Goal: Task Accomplishment & Management: Manage account settings

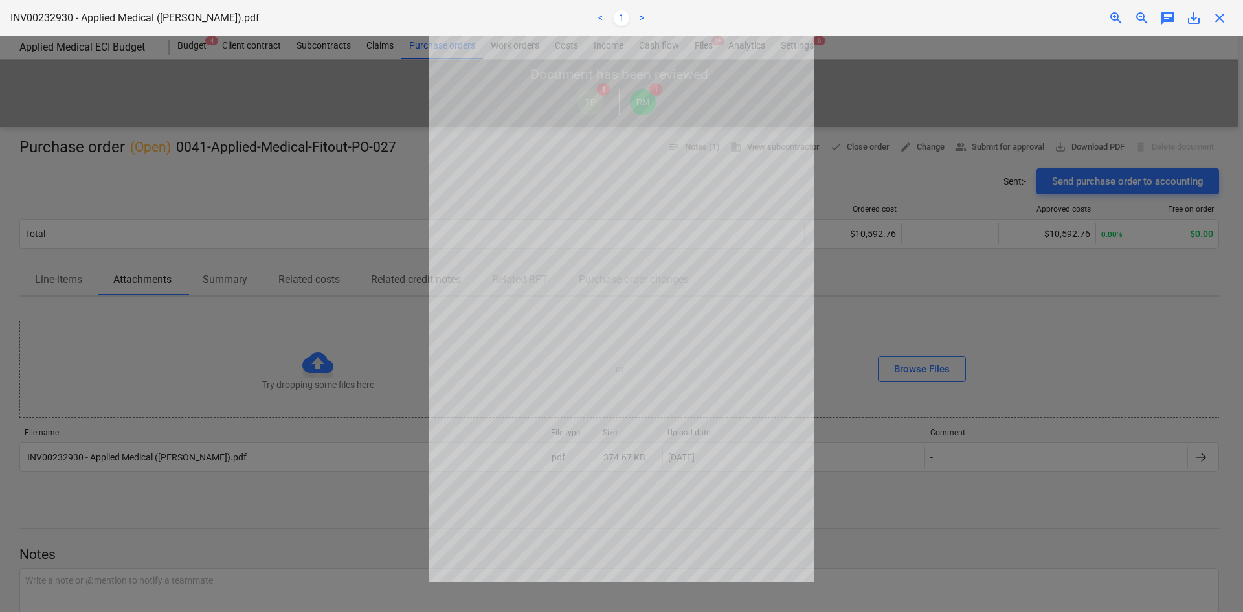
click at [1219, 22] on span "close" at bounding box center [1220, 18] width 16 height 16
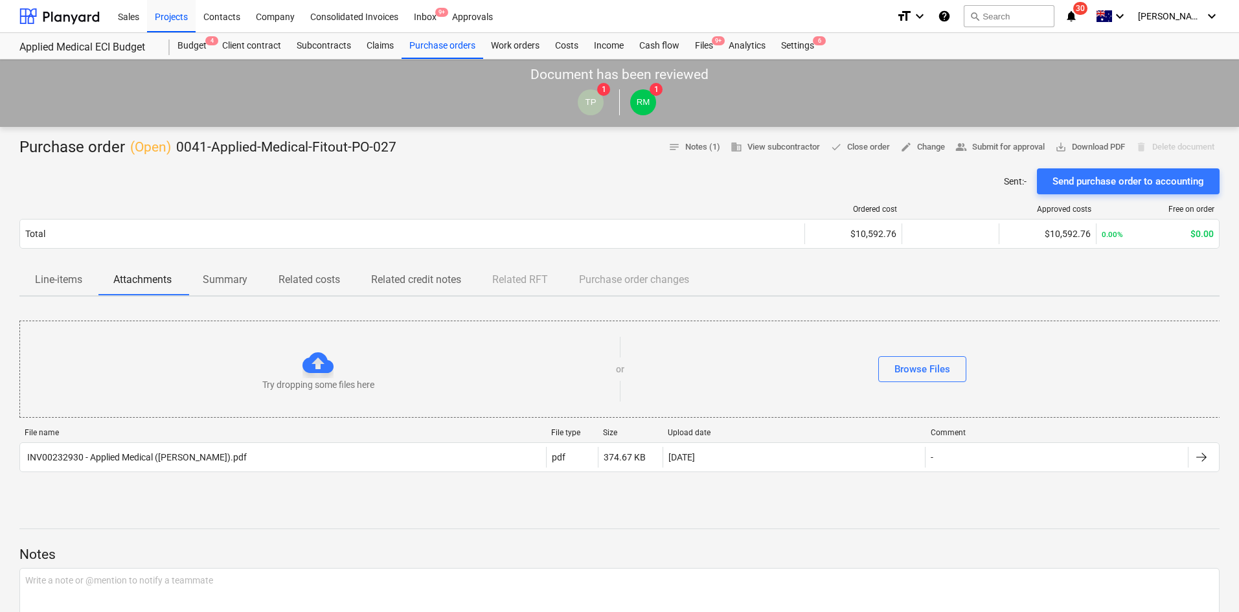
click at [284, 192] on div "Sent : - Send purchase order to accounting" at bounding box center [619, 181] width 1200 height 26
click at [346, 39] on div "Subcontracts" at bounding box center [324, 46] width 70 height 26
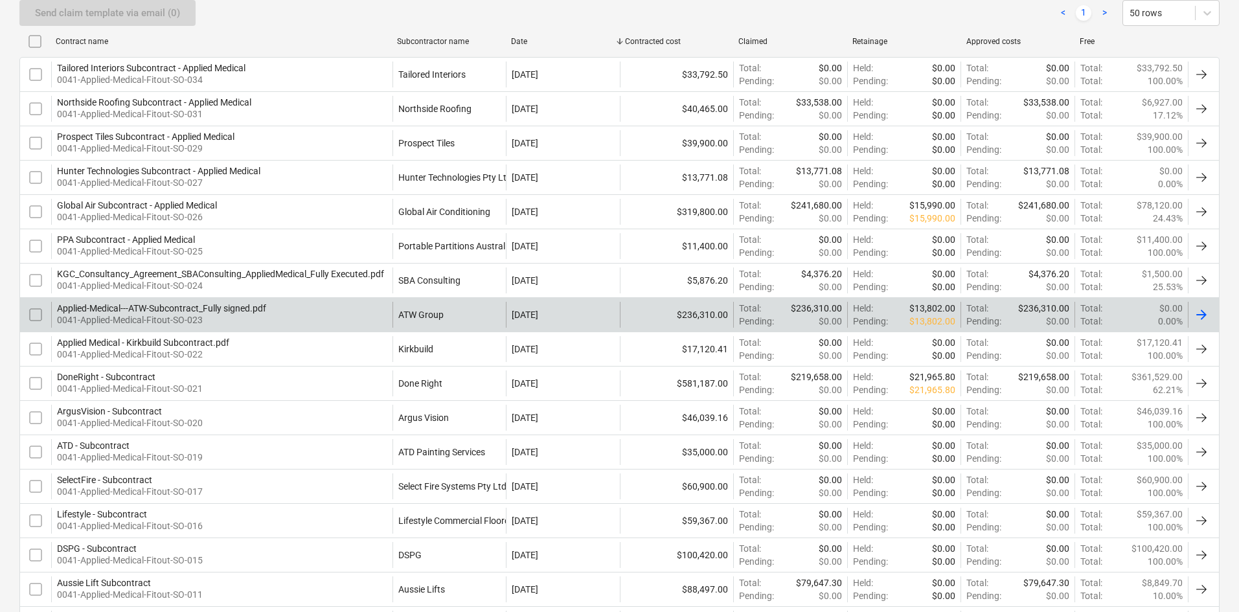
scroll to position [567, 0]
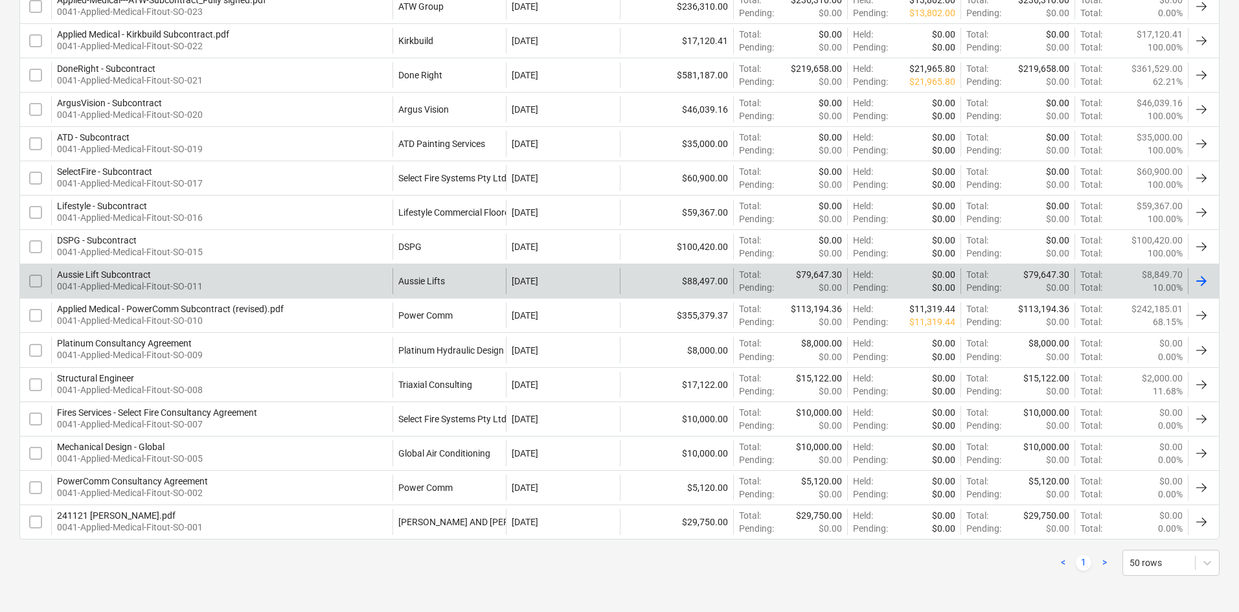
click at [245, 279] on div "Aussie Lift Subcontract 0041-Applied-Medical-Fitout-SO-011" at bounding box center [221, 281] width 341 height 26
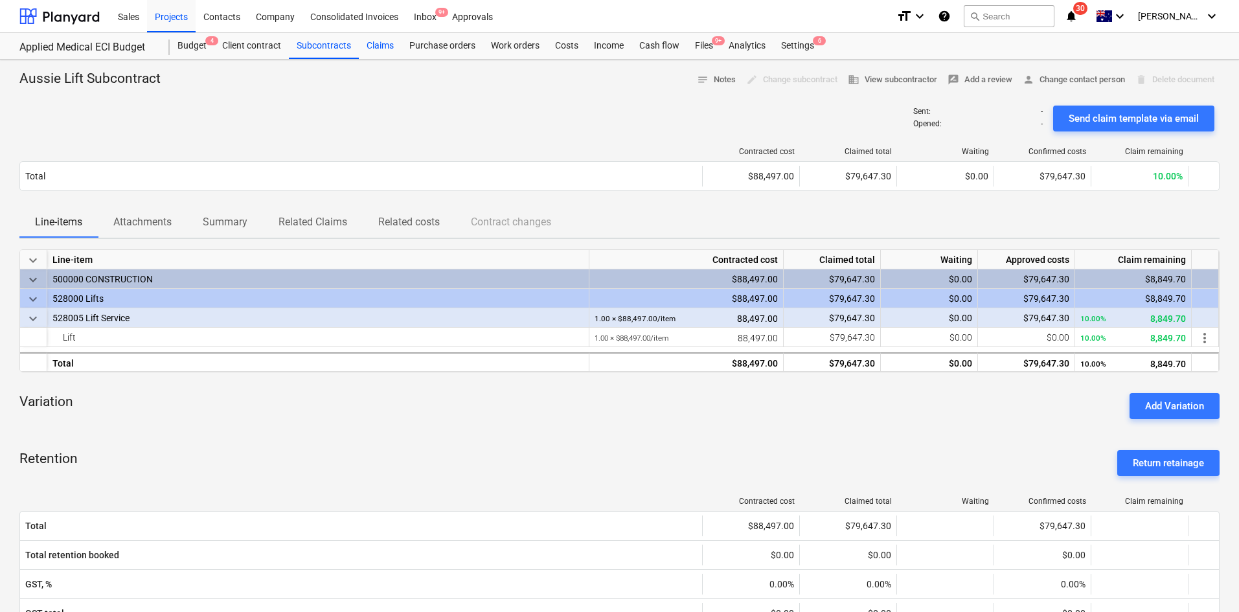
click at [380, 52] on div "Claims" at bounding box center [380, 46] width 43 height 26
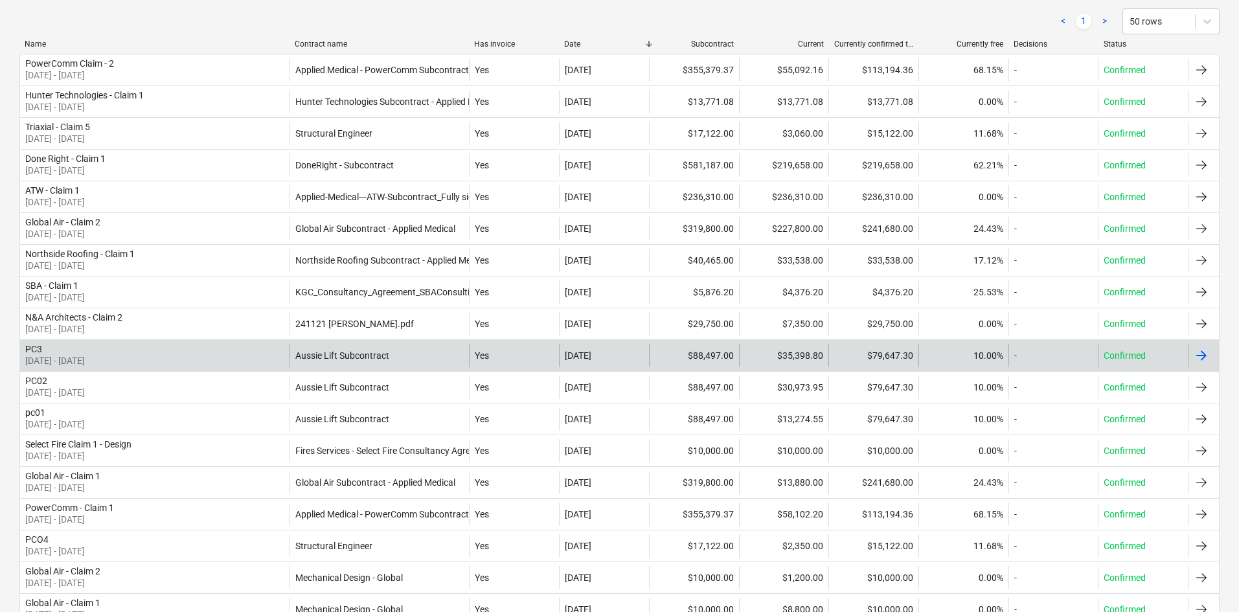
scroll to position [231, 0]
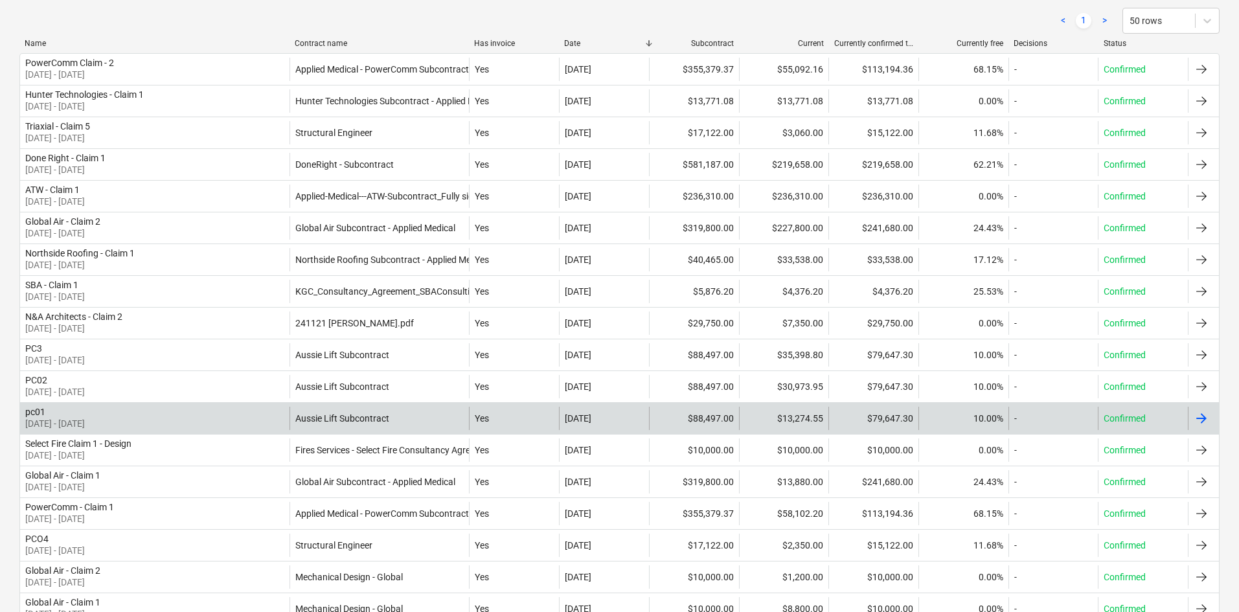
click at [267, 424] on div "pc01 [DATE] - [DATE]" at bounding box center [154, 418] width 269 height 23
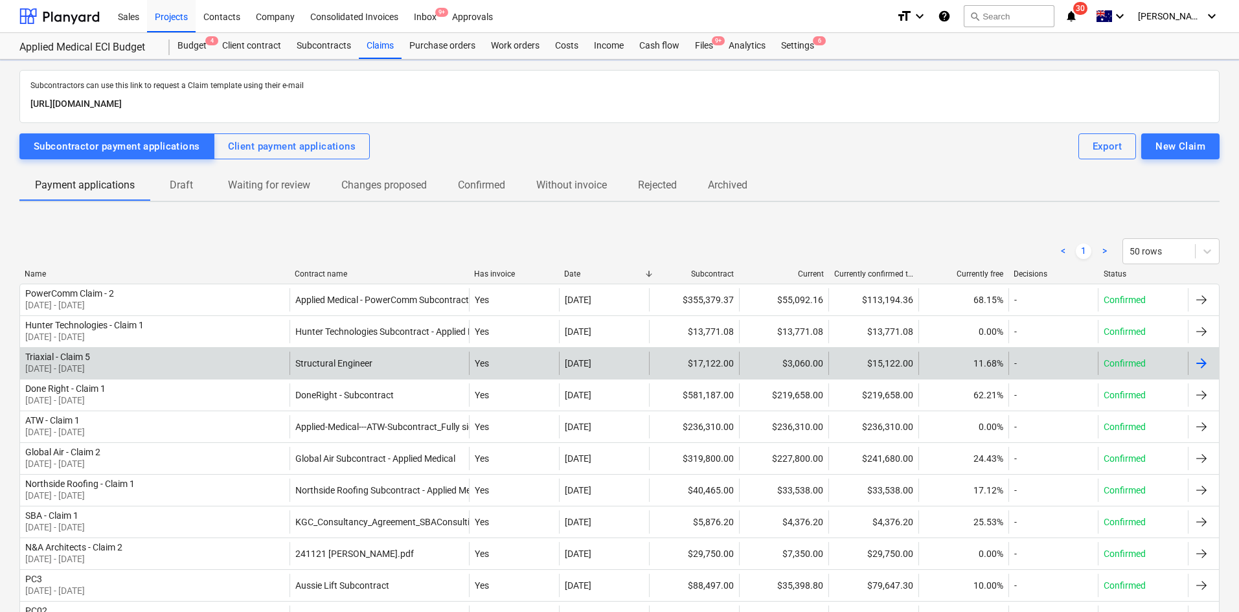
scroll to position [231, 0]
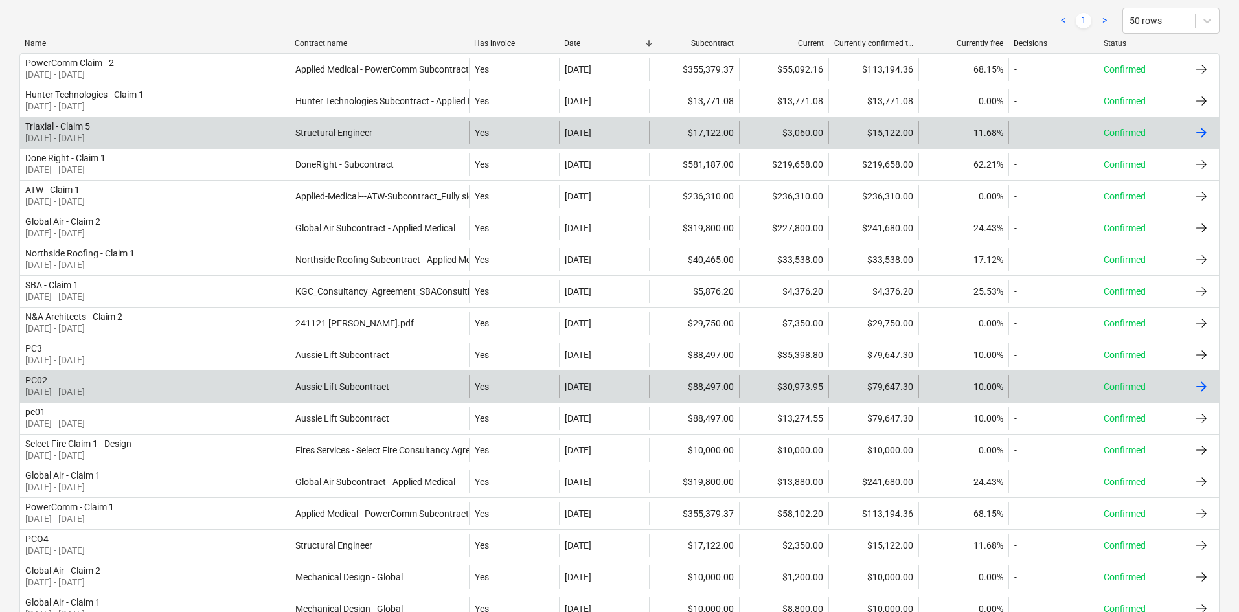
click at [229, 389] on div "PC02 [DATE] - [DATE]" at bounding box center [154, 386] width 269 height 23
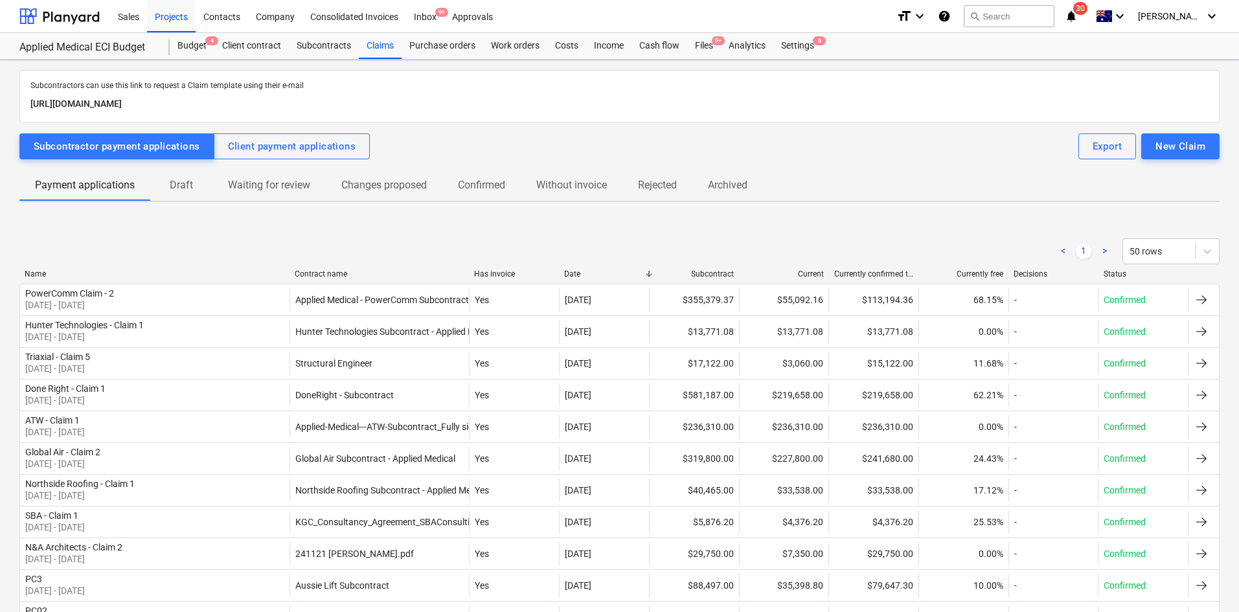
scroll to position [231, 0]
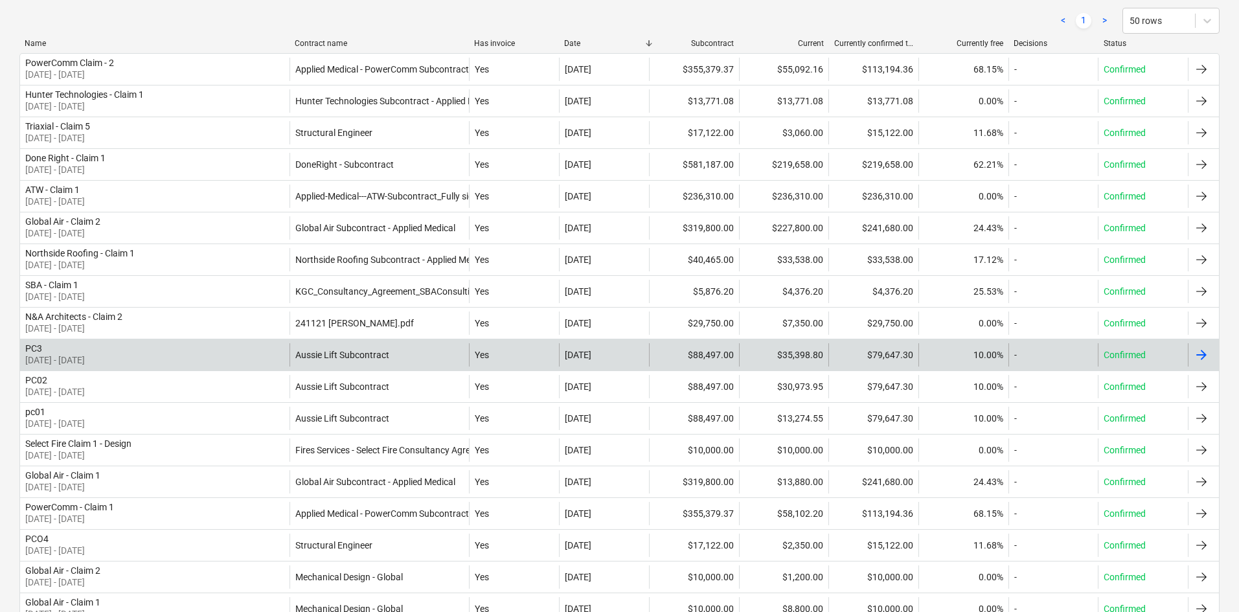
click at [153, 361] on div "PC3 [DATE] - [DATE]" at bounding box center [154, 354] width 269 height 23
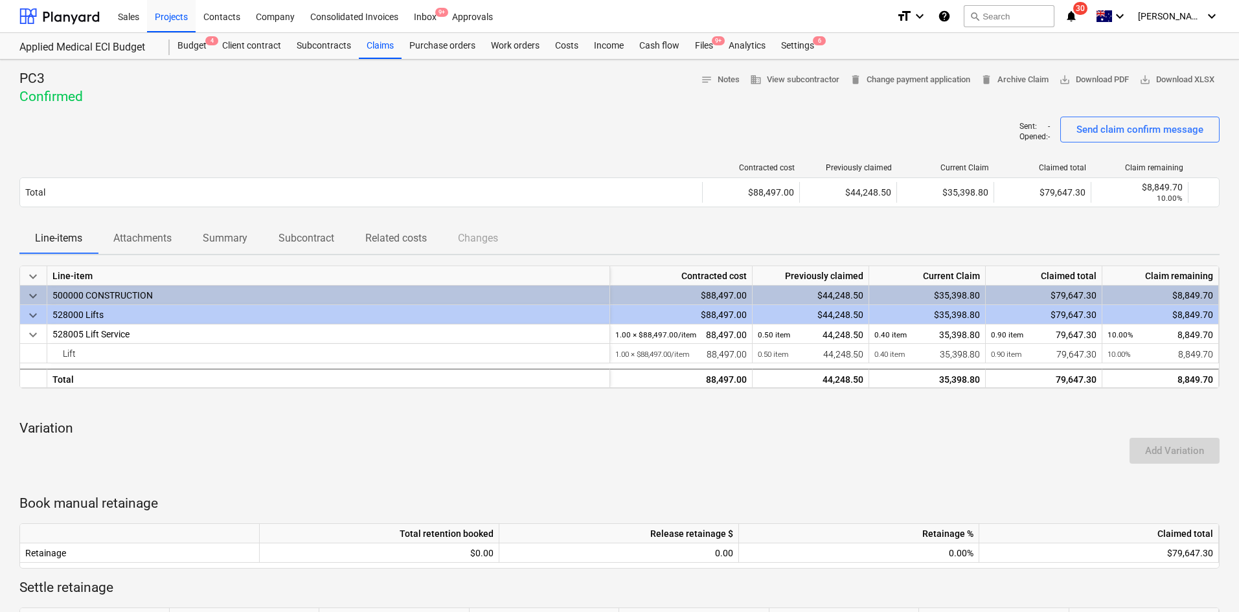
click at [441, 106] on div at bounding box center [619, 111] width 1200 height 10
click at [392, 129] on div "Sent : - Opened : - Send claim confirm message" at bounding box center [619, 135] width 1200 height 36
click at [710, 45] on div "Files 9+" at bounding box center [704, 46] width 34 height 26
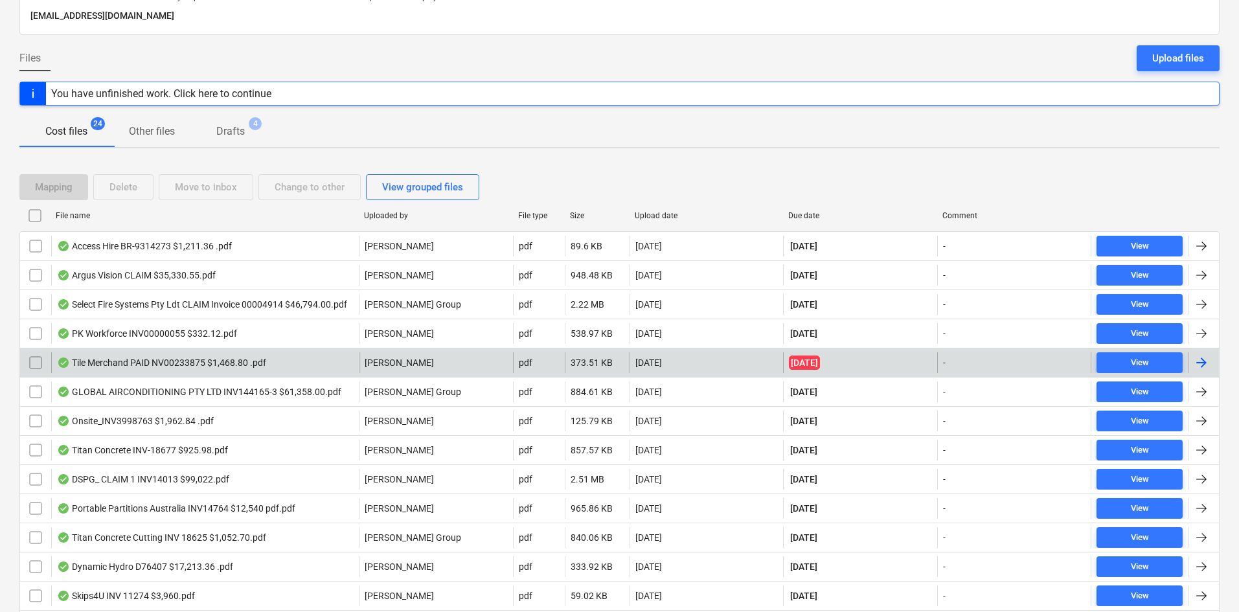
scroll to position [65, 0]
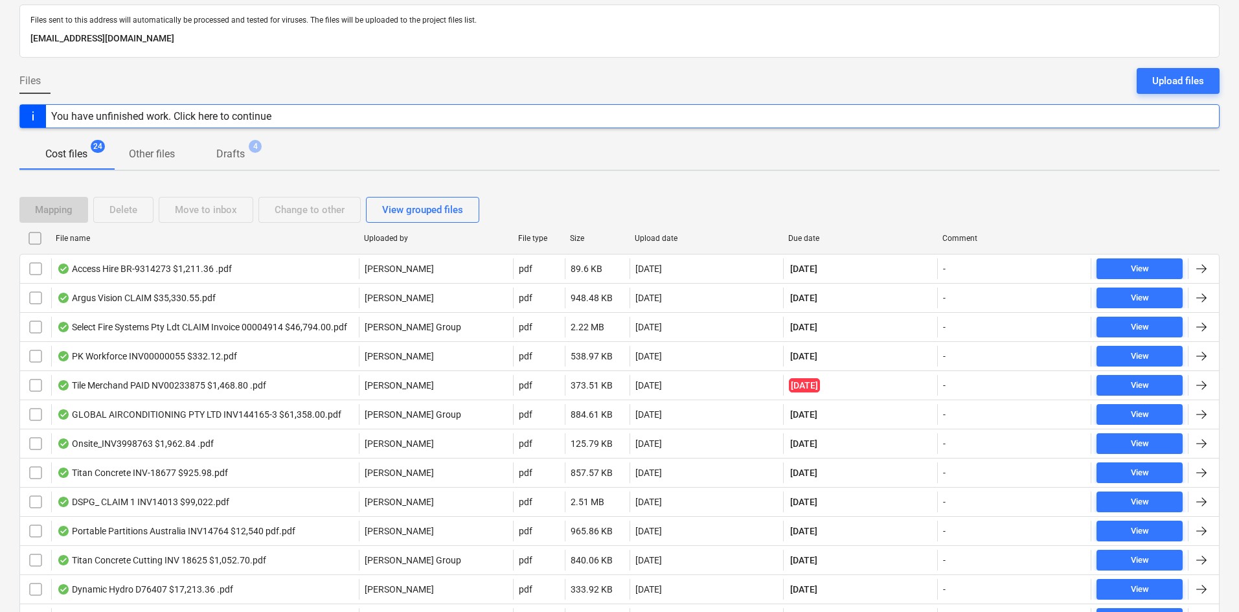
click at [427, 53] on div "Files sent to this address will automatically be processed and tested for virus…" at bounding box center [619, 31] width 1200 height 53
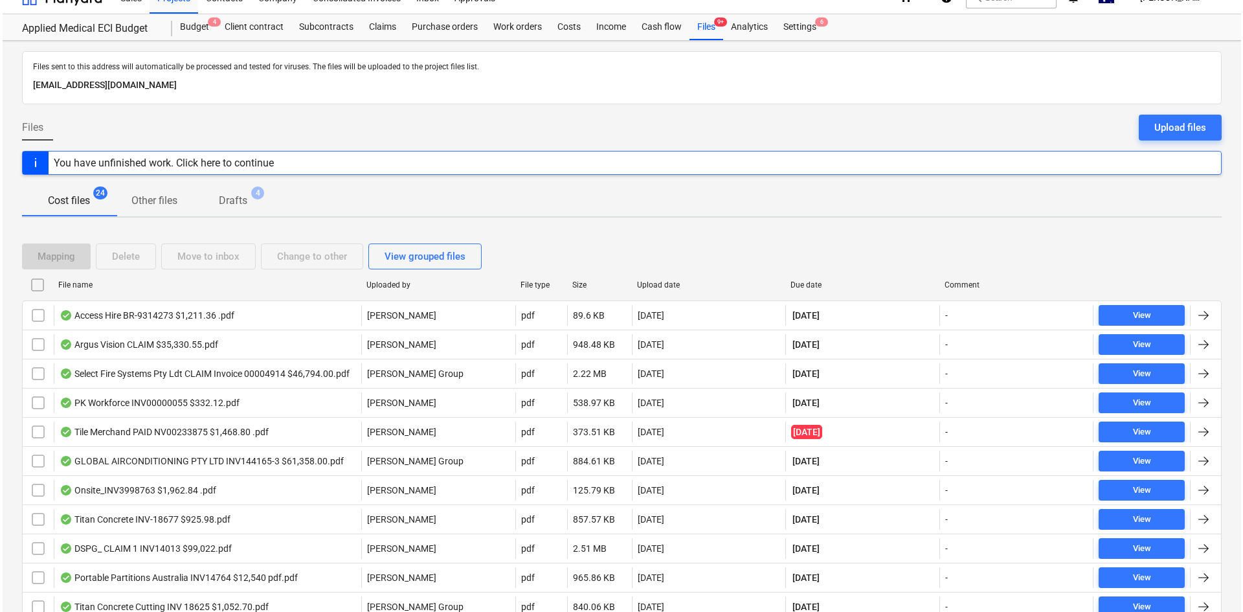
scroll to position [0, 0]
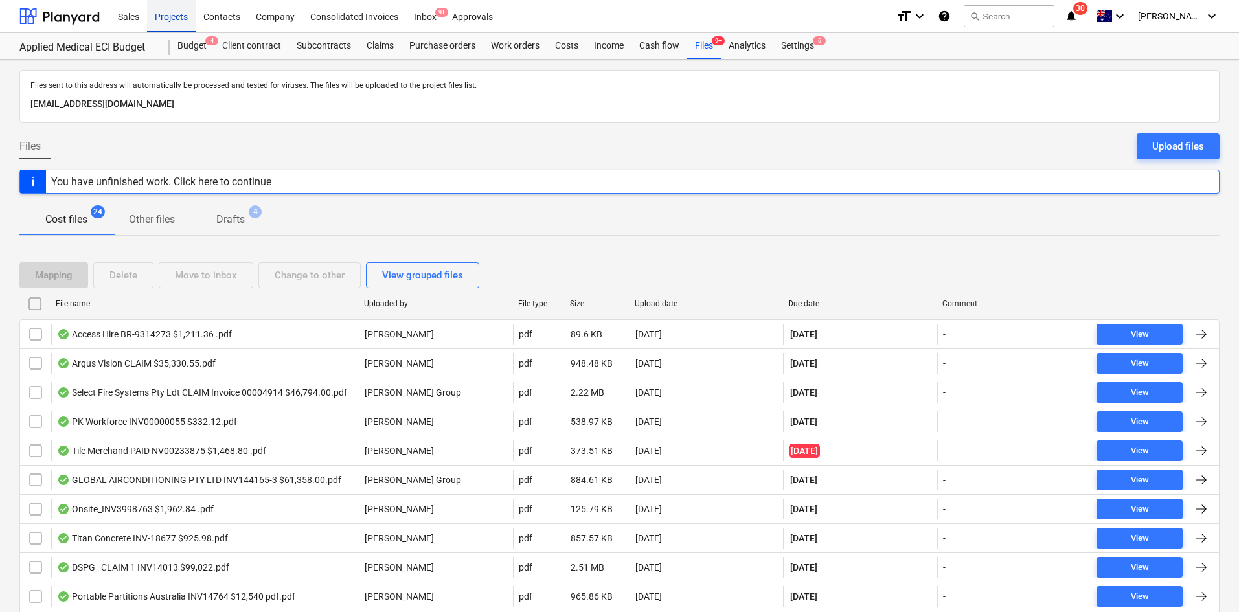
click at [170, 24] on div "Projects" at bounding box center [171, 15] width 49 height 33
click at [180, 24] on div "Projects" at bounding box center [171, 15] width 49 height 33
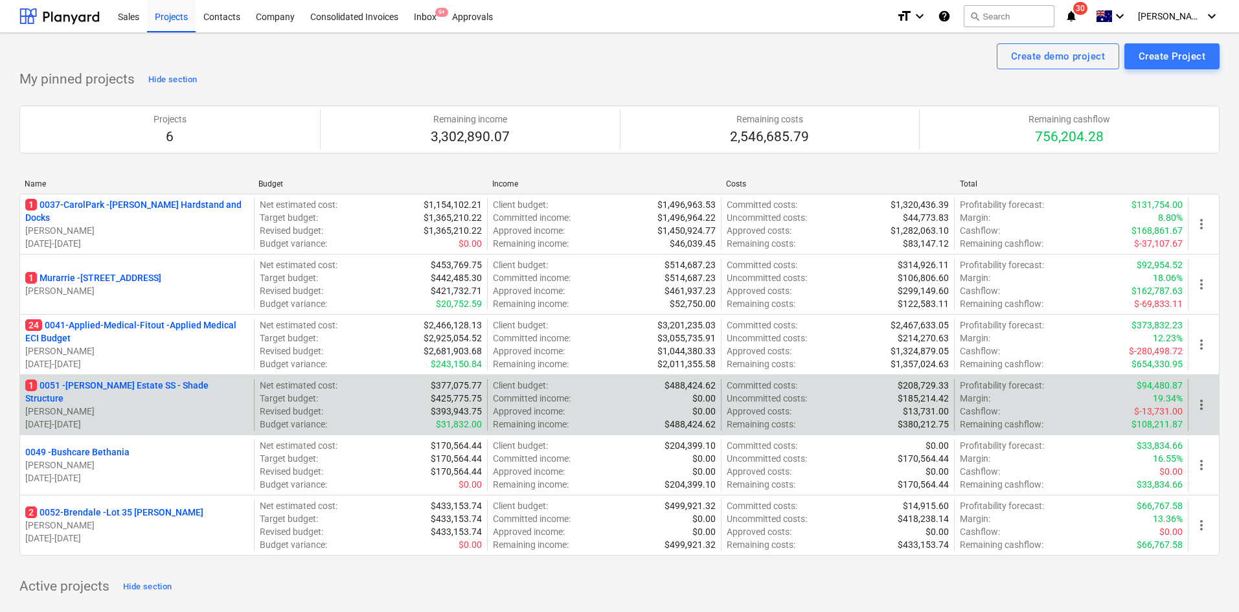
click at [119, 390] on p "1 0051 - [PERSON_NAME] Estate SS - Shade Structure" at bounding box center [136, 392] width 223 height 26
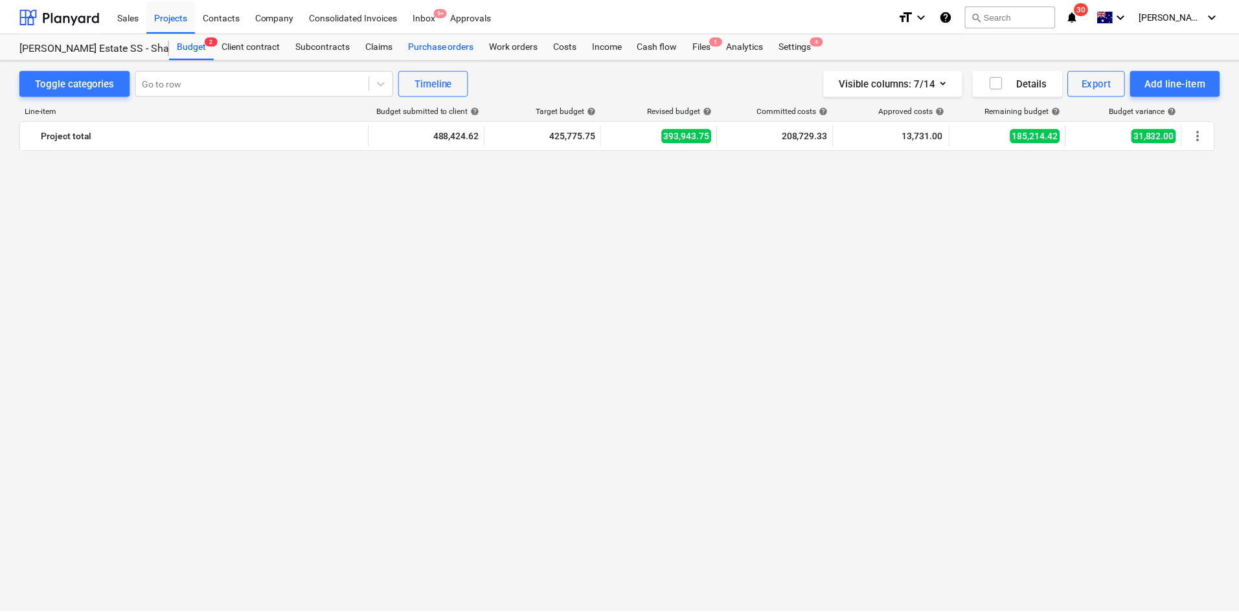
scroll to position [3154, 0]
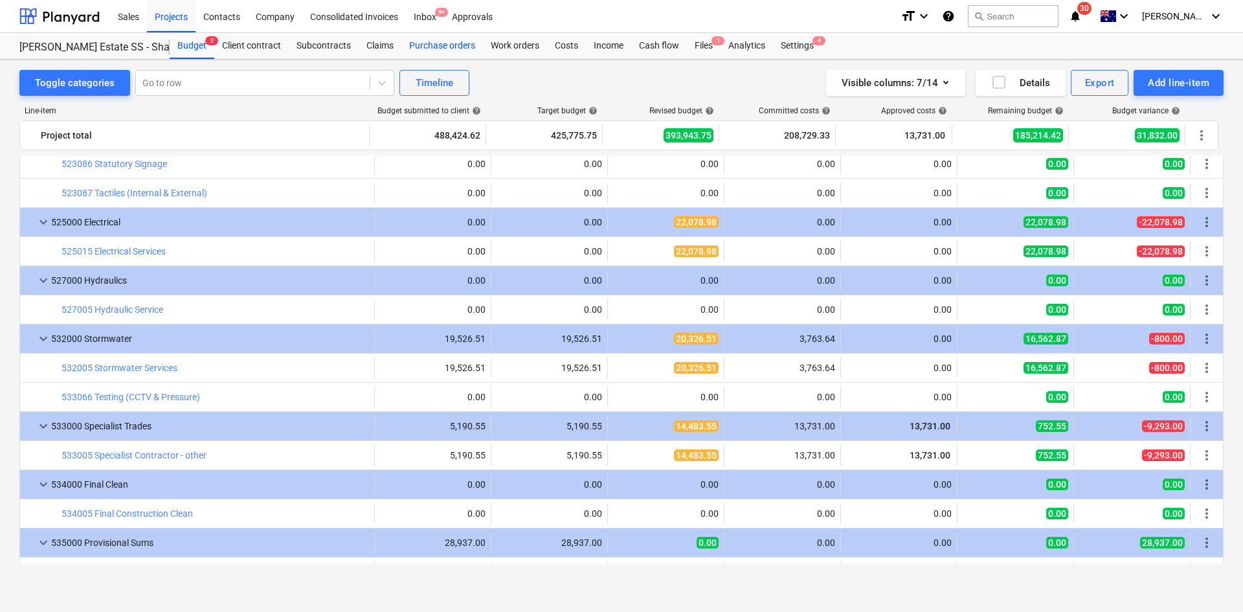
click at [464, 45] on div "Purchase orders" at bounding box center [442, 46] width 82 height 26
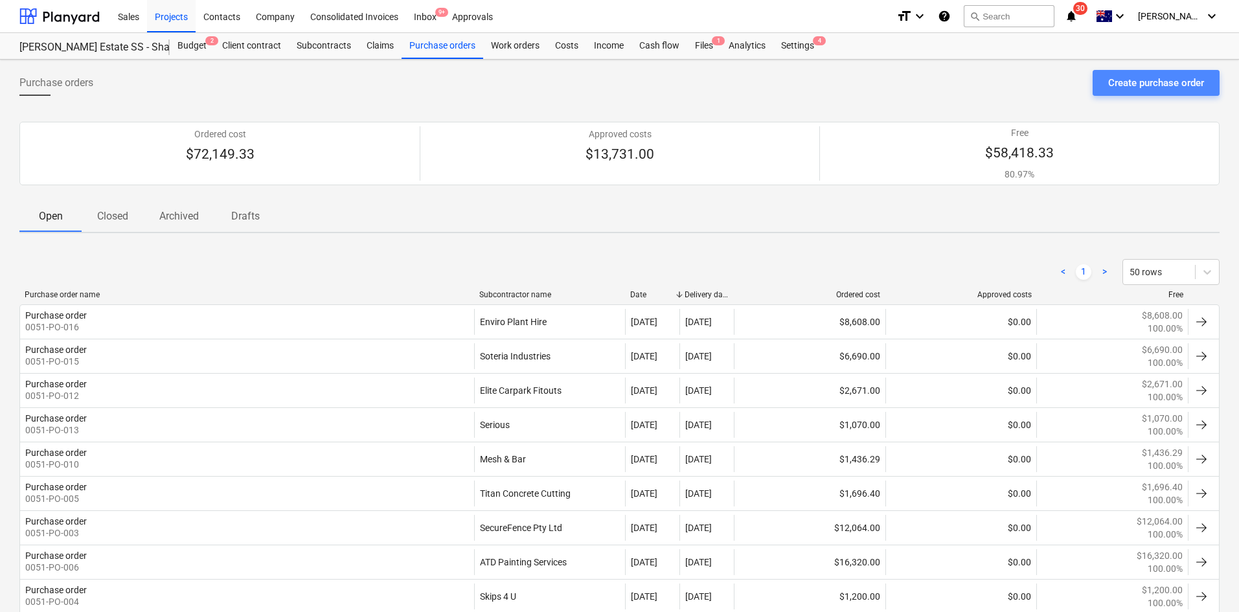
click at [1181, 79] on div "Create purchase order" at bounding box center [1156, 82] width 96 height 17
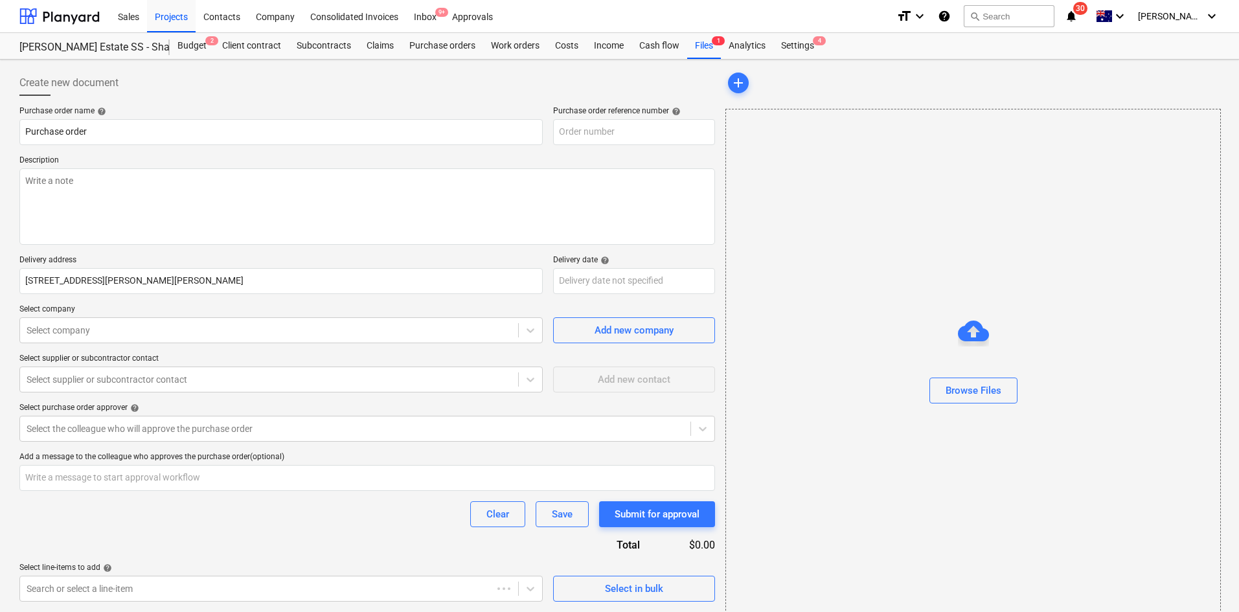
type textarea "x"
type input "0051-PO-018"
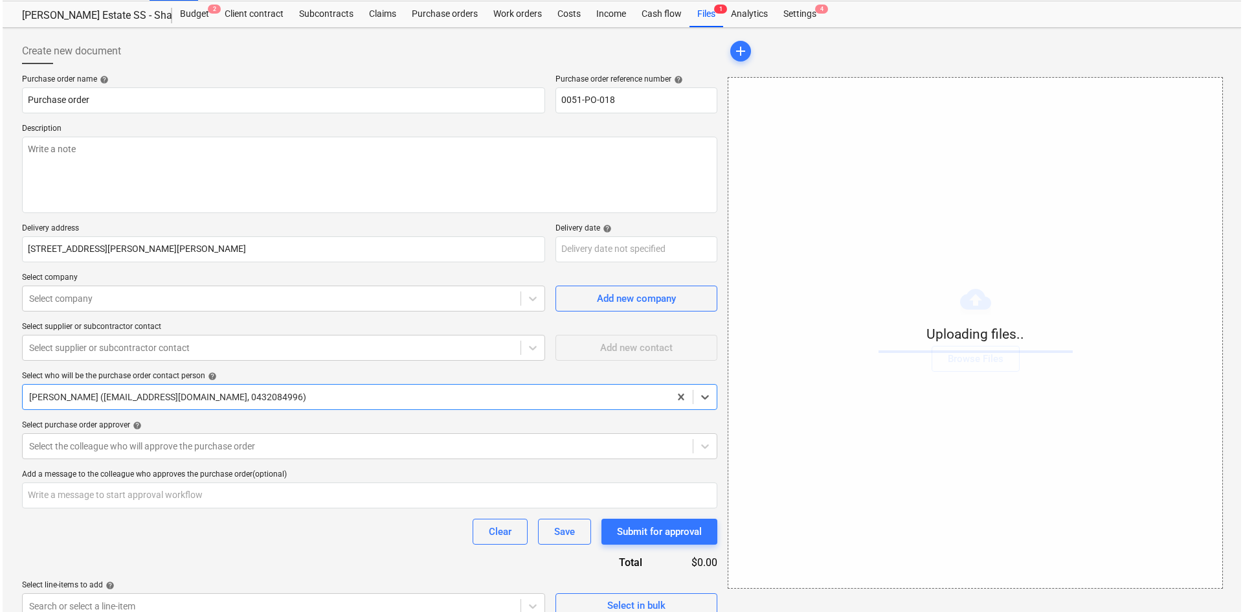
scroll to position [49, 0]
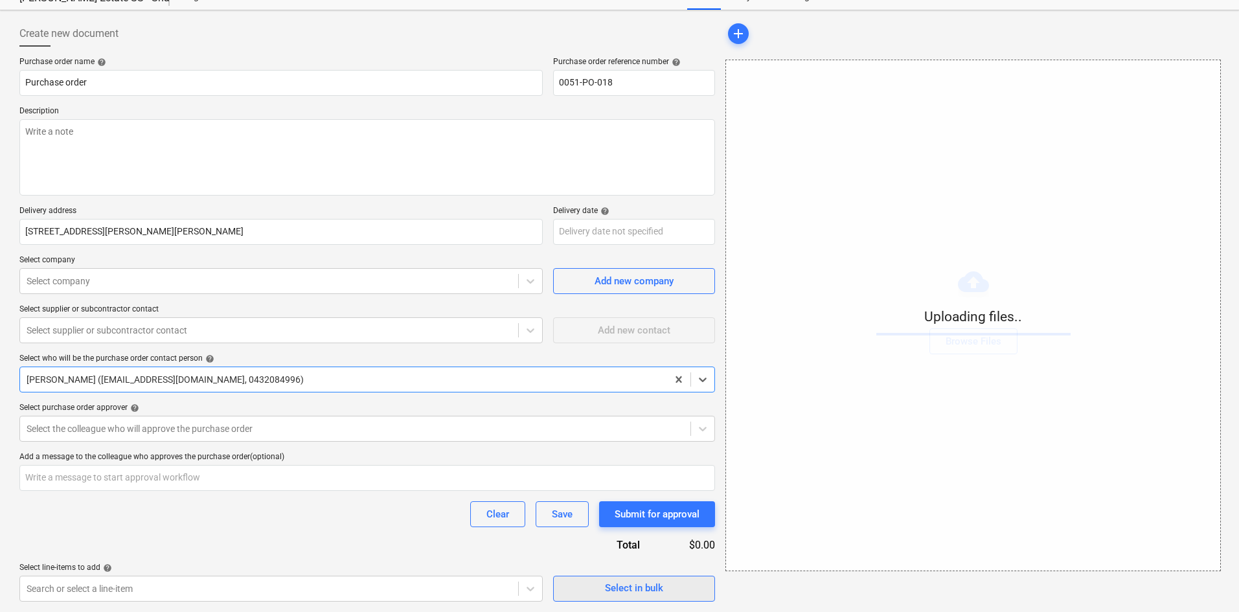
click at [607, 601] on button "Select in bulk" at bounding box center [634, 589] width 162 height 26
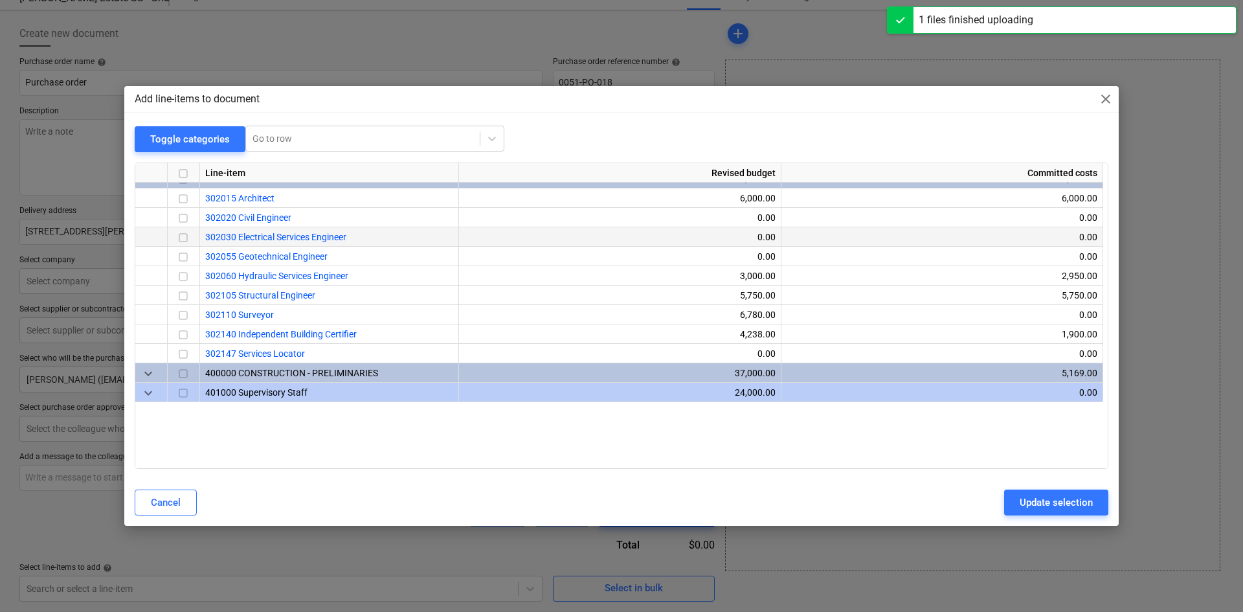
type textarea "x"
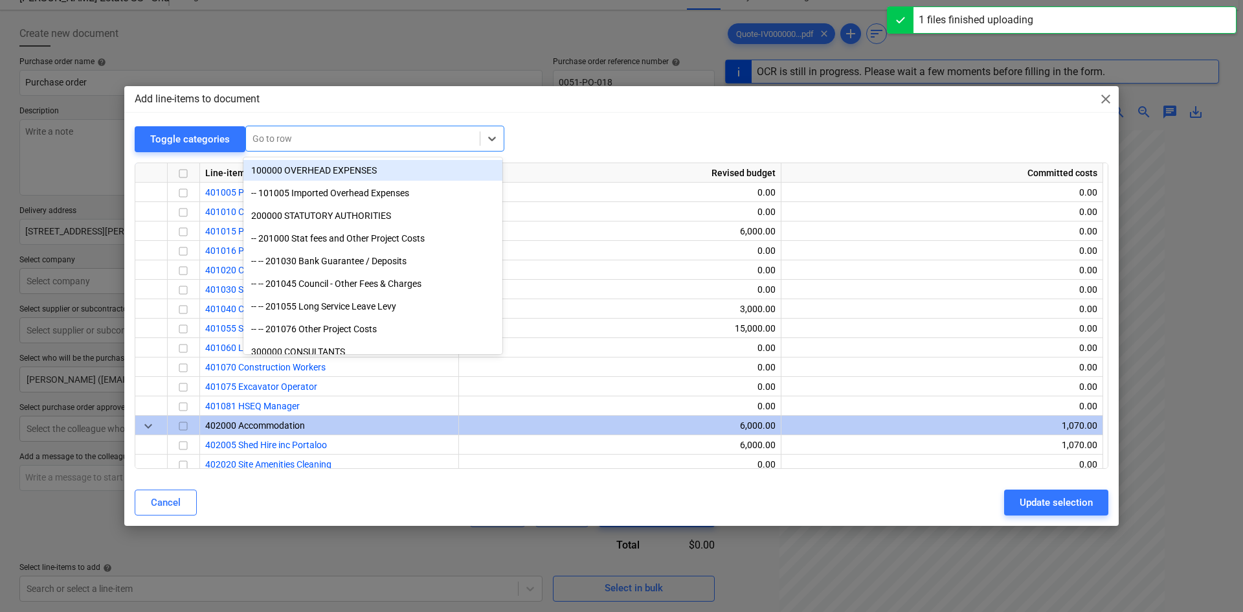
click at [302, 137] on div at bounding box center [363, 138] width 221 height 13
type input "stor"
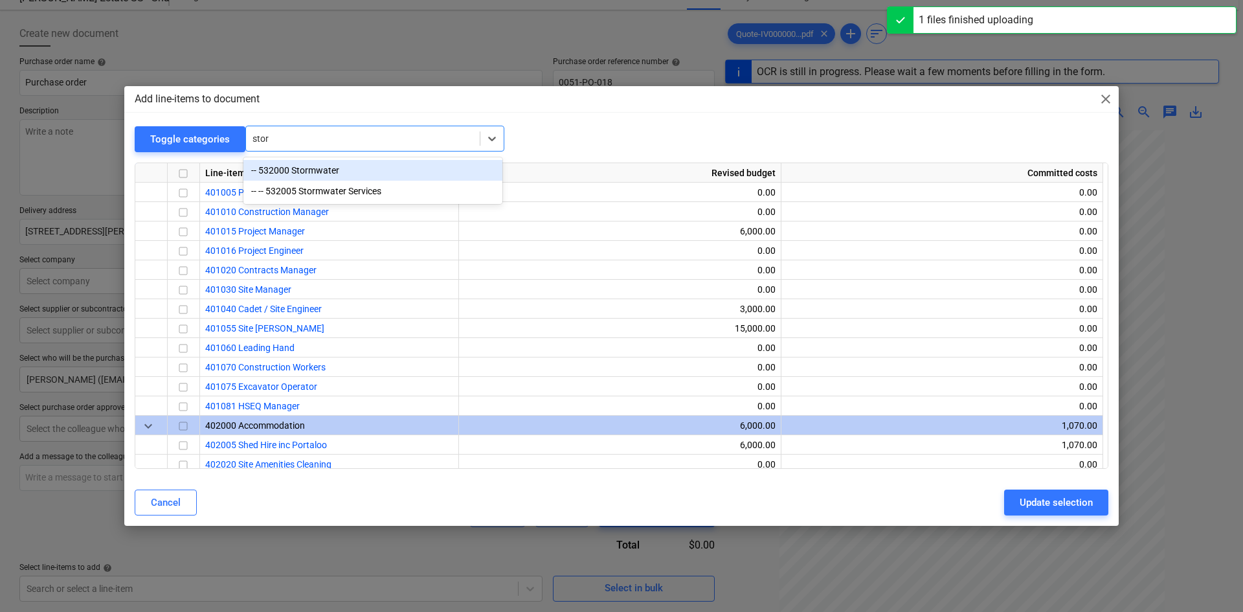
type textarea "x"
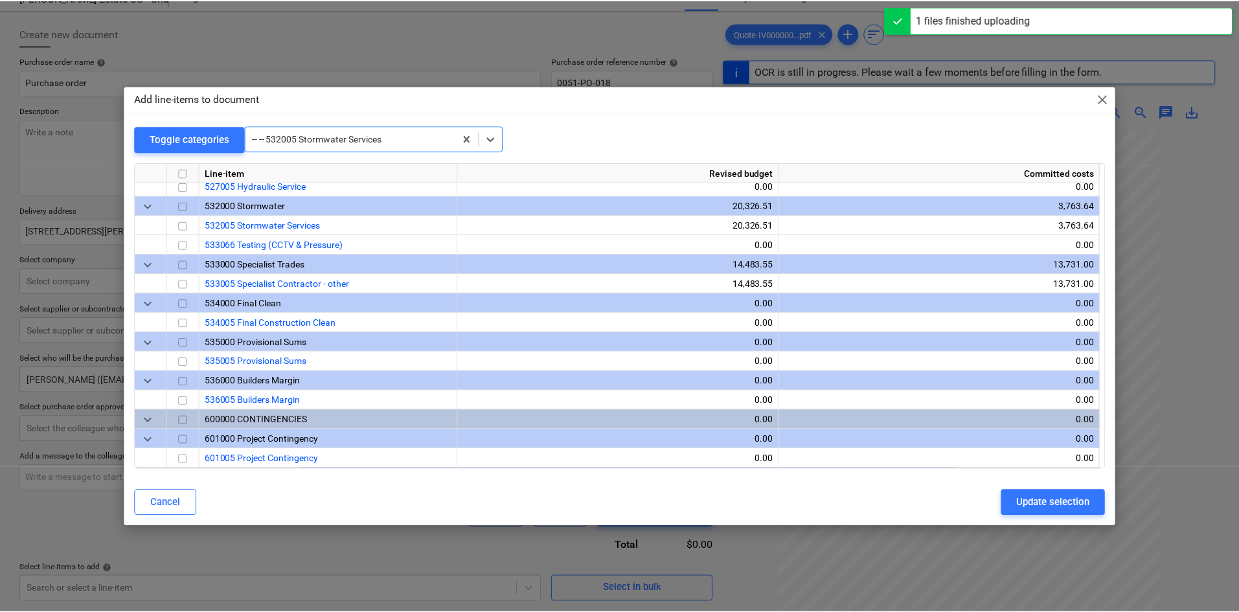
scroll to position [2234, 0]
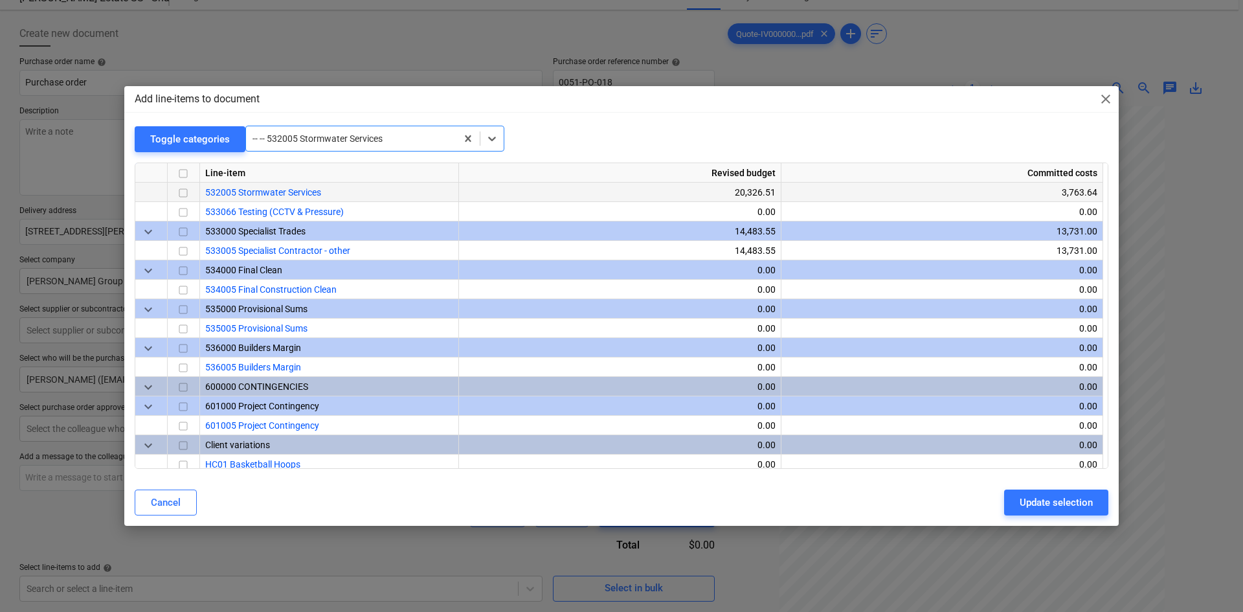
click at [187, 192] on input "checkbox" at bounding box center [183, 193] width 16 height 16
click at [1065, 499] on div "Update selection" at bounding box center [1056, 502] width 73 height 17
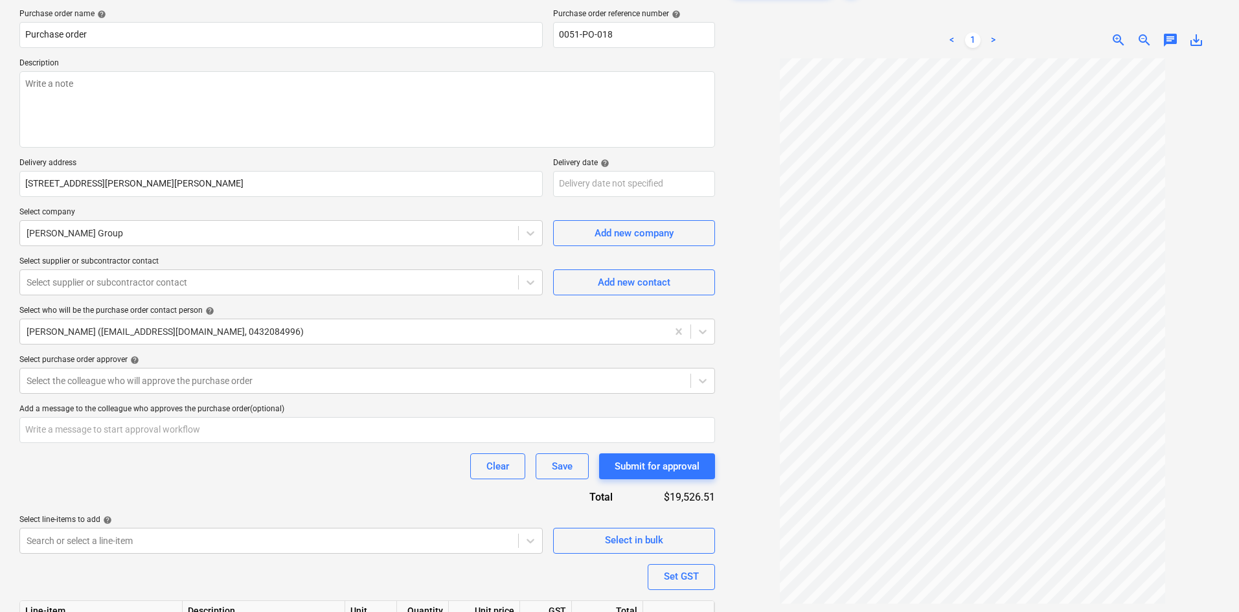
scroll to position [177, 0]
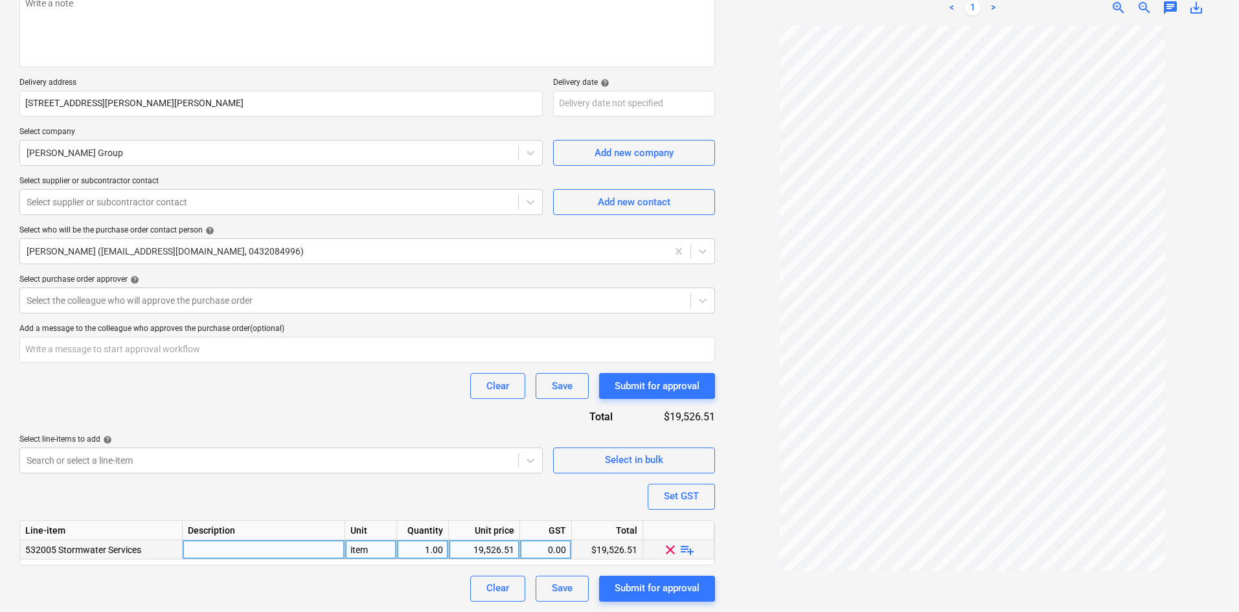
click at [688, 551] on span "playlist_add" at bounding box center [687, 549] width 16 height 16
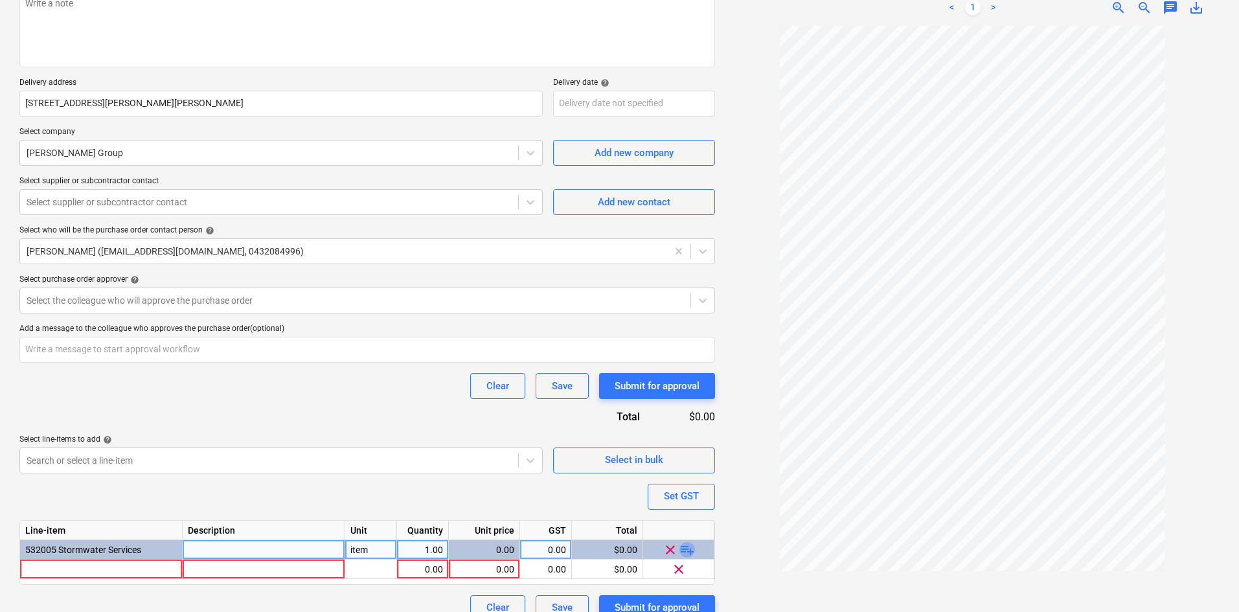
click at [689, 551] on span "playlist_add" at bounding box center [687, 549] width 16 height 16
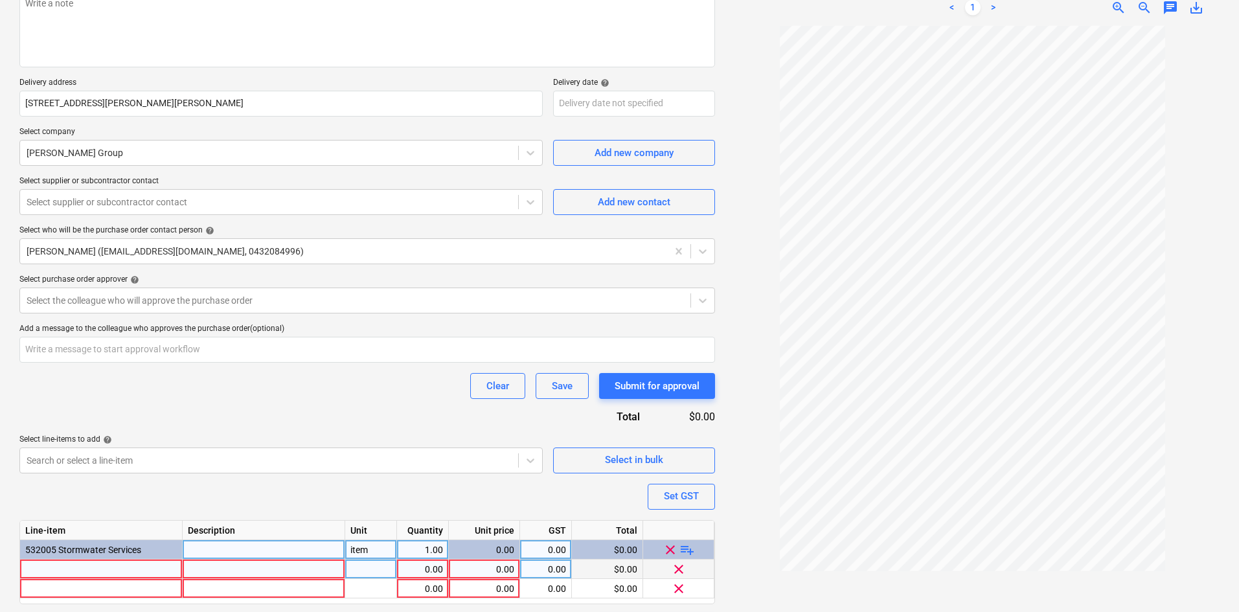
click at [107, 570] on div at bounding box center [101, 569] width 163 height 19
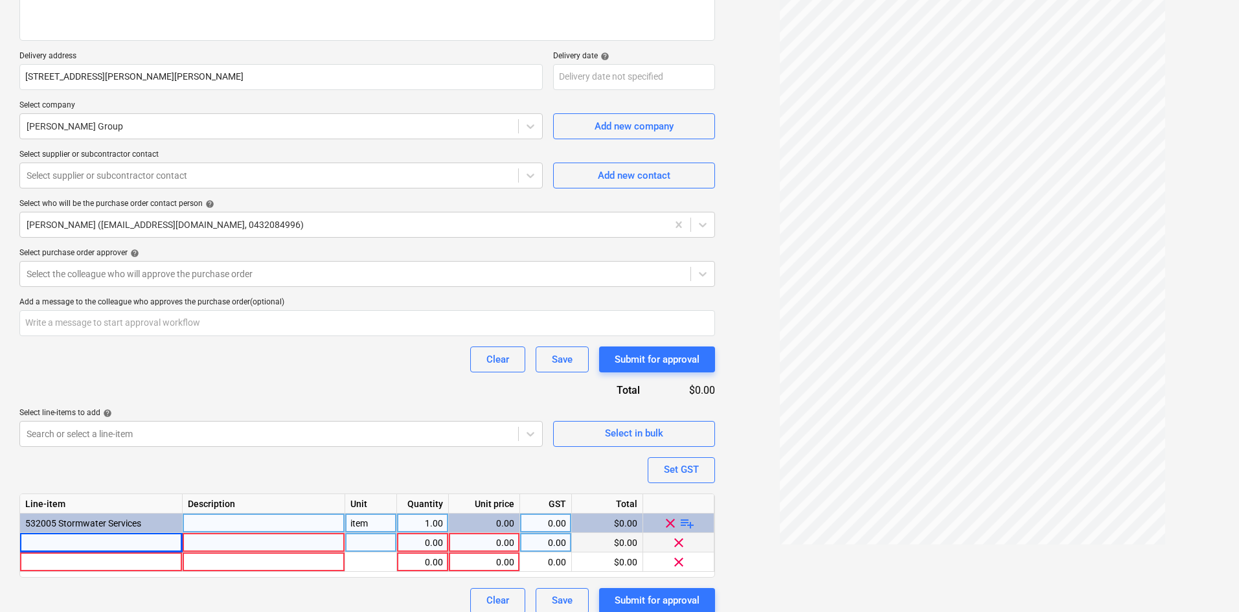
scroll to position [216, 0]
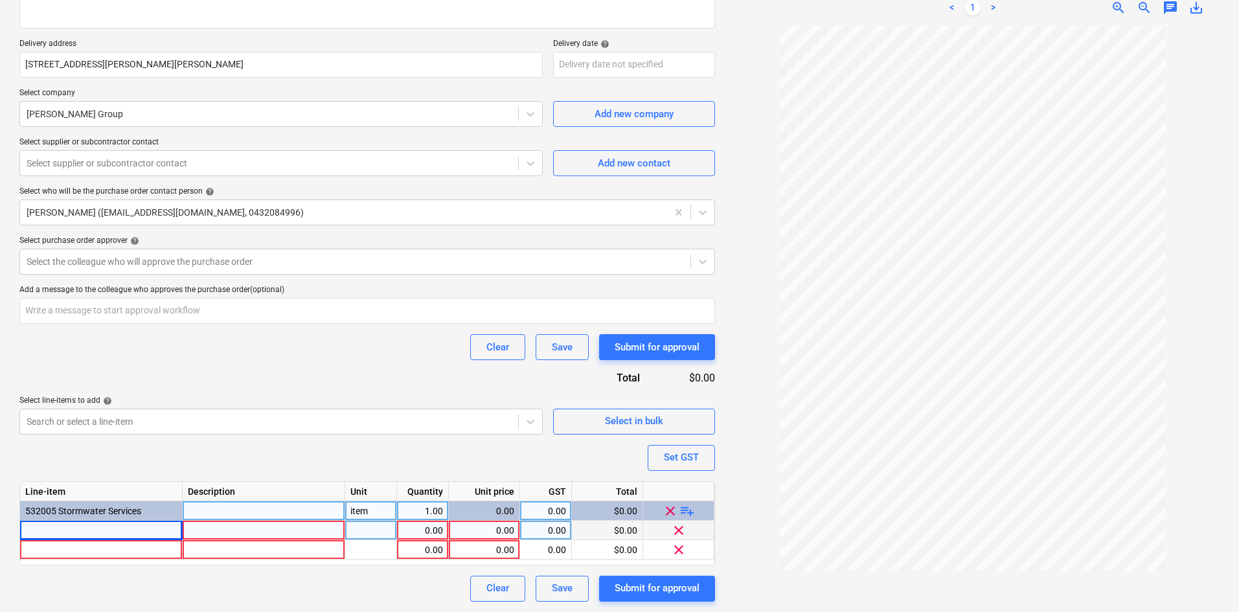
click at [111, 525] on div at bounding box center [101, 530] width 163 height 19
type textarea "x"
type input "Stormwater works"
click at [215, 531] on div at bounding box center [264, 530] width 163 height 19
type textarea "x"
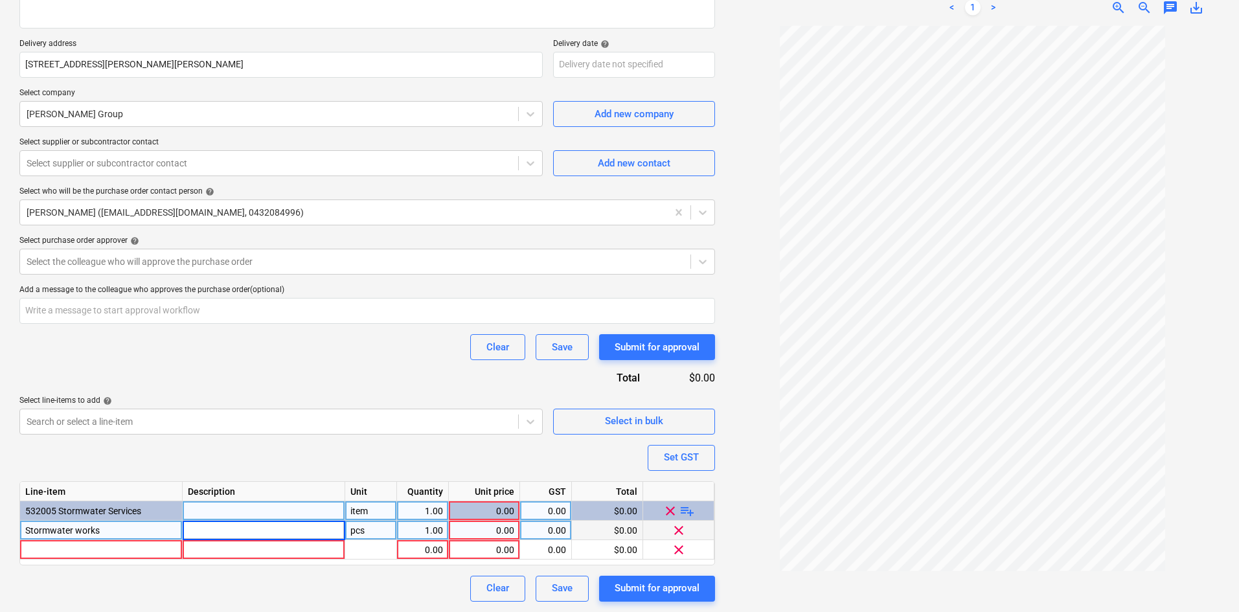
type input "2x downpipe stubs in ground stormwater to rainwater tank riser and 2x downpipe …"
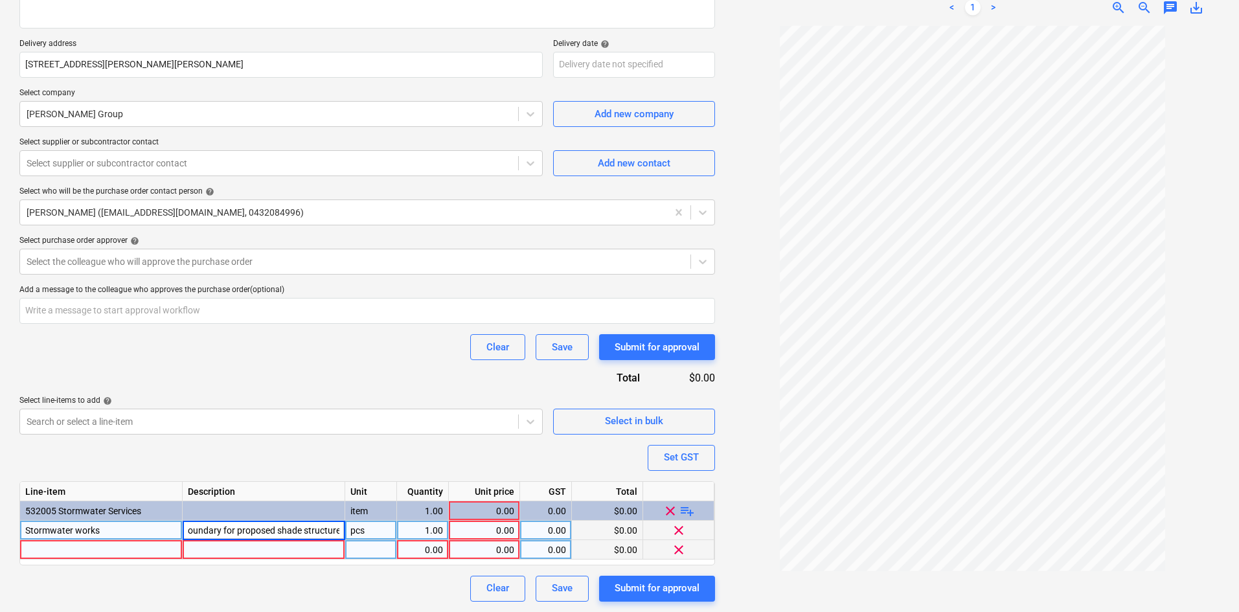
click at [73, 548] on div at bounding box center [101, 549] width 163 height 19
click at [238, 529] on div "2x downpipe stubs in ground stormwater to rainwater tank riser and 2x downpipe …" at bounding box center [264, 530] width 163 height 19
type textarea "x"
click at [135, 525] on div "Stormwater works" at bounding box center [101, 530] width 163 height 19
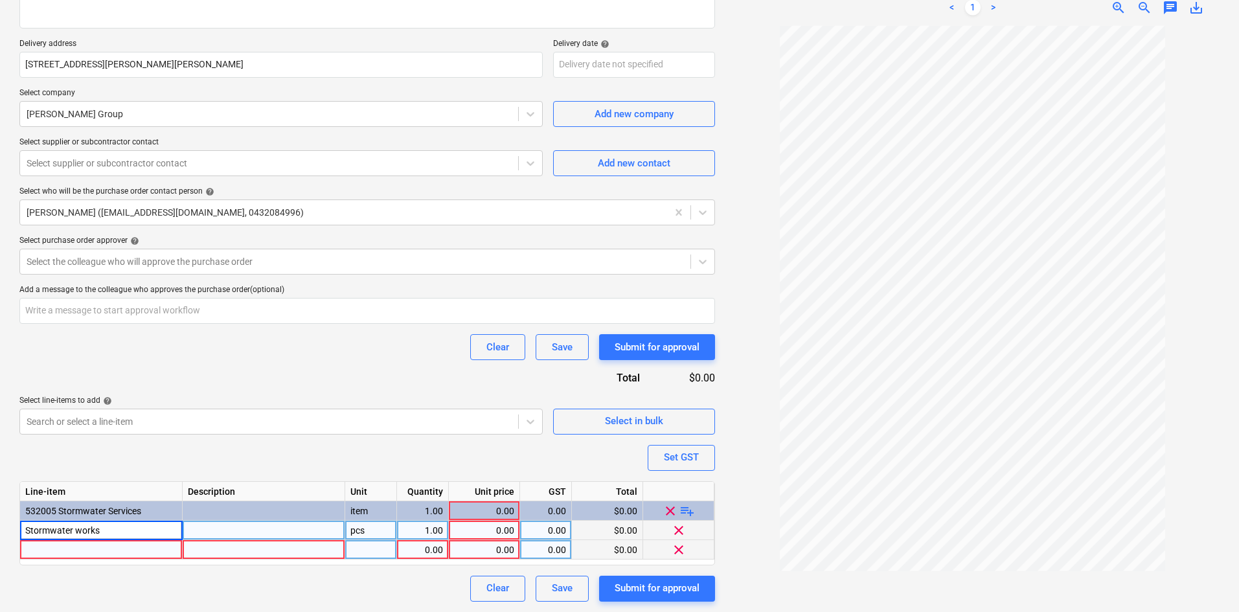
click at [122, 525] on input "Stormwater works" at bounding box center [101, 530] width 162 height 19
click at [111, 527] on input "Stormwater works" at bounding box center [101, 530] width 162 height 19
click at [237, 521] on div at bounding box center [264, 530] width 163 height 19
type textarea "x"
type input "-Connect to twox downpipe stubs on southern end of shade and connect to riser i…"
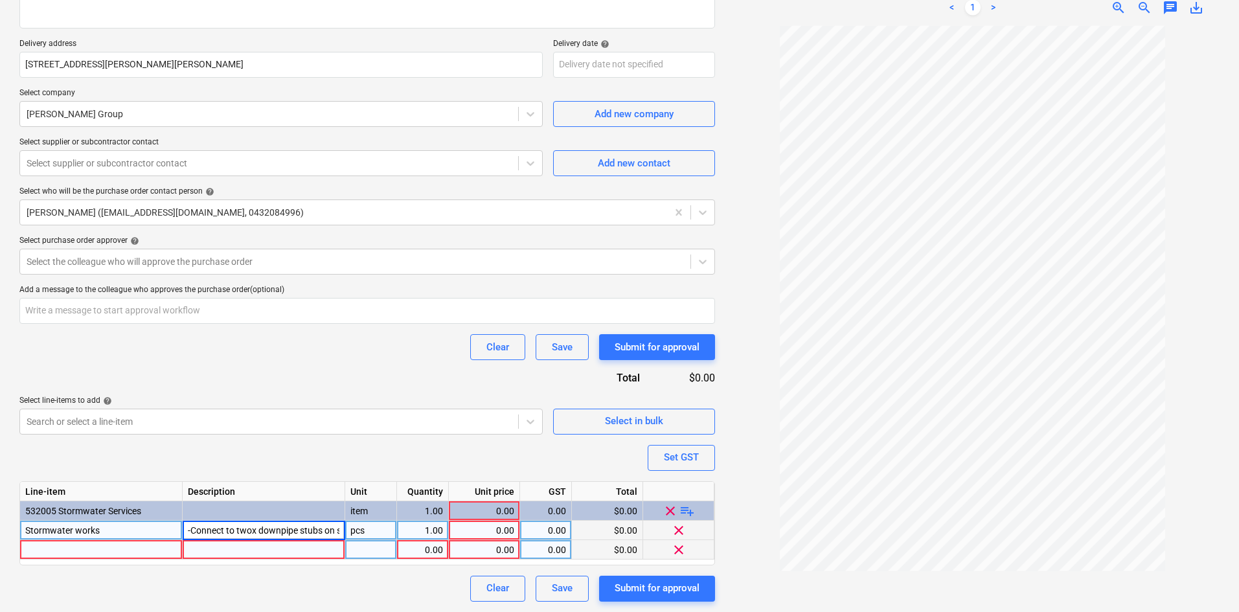
scroll to position [0, 688]
type textarea "x"
click at [76, 546] on div at bounding box center [101, 549] width 163 height 19
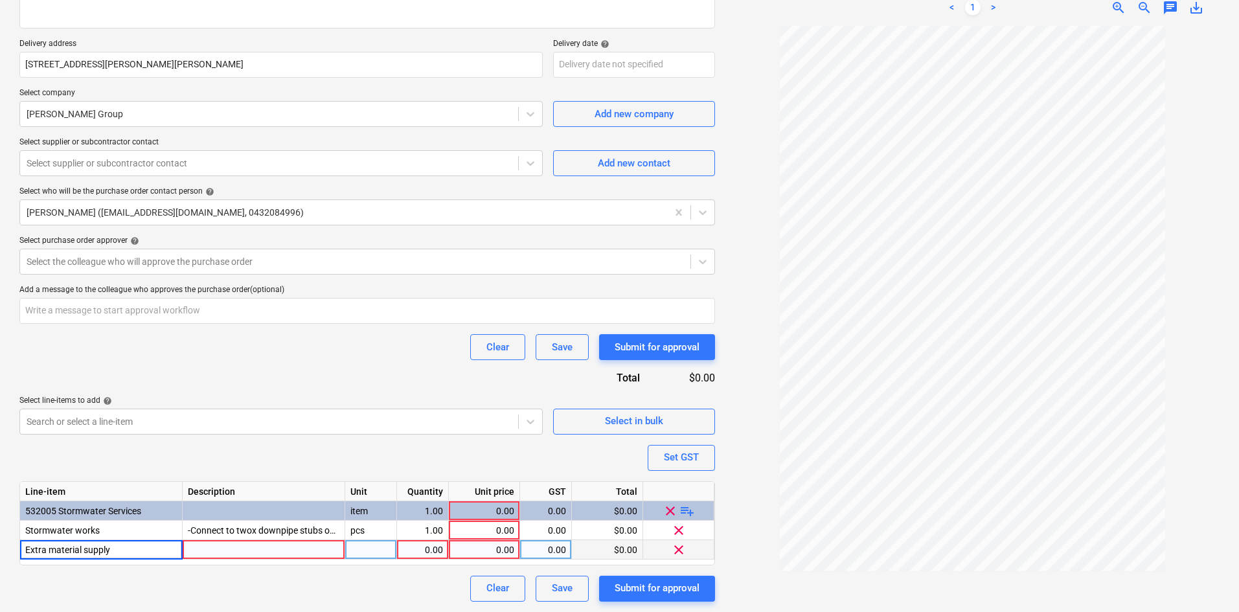
type input "Extra material supply"
click at [229, 552] on div at bounding box center [264, 549] width 163 height 19
click at [200, 547] on div at bounding box center [264, 549] width 163 height 19
click at [273, 551] on div at bounding box center [264, 549] width 163 height 19
type textarea "x"
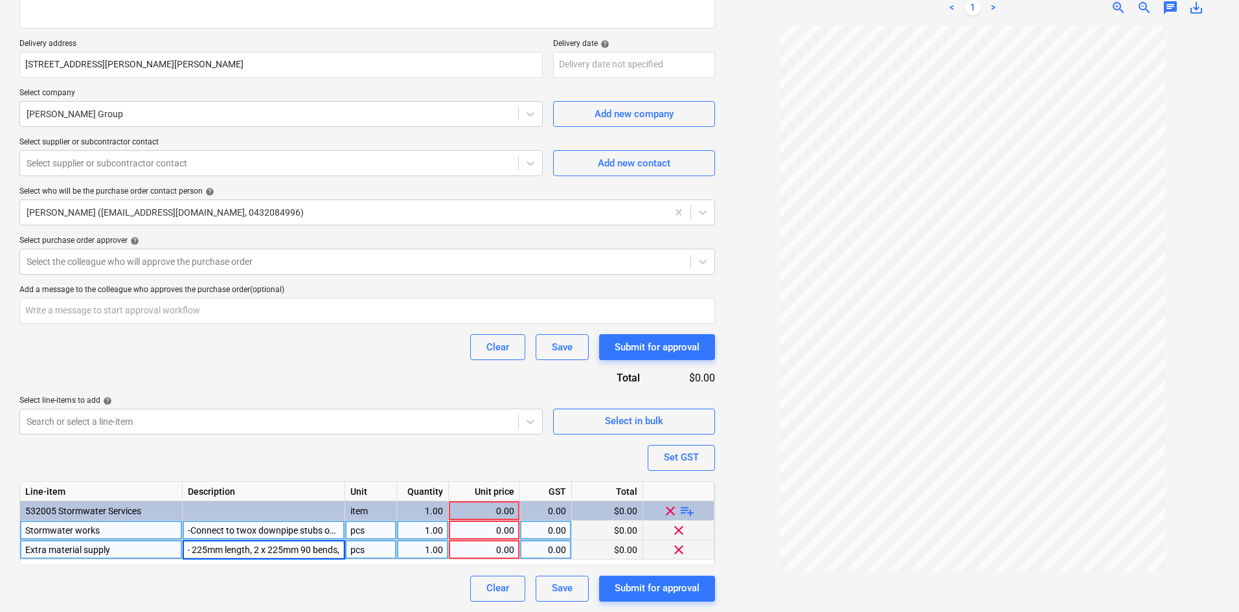
scroll to position [0, 0]
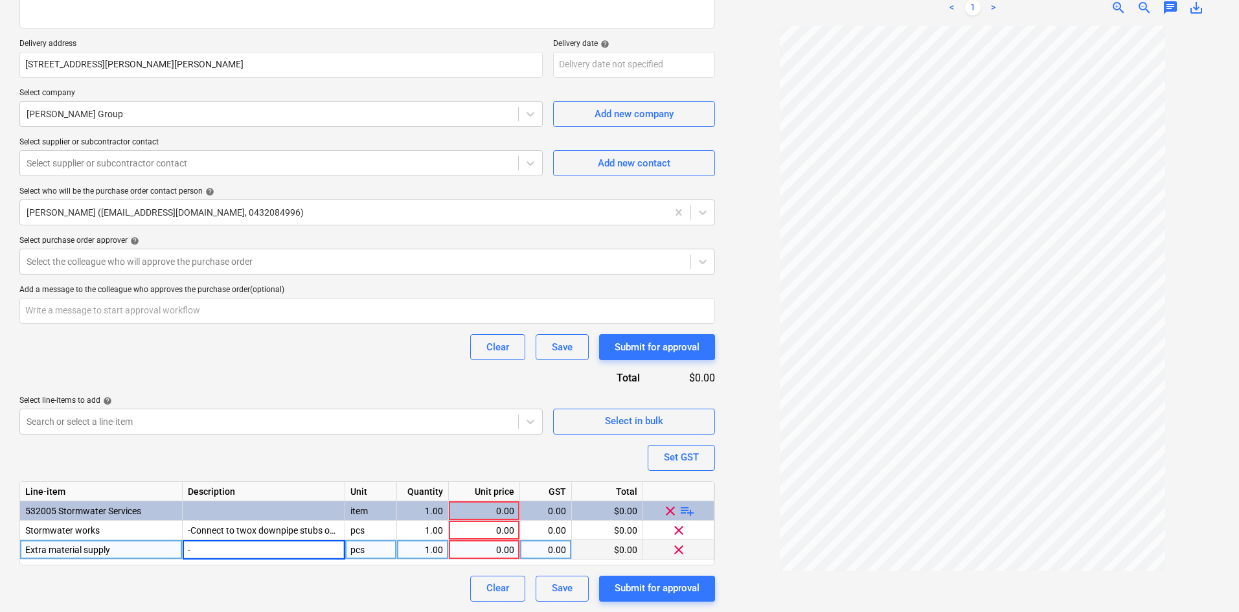
type input "-"
click at [281, 453] on div "Purchase order name help Purchase order Purchase order reference number help 00…" at bounding box center [367, 246] width 696 height 712
click at [362, 511] on div "item" at bounding box center [371, 510] width 52 height 19
type textarea "x"
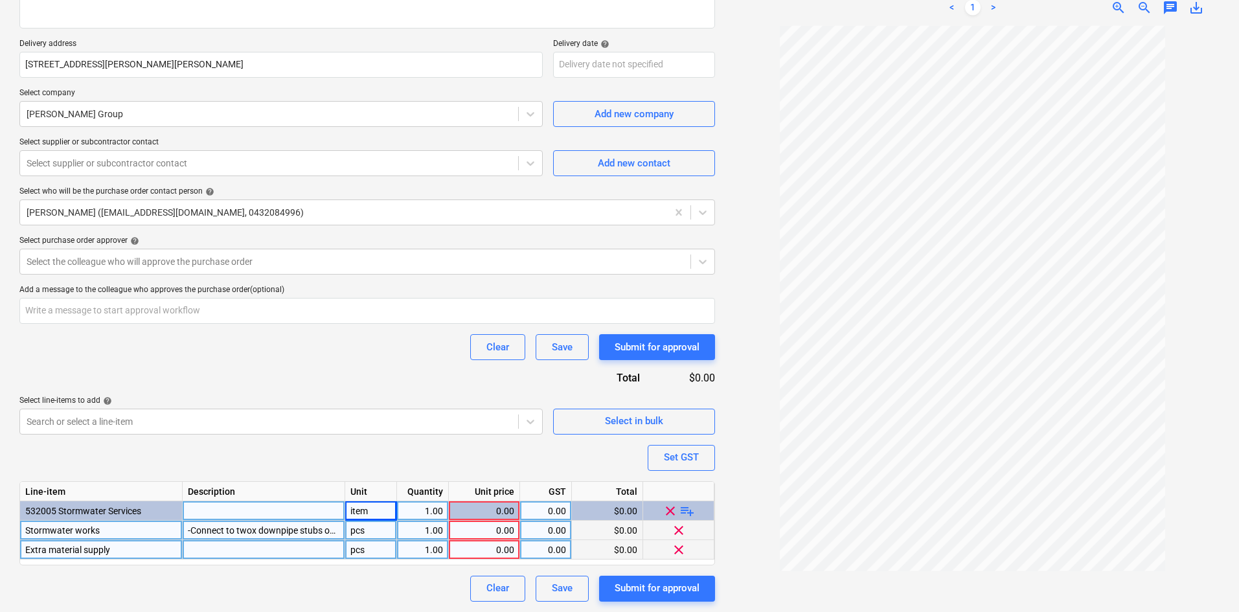
click at [373, 530] on div "pcs" at bounding box center [371, 530] width 52 height 19
type input "item"
click at [366, 550] on div "pcs" at bounding box center [371, 549] width 52 height 19
type textarea "x"
click at [482, 528] on div "0.00" at bounding box center [484, 530] width 60 height 19
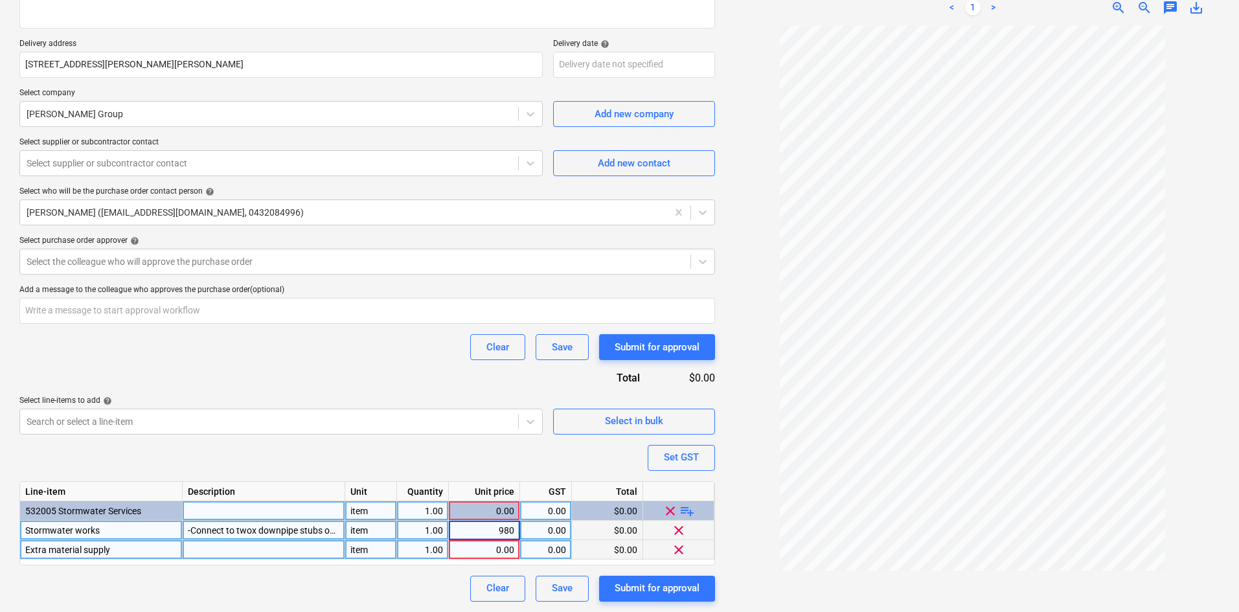
type input "9800"
type textarea "x"
click at [480, 560] on div "Line-item Description Unit Quantity Unit price GST Total 532005 Stormwater Serv…" at bounding box center [367, 523] width 696 height 84
click at [489, 551] on div "0.00" at bounding box center [484, 549] width 60 height 19
type input "740"
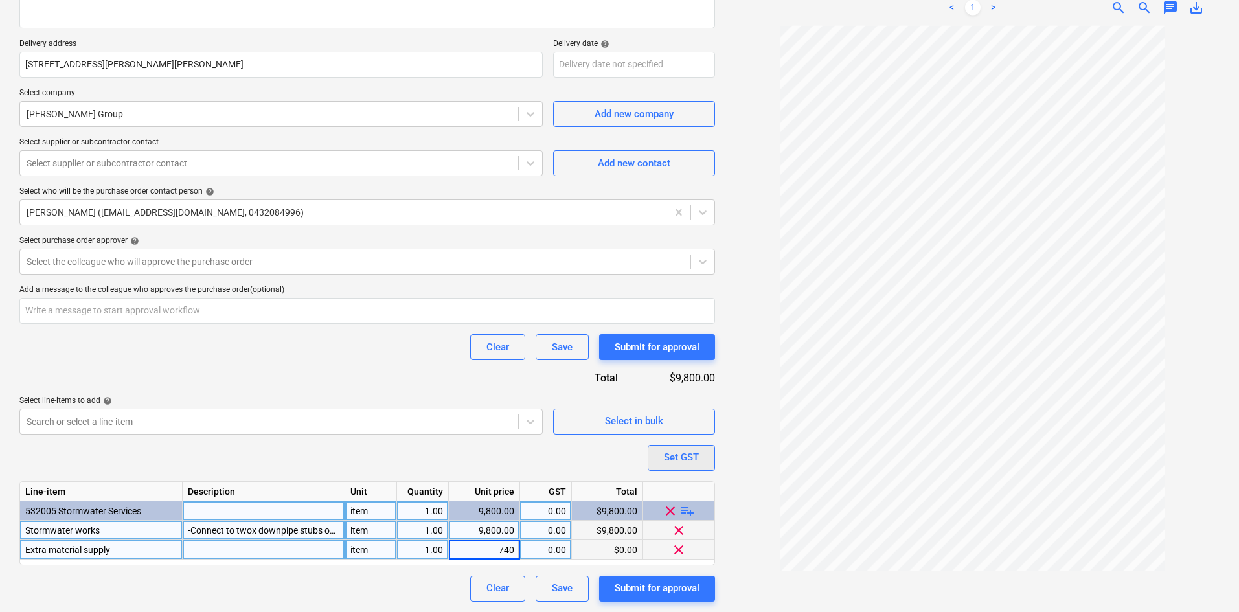
type textarea "x"
click at [686, 457] on div "Set GST" at bounding box center [681, 457] width 35 height 17
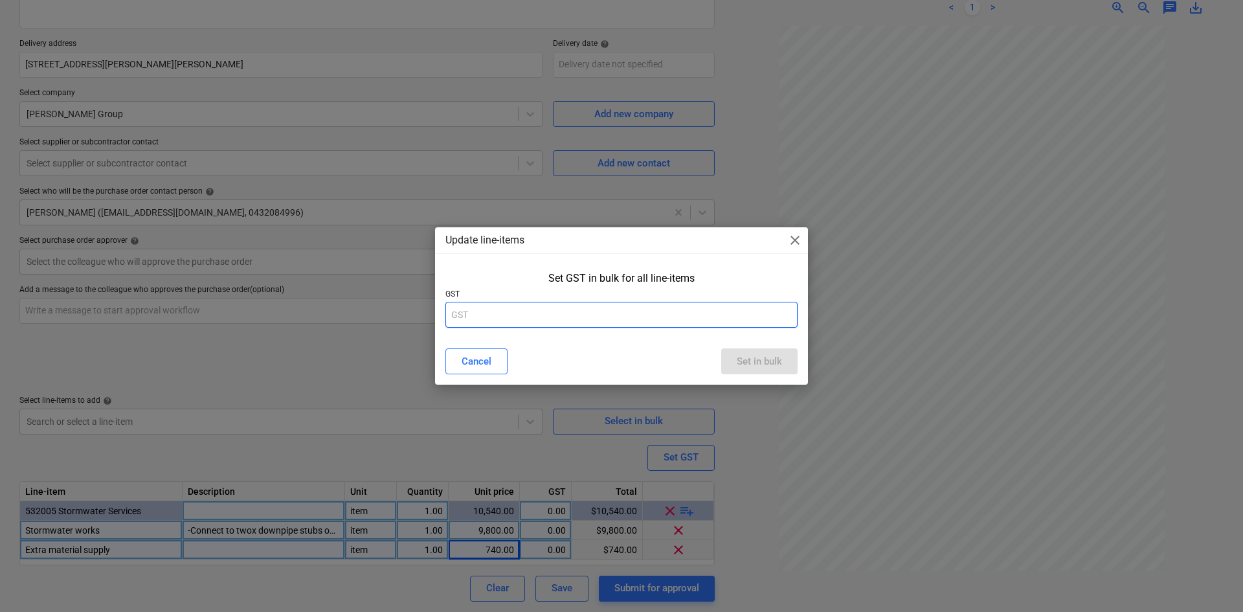
click at [554, 305] on input "text" at bounding box center [622, 315] width 352 height 26
type input "10"
click at [778, 359] on div "Set in bulk" at bounding box center [759, 361] width 45 height 17
type textarea "x"
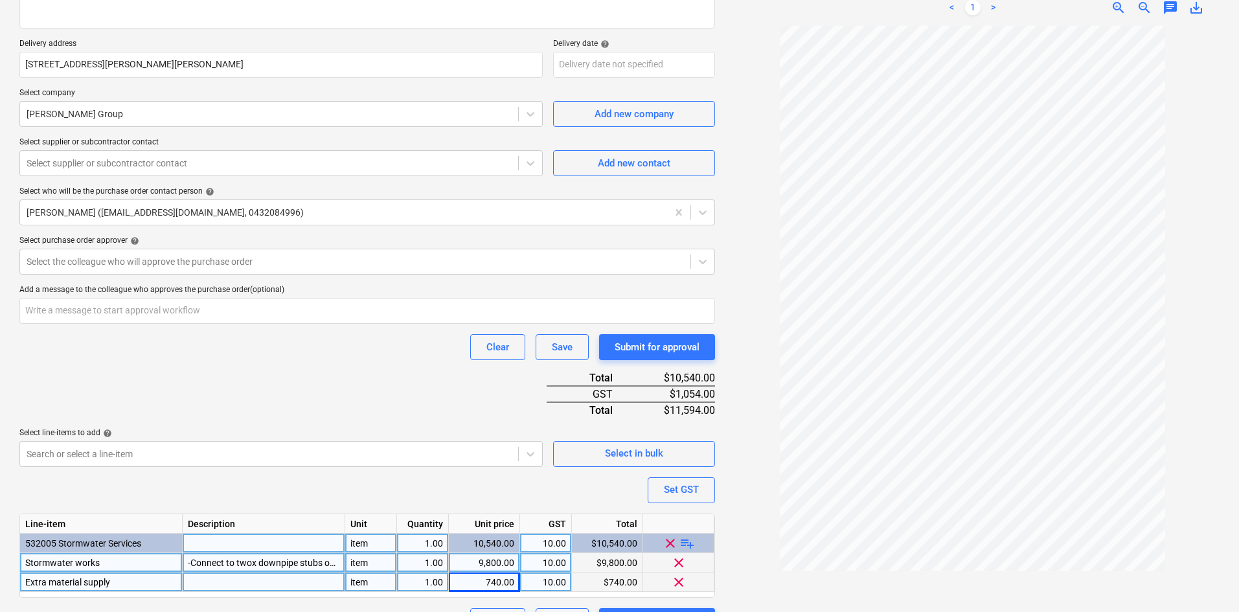
click at [365, 389] on div "Purchase order name help Purchase order Purchase order reference number help 00…" at bounding box center [367, 262] width 696 height 744
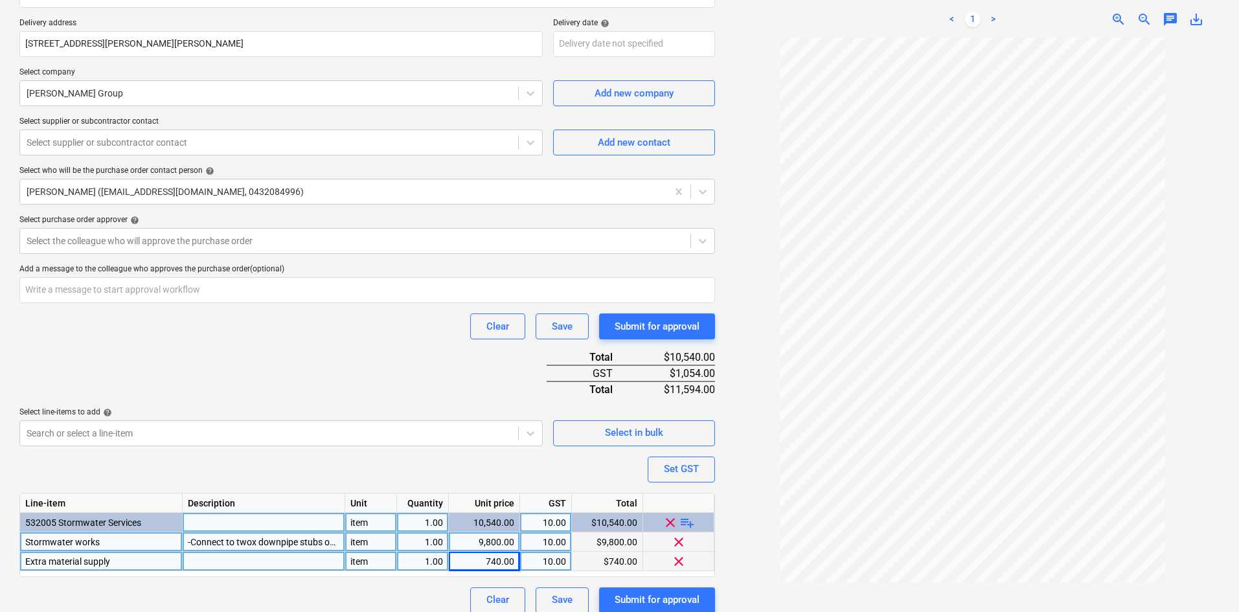
scroll to position [249, 0]
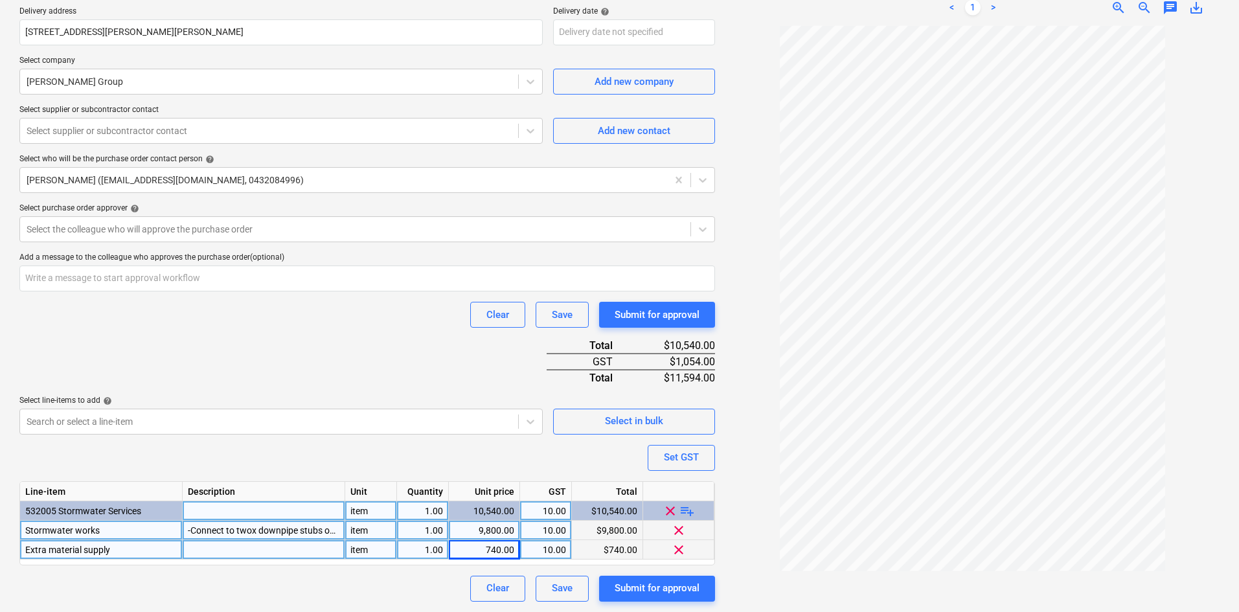
click at [151, 215] on p "Select purchase order approver help" at bounding box center [367, 209] width 696 height 13
click at [148, 228] on div at bounding box center [355, 229] width 657 height 13
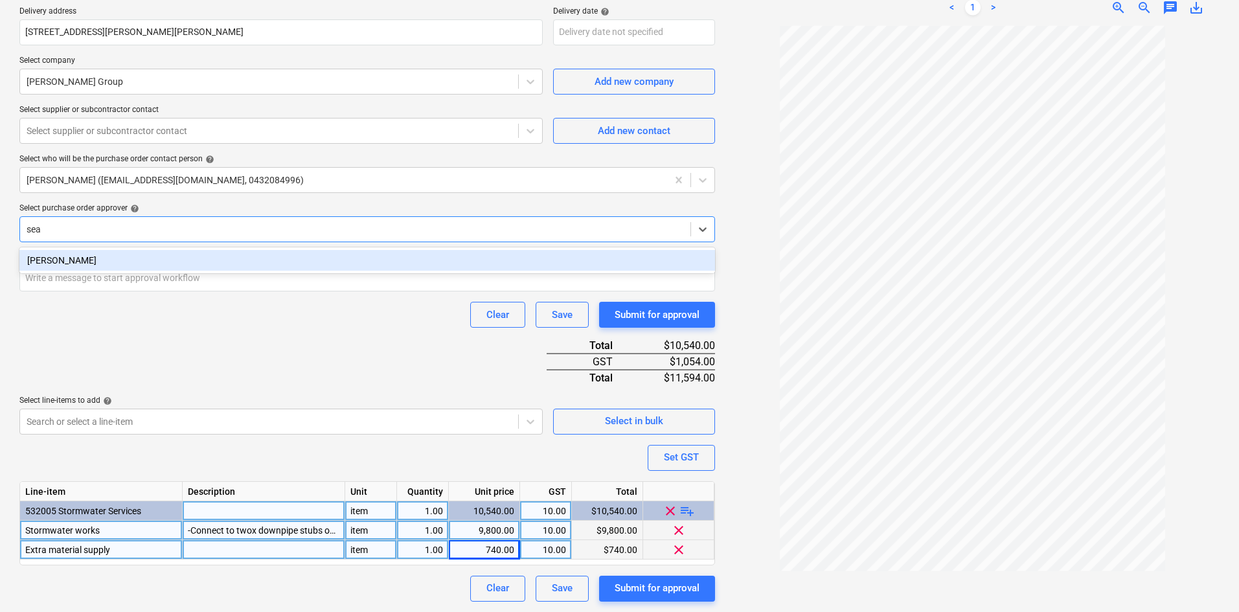
type input "[PERSON_NAME]"
click at [152, 256] on div "[PERSON_NAME]" at bounding box center [367, 260] width 696 height 21
type textarea "x"
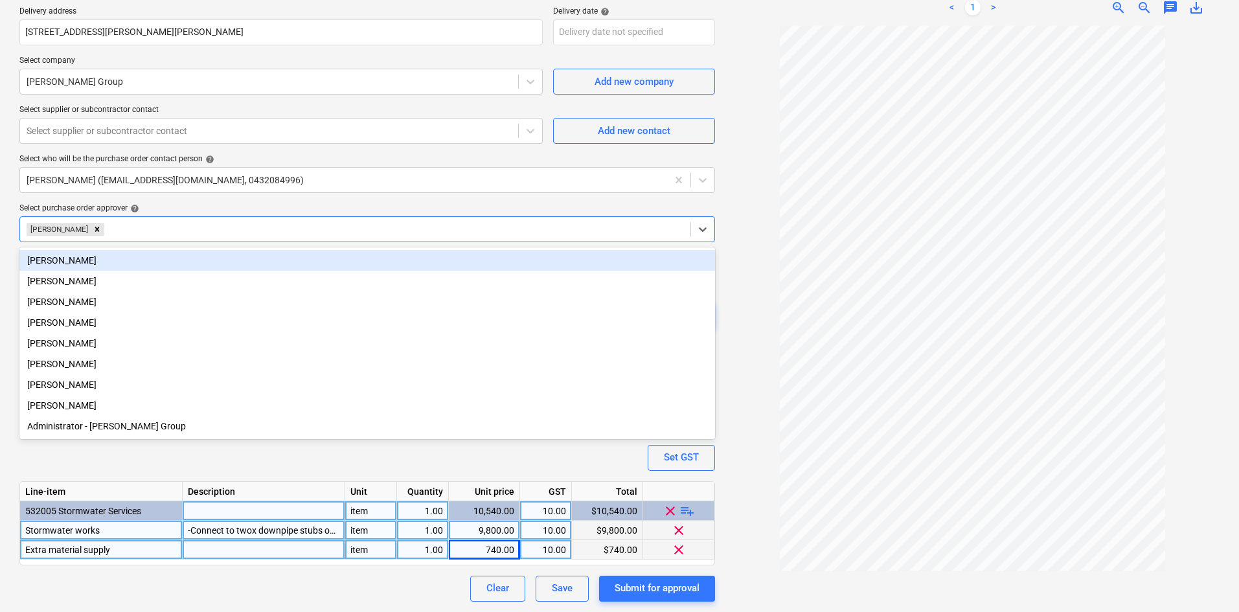
click at [210, 207] on div "Select purchase order approver help" at bounding box center [367, 208] width 696 height 10
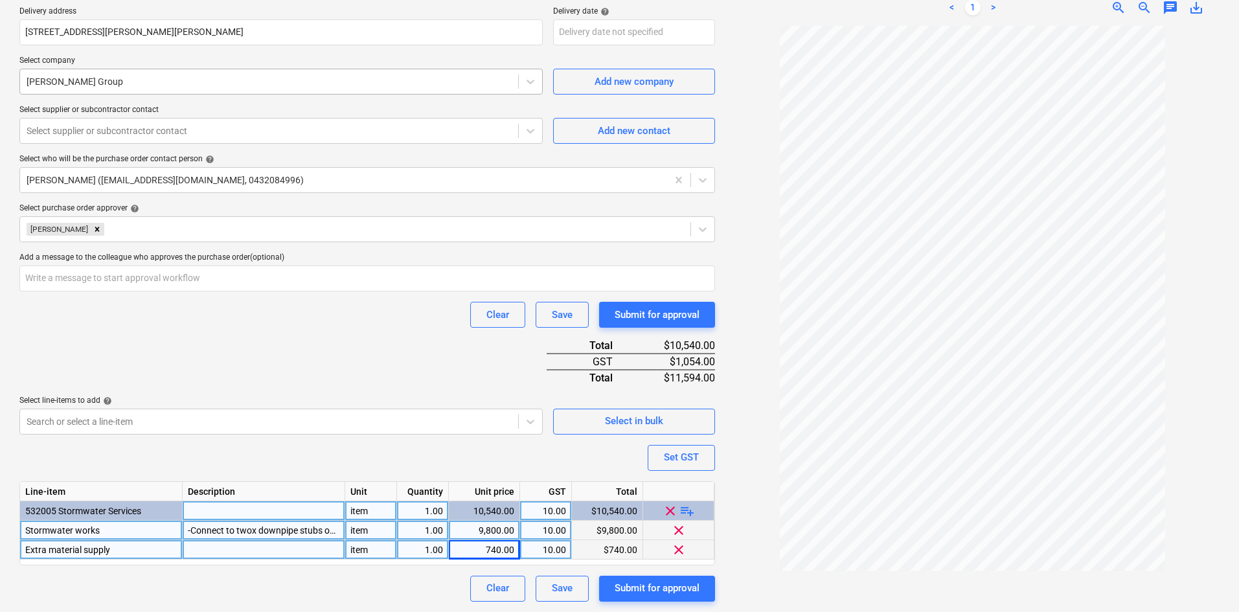
click at [216, 81] on div at bounding box center [269, 81] width 485 height 13
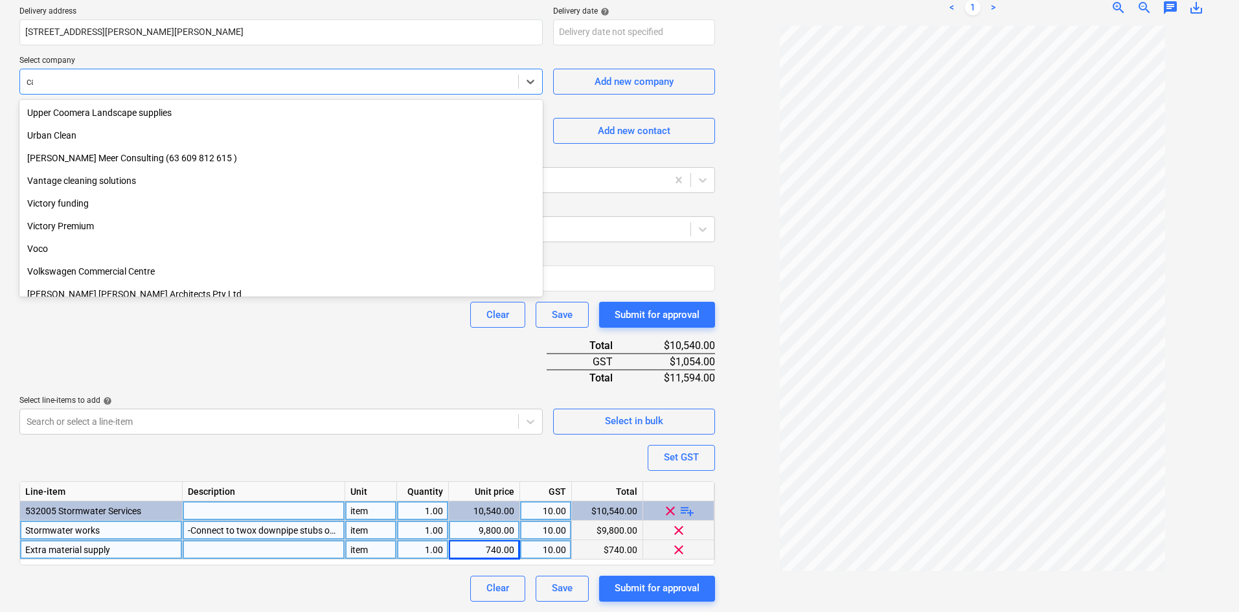
scroll to position [2072, 0]
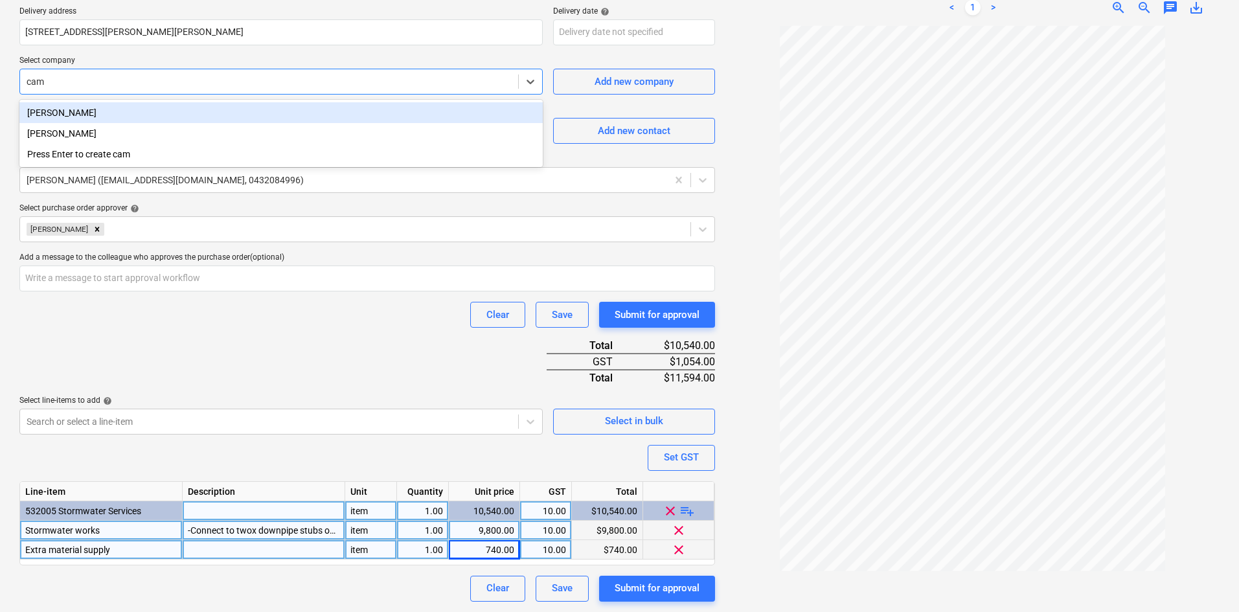
type input "cam"
type textarea "x"
click at [163, 65] on p "Select company" at bounding box center [280, 62] width 523 height 13
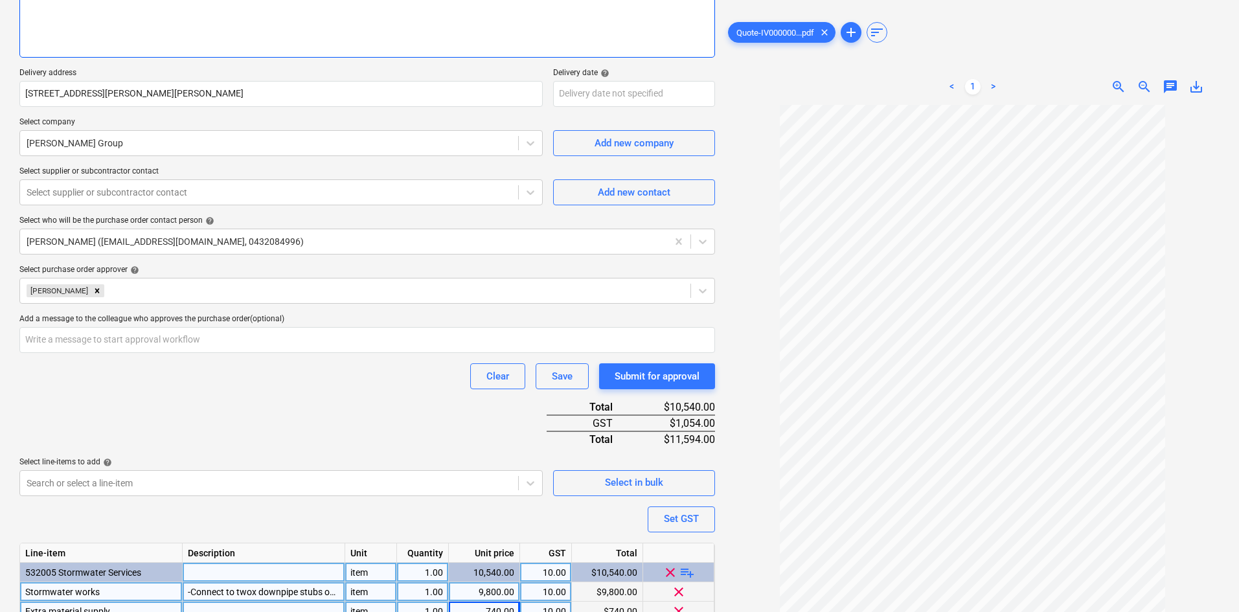
scroll to position [119, 0]
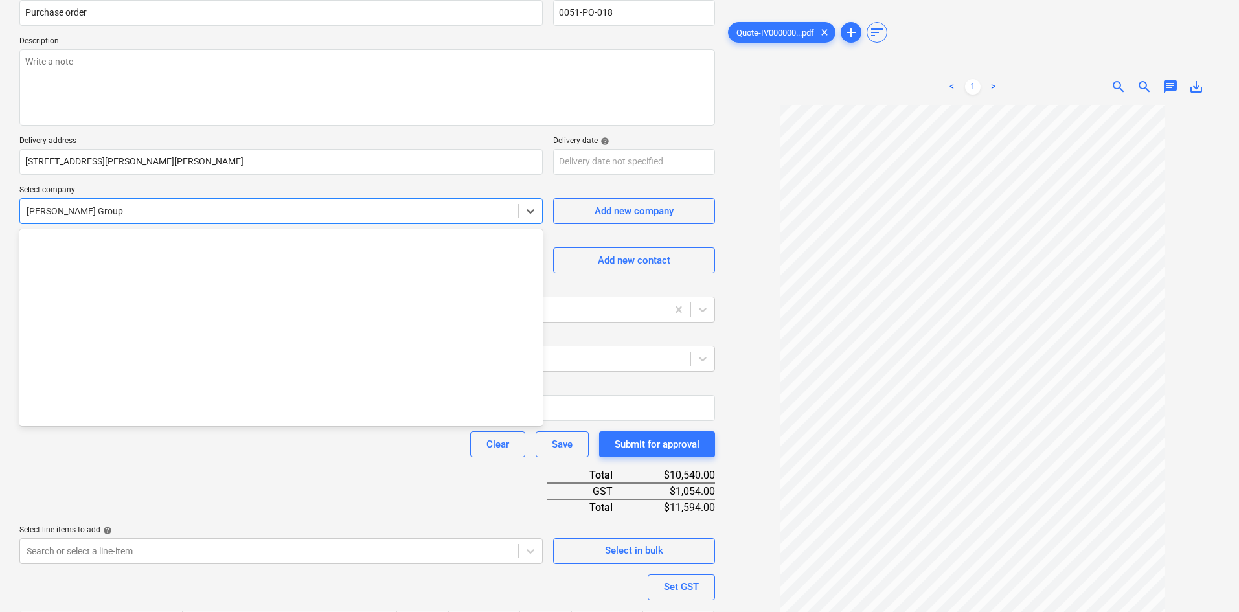
click at [425, 211] on div at bounding box center [269, 211] width 485 height 13
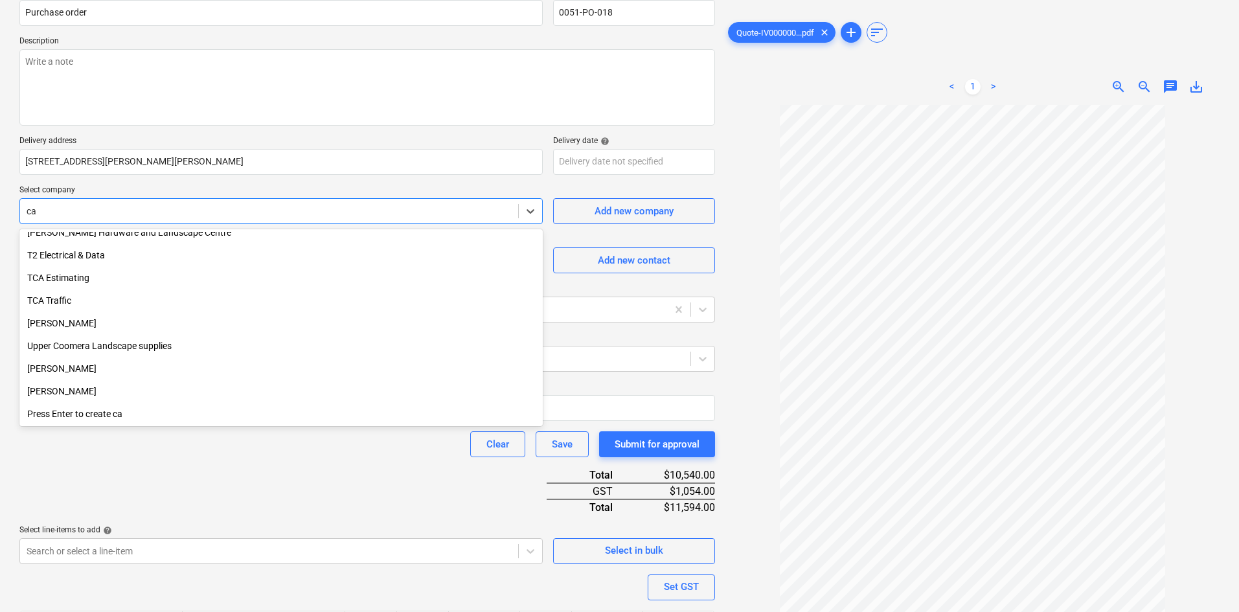
scroll to position [2072, 0]
type input "cam"
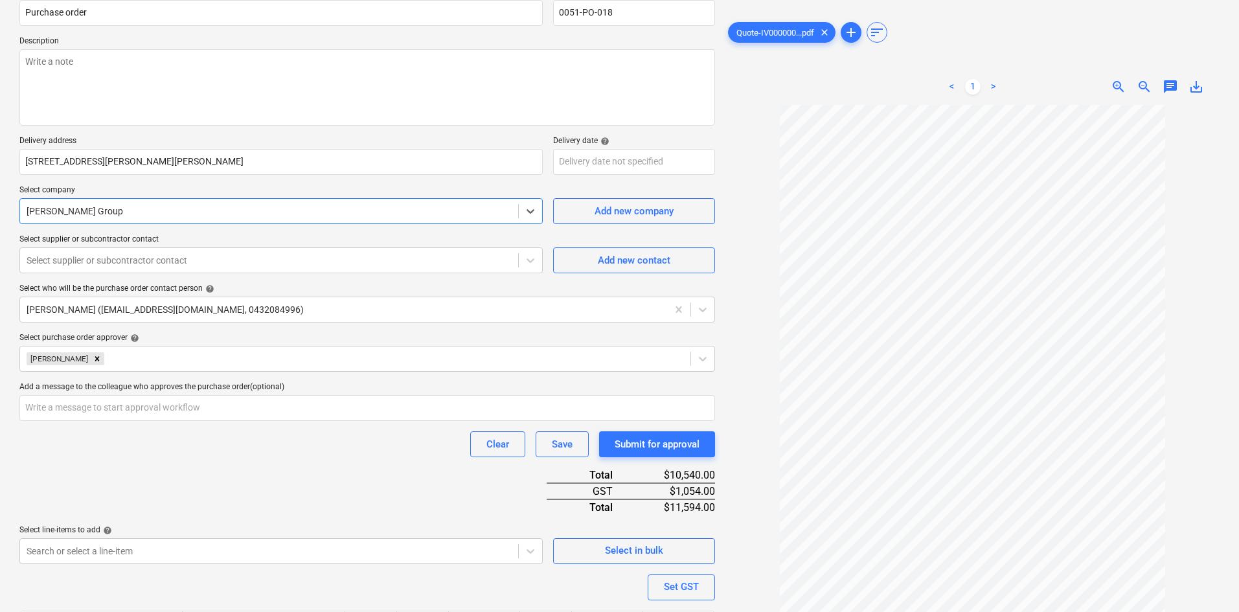
drag, startPoint x: 302, startPoint y: 211, endPoint x: -102, endPoint y: 228, distance: 404.4
click at [0, 228] on html "Sales Projects Contacts Company Consolidated Invoices Inbox 9+ Approvals format…" at bounding box center [619, 187] width 1239 height 612
click at [329, 211] on div at bounding box center [269, 211] width 485 height 13
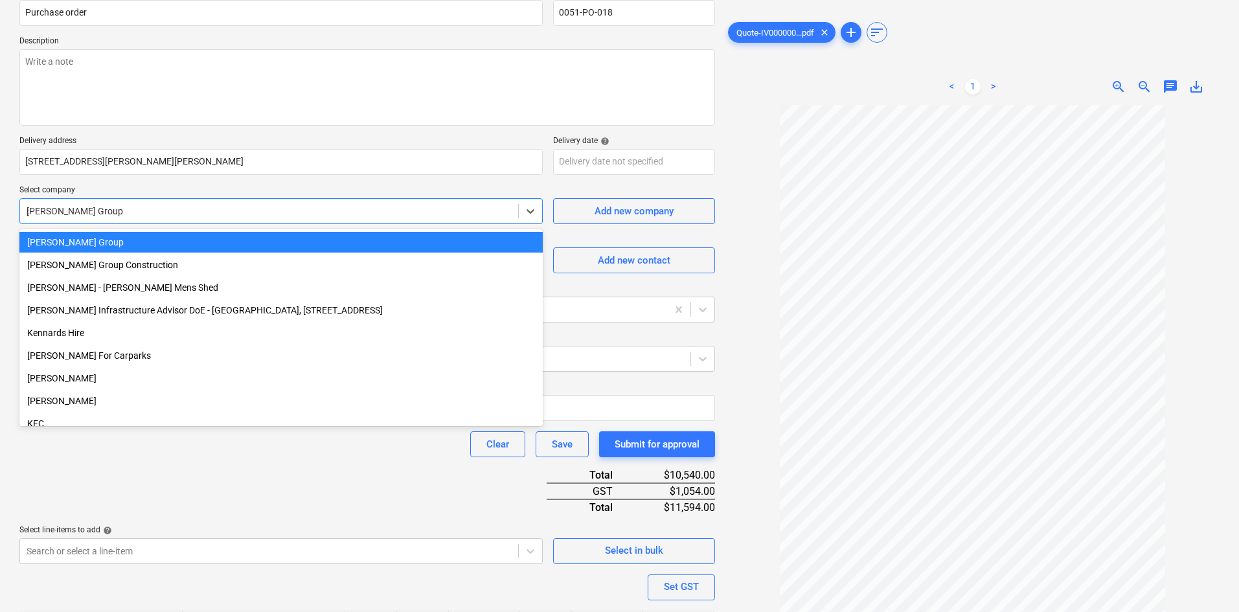
scroll to position [1030, 0]
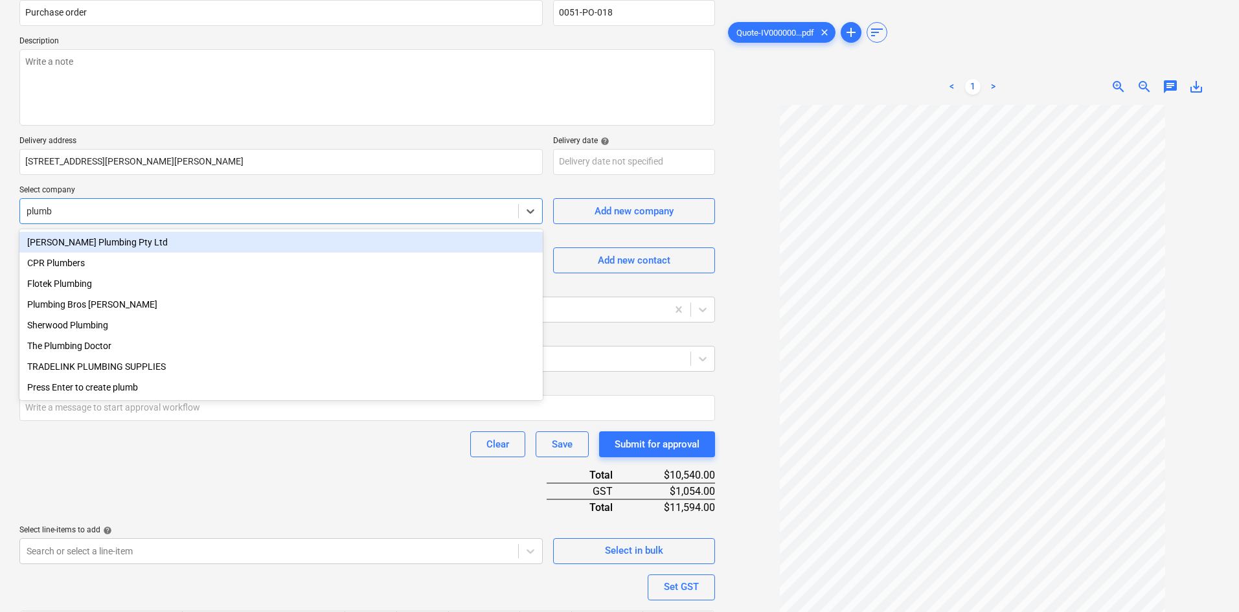
type input "plumb"
type textarea "x"
click at [172, 187] on p "Select company" at bounding box center [280, 191] width 523 height 13
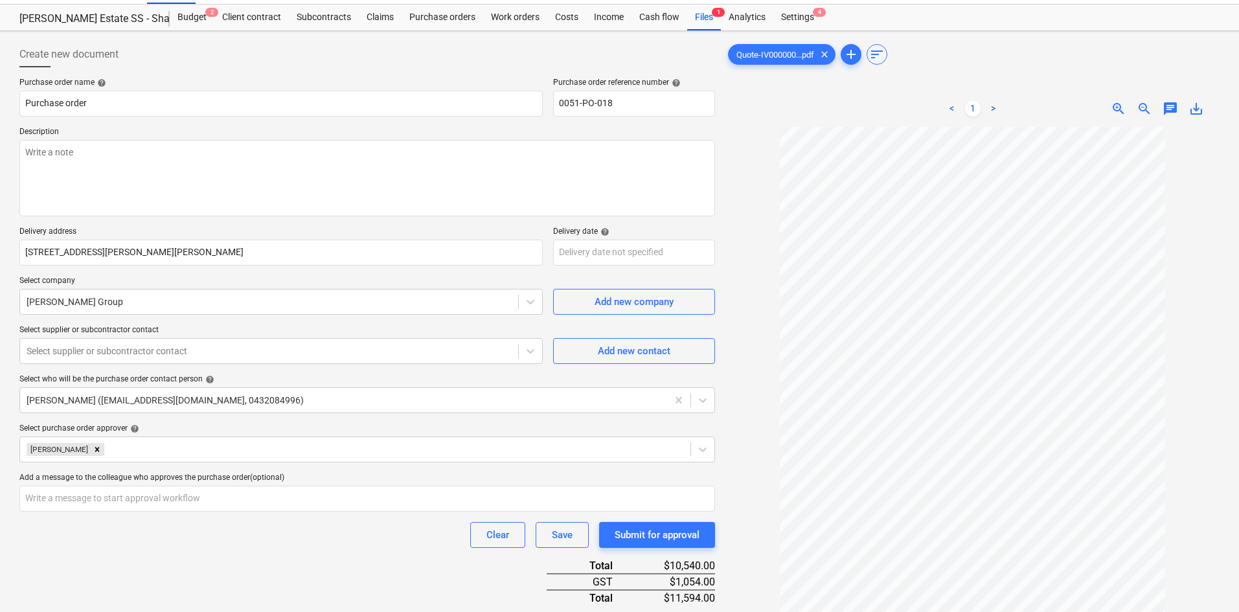
scroll to position [0, 0]
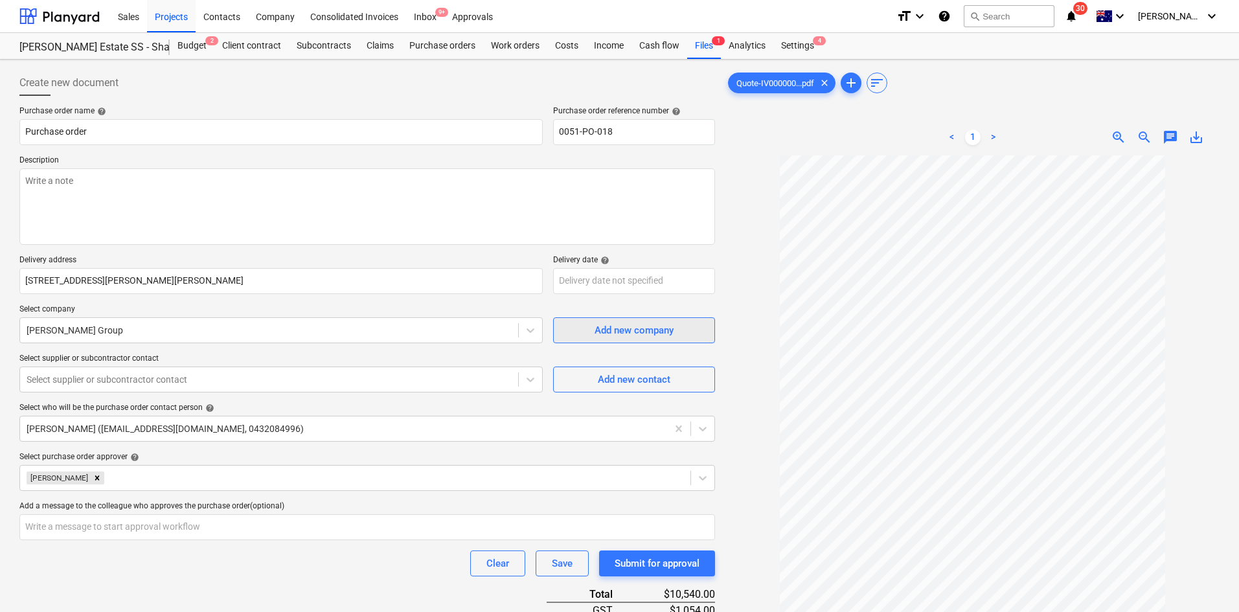
click at [612, 328] on div "Add new company" at bounding box center [633, 330] width 79 height 17
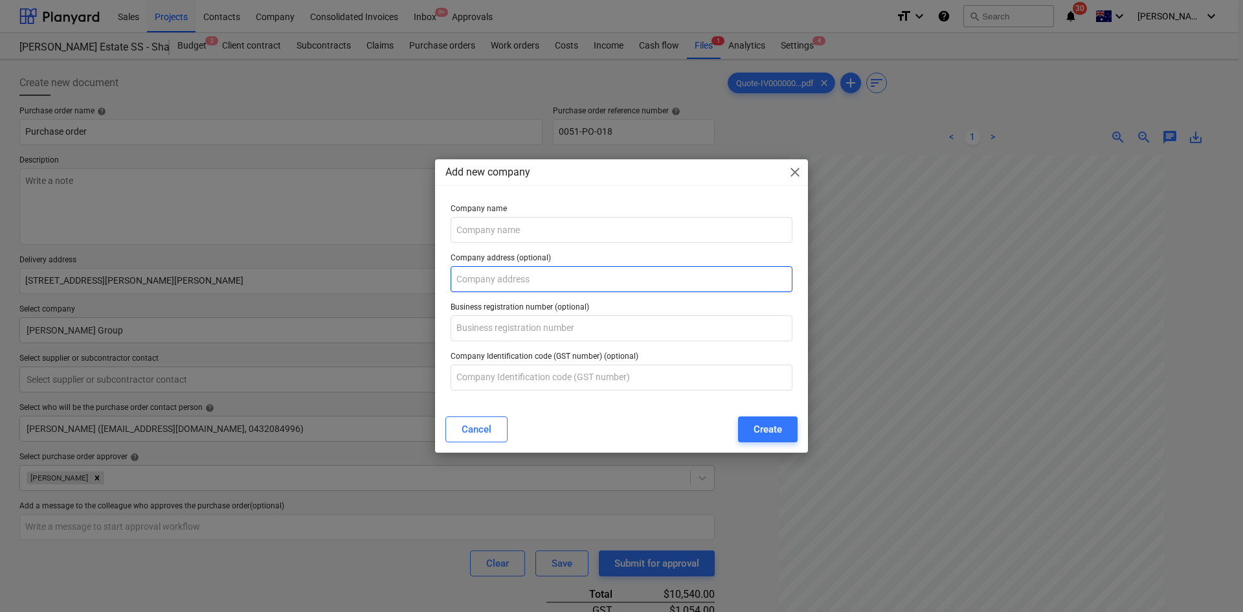
type textarea "x"
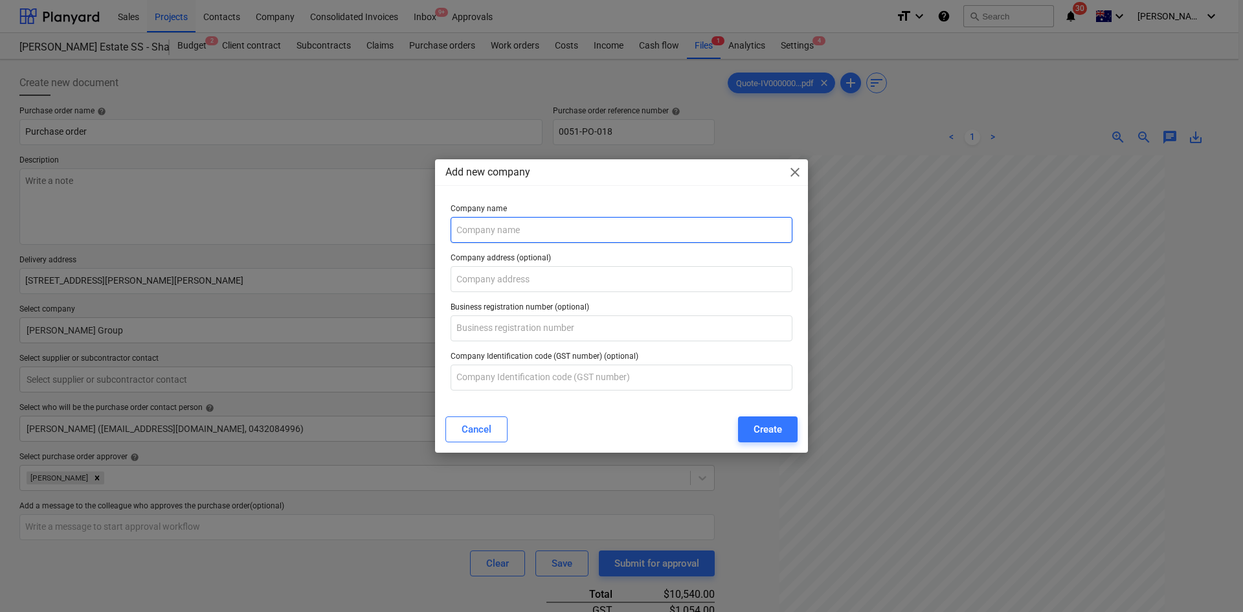
click at [506, 226] on input "text" at bounding box center [622, 230] width 342 height 26
type input "[PERSON_NAME] Plumbing"
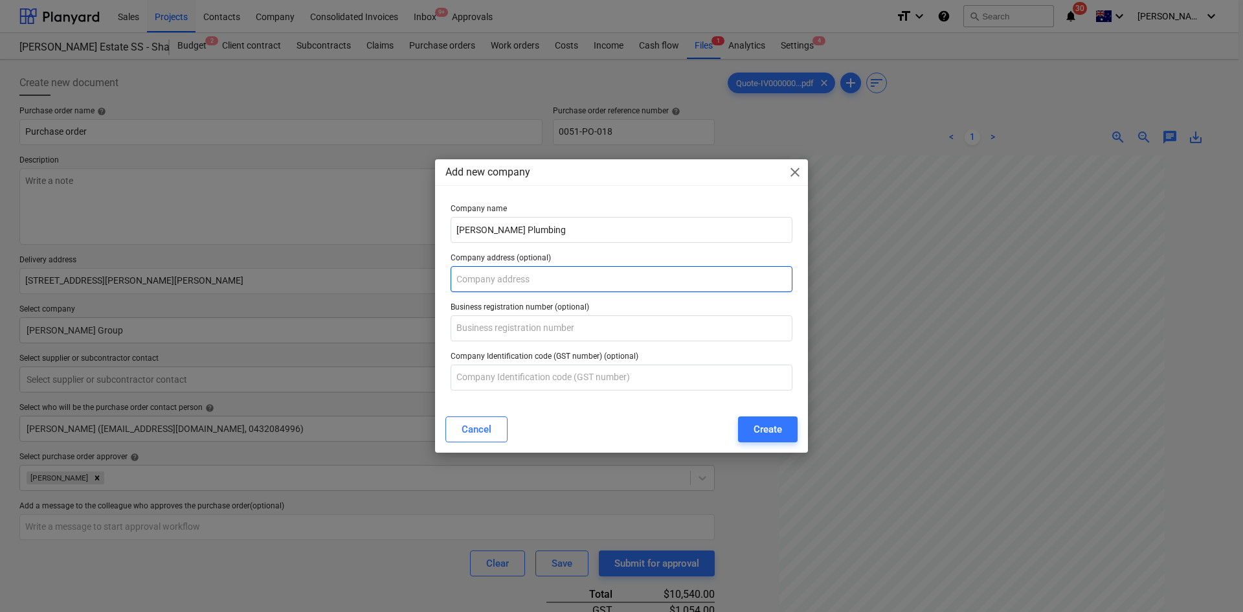
click at [515, 280] on input "text" at bounding box center [622, 279] width 342 height 26
click at [475, 271] on input "text" at bounding box center [622, 279] width 342 height 26
type textarea "x"
paste input "[STREET_ADDRESS]"
type input "[STREET_ADDRESS]"
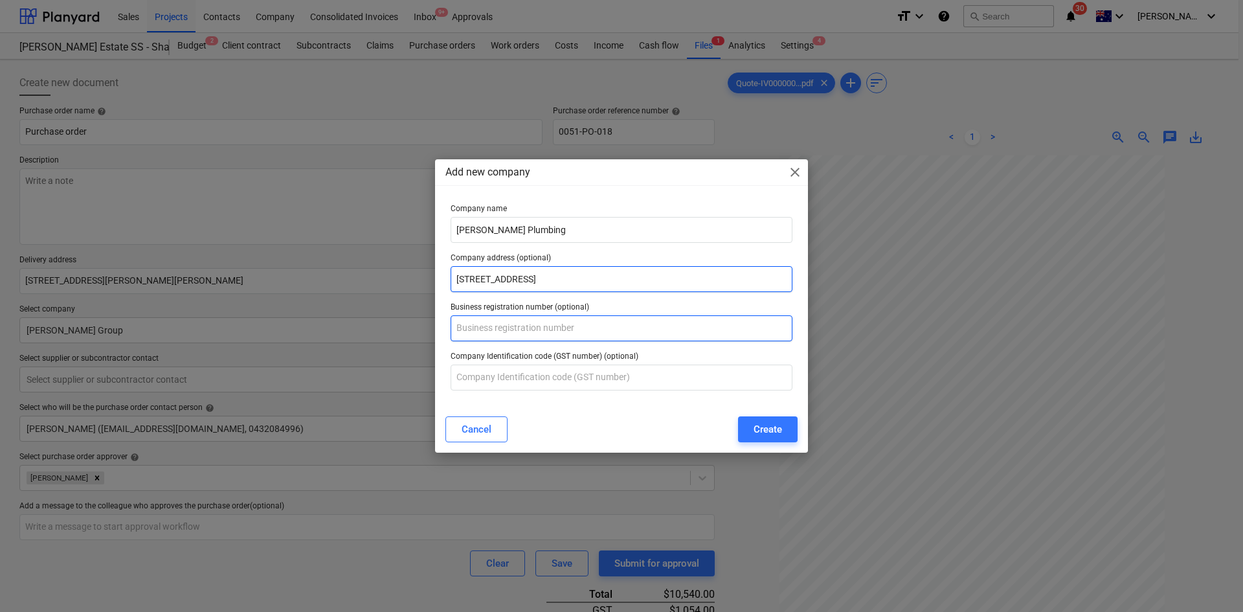
type textarea "x"
type input "[STREET_ADDRESS]"
click at [771, 425] on div "Create" at bounding box center [768, 429] width 28 height 17
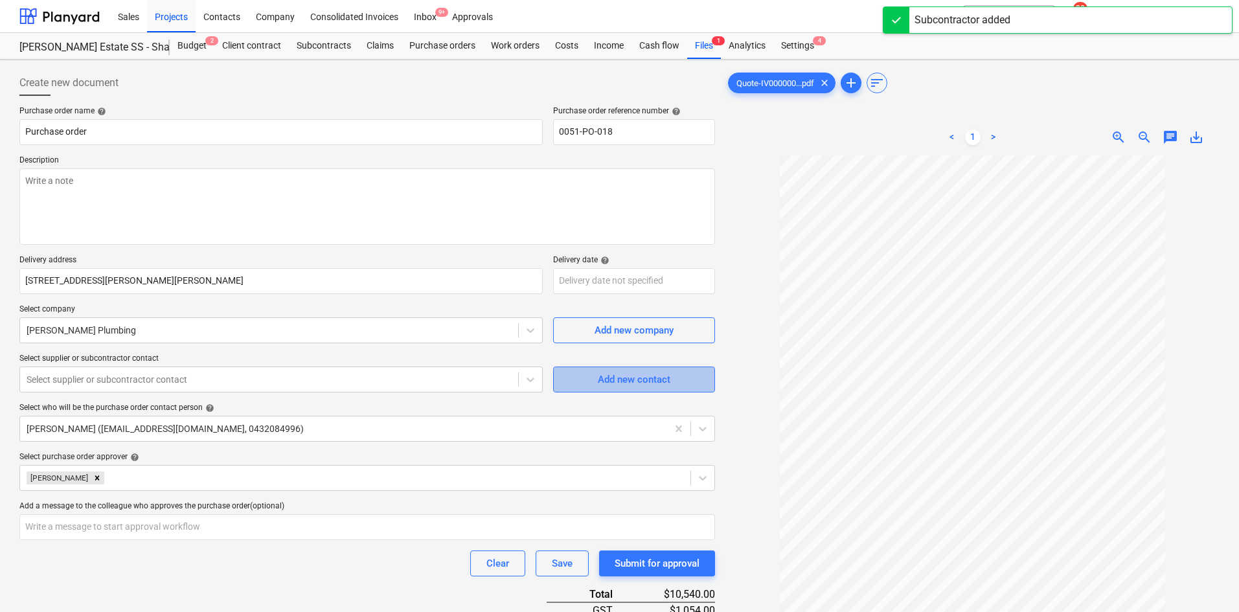
click at [568, 382] on button "Add new contact" at bounding box center [634, 380] width 162 height 26
type textarea "x"
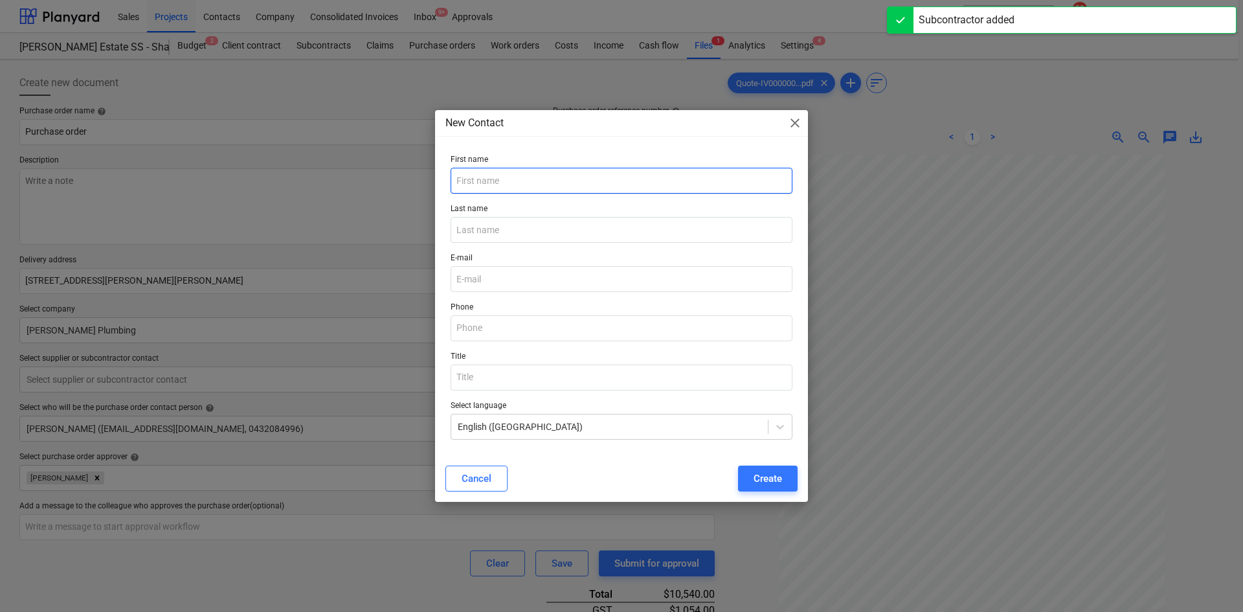
click at [474, 183] on input "text" at bounding box center [622, 181] width 342 height 26
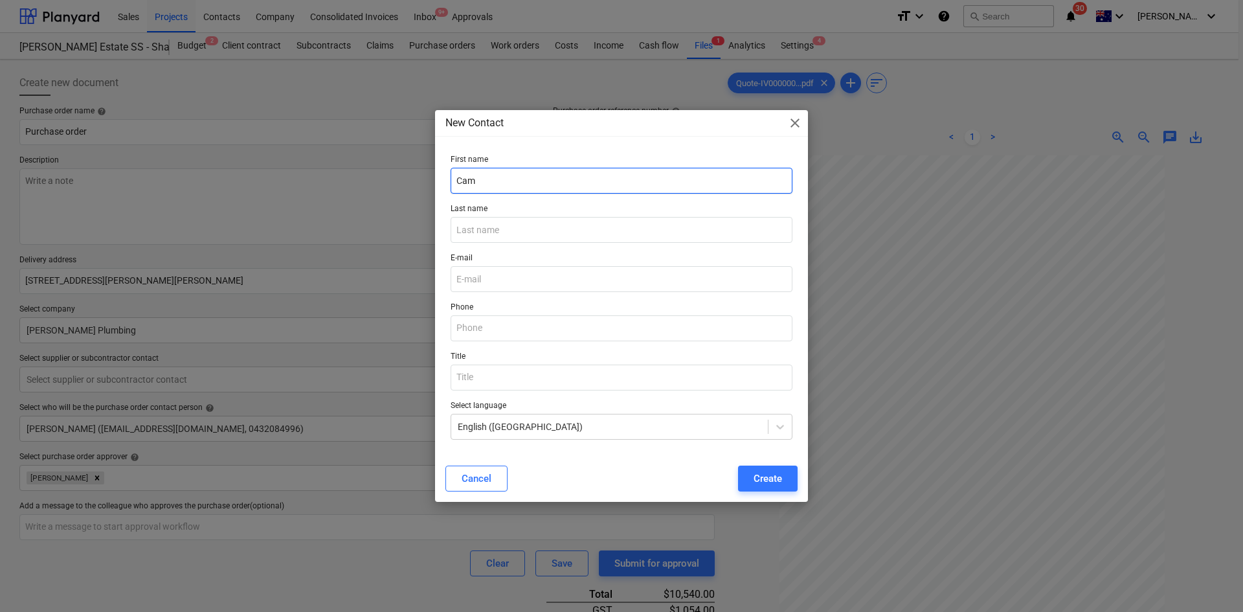
type input "Cam"
type input "[PERSON_NAME]"
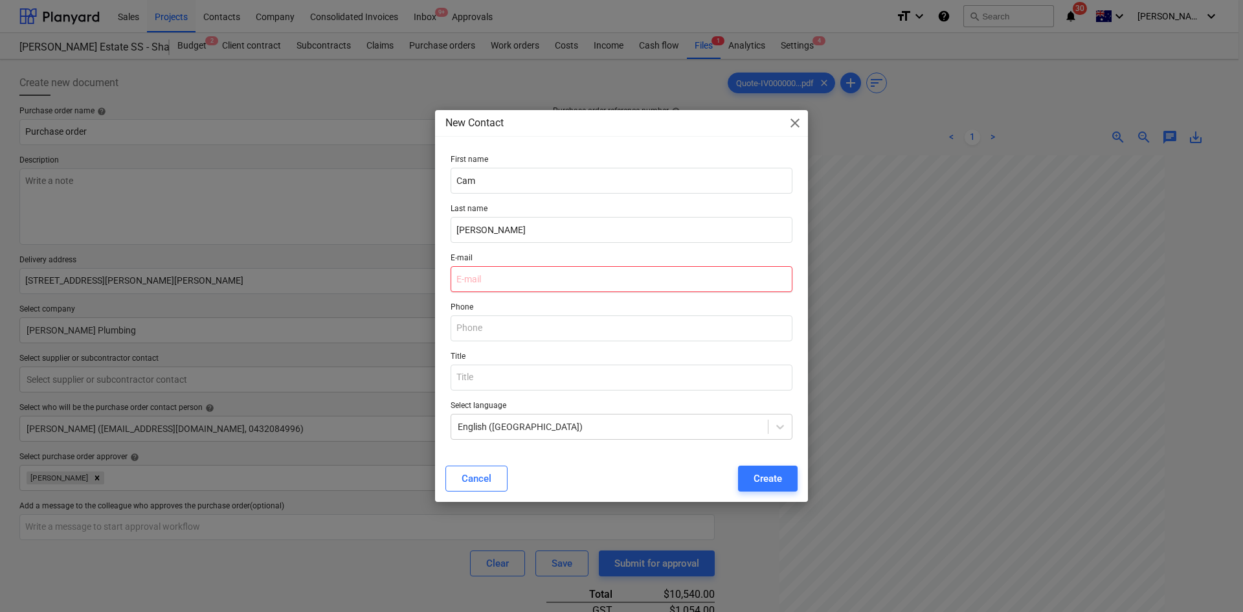
click at [526, 284] on input "email" at bounding box center [622, 279] width 342 height 26
type textarea "x"
click at [525, 280] on input "email" at bounding box center [622, 279] width 342 height 26
paste input "[EMAIL_ADDRESS][DOMAIN_NAME]"
type input "[EMAIL_ADDRESS][DOMAIN_NAME]"
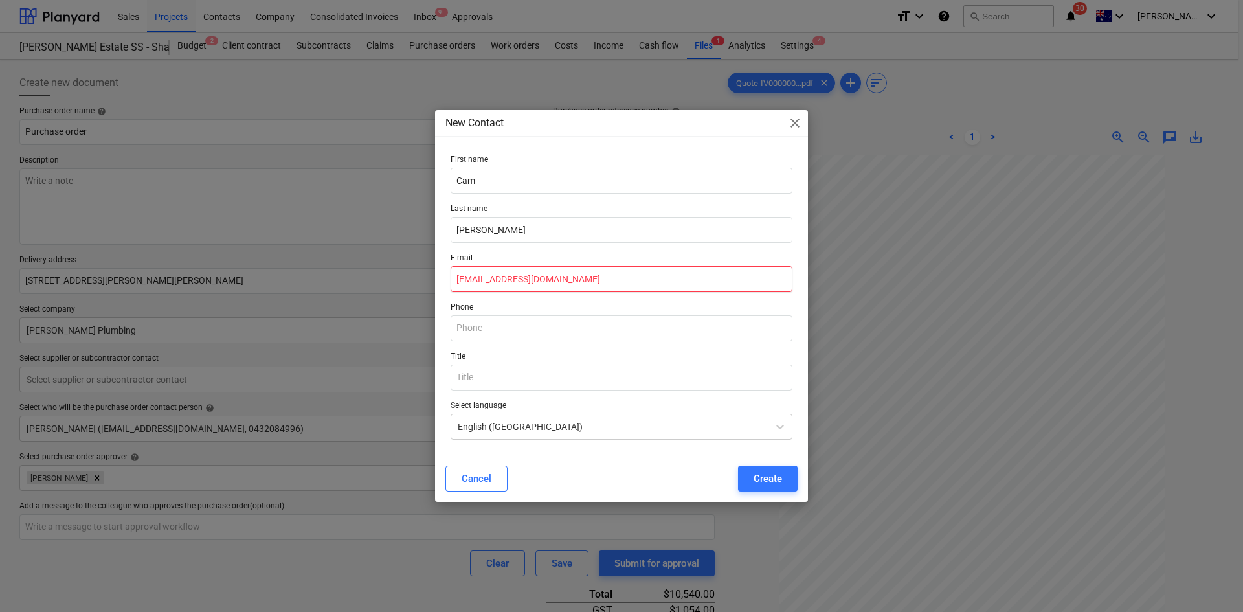
type textarea "x"
type input "[EMAIL_ADDRESS][DOMAIN_NAME]"
click at [525, 304] on p "Phone" at bounding box center [622, 308] width 342 height 13
click at [747, 482] on button "Create" at bounding box center [768, 479] width 60 height 26
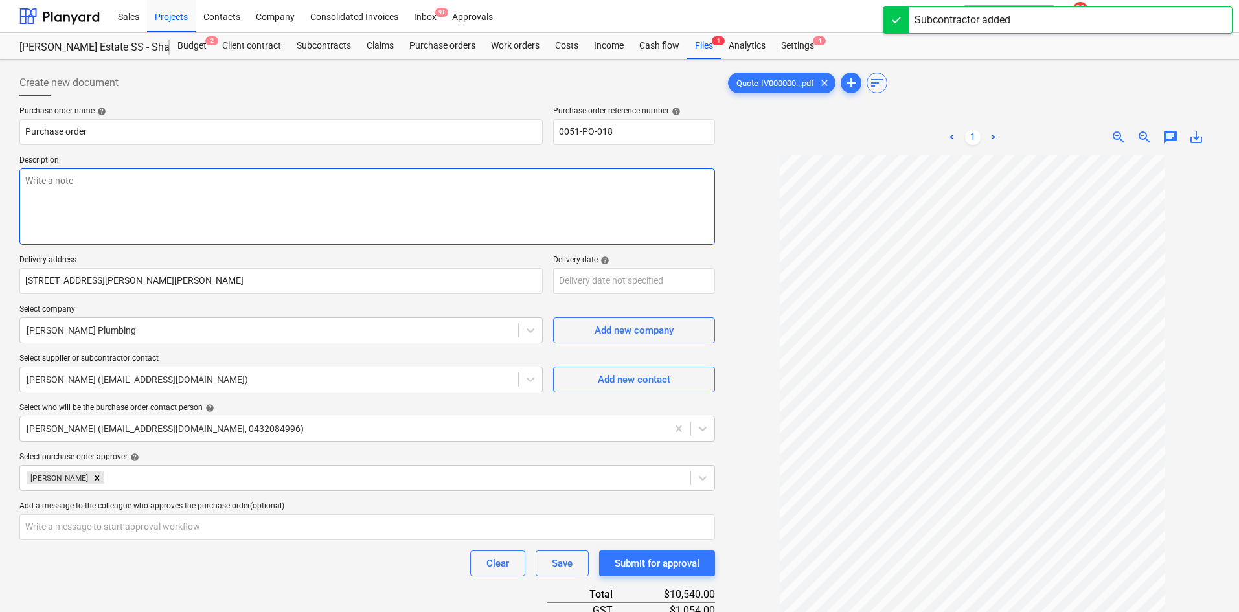
click at [193, 189] on textarea at bounding box center [367, 206] width 696 height 76
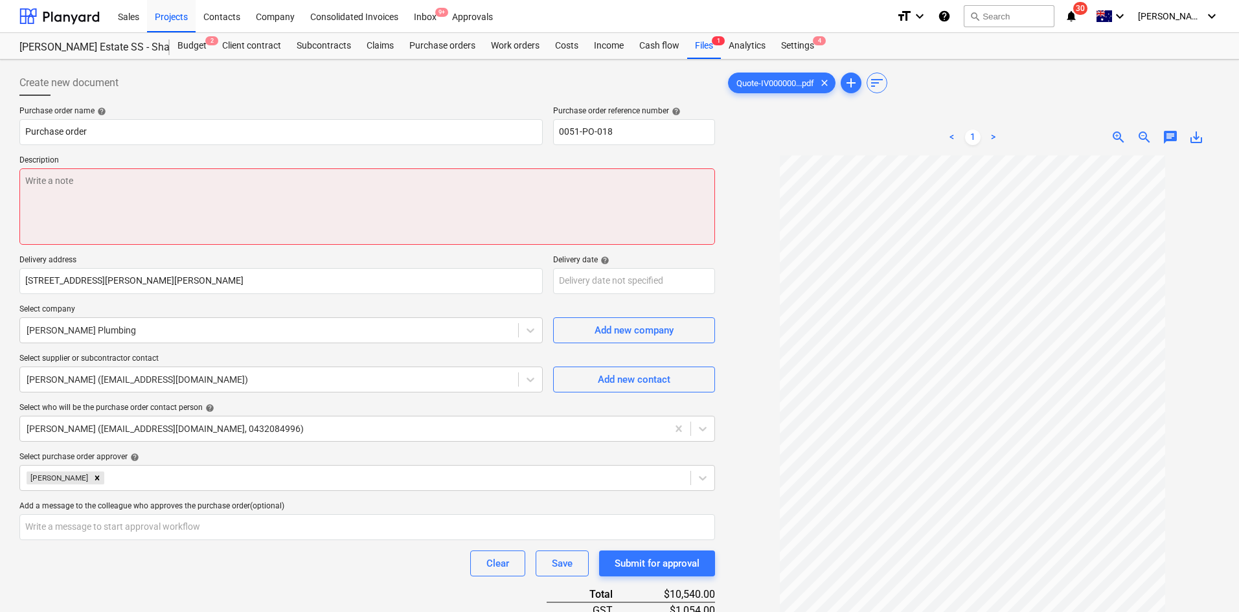
click at [341, 221] on textarea at bounding box center [367, 206] width 696 height 76
paste textarea "Site contact : [PERSON_NAME] - [PHONE_NUMBER]"
type textarea "x"
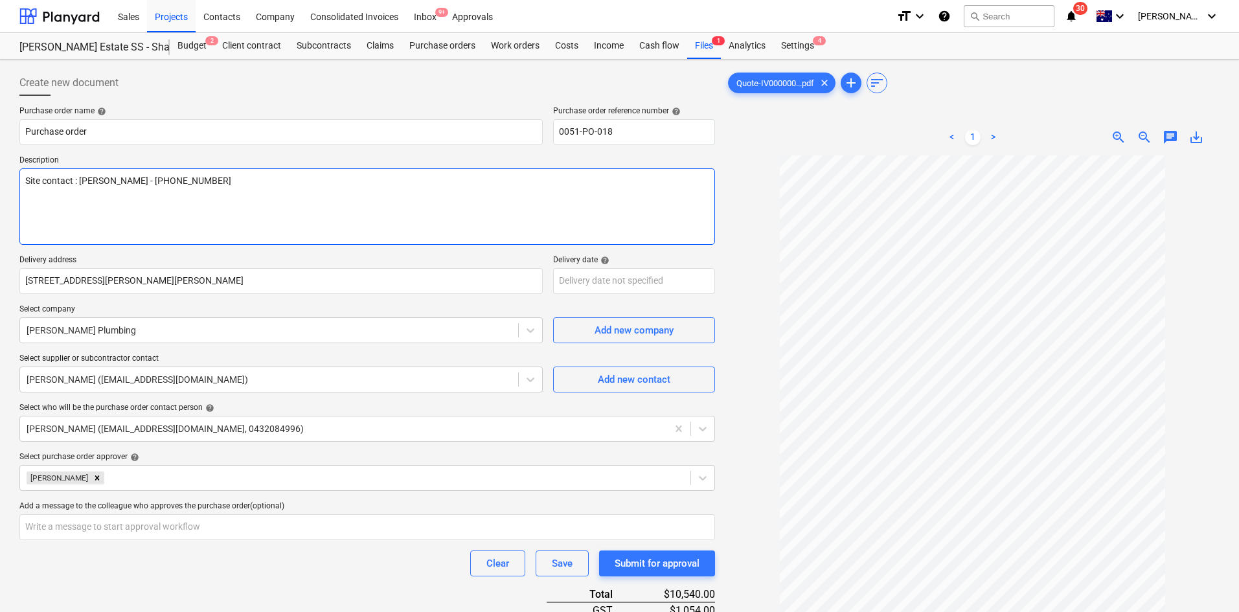
type textarea "Site contact : [PERSON_NAME] - [PHONE_NUMBER]"
drag, startPoint x: 335, startPoint y: 255, endPoint x: 357, endPoint y: 257, distance: 22.1
click at [335, 255] on p "Delivery address" at bounding box center [280, 261] width 523 height 13
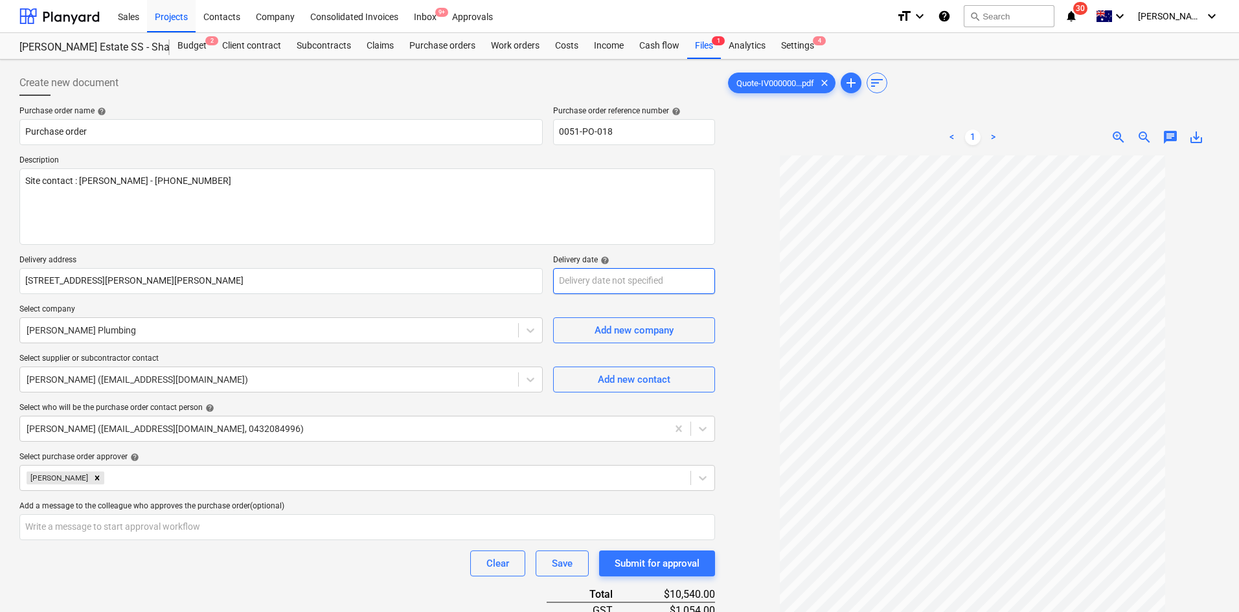
click at [616, 282] on body "Sales Projects Contacts Company Consolidated Invoices Inbox 9+ Approvals format…" at bounding box center [619, 306] width 1239 height 612
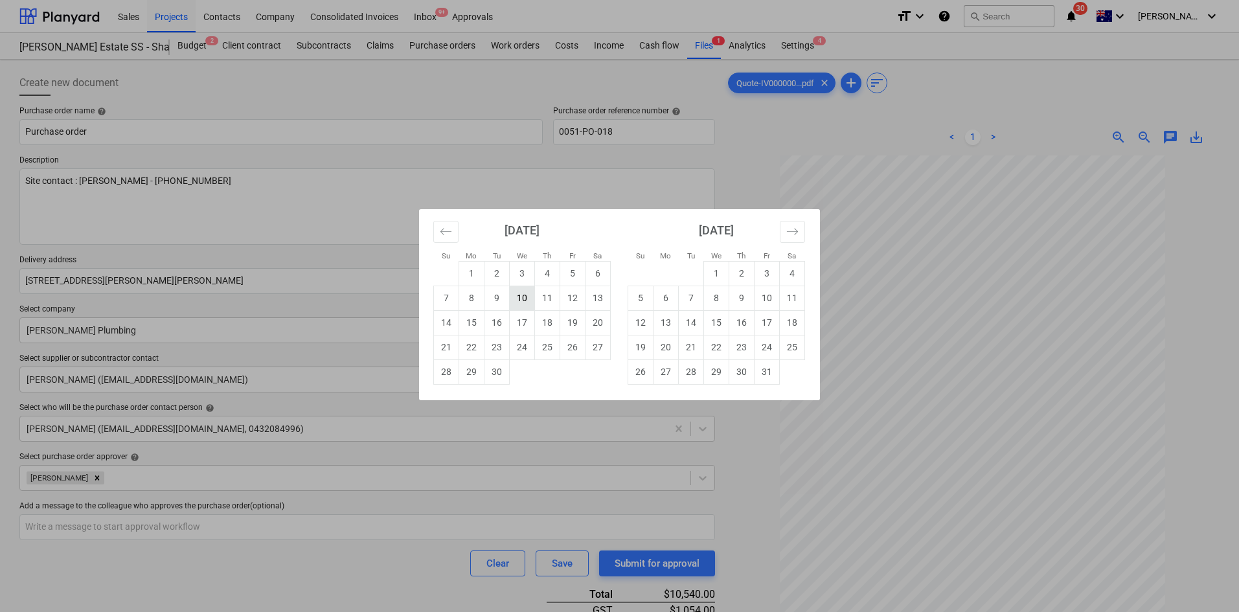
click at [520, 299] on td "10" at bounding box center [522, 298] width 25 height 25
type textarea "x"
type input "[DATE]"
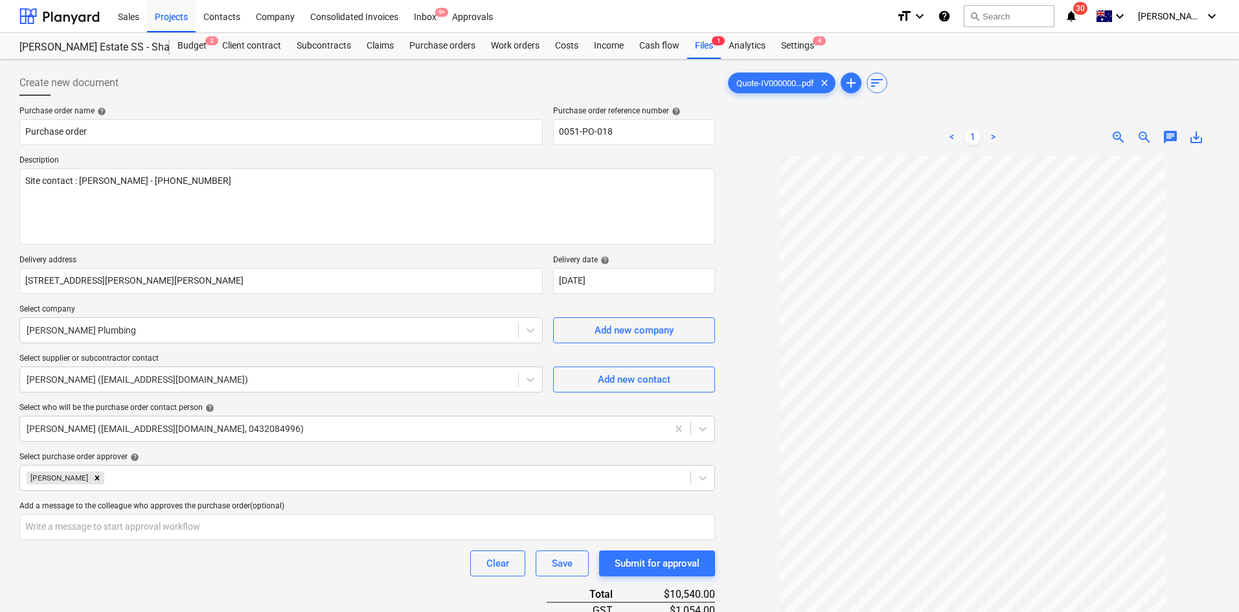
click at [731, 253] on div at bounding box center [972, 443] width 494 height 576
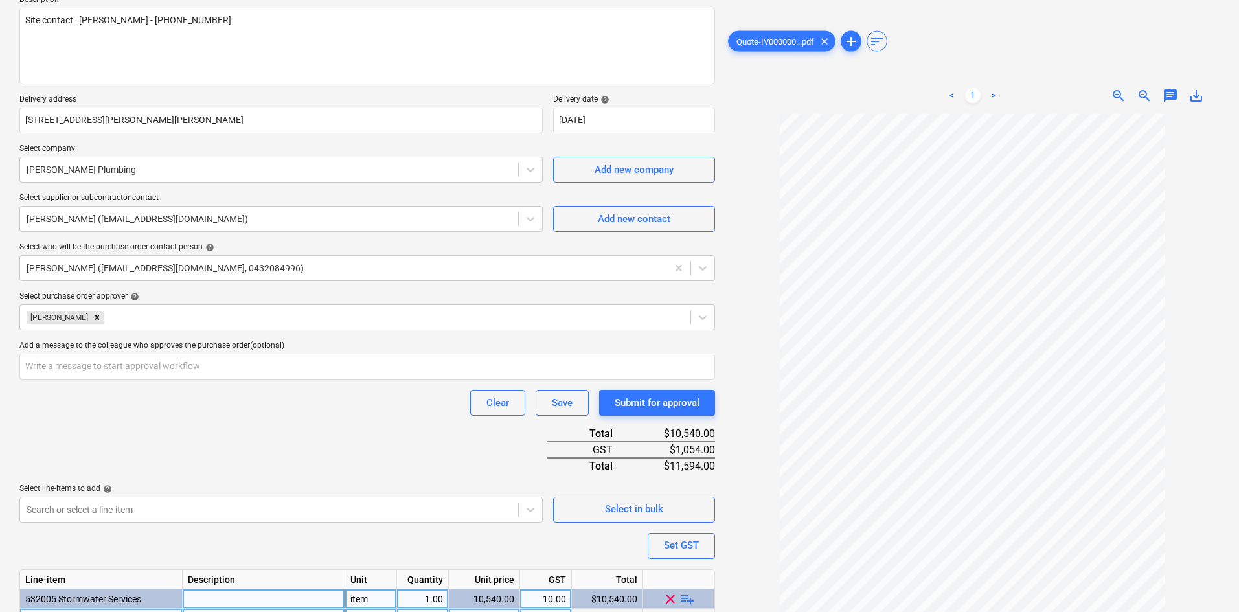
scroll to position [249, 0]
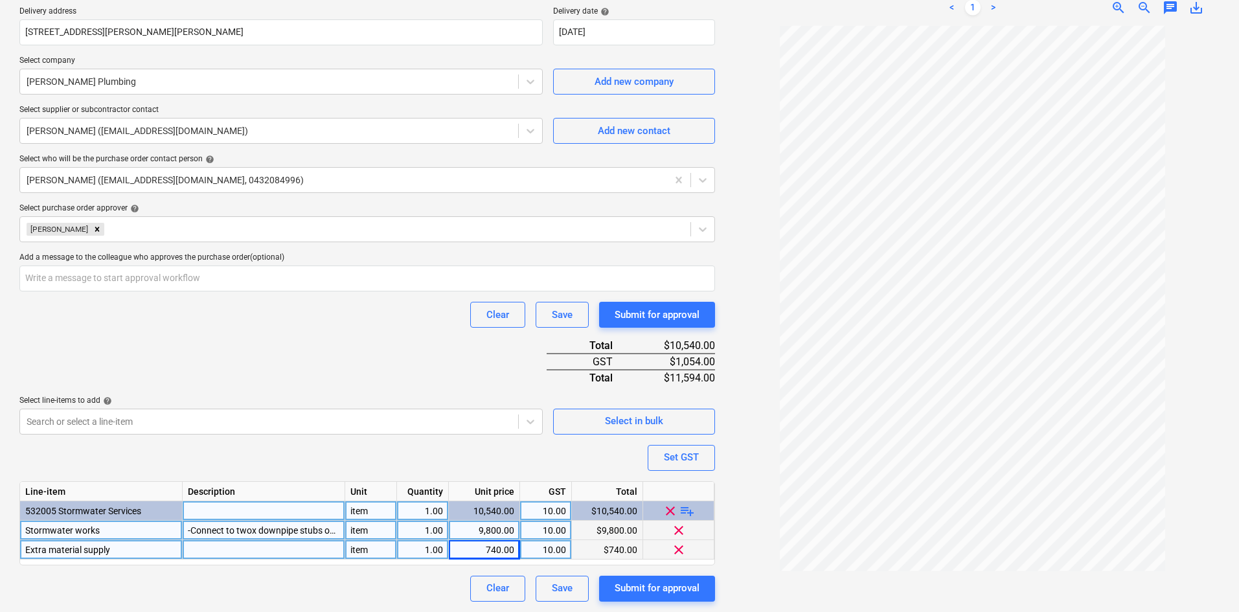
click at [246, 545] on div at bounding box center [264, 549] width 163 height 19
type textarea "x"
type input "-22mm"
type textarea "x"
click at [489, 546] on div "740.00" at bounding box center [484, 549] width 60 height 19
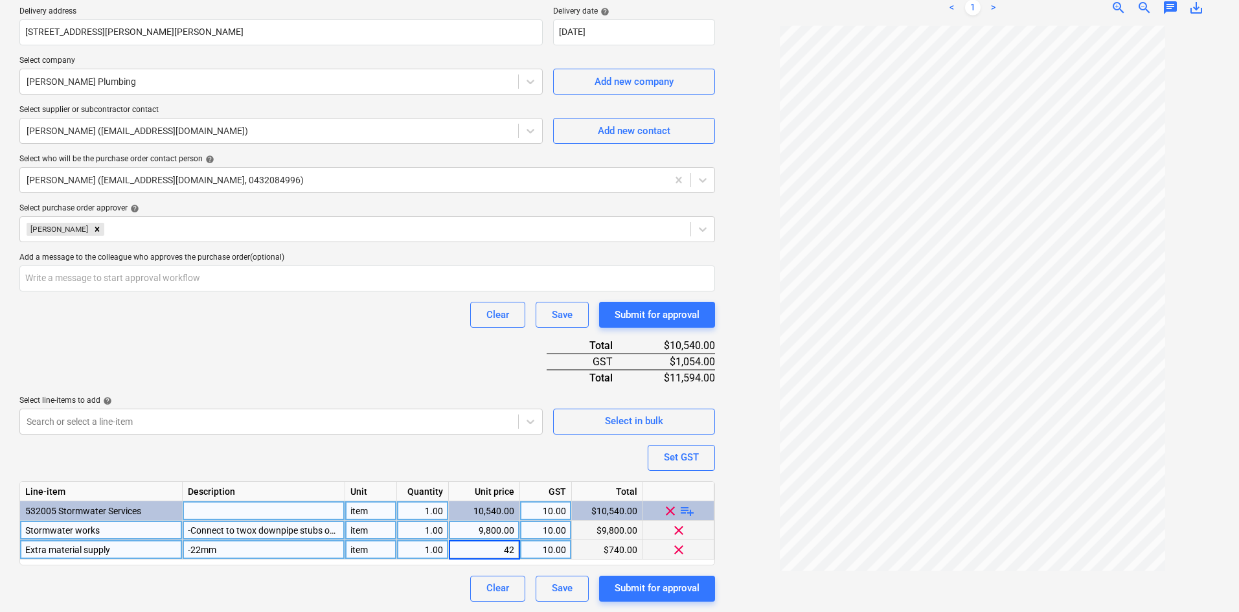
type input "420"
type textarea "x"
click at [264, 548] on div "-22mm" at bounding box center [264, 549] width 163 height 19
click at [245, 547] on input "-22mm" at bounding box center [264, 549] width 162 height 19
click at [202, 547] on input "-22mm" at bounding box center [264, 549] width 162 height 19
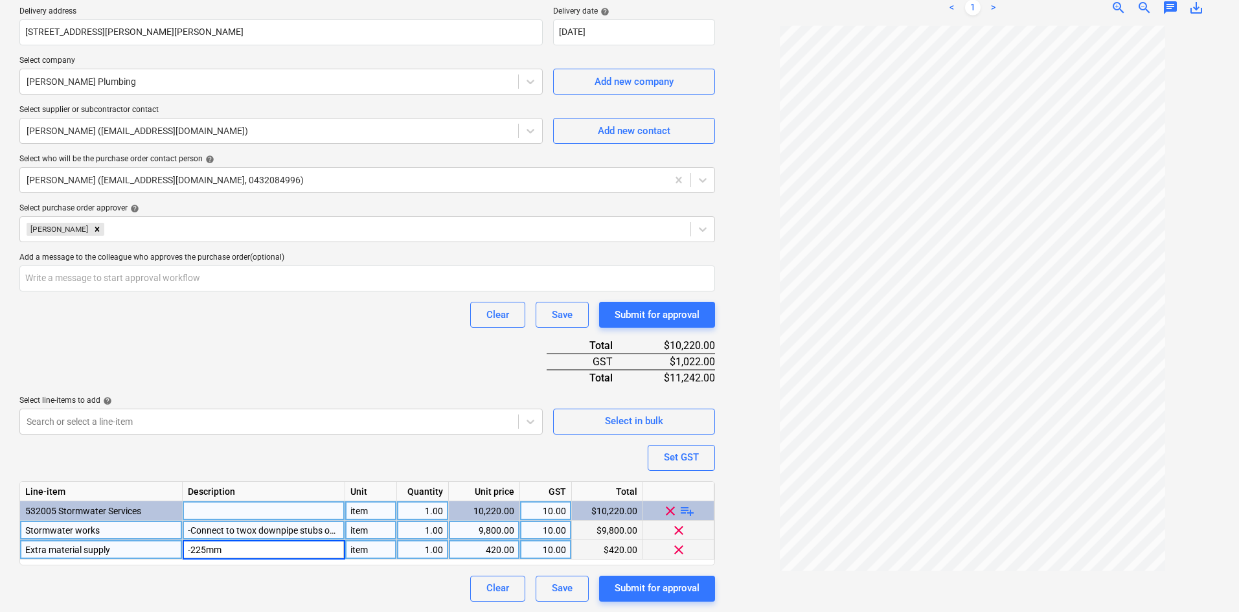
click at [248, 552] on input "-225mm" at bounding box center [264, 549] width 162 height 19
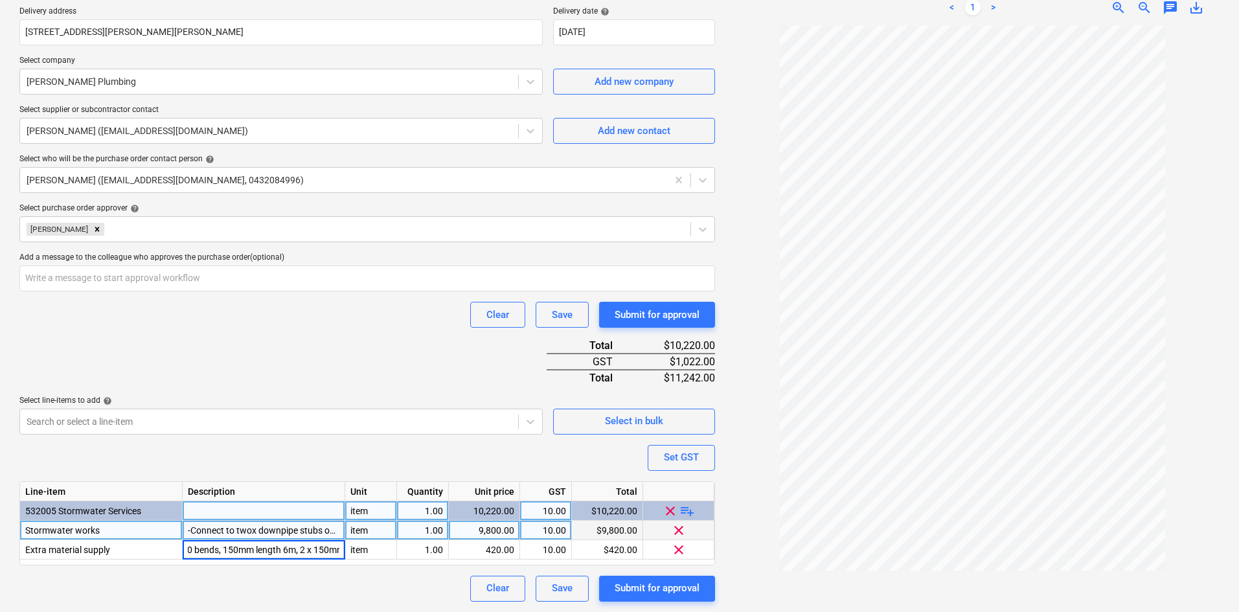
scroll to position [0, 141]
type input "-225mm length 6m, 2 x 225mm 90 bends, 150mm length 6m, 2 x 150mm 45 bends."
click at [258, 321] on div "Clear Save Submit for approval" at bounding box center [367, 315] width 696 height 26
drag, startPoint x: 232, startPoint y: 585, endPoint x: 230, endPoint y: 573, distance: 11.9
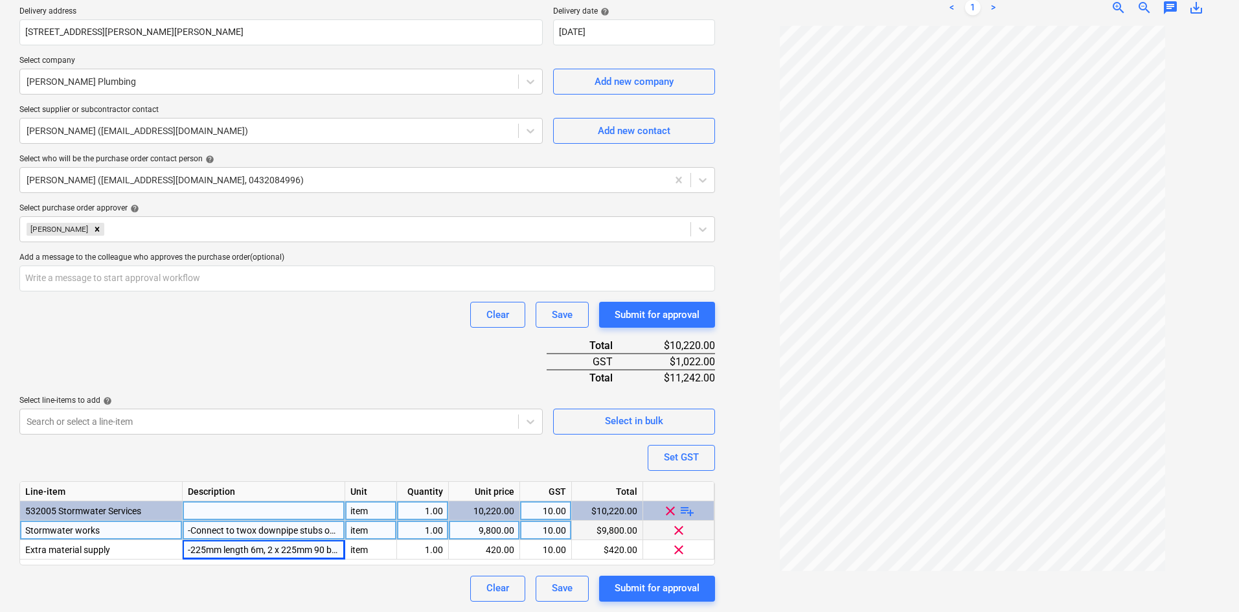
click at [233, 585] on div "Clear Save Submit for approval" at bounding box center [367, 589] width 696 height 26
click at [190, 528] on div "-Connect to twox downpipe stubs on southern end of shade and connect to riser i…" at bounding box center [264, 530] width 163 height 19
click at [193, 527] on input "-Connect to twox downpipe stubs on southern end of shade and connect to riser i…" at bounding box center [264, 530] width 162 height 19
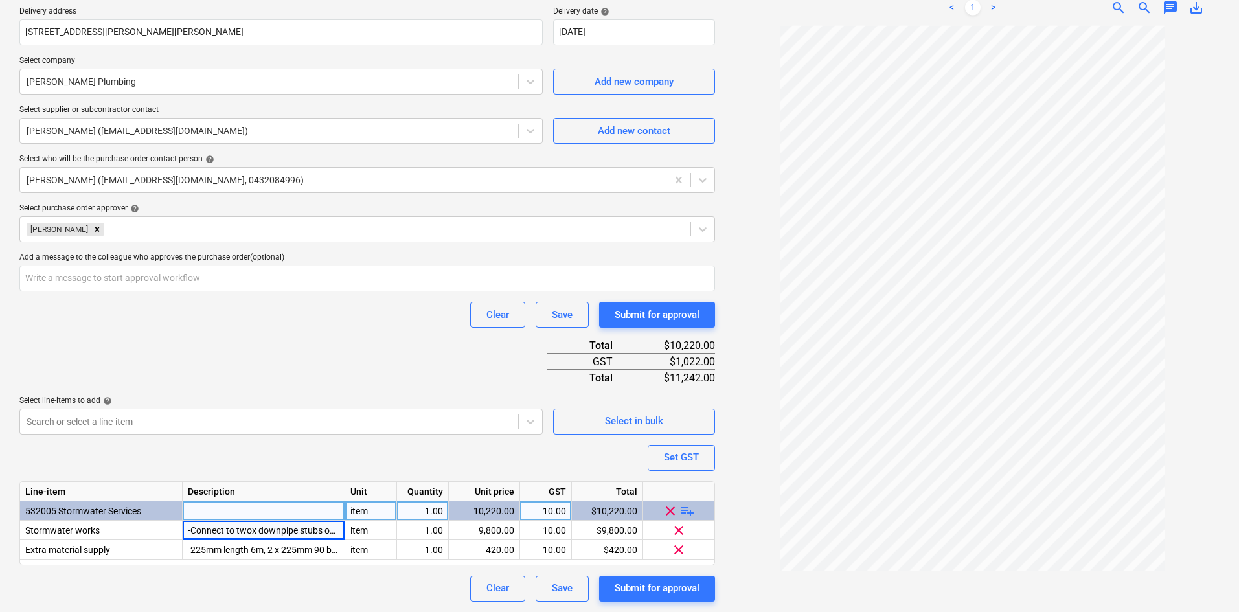
click at [264, 332] on div "Purchase order name help Purchase order Purchase order reference number help 00…" at bounding box center [367, 230] width 696 height 744
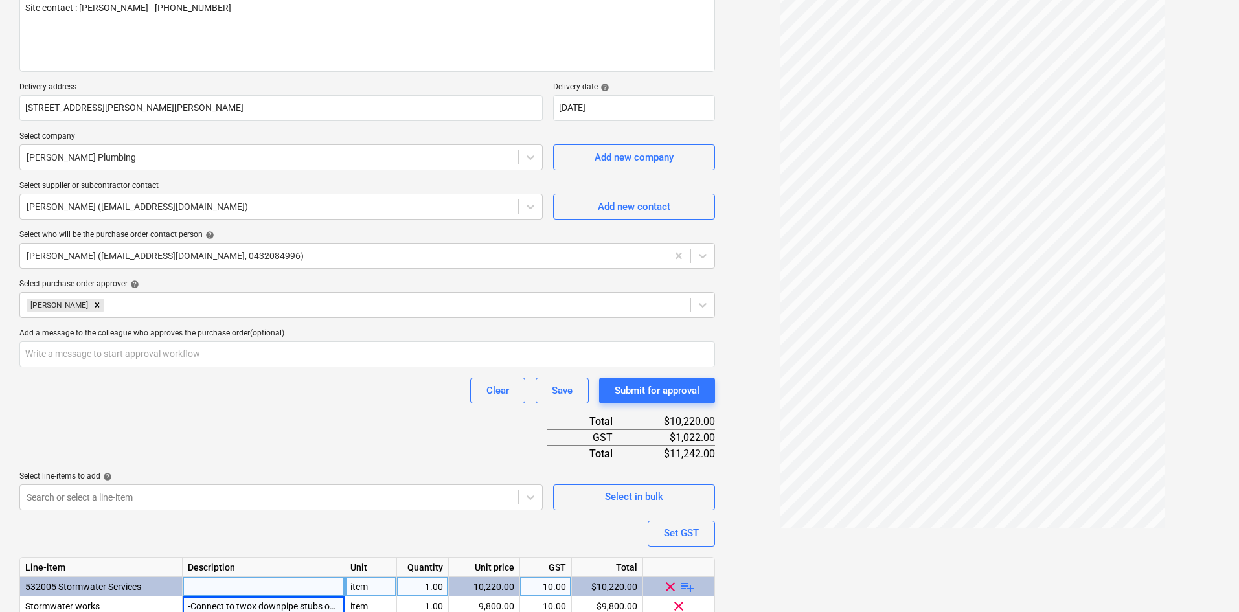
scroll to position [0, 0]
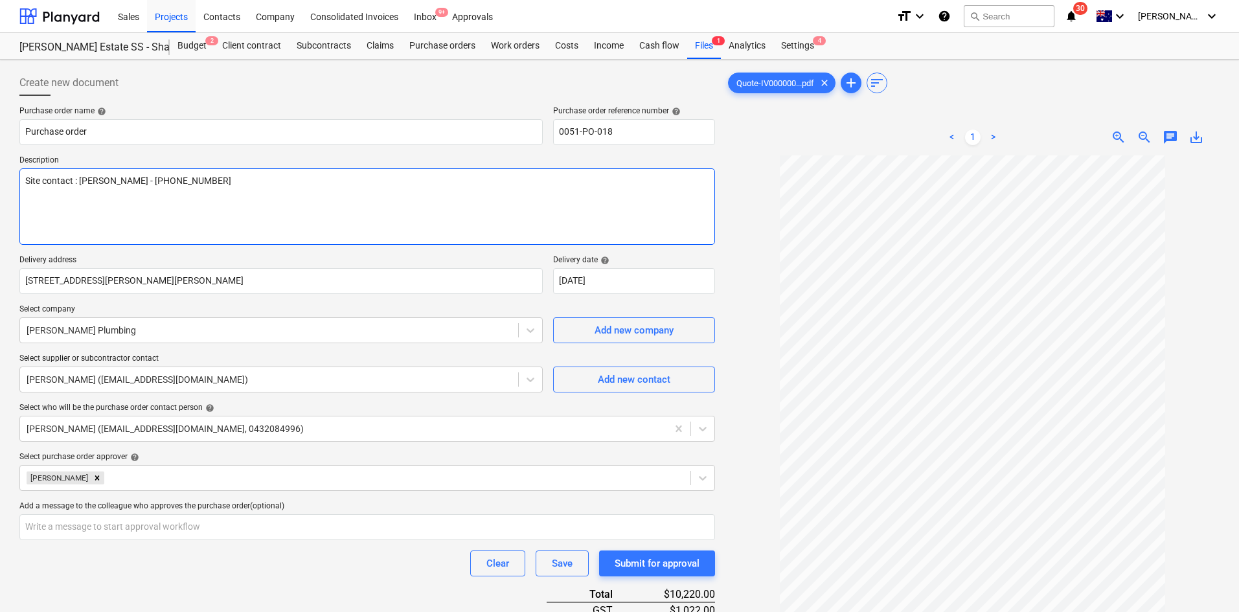
click at [332, 209] on textarea "Site contact : [PERSON_NAME] - [PHONE_NUMBER]" at bounding box center [367, 206] width 696 height 76
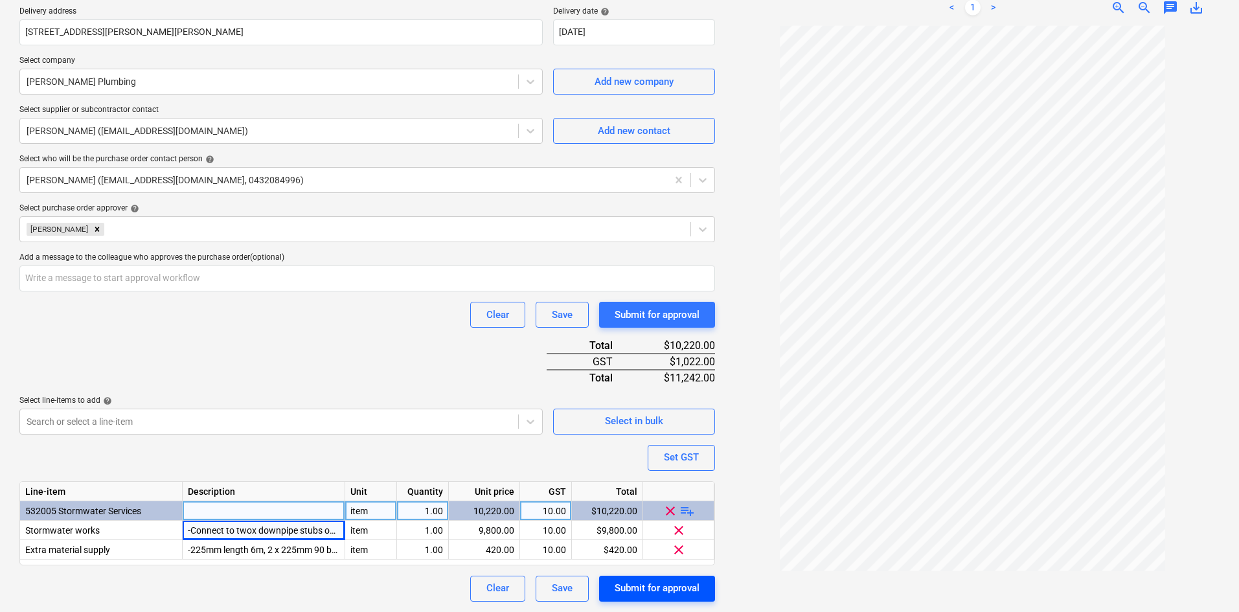
click at [651, 595] on div "Submit for approval" at bounding box center [657, 588] width 85 height 17
type textarea "x"
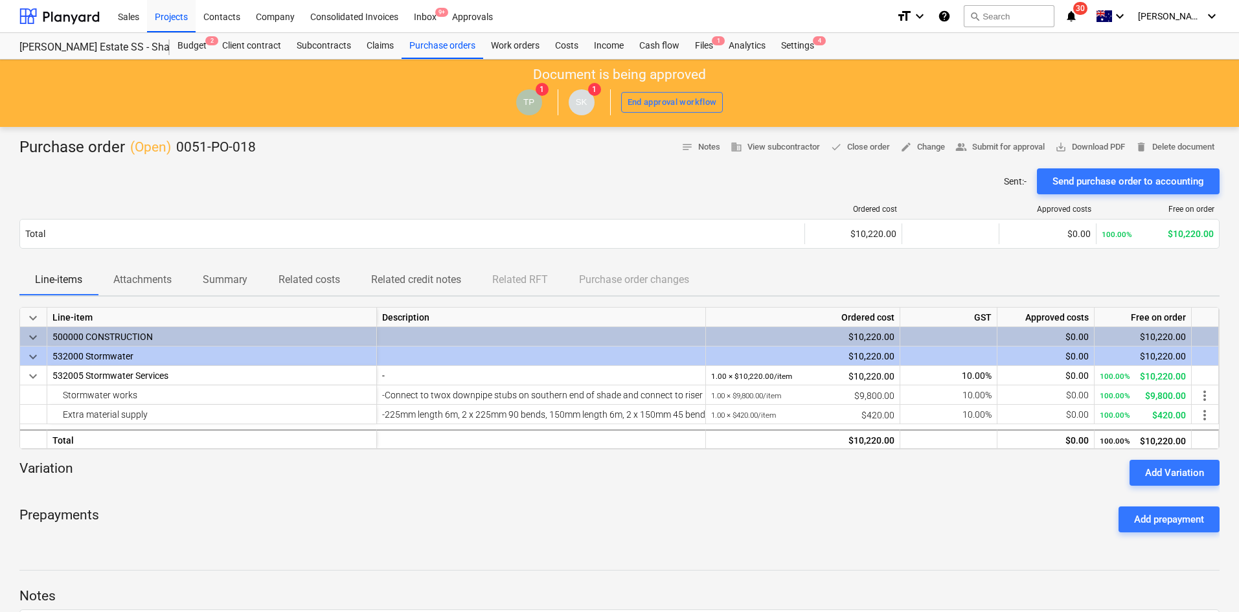
click at [352, 479] on div "Variation Add Variation" at bounding box center [619, 473] width 1200 height 26
click at [427, 170] on div "Sent : - Send purchase order to accounting" at bounding box center [619, 181] width 1200 height 26
click at [173, 14] on div "Projects" at bounding box center [171, 15] width 49 height 33
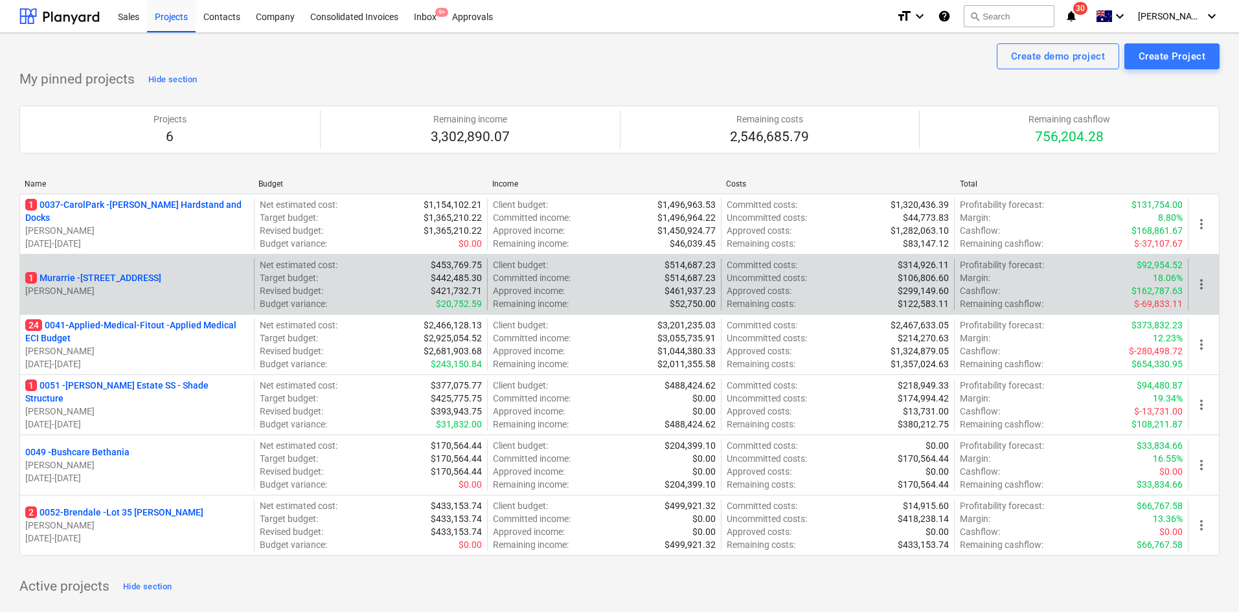
click at [161, 278] on p "1 Murarrie - [STREET_ADDRESS]" at bounding box center [93, 277] width 136 height 13
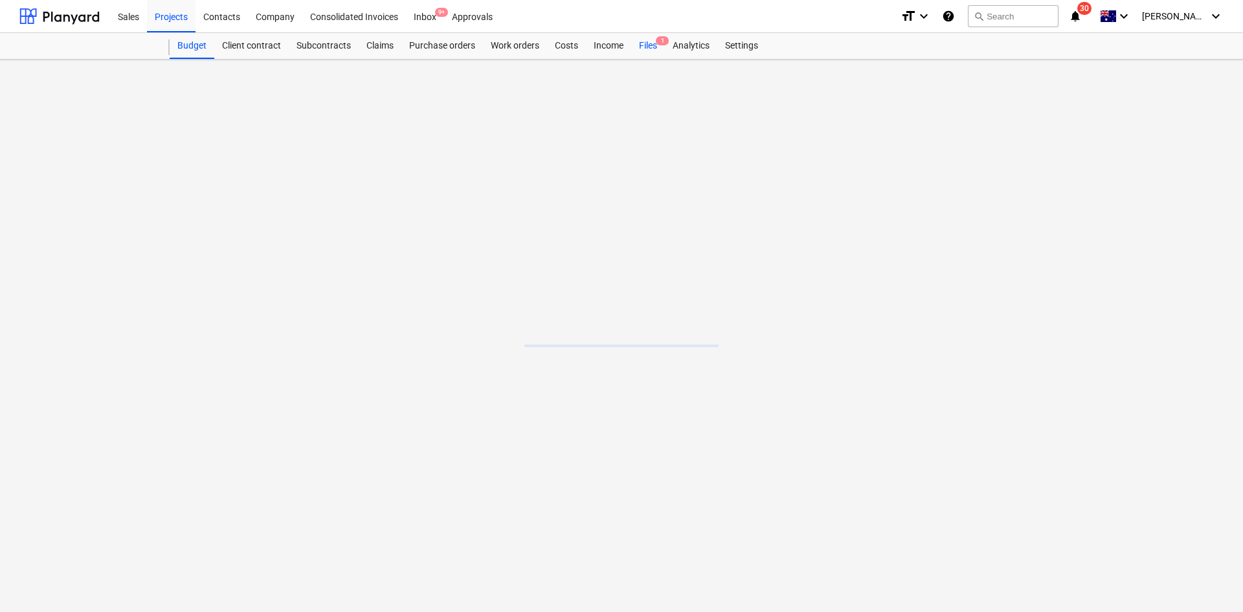
click at [661, 42] on span "1" at bounding box center [662, 40] width 13 height 9
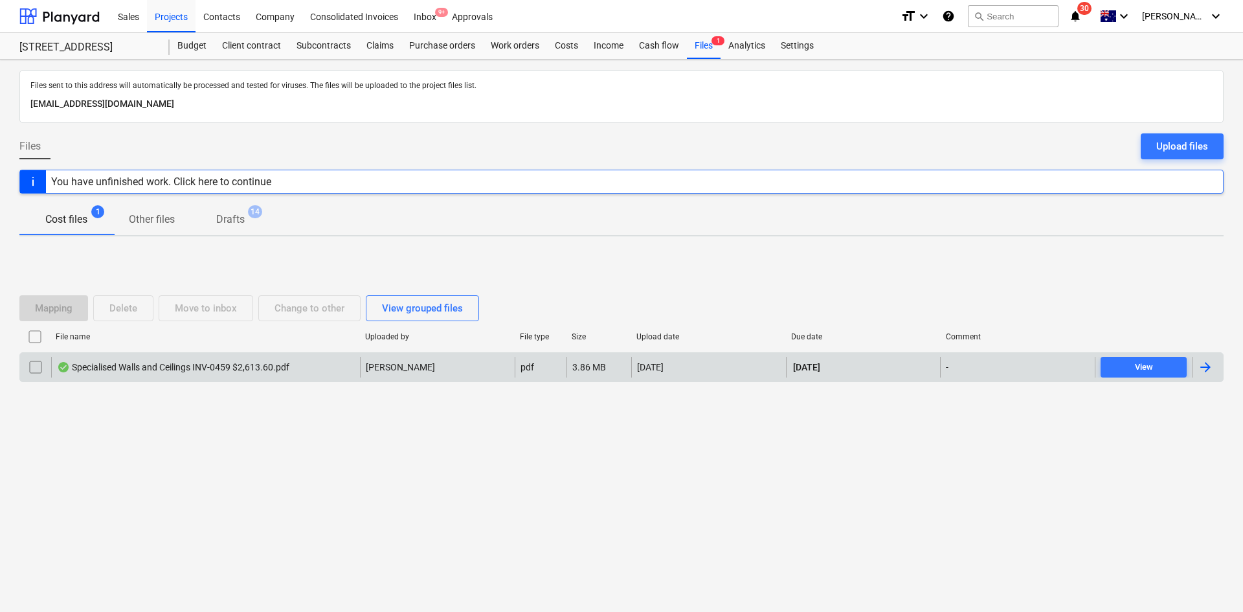
click at [324, 369] on div "Specialised Walls and Ceilings INV-0459 $2,613.60.pdf" at bounding box center [205, 367] width 309 height 21
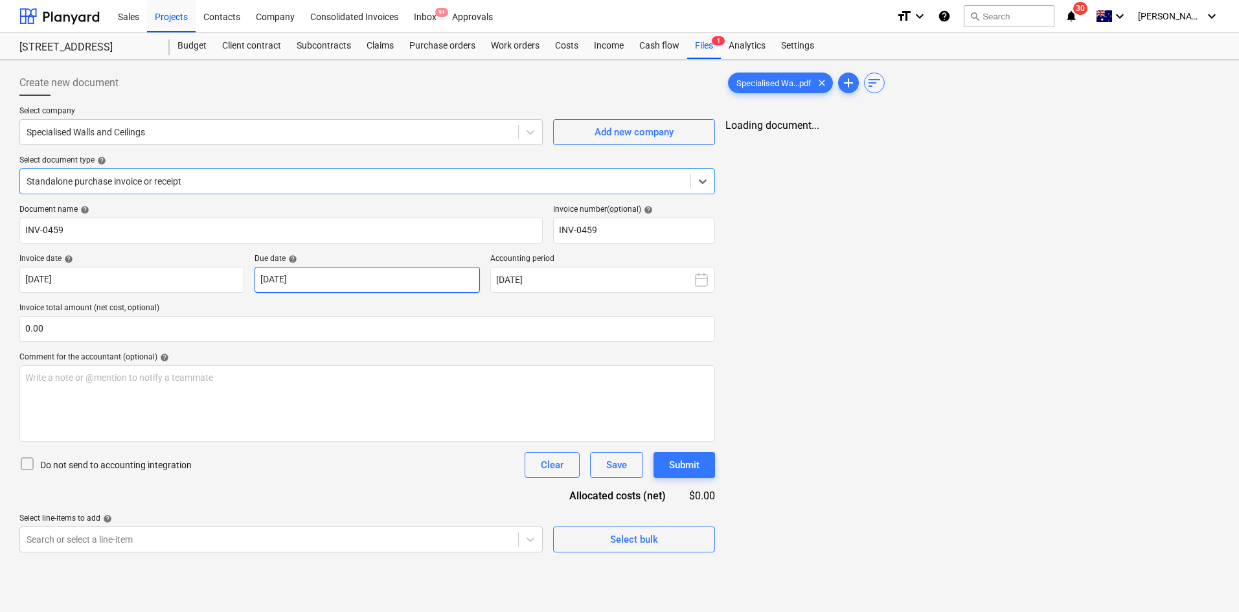
type input "INV-0459"
type input "[DATE]"
click at [428, 54] on div "Purchase orders" at bounding box center [442, 46] width 82 height 26
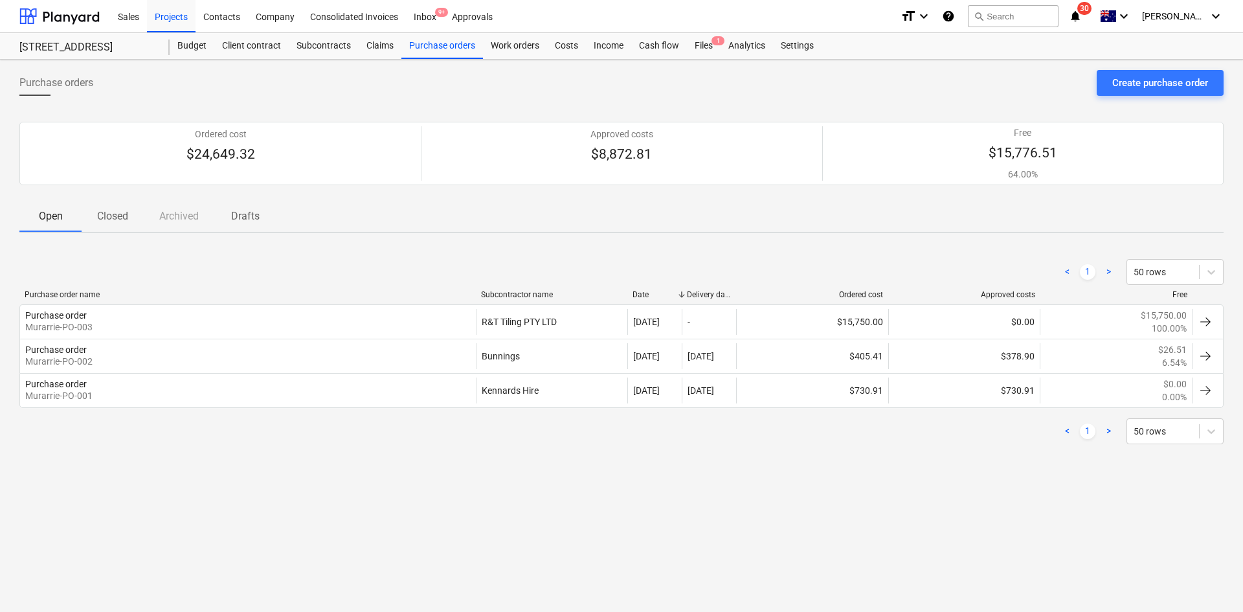
click at [130, 248] on div "< 1 > 50 rows Purchase order name Subcontractor name Date Delivery date Ordered…" at bounding box center [621, 351] width 1204 height 216
click at [198, 47] on div "Budget" at bounding box center [192, 46] width 45 height 26
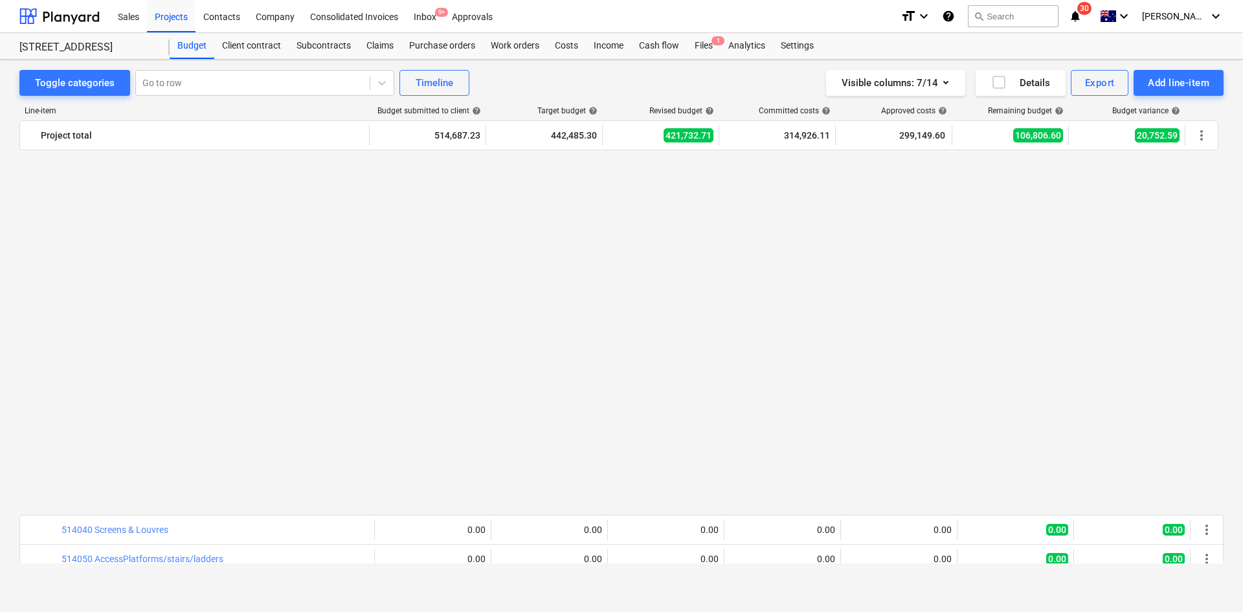
scroll to position [1923, 0]
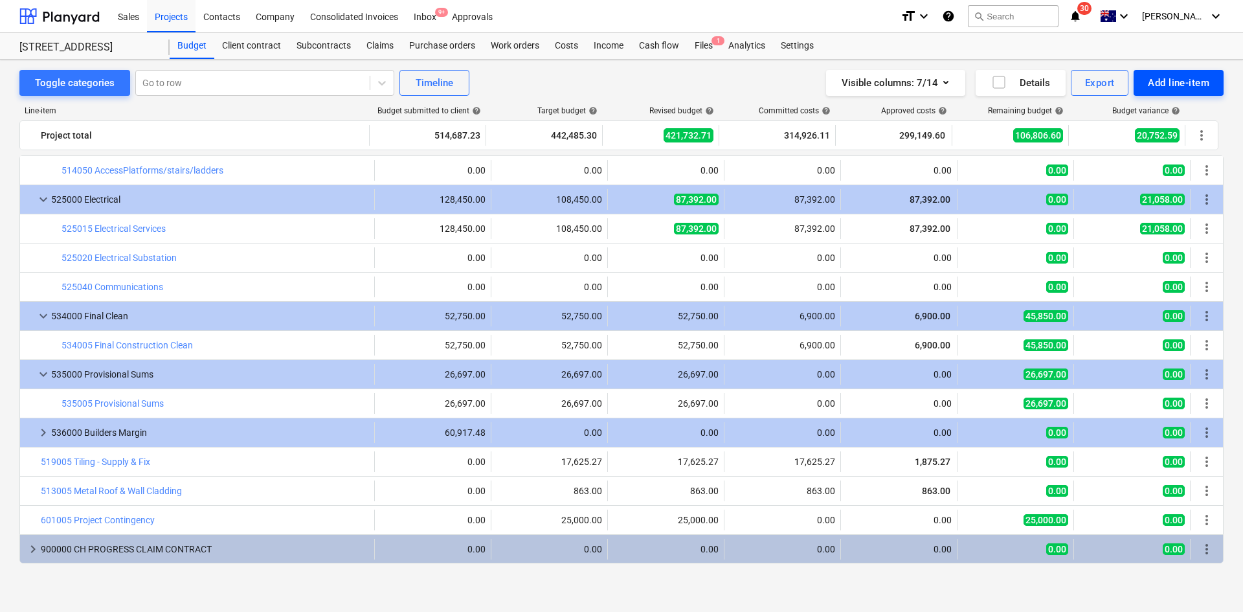
click at [1176, 78] on div "Add line-item" at bounding box center [1179, 82] width 62 height 17
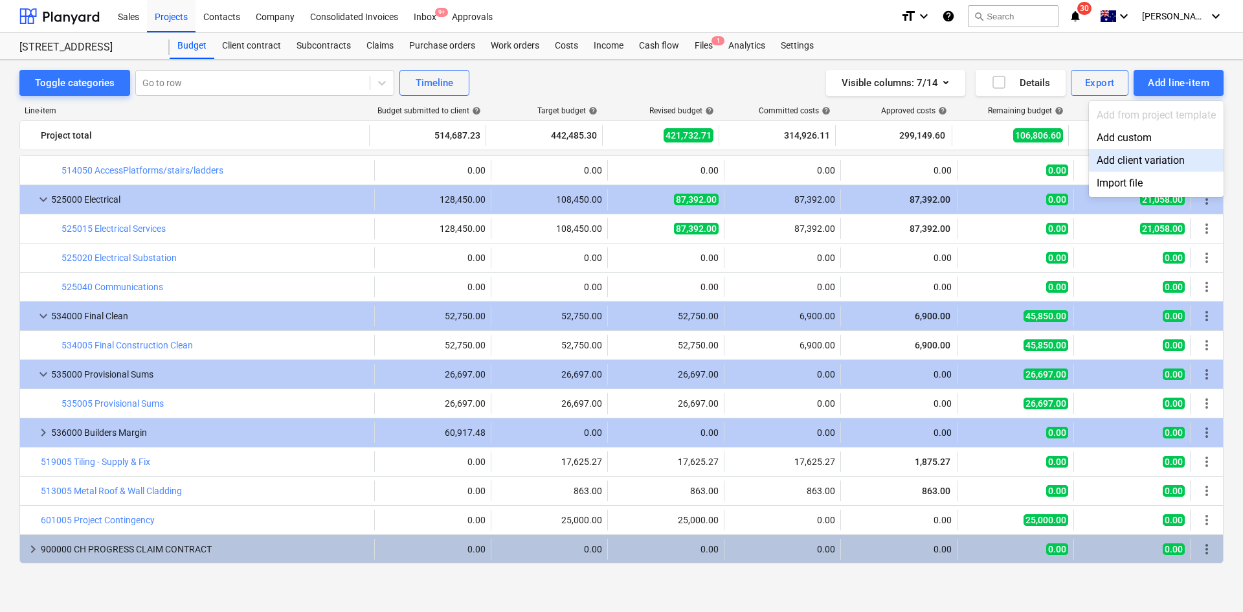
click at [1163, 161] on div "Add client variation" at bounding box center [1156, 160] width 135 height 23
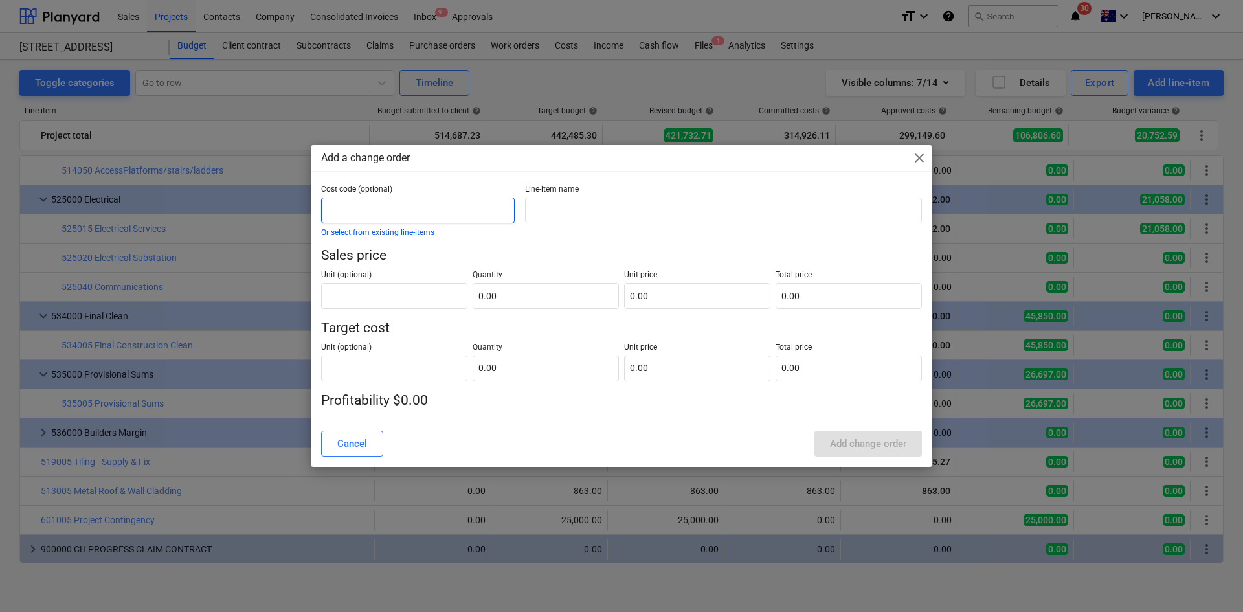
click at [420, 205] on input "text" at bounding box center [418, 211] width 194 height 26
click at [922, 157] on span "close" at bounding box center [920, 158] width 16 height 16
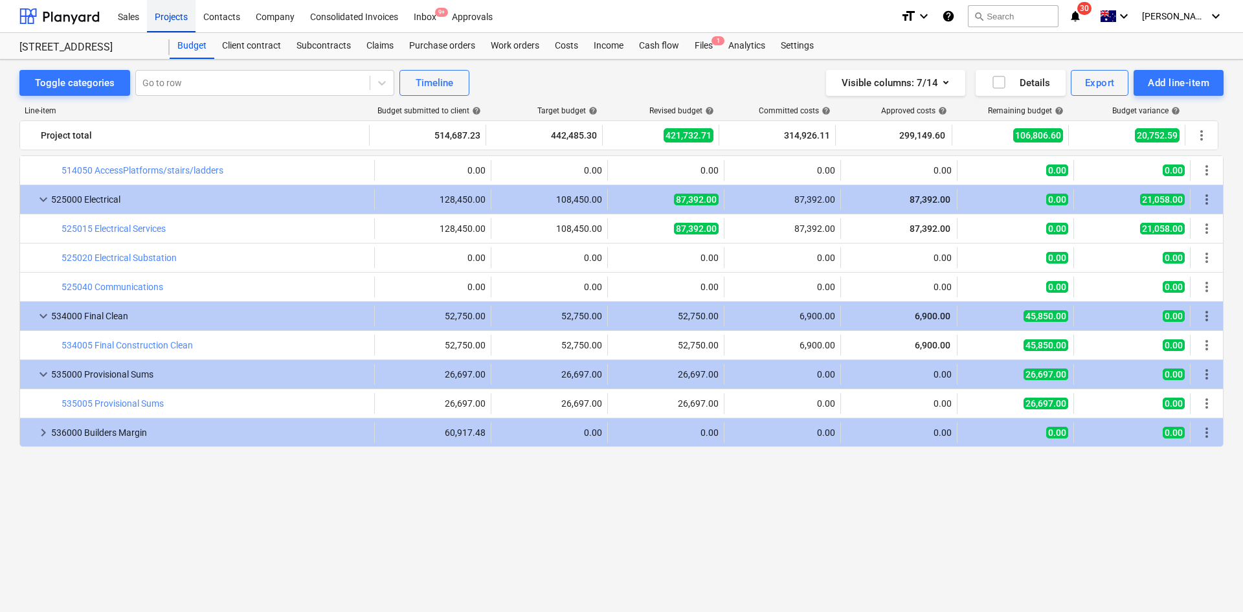
scroll to position [1211, 0]
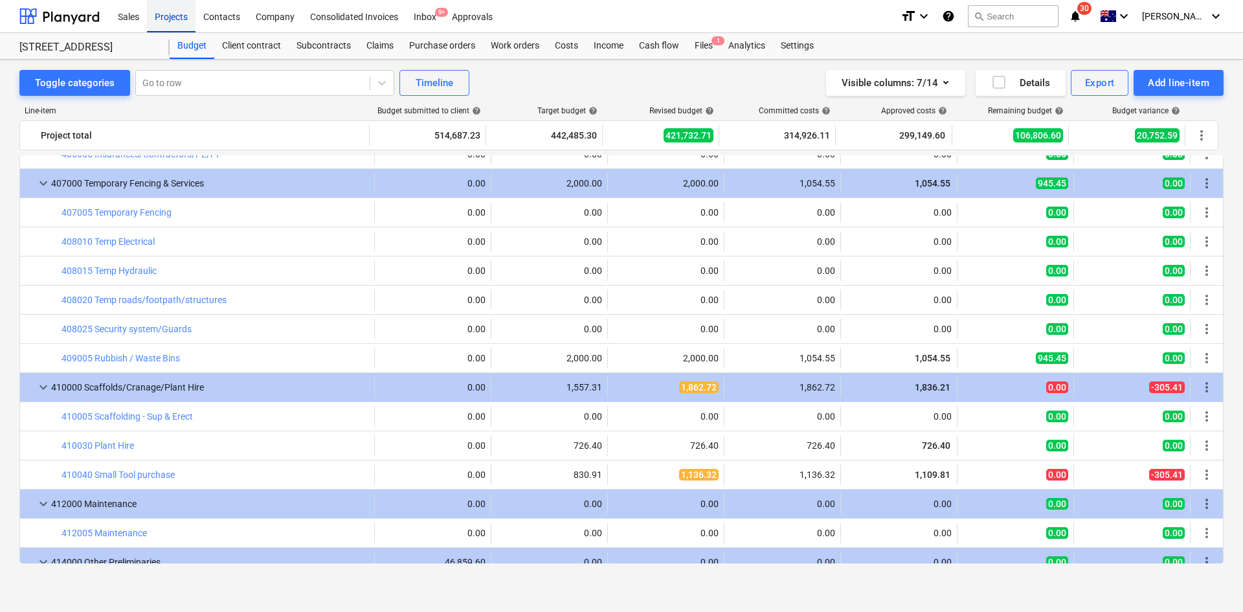
click at [168, 19] on div "Projects" at bounding box center [171, 15] width 49 height 33
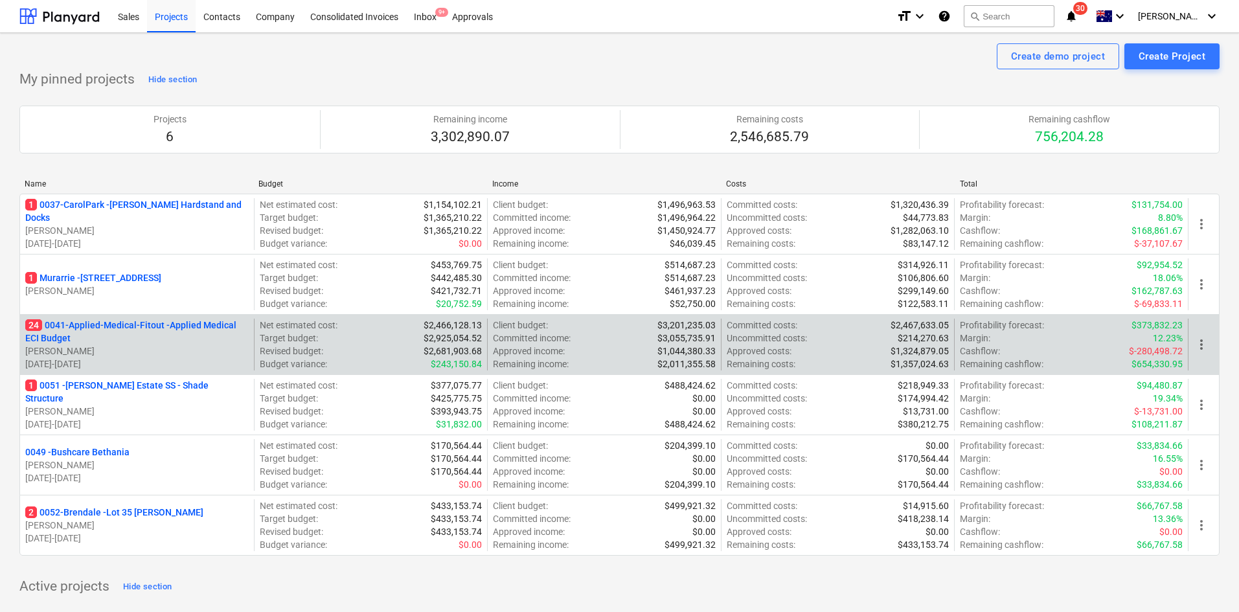
click at [143, 321] on p "24 0041-Applied-Medical-Fitout - Applied Medical ECI Budget" at bounding box center [136, 332] width 223 height 26
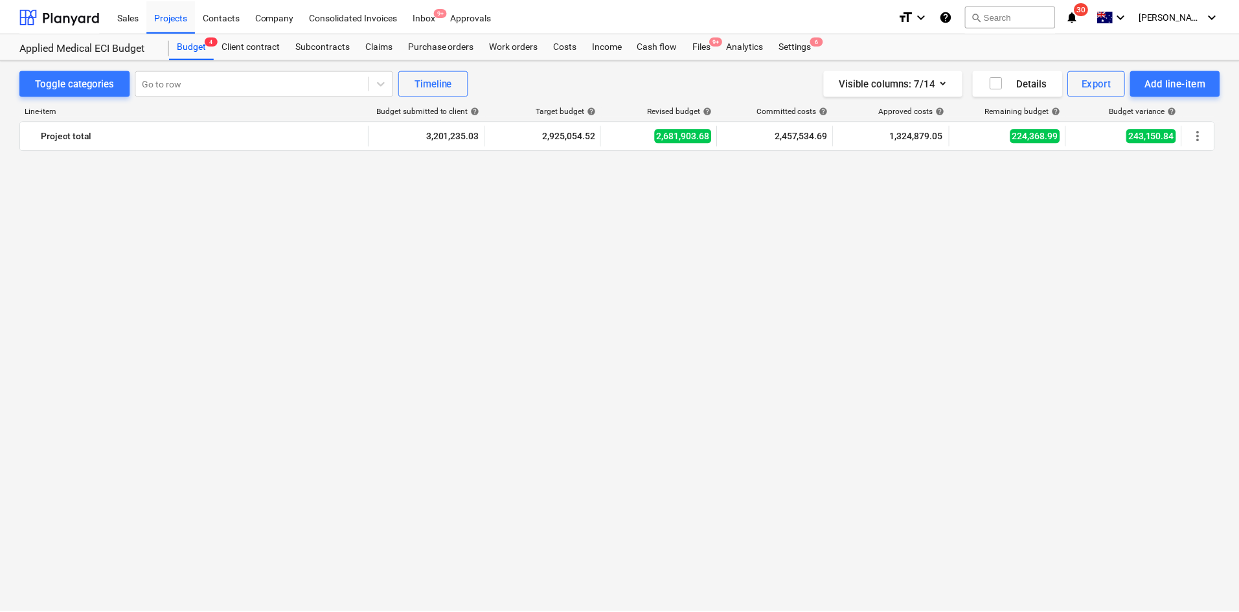
scroll to position [473, 0]
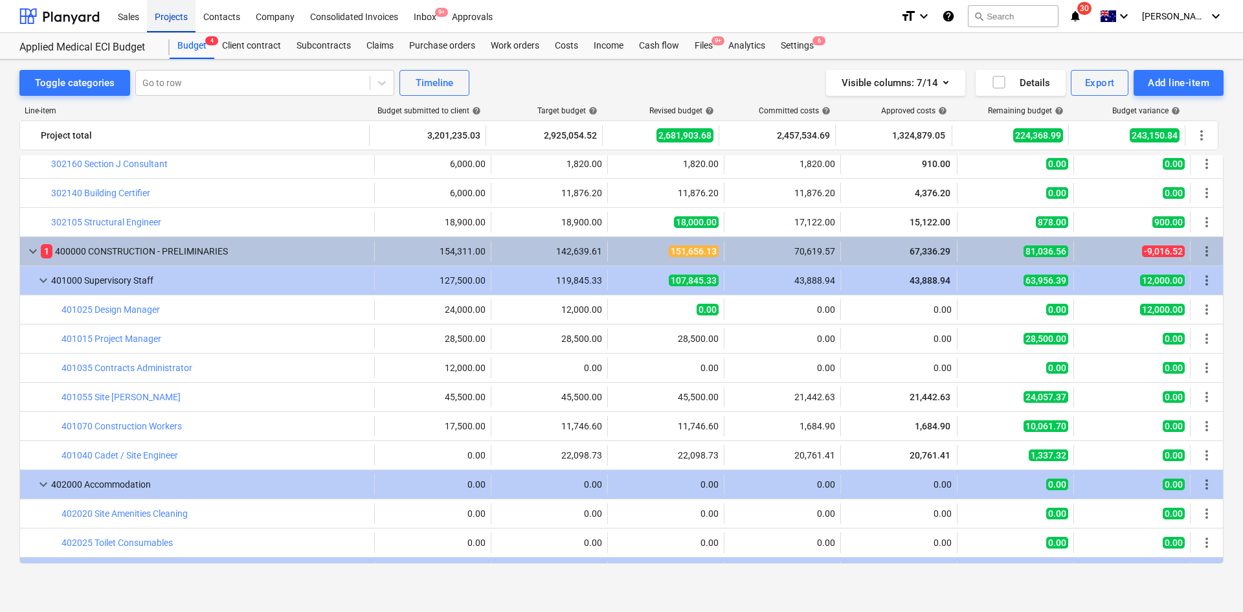
click at [172, 5] on div "Projects" at bounding box center [171, 15] width 49 height 33
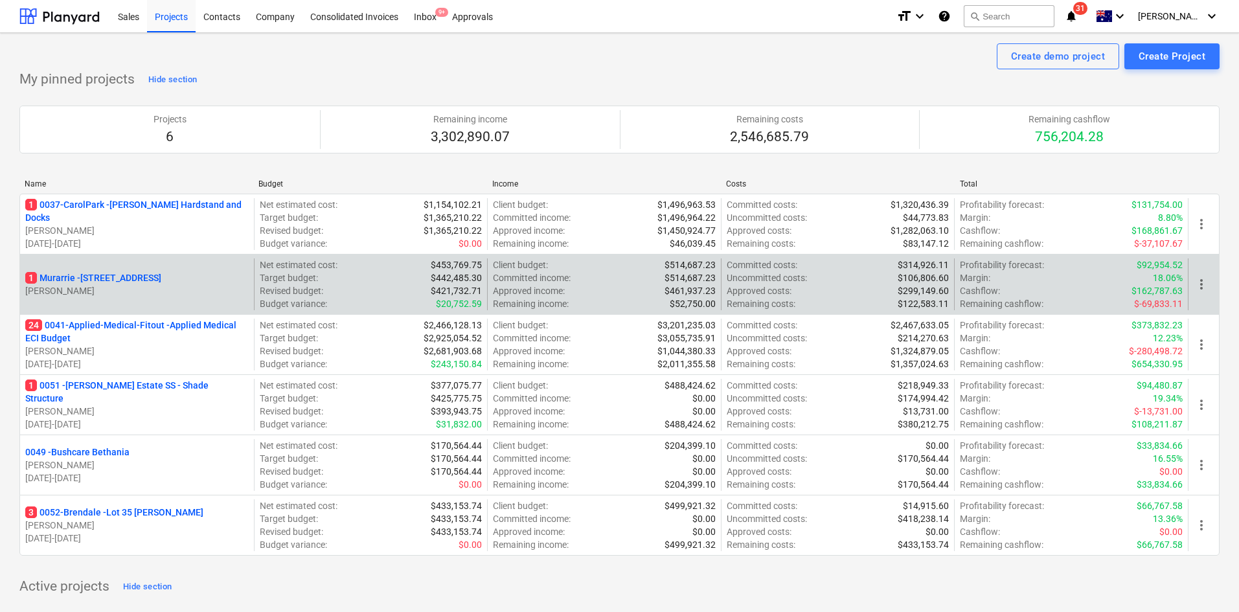
click at [161, 274] on p "1 Murarrie - [STREET_ADDRESS]" at bounding box center [93, 277] width 136 height 13
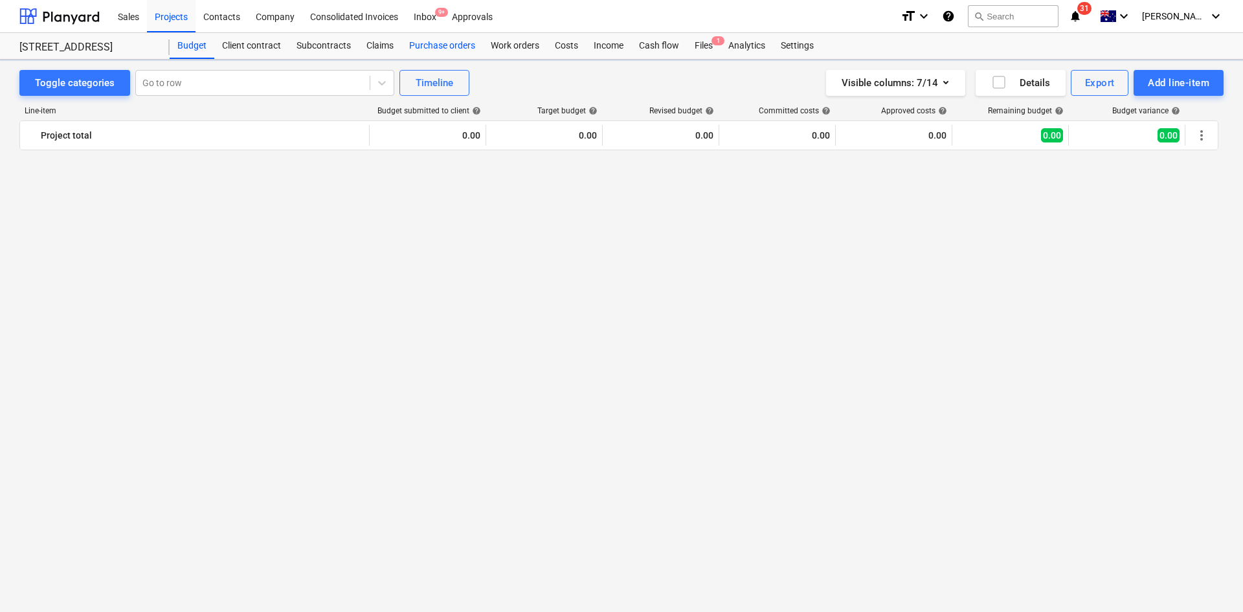
click at [435, 49] on div "Purchase orders" at bounding box center [442, 46] width 82 height 26
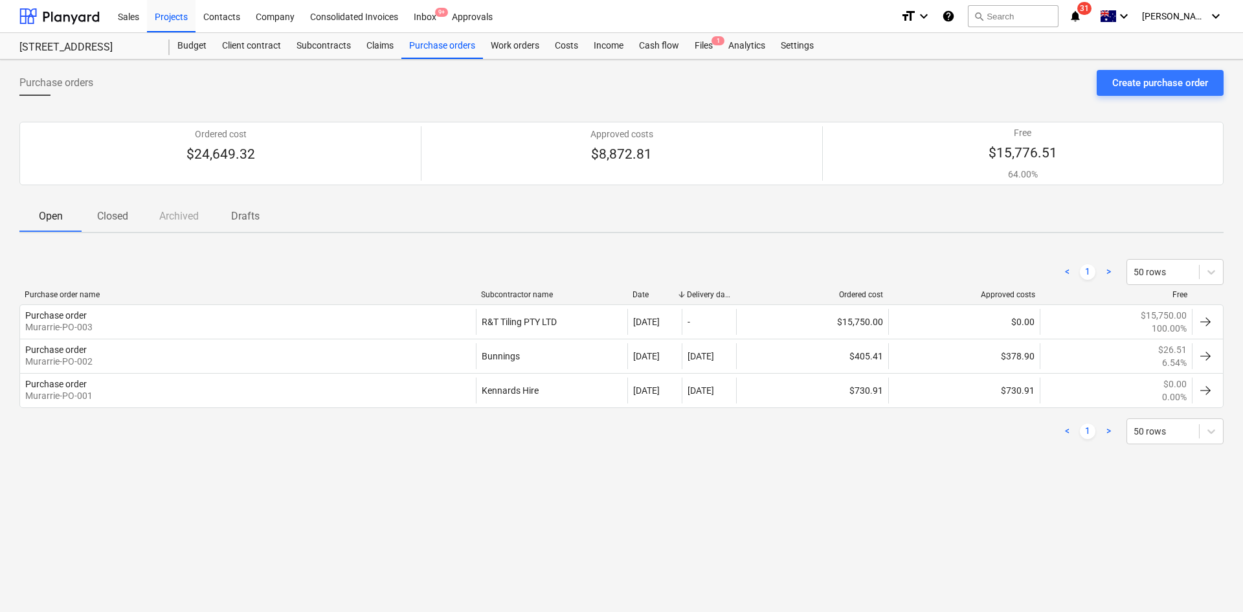
click at [163, 48] on div "[STREET_ADDRESS]" at bounding box center [94, 46] width 150 height 26
click at [188, 46] on div "Budget" at bounding box center [192, 46] width 45 height 26
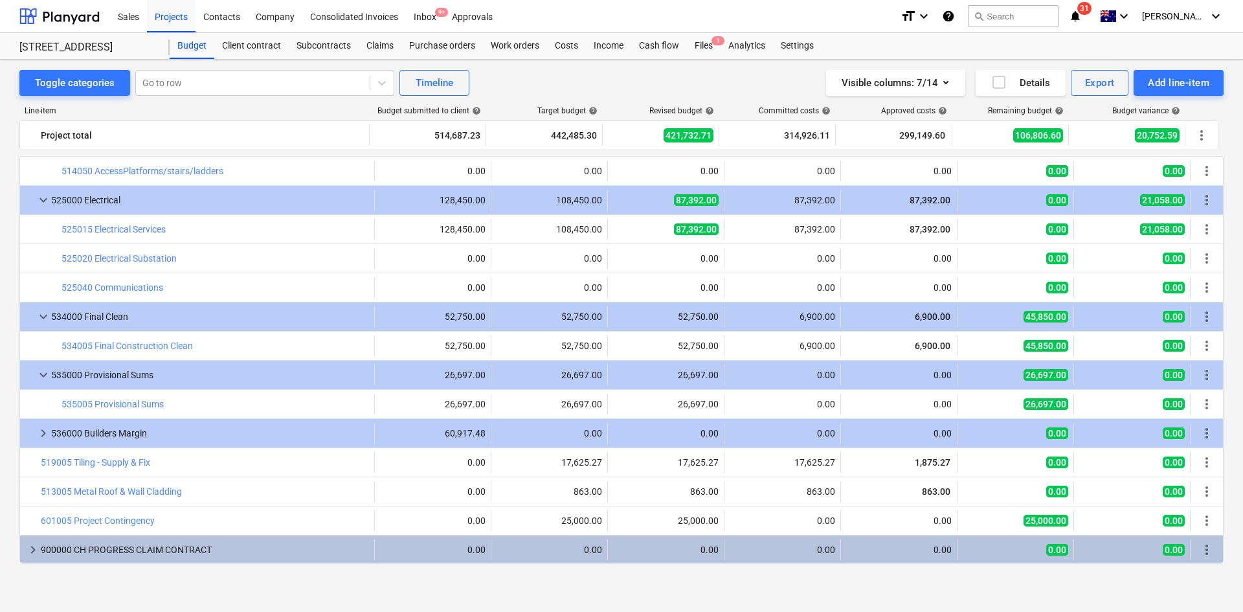
scroll to position [1923, 0]
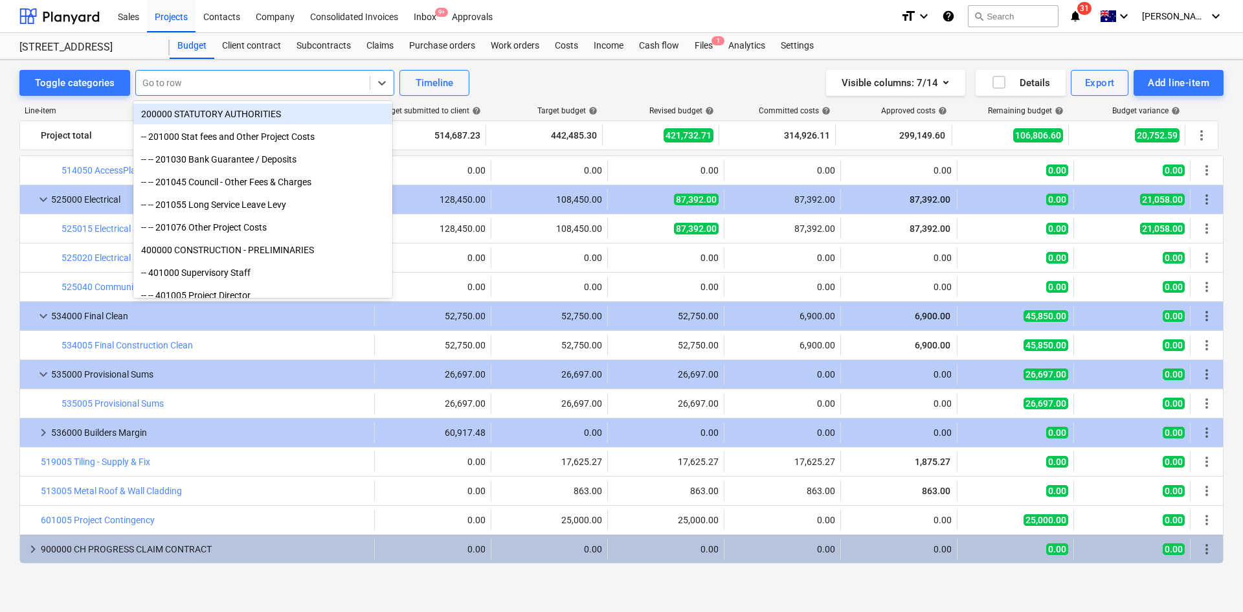
click at [223, 85] on div at bounding box center [252, 82] width 221 height 13
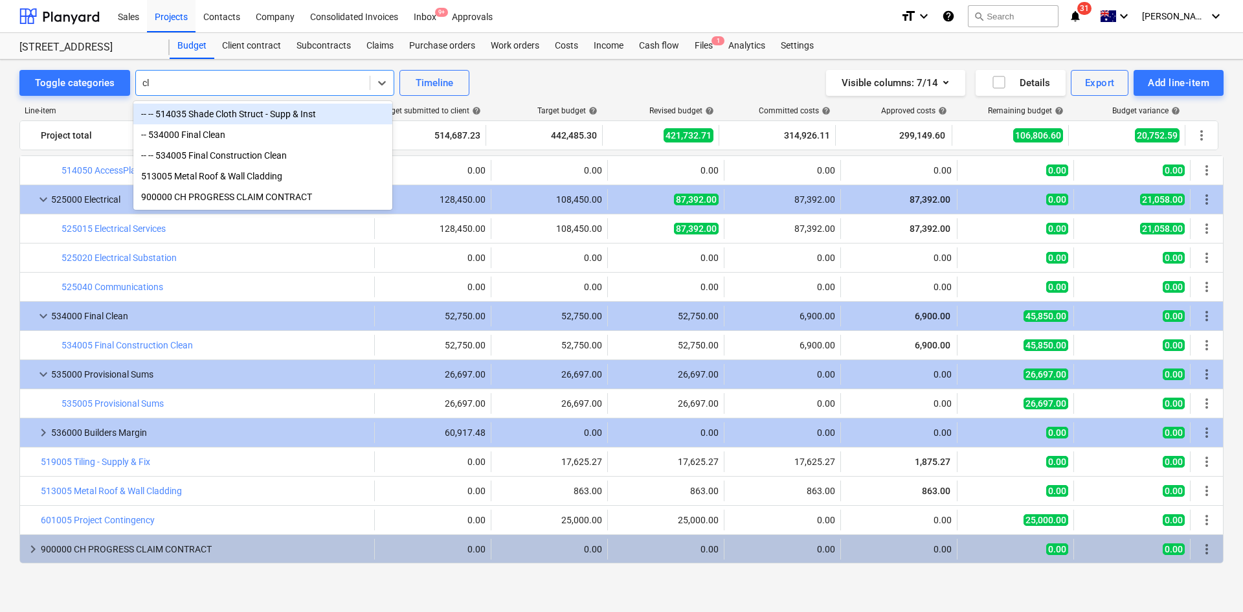
type input "cle"
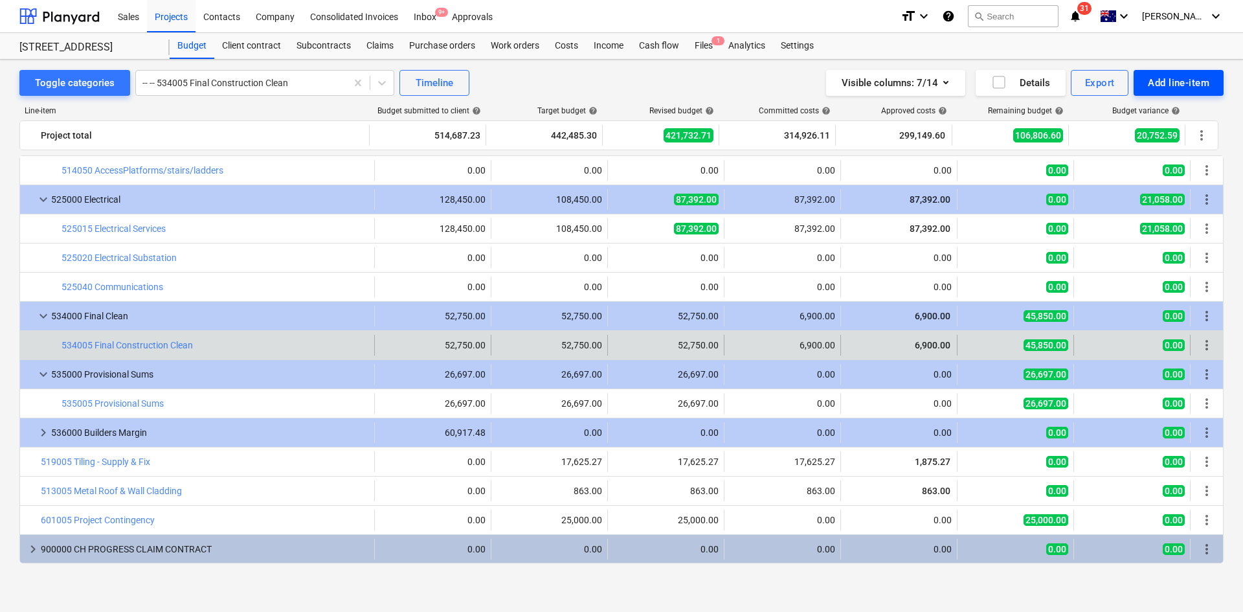
click at [1184, 81] on div "Add line-item" at bounding box center [1179, 82] width 62 height 17
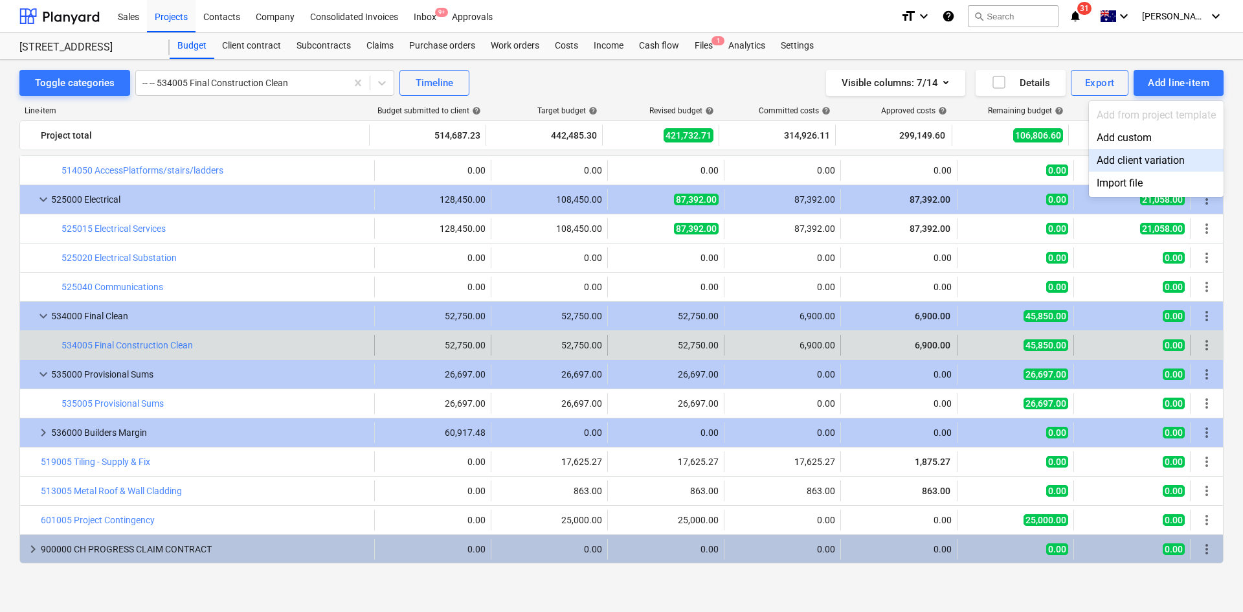
click at [1164, 159] on div "Add client variation" at bounding box center [1156, 160] width 135 height 23
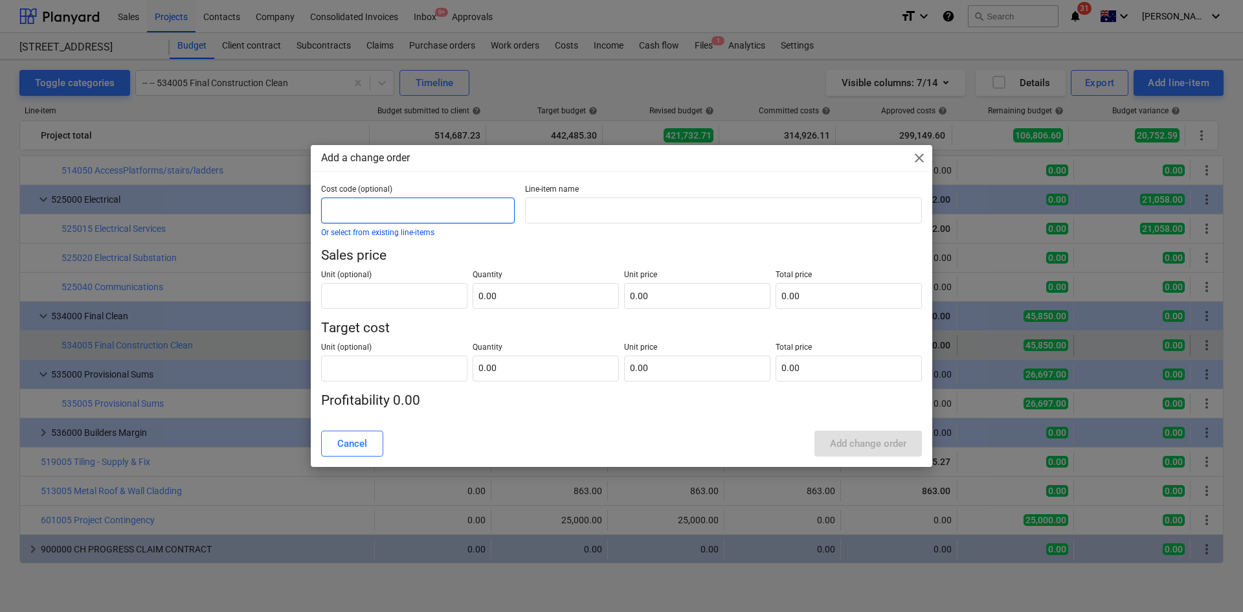
click at [430, 209] on input "text" at bounding box center [418, 211] width 194 height 26
click at [539, 208] on input "text" at bounding box center [723, 211] width 397 height 26
click at [551, 211] on input "text" at bounding box center [723, 211] width 397 height 26
click at [911, 161] on div "Add a change order close" at bounding box center [622, 158] width 622 height 26
click at [925, 158] on span "close" at bounding box center [920, 158] width 16 height 16
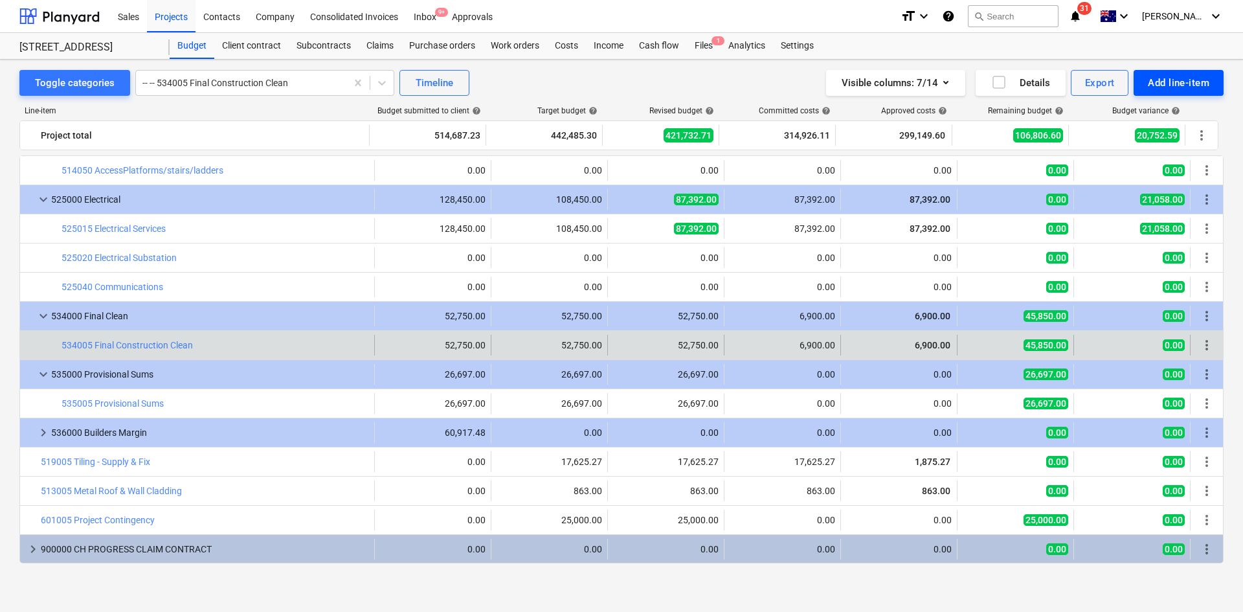
click at [1168, 74] on div "Add line-item" at bounding box center [1179, 82] width 62 height 17
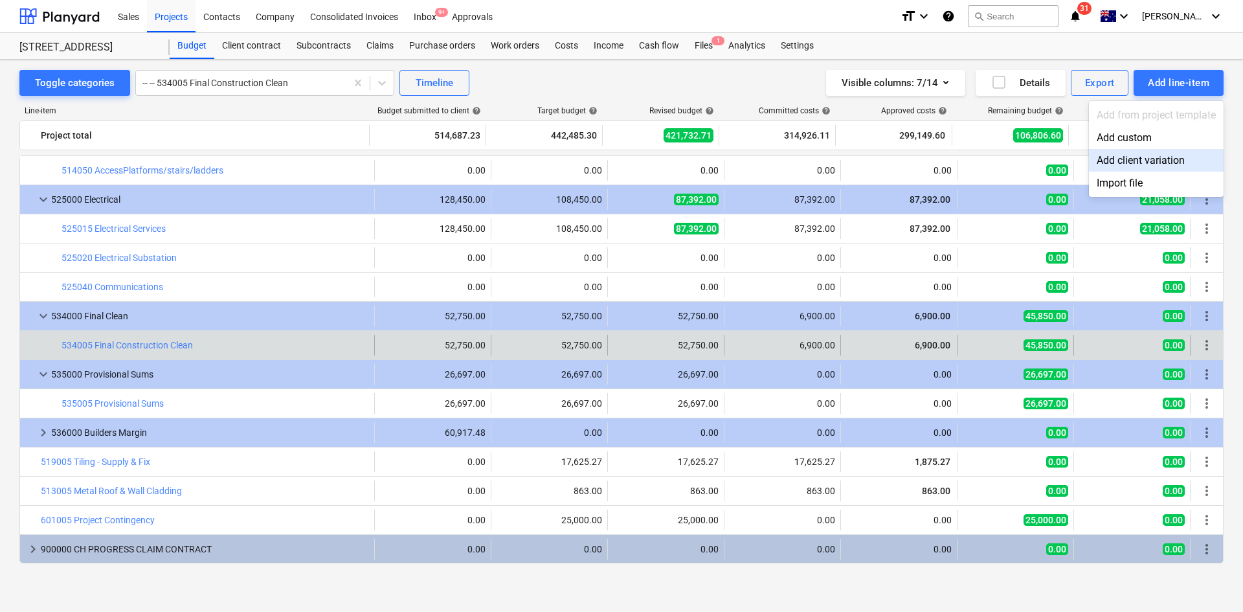
click at [1148, 159] on div "Add client variation" at bounding box center [1156, 160] width 135 height 23
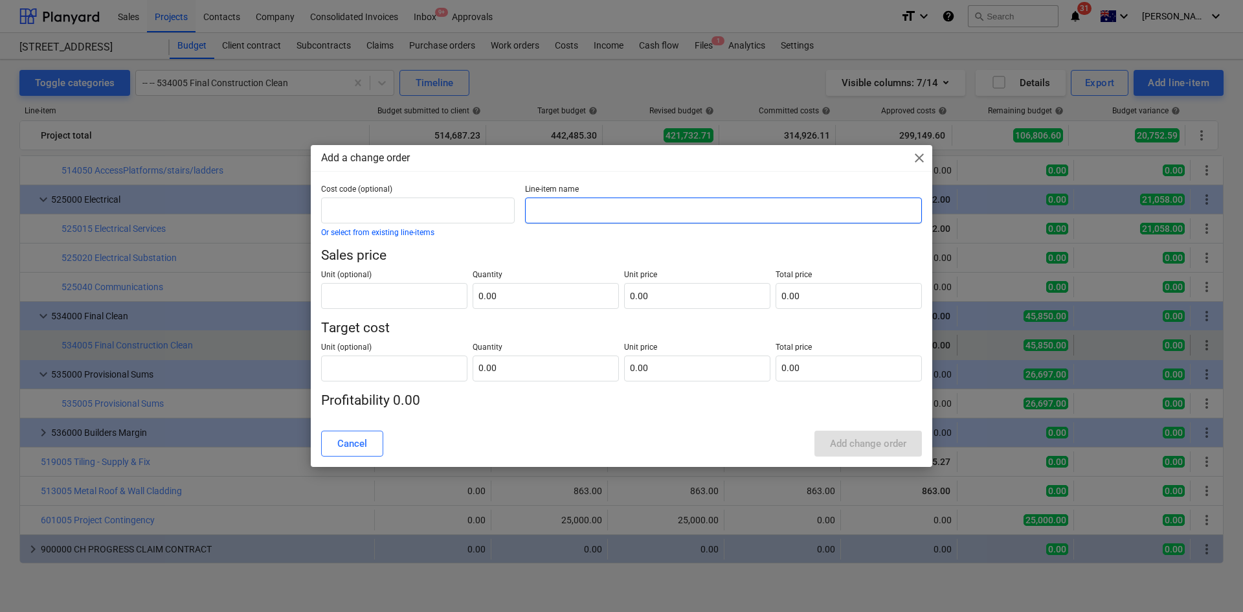
click at [616, 210] on input "text" at bounding box center [723, 211] width 397 height 26
drag, startPoint x: 611, startPoint y: 225, endPoint x: 591, endPoint y: 210, distance: 24.5
click at [608, 225] on div "Line-item name" at bounding box center [723, 210] width 407 height 62
click at [591, 210] on input "text" at bounding box center [723, 211] width 397 height 26
paste input "landscape and structural steel works"
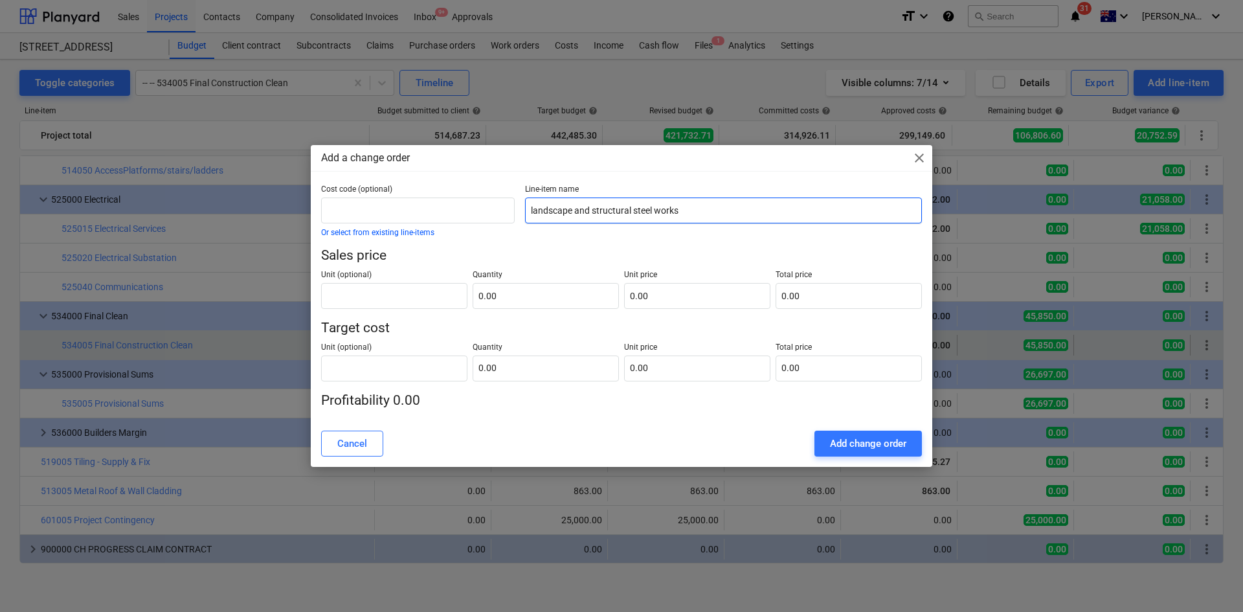
click at [532, 211] on input "landscape and structural steel works" at bounding box center [723, 211] width 397 height 26
click at [597, 210] on input "Landscape and structural steel works" at bounding box center [723, 211] width 397 height 26
click at [639, 209] on input "Landscape and Structural steel works" at bounding box center [723, 211] width 397 height 26
type input "Landscape and Structural Steel works"
click at [427, 296] on input "text" at bounding box center [394, 296] width 146 height 26
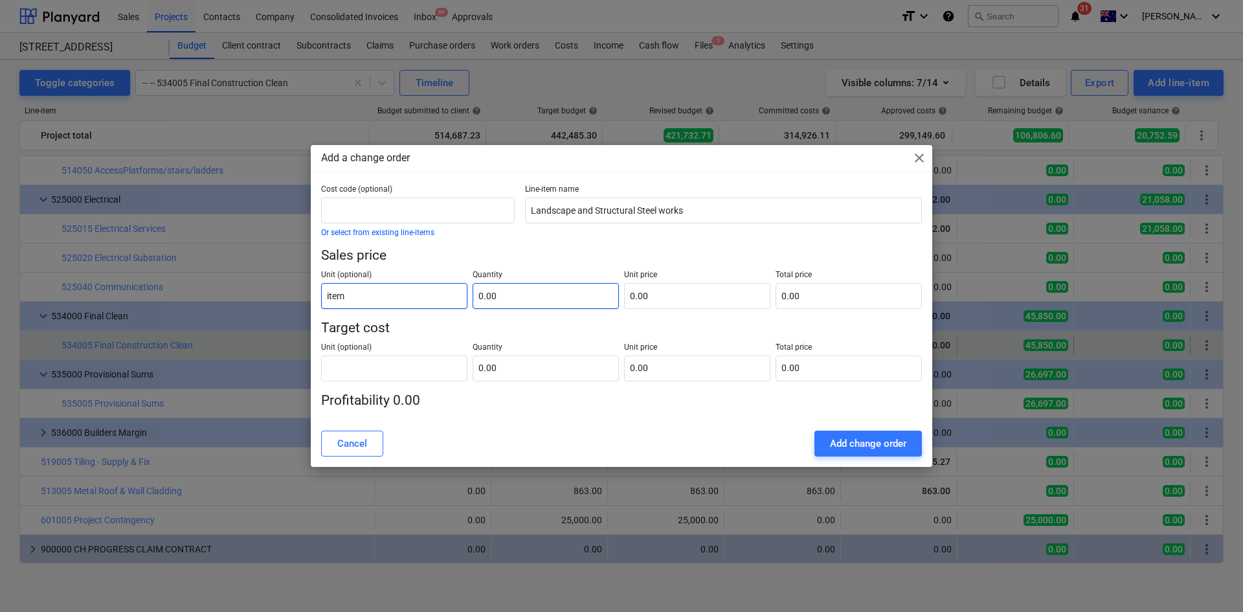
type input "item"
click at [515, 294] on input "text" at bounding box center [546, 296] width 146 height 26
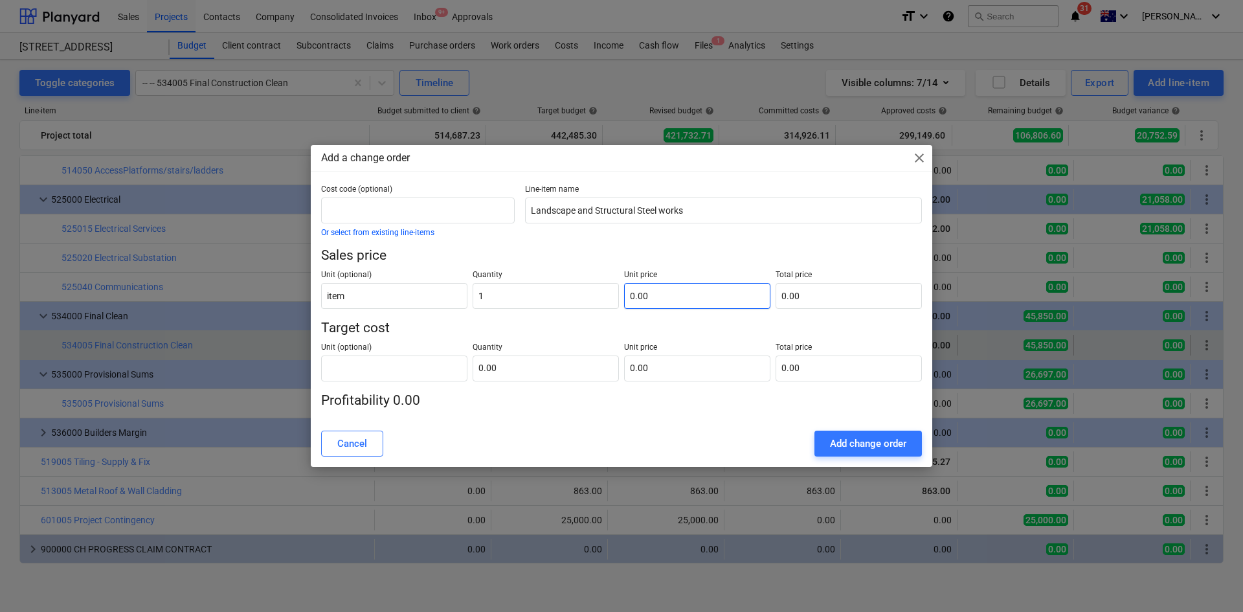
type input "1.00"
click at [667, 299] on input "text" at bounding box center [697, 296] width 146 height 26
type input "4"
type input "4.00"
type input "49"
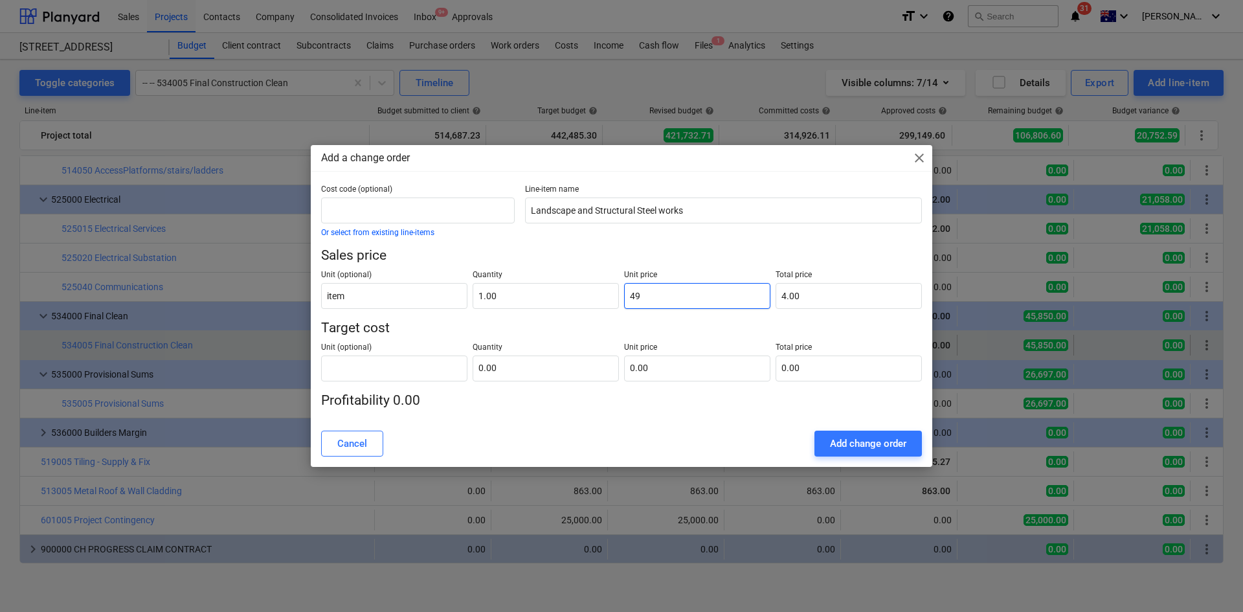
type input "49.00"
type input "497"
type input "497.00"
type input "4970"
type input "4,970.00"
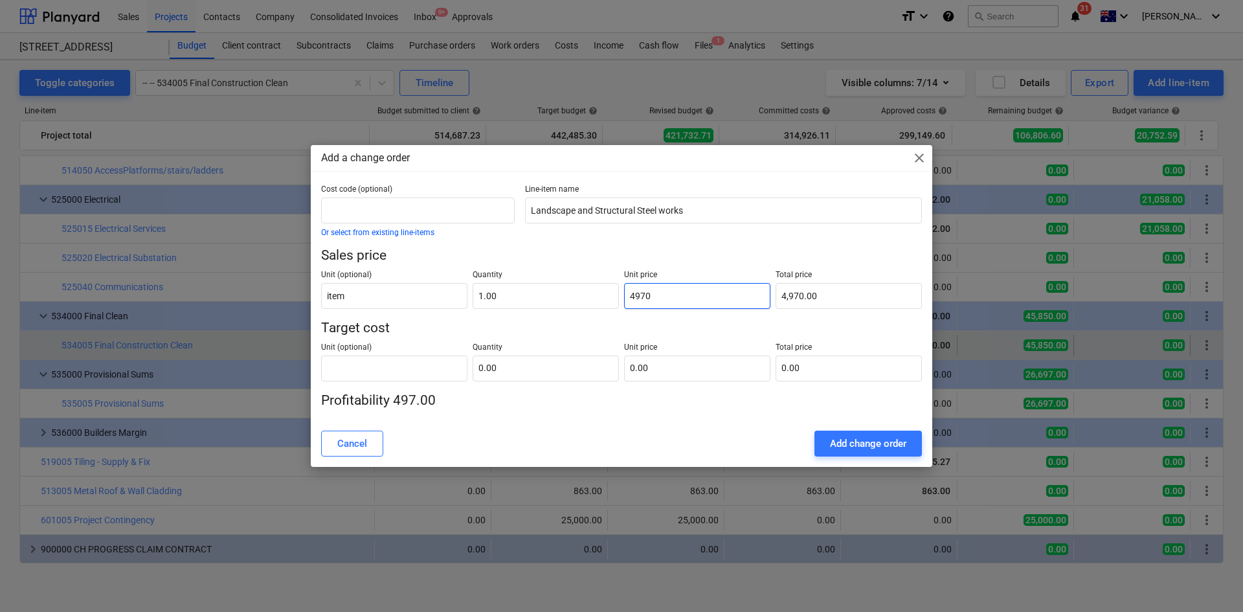
type input "49707"
type input "49,707.00"
type input "49707.1"
type input "49,707.10"
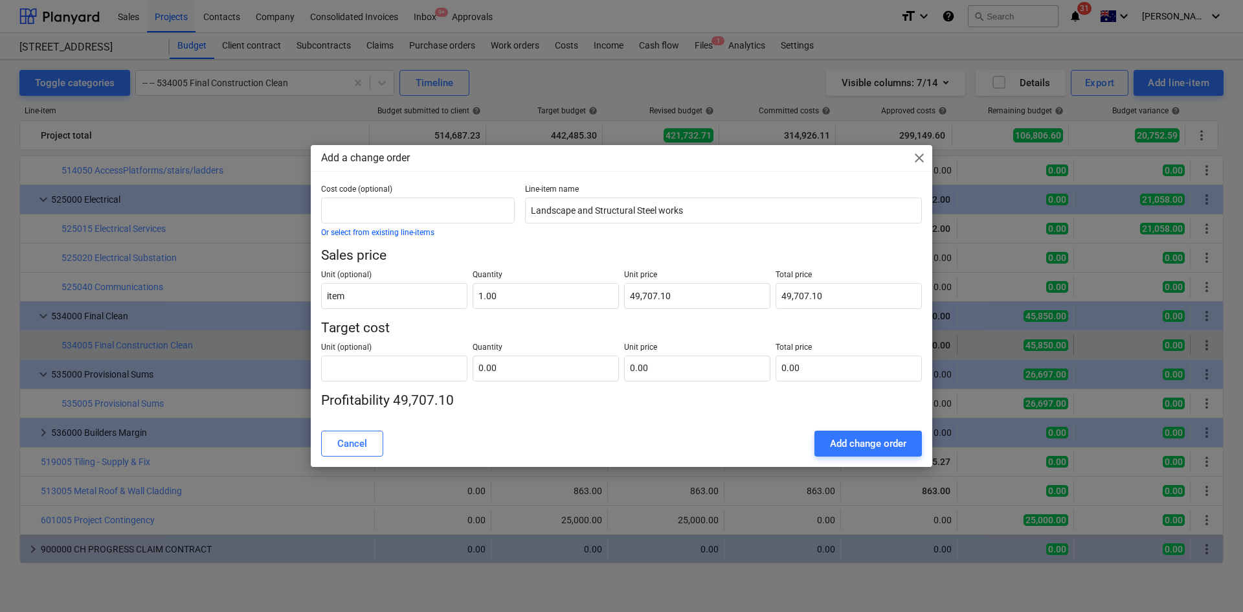
click at [666, 258] on p "Sales price" at bounding box center [621, 256] width 601 height 18
click at [352, 369] on input "text" at bounding box center [394, 369] width 146 height 26
click at [415, 369] on input "text" at bounding box center [394, 369] width 146 height 26
click at [335, 293] on input "item" at bounding box center [394, 296] width 146 height 26
drag, startPoint x: 348, startPoint y: 297, endPoint x: 273, endPoint y: 293, distance: 75.9
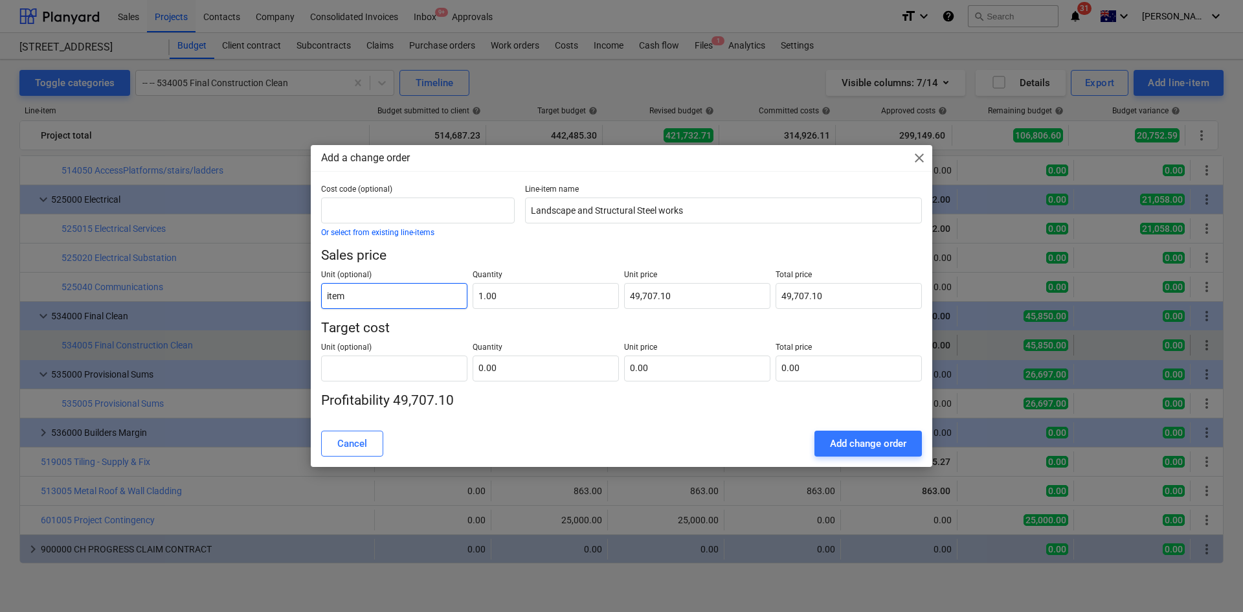
click at [273, 293] on div "Add a change order close Cost code (optional) Or select from existing line-item…" at bounding box center [621, 306] width 1243 height 612
click at [394, 370] on input "text" at bounding box center [394, 369] width 146 height 26
paste input "item"
type input "item"
click at [507, 375] on input "text" at bounding box center [546, 369] width 146 height 26
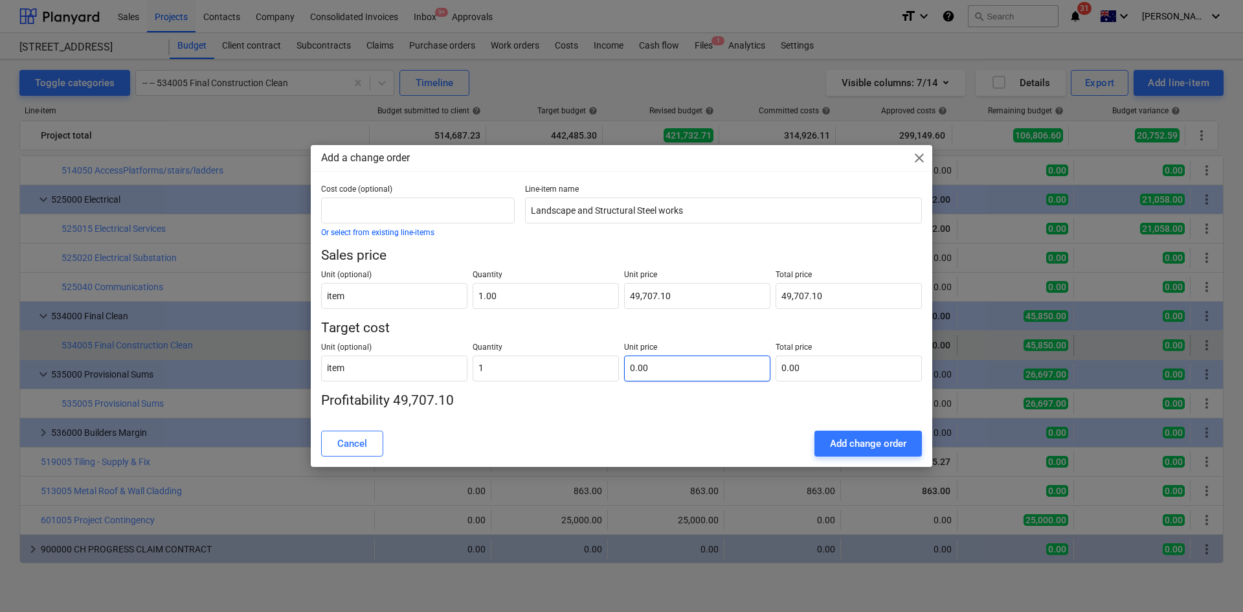
type input "1.00"
click at [694, 372] on input "text" at bounding box center [697, 369] width 146 height 26
type input "2"
type input "2.00"
type input "25"
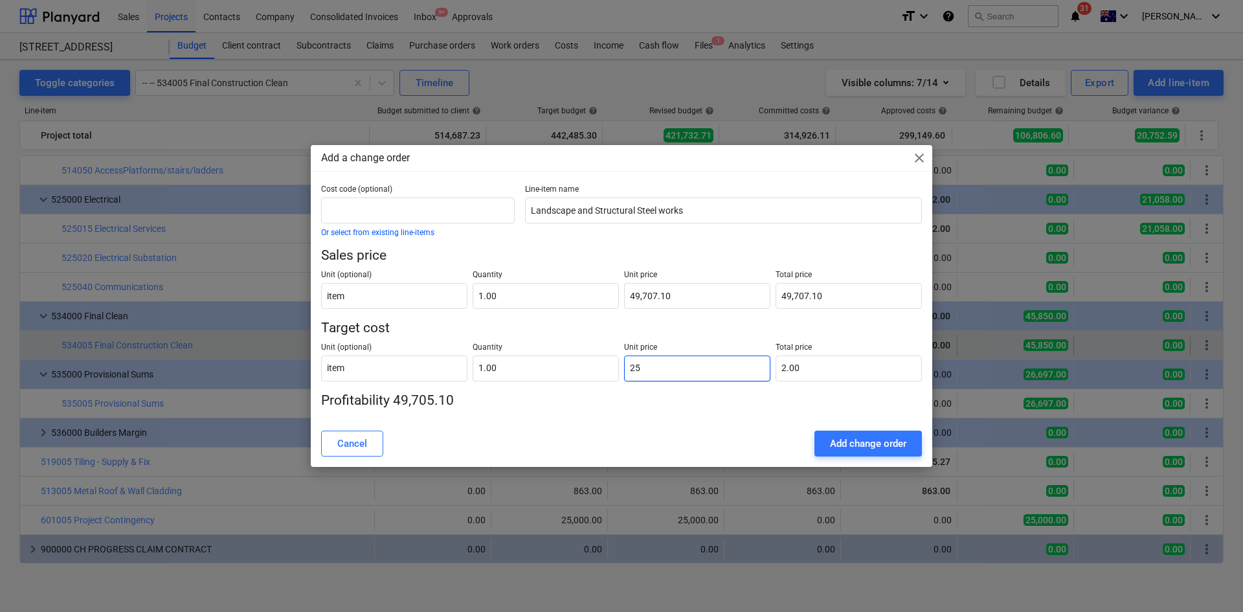
type input "25.00"
type input "256"
type input "256.00"
type input "2563"
type input "2,563.00"
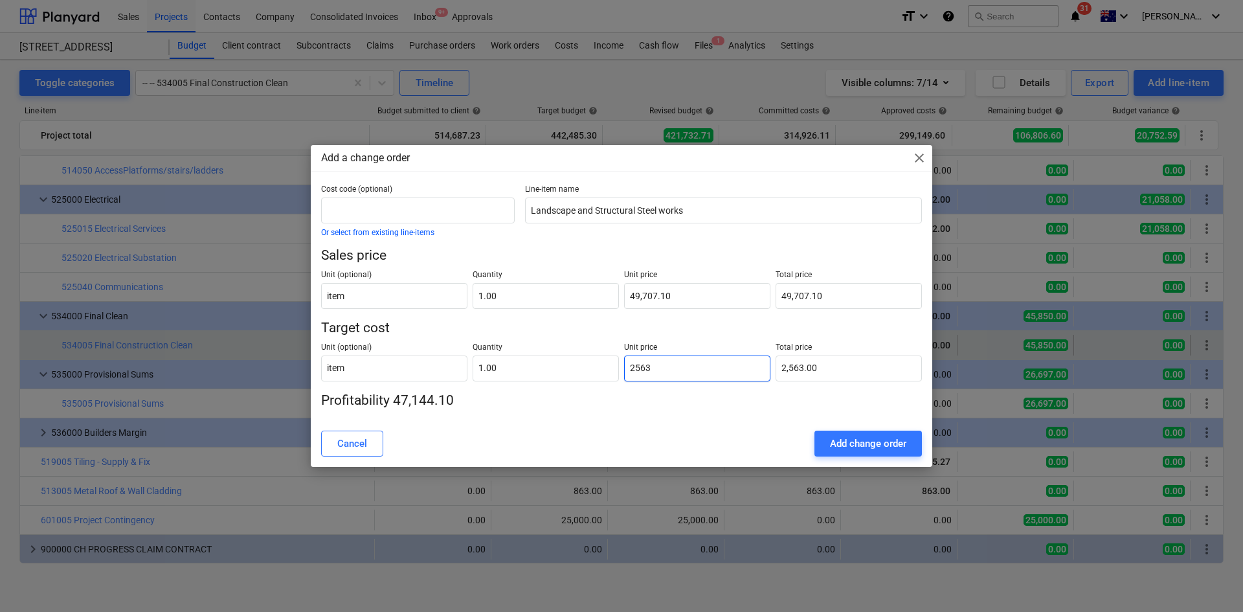
type input "25632"
type input "25,632.00"
type input "25632.5"
type input "25,632.50"
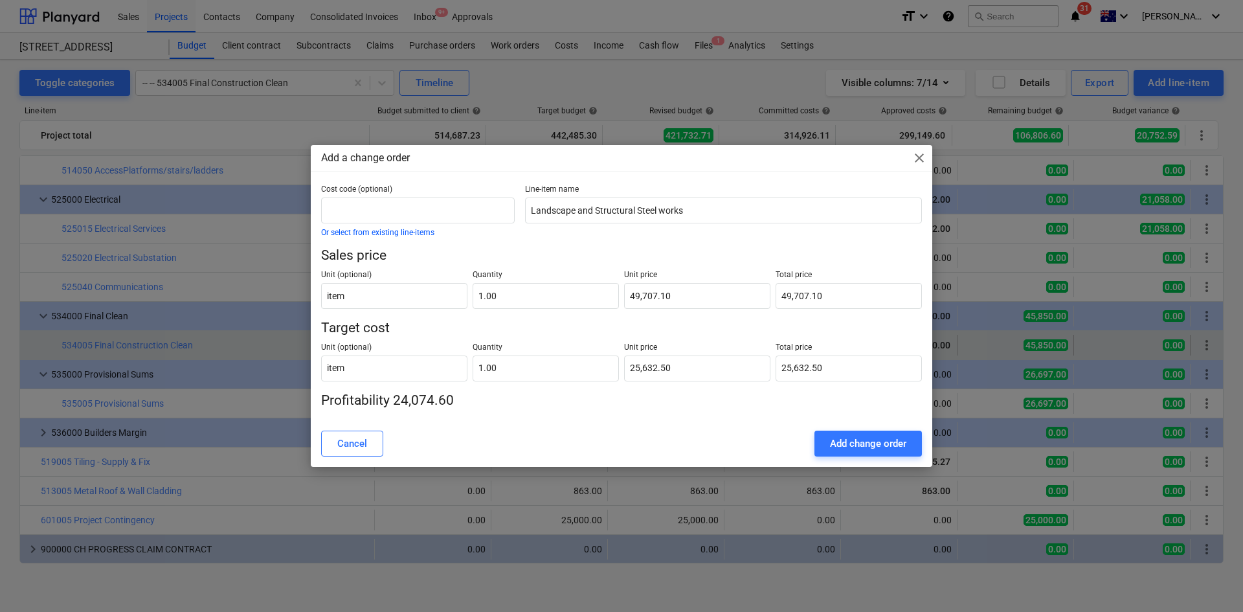
click at [648, 433] on div "Cancel Add change order" at bounding box center [621, 444] width 601 height 26
click at [881, 438] on div "Add change order" at bounding box center [868, 443] width 76 height 17
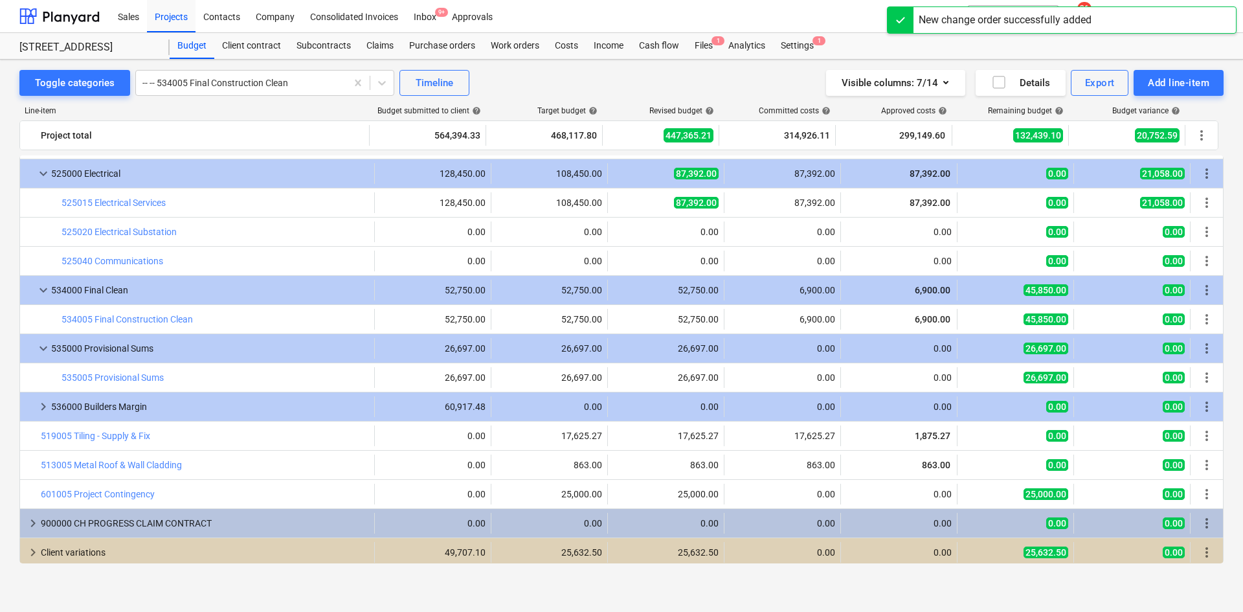
scroll to position [1952, 0]
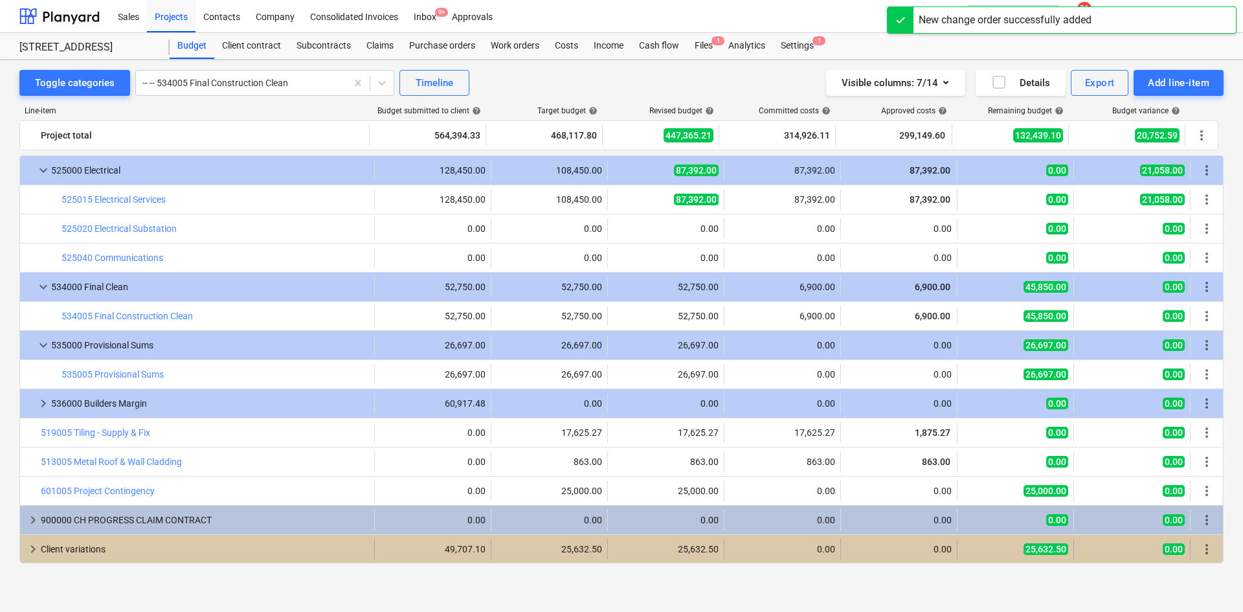
click at [34, 548] on span "keyboard_arrow_right" at bounding box center [33, 549] width 16 height 16
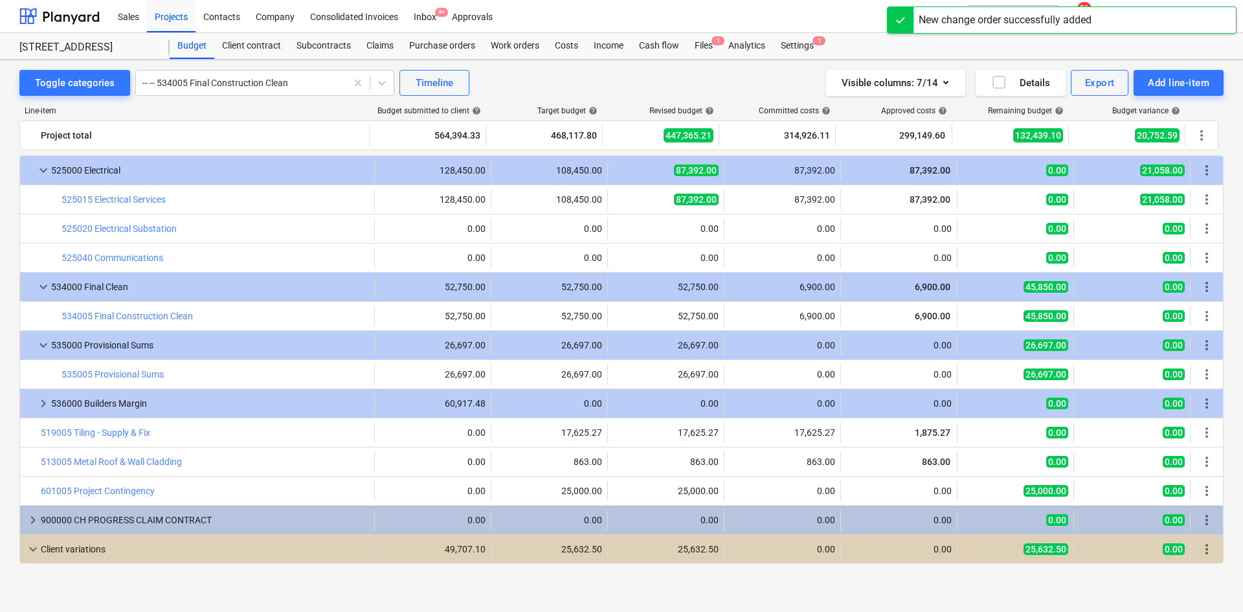
scroll to position [1982, 0]
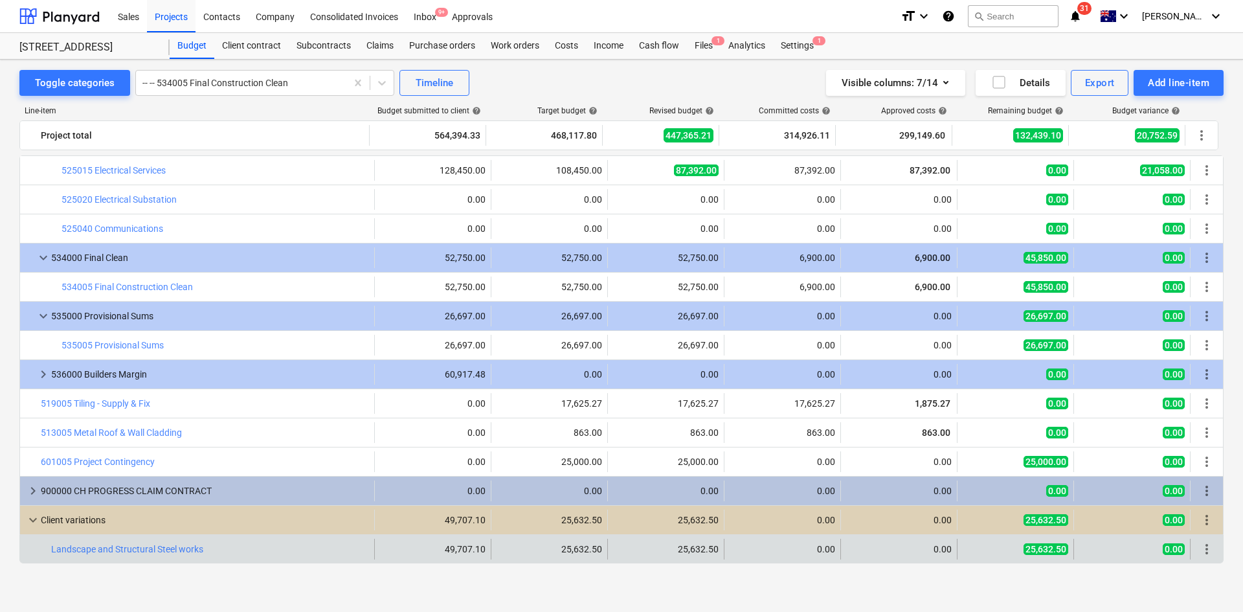
click at [1204, 543] on span "more_vert" at bounding box center [1207, 549] width 16 height 16
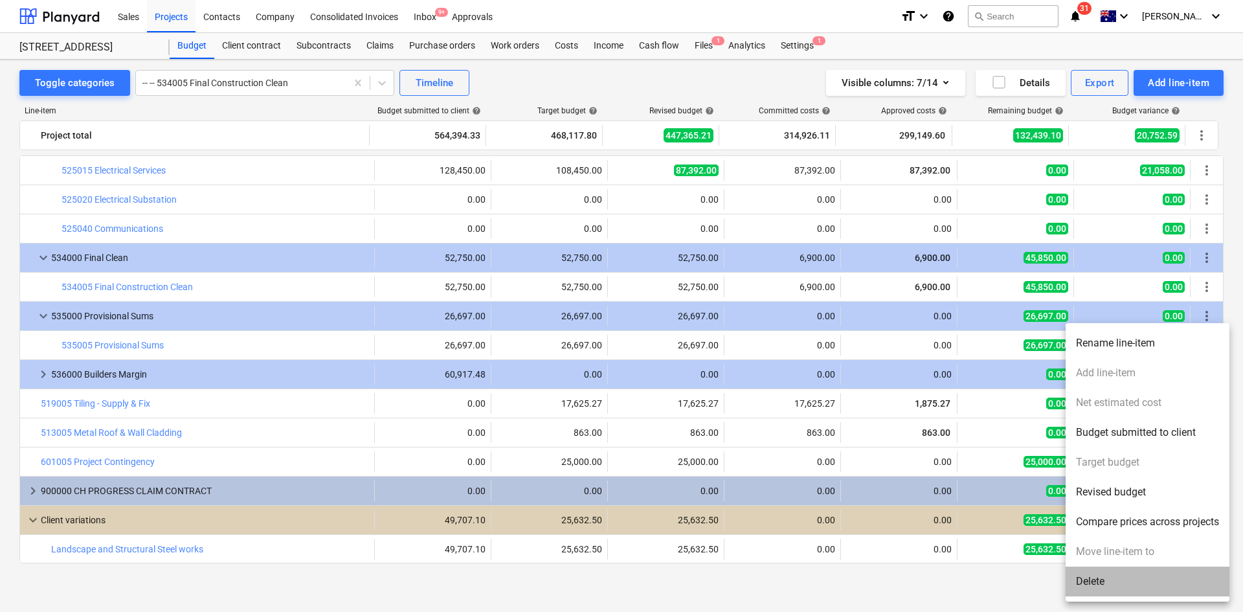
click at [1102, 580] on li "Delete" at bounding box center [1148, 582] width 164 height 30
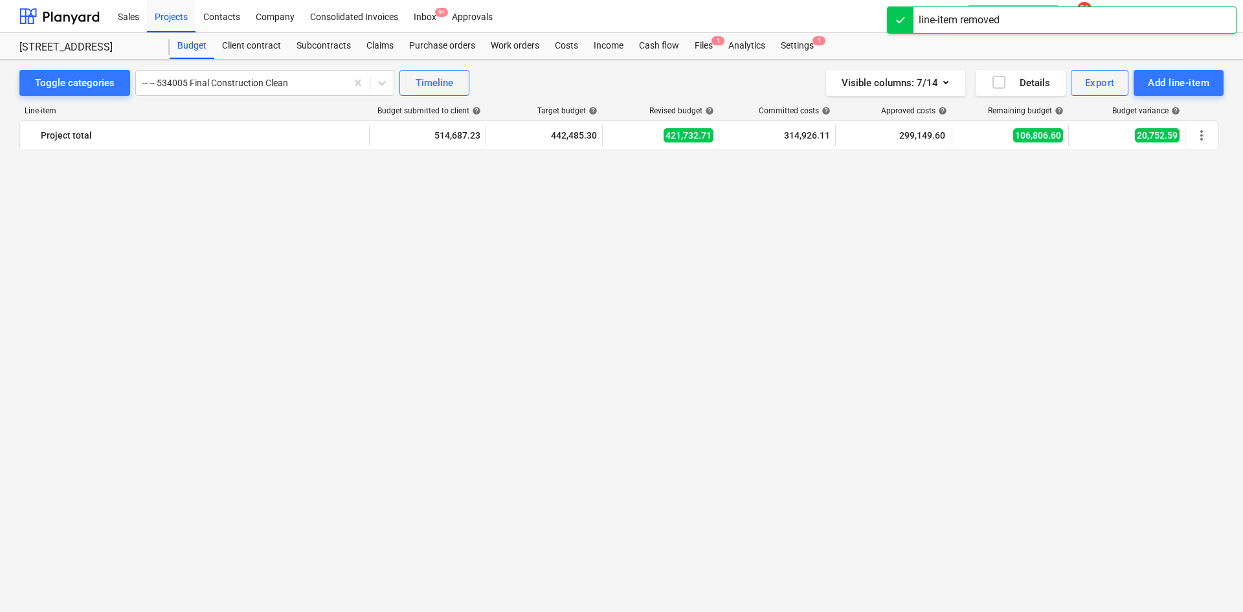
scroll to position [1923, 0]
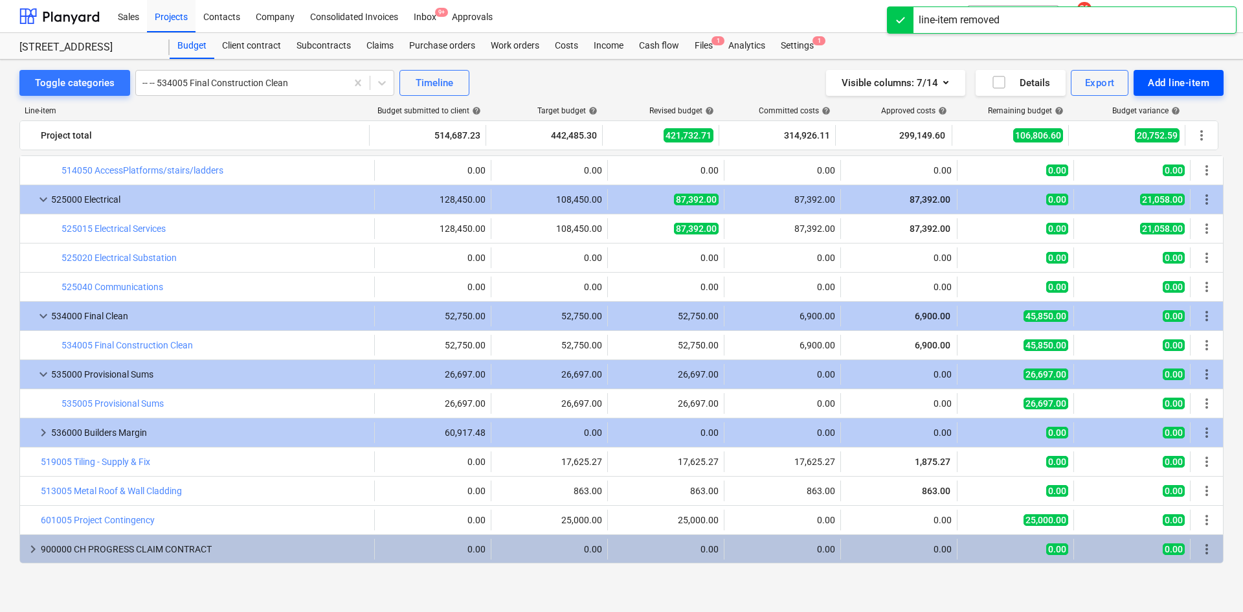
click at [1149, 87] on div "Add line-item" at bounding box center [1179, 82] width 62 height 17
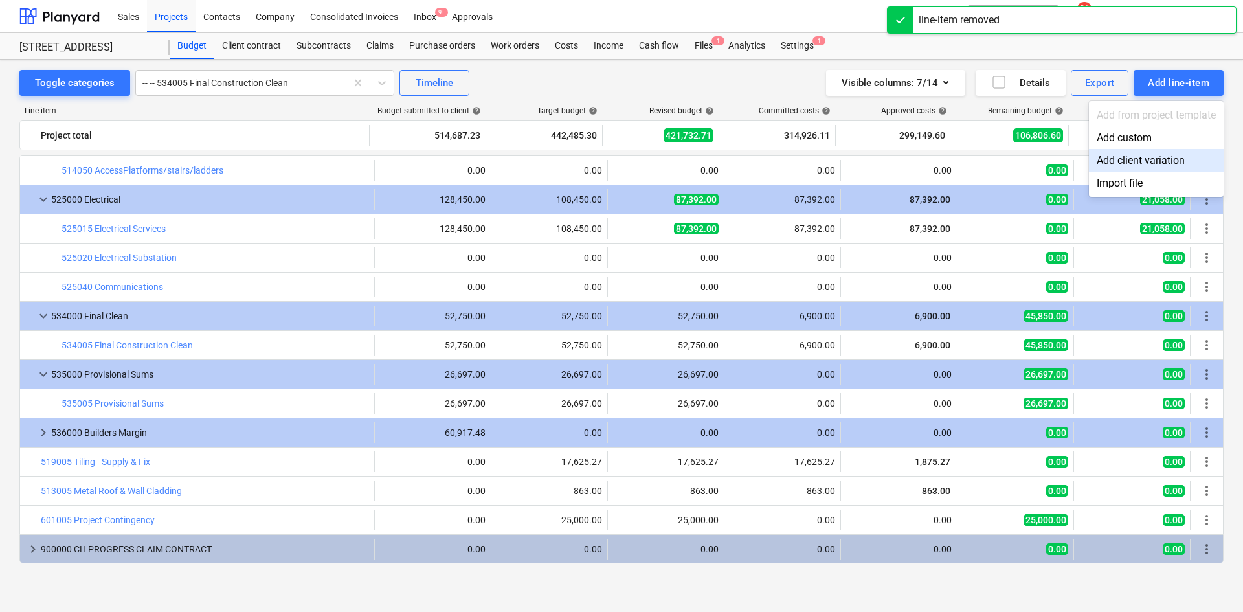
click at [1158, 158] on div "Add client variation" at bounding box center [1156, 160] width 135 height 23
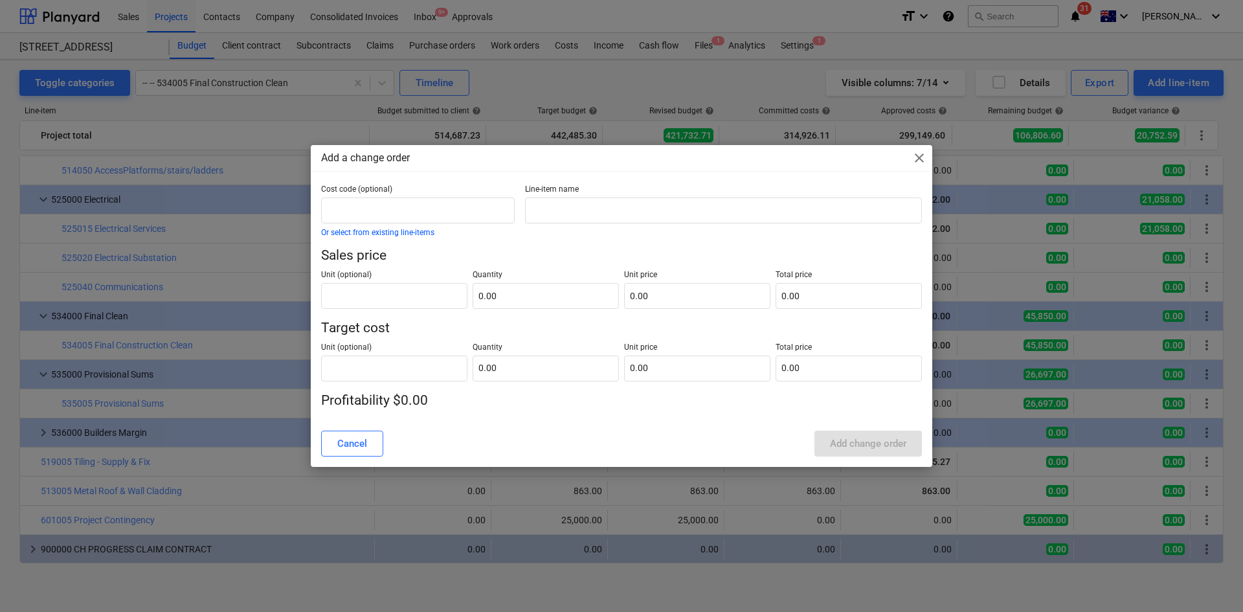
click at [609, 92] on div "Add a change order close Cost code (optional) Or select from existing line-item…" at bounding box center [621, 306] width 1243 height 612
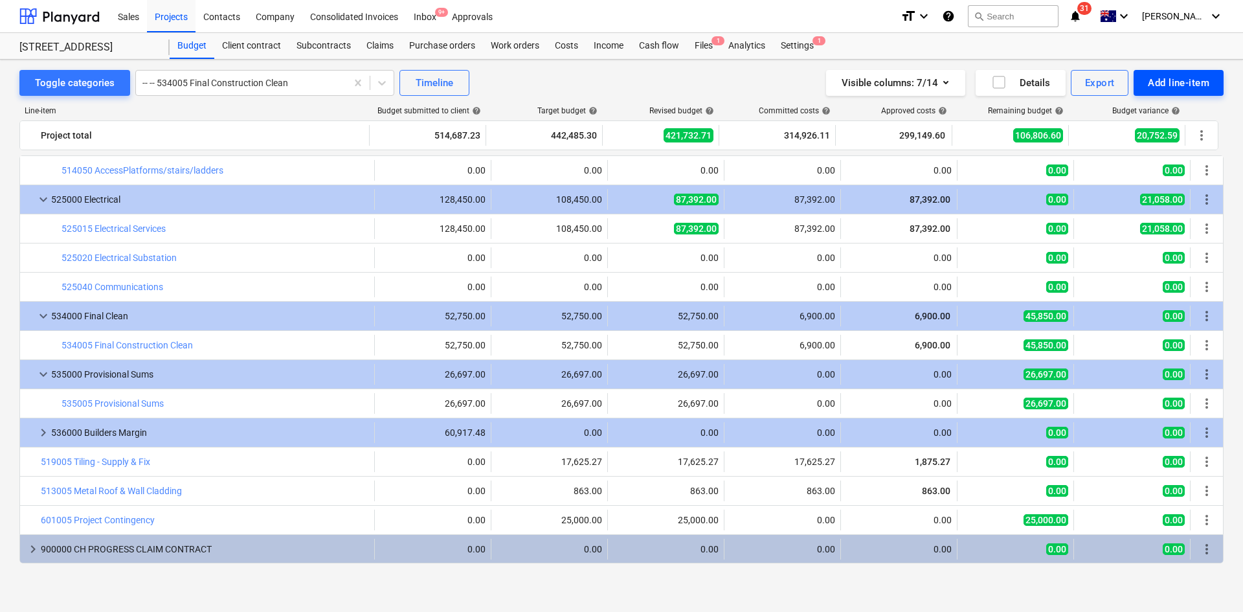
click at [1184, 90] on div "Add line-item" at bounding box center [1179, 82] width 62 height 17
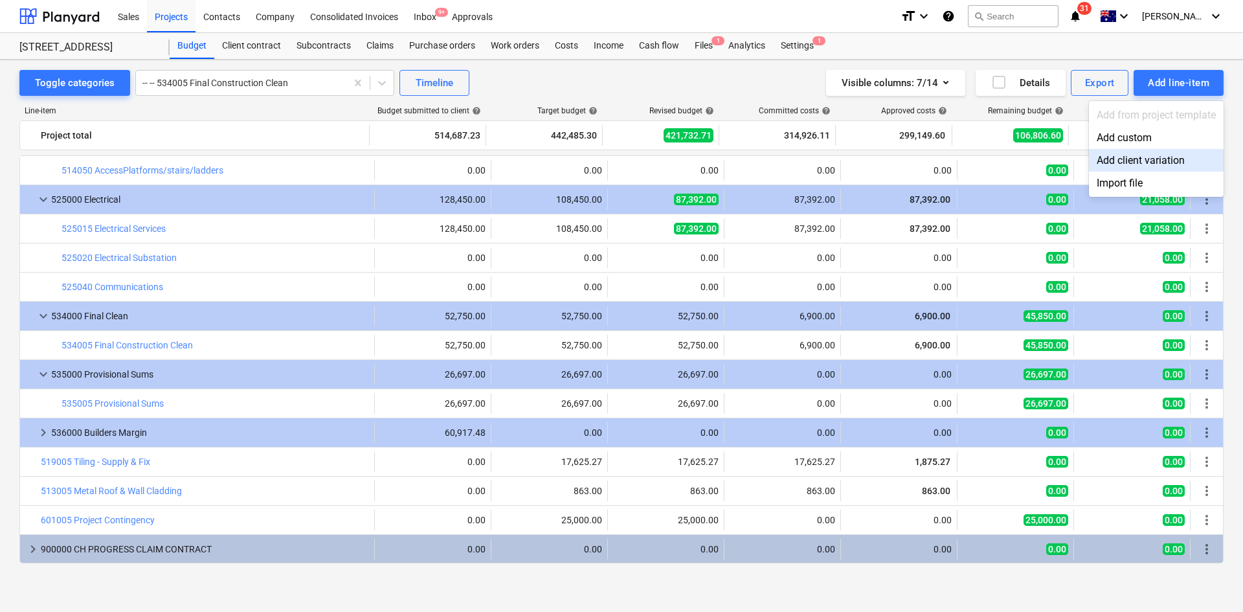
click at [524, 78] on div at bounding box center [621, 306] width 1243 height 612
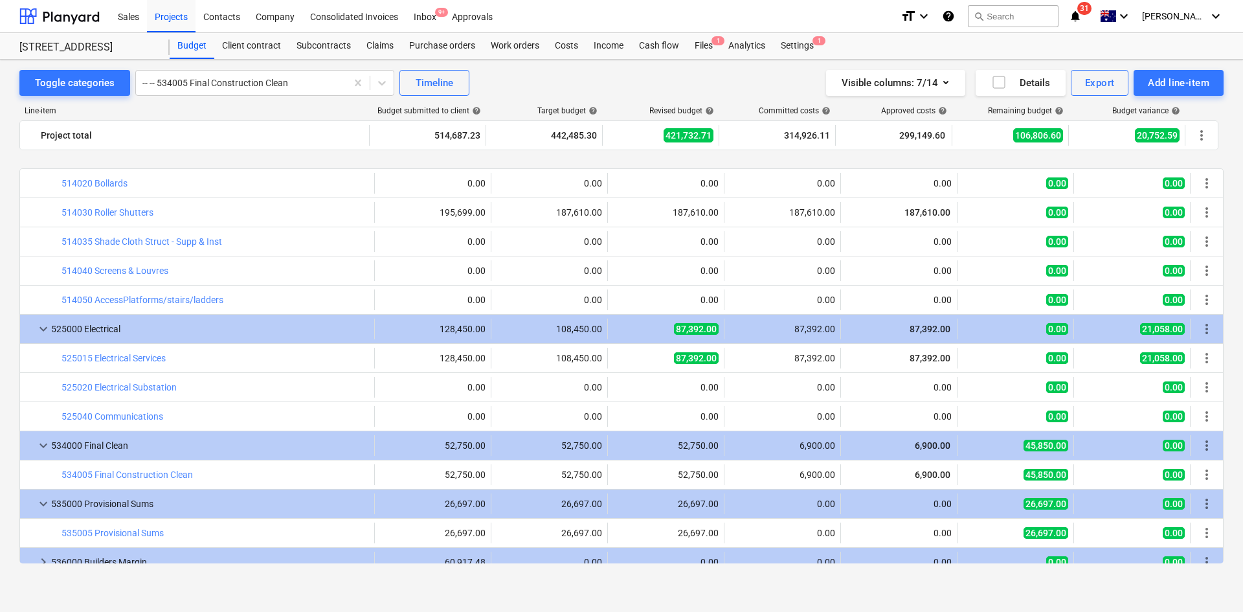
scroll to position [1923, 0]
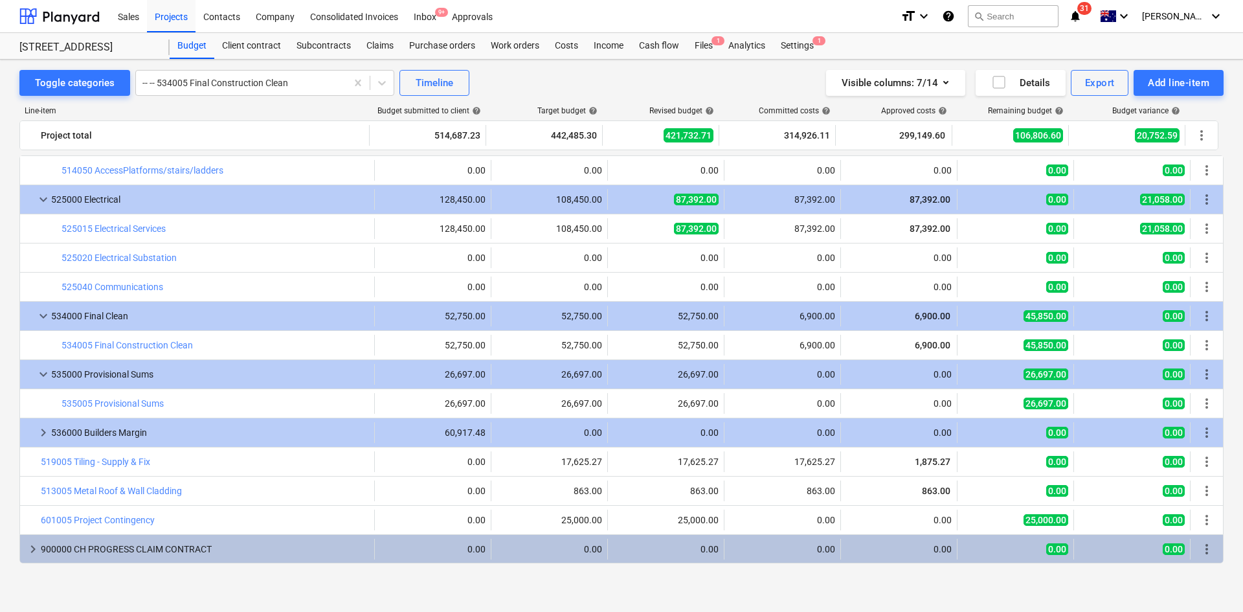
click at [556, 74] on div "Toggle categories -- -- 534005 Final Construction Clean Timeline Visible column…" at bounding box center [621, 83] width 1204 height 26
click at [1048, 582] on div "Toggle categories -- -- 534005 Final Construction Clean Timeline Visible column…" at bounding box center [621, 325] width 1243 height 530
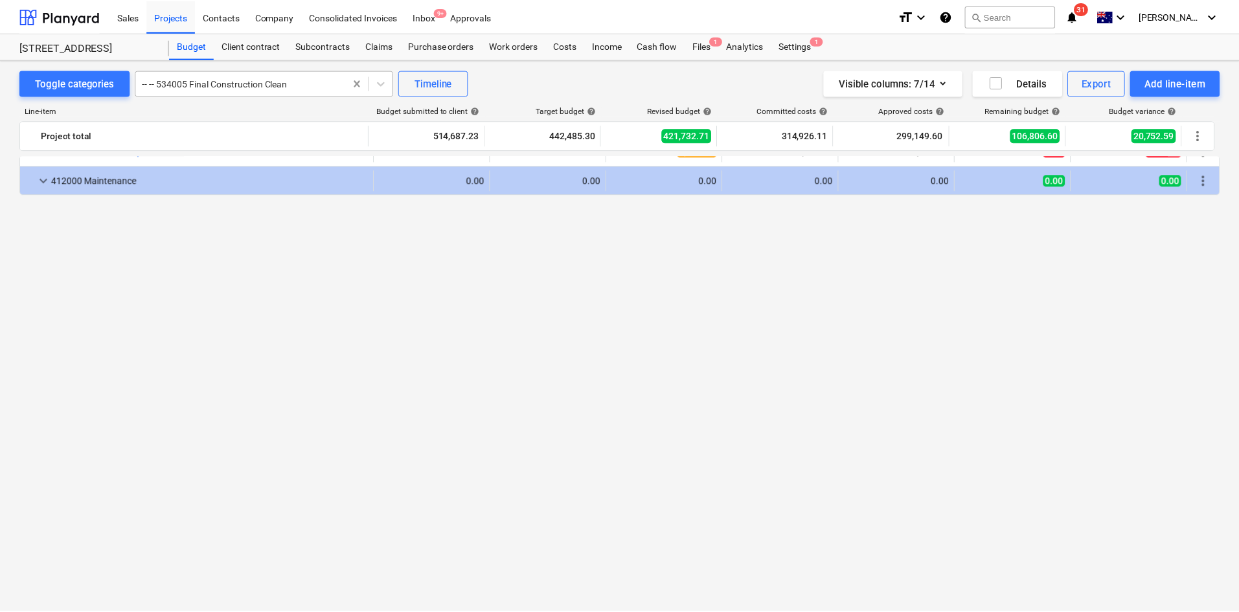
scroll to position [563, 0]
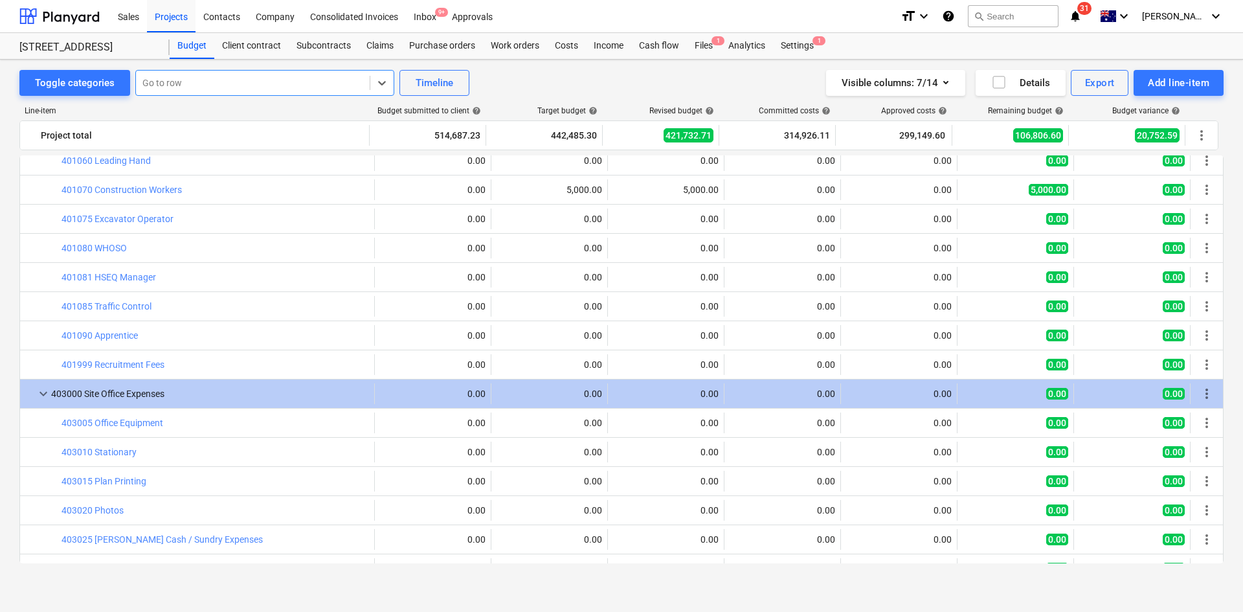
click at [530, 76] on div "Toggle categories option , selected. Select is focused ,type to refine list, pr…" at bounding box center [621, 83] width 1204 height 26
drag, startPoint x: 527, startPoint y: 69, endPoint x: 175, endPoint y: 122, distance: 355.7
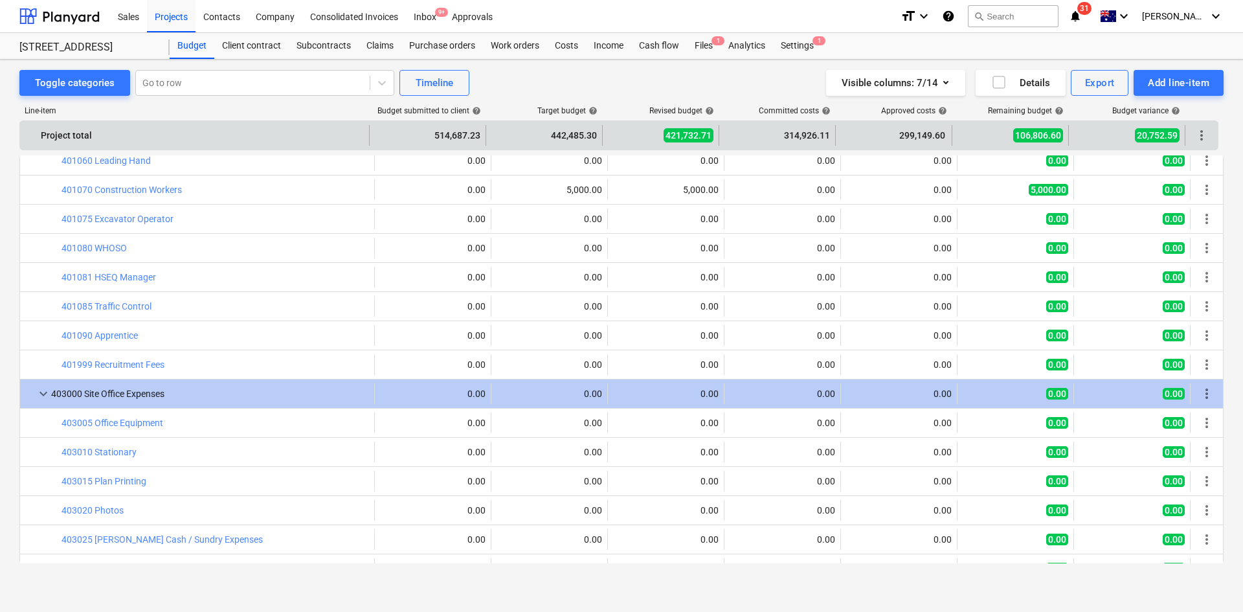
click at [528, 69] on div "Toggle categories Go to row Timeline Visible columns : 7/14 Details Export Add …" at bounding box center [621, 325] width 1243 height 530
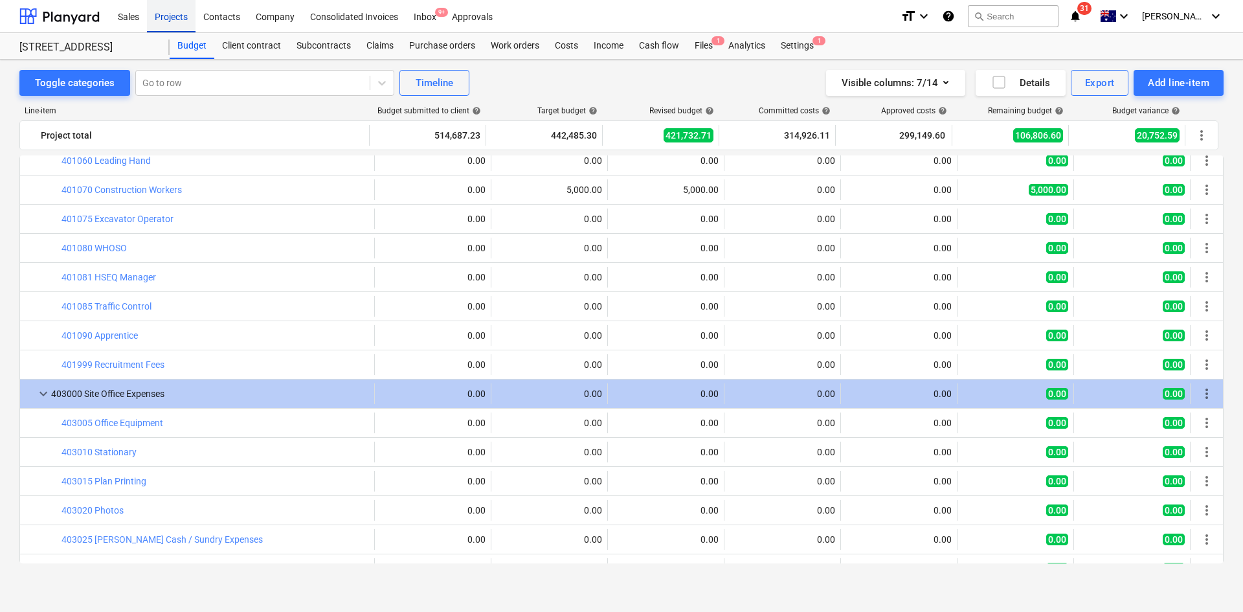
click at [162, 21] on div "Projects" at bounding box center [171, 15] width 49 height 33
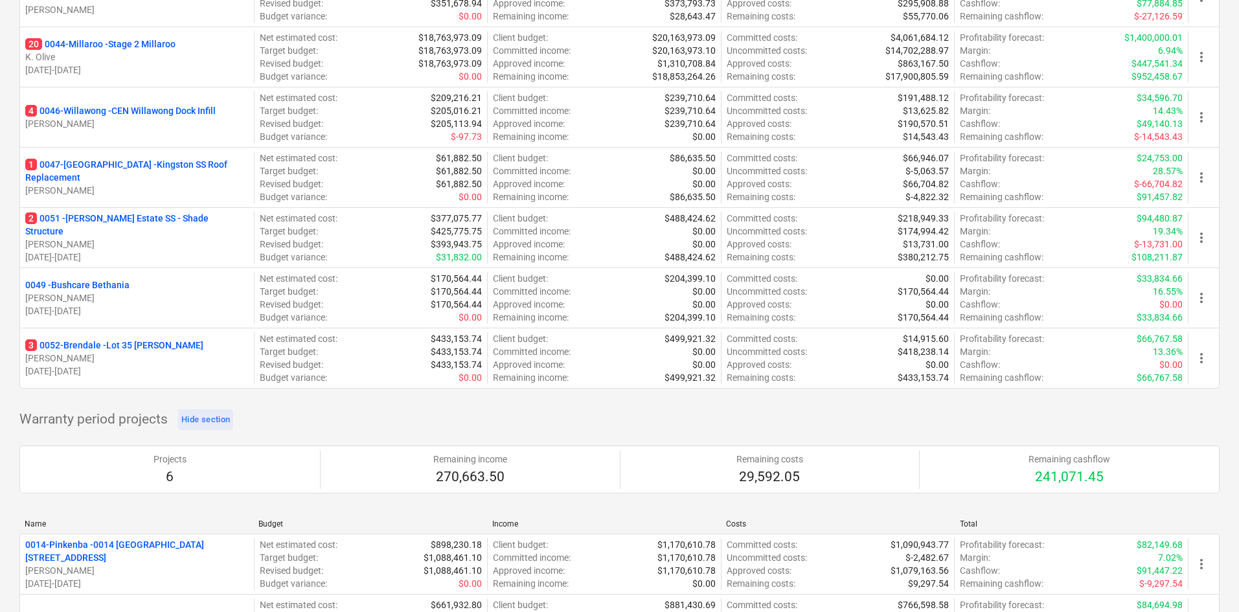
scroll to position [1489, 0]
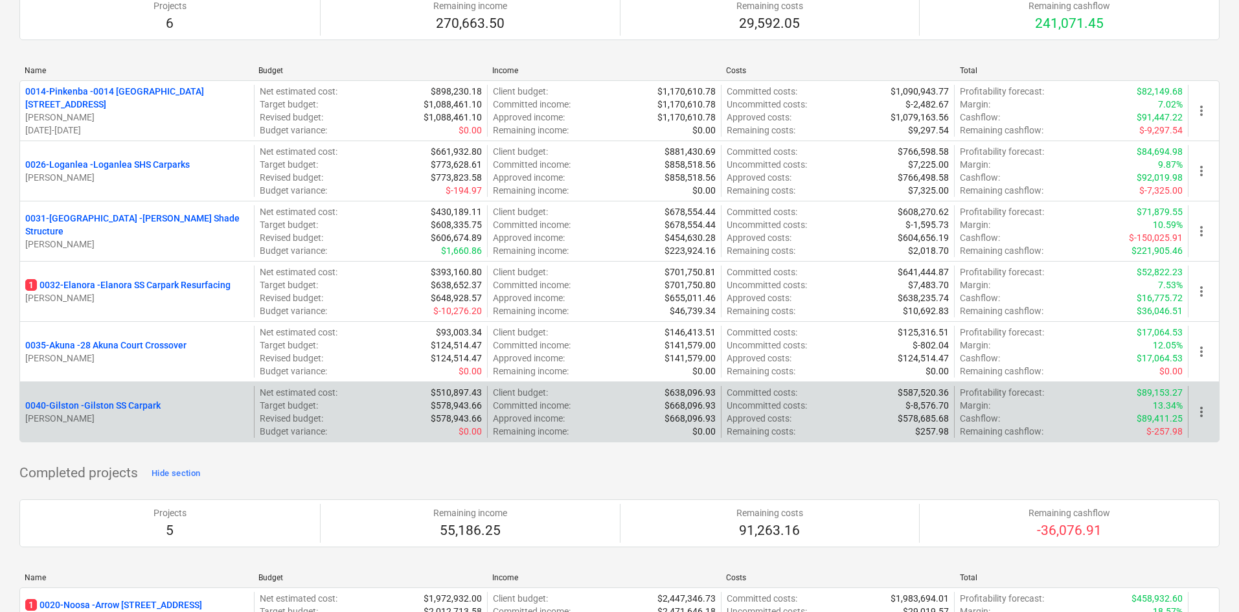
click at [131, 392] on div "0040-[GEOGRAPHIC_DATA][PERSON_NAME][GEOGRAPHIC_DATA][PERSON_NAME]" at bounding box center [137, 412] width 234 height 52
click at [122, 403] on p "0040-[GEOGRAPHIC_DATA][PERSON_NAME][GEOGRAPHIC_DATA]" at bounding box center [92, 405] width 135 height 13
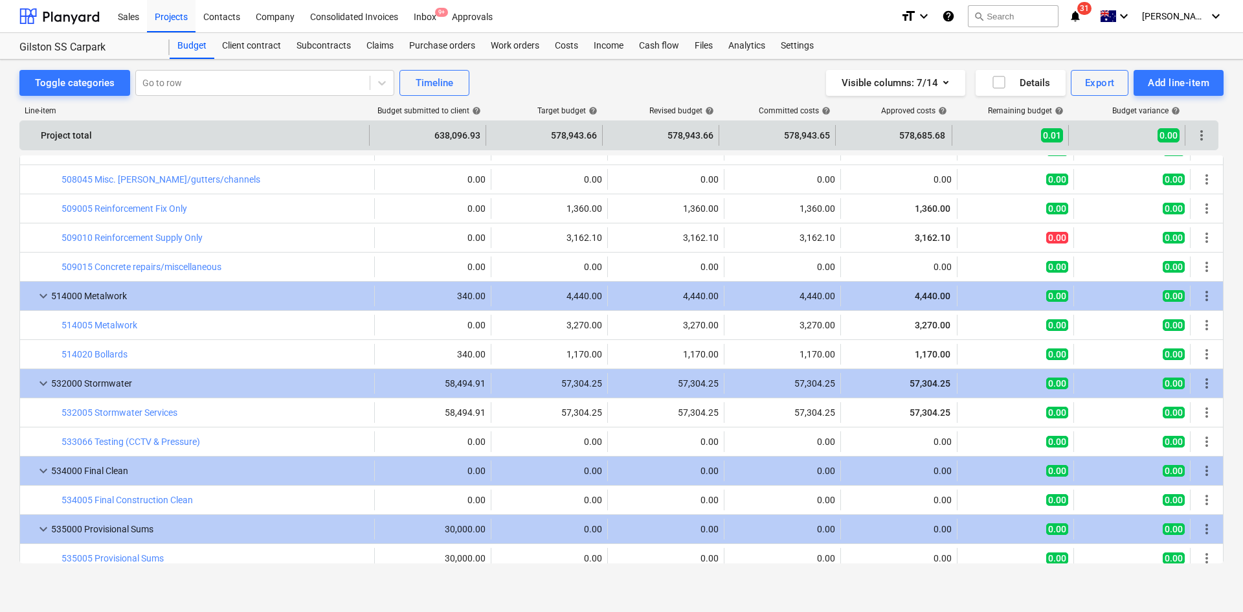
scroll to position [2063, 0]
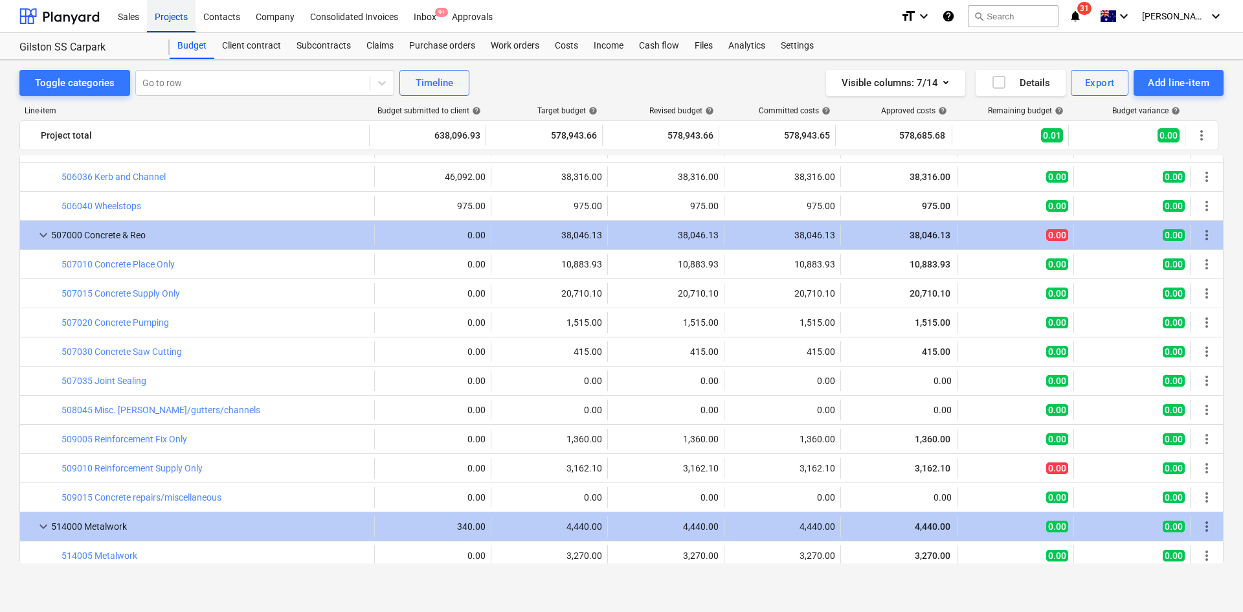
click at [175, 23] on div "Projects" at bounding box center [171, 15] width 49 height 33
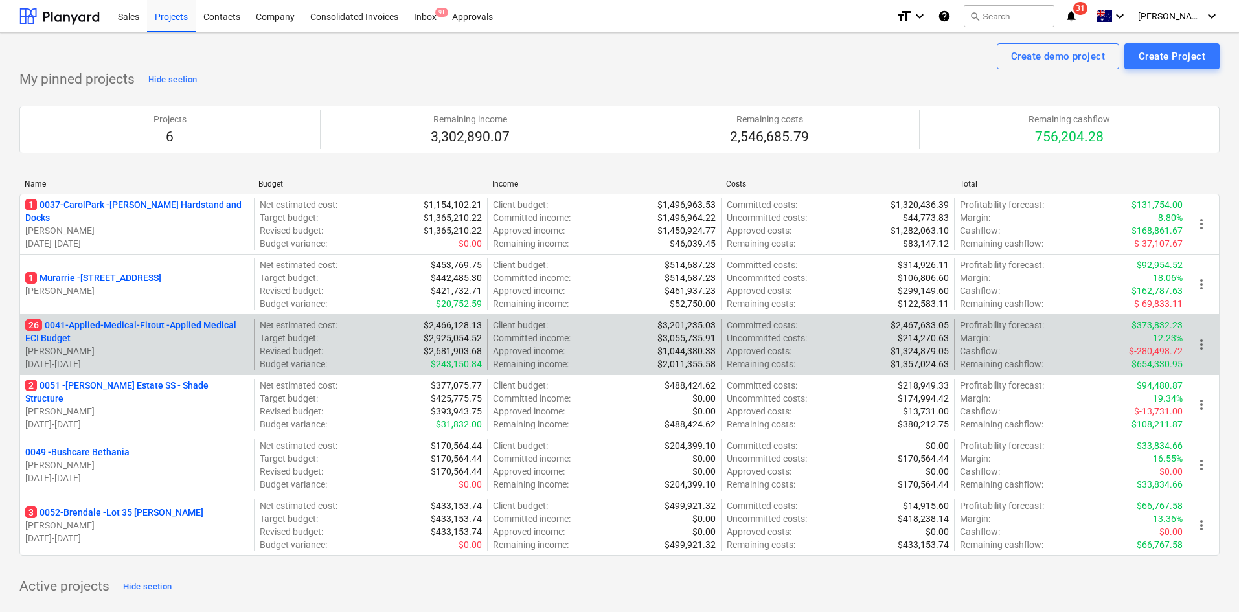
click at [156, 322] on p "26 0041-Applied-Medical-Fitout - Applied Medical ECI Budget" at bounding box center [136, 332] width 223 height 26
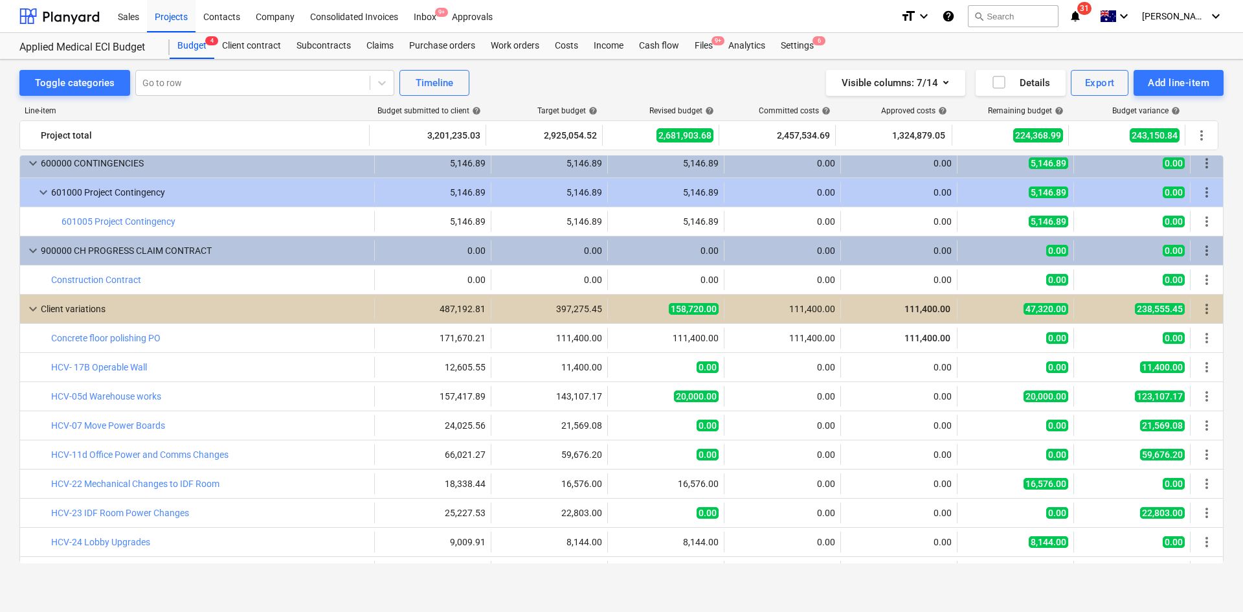
scroll to position [2739, 0]
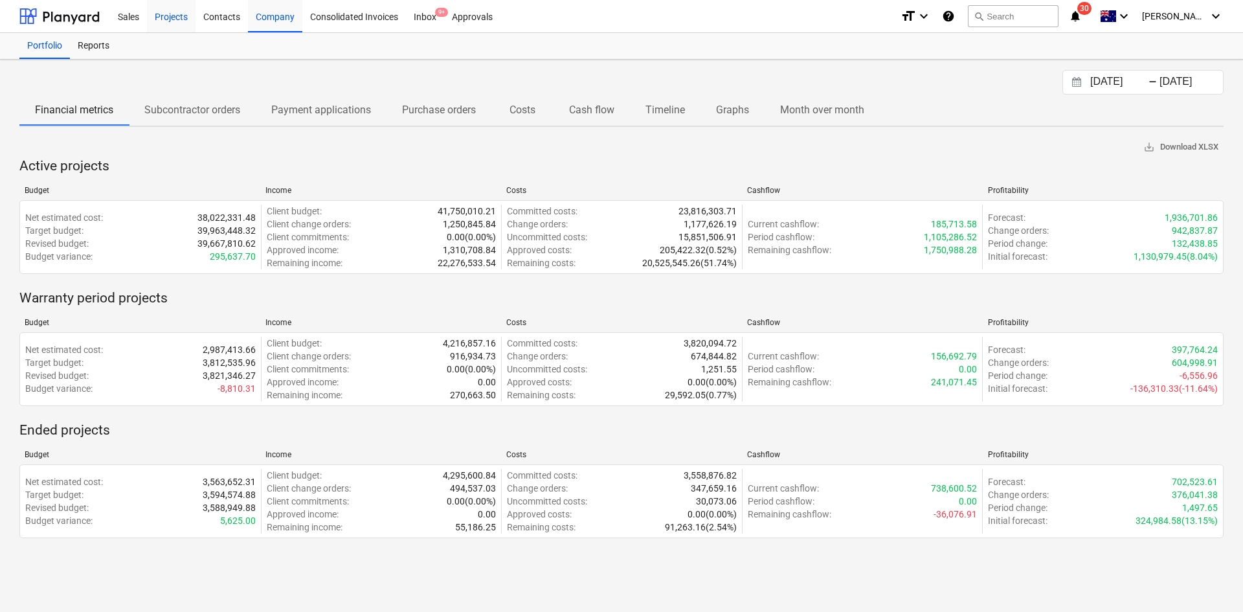
click at [175, 14] on div "Projects" at bounding box center [171, 15] width 49 height 33
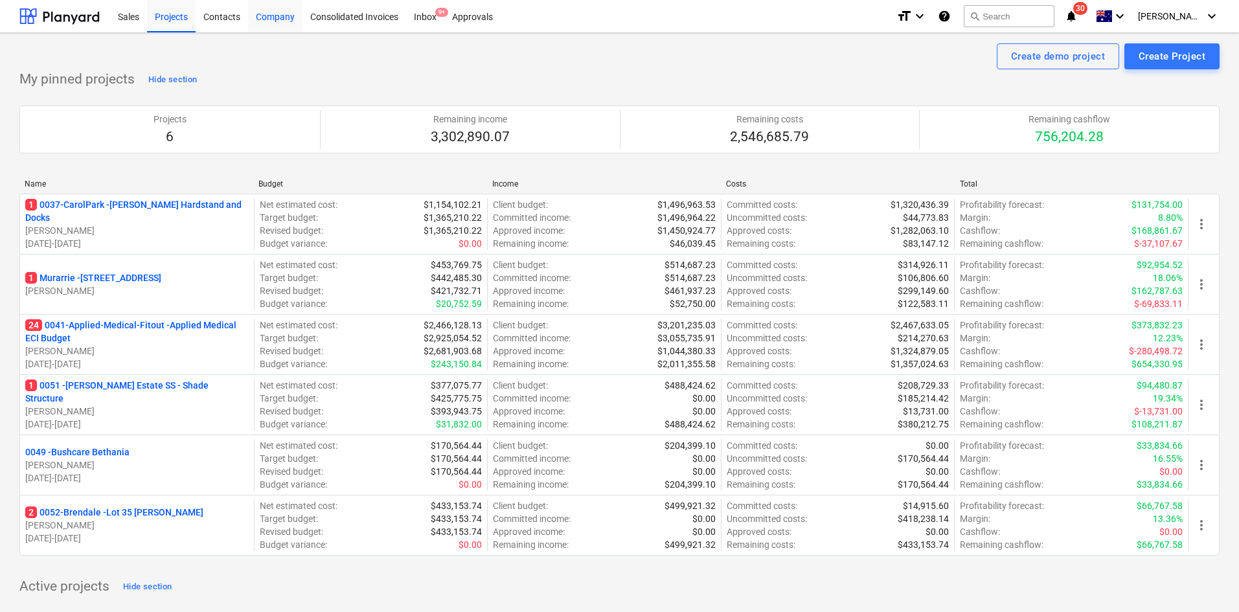
click at [283, 11] on div "Company" at bounding box center [275, 15] width 54 height 33
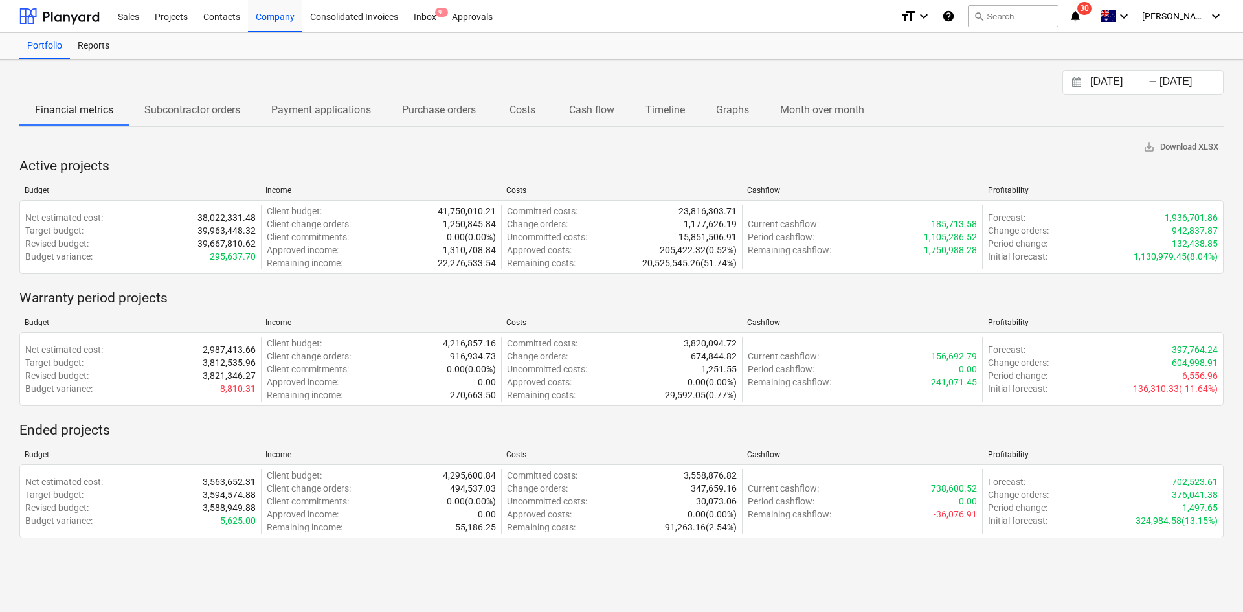
click at [198, 119] on span "Subcontractor orders" at bounding box center [192, 109] width 127 height 23
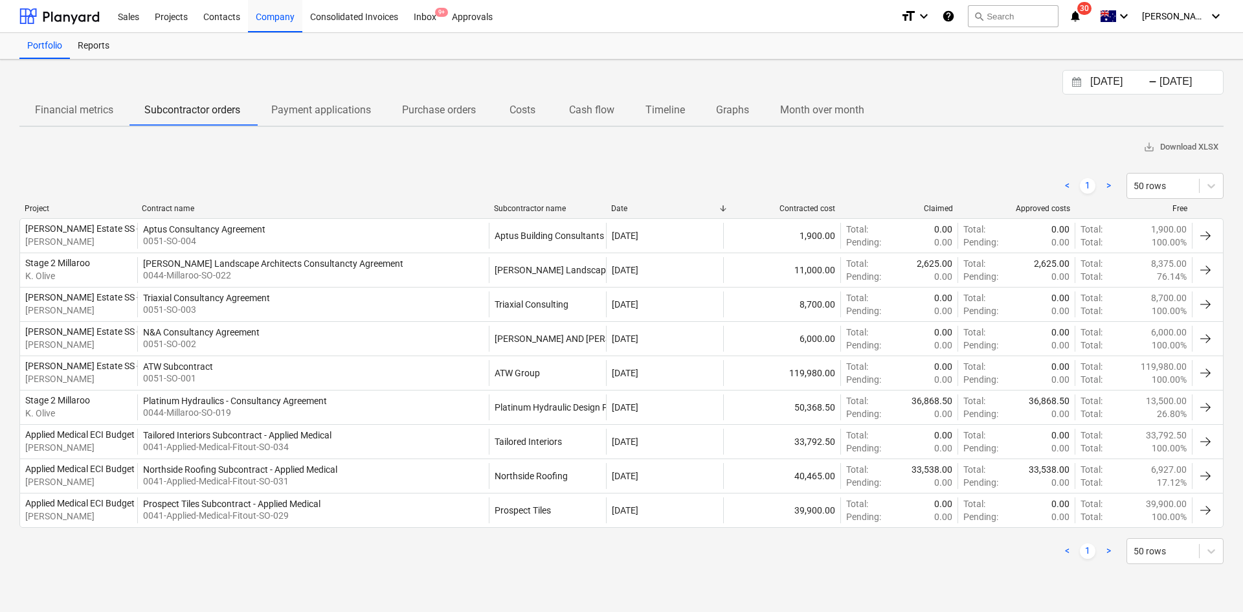
click at [66, 112] on p "Financial metrics" at bounding box center [74, 110] width 78 height 16
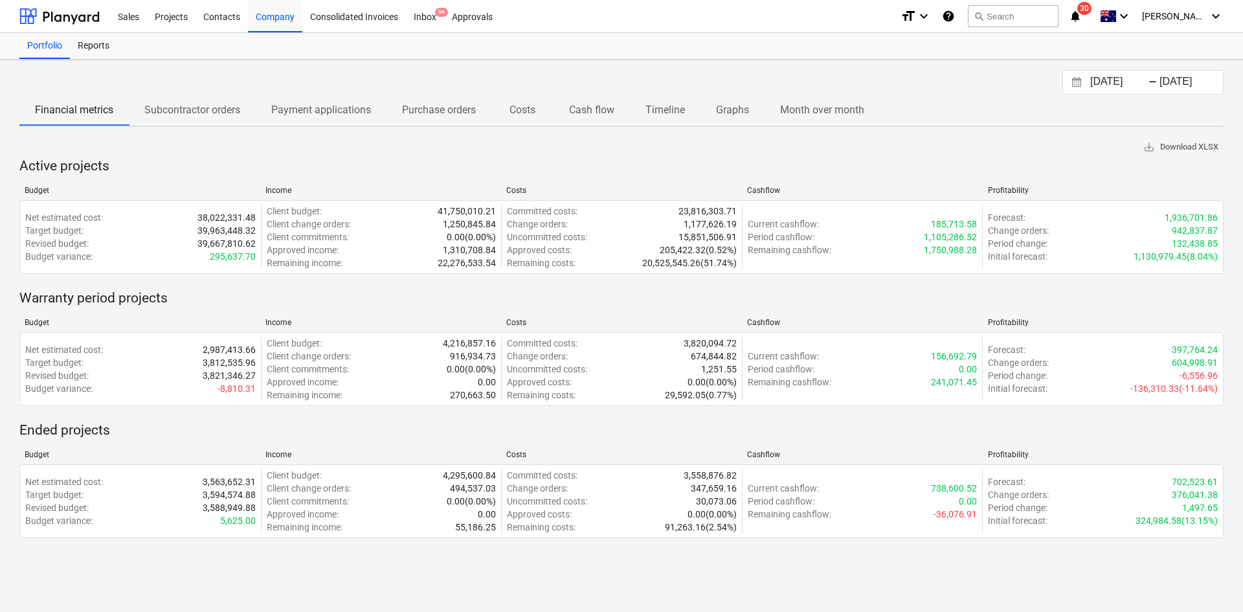
click at [883, 72] on div "03.08.2025 Press the down arrow key to interact with the calendar and select a …" at bounding box center [621, 82] width 1204 height 25
click at [883, 71] on div "03.08.2025 Press the down arrow key to interact with the calendar and select a …" at bounding box center [621, 82] width 1204 height 25
click at [221, 14] on div "Contacts" at bounding box center [222, 15] width 52 height 33
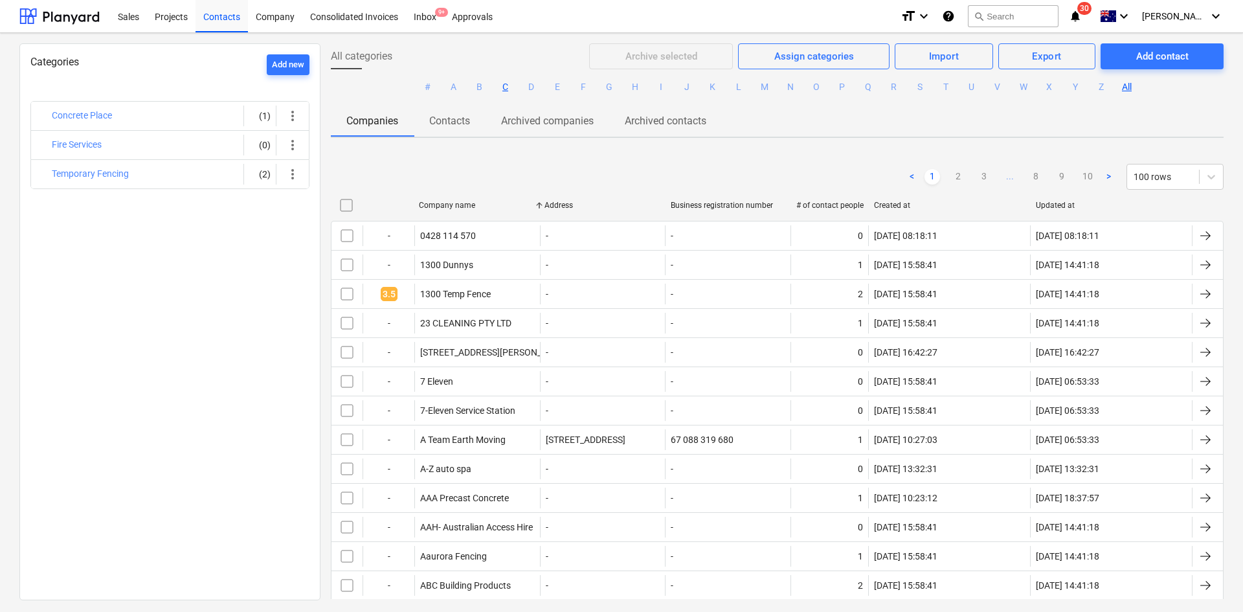
click at [510, 88] on button "C" at bounding box center [506, 88] width 16 height 16
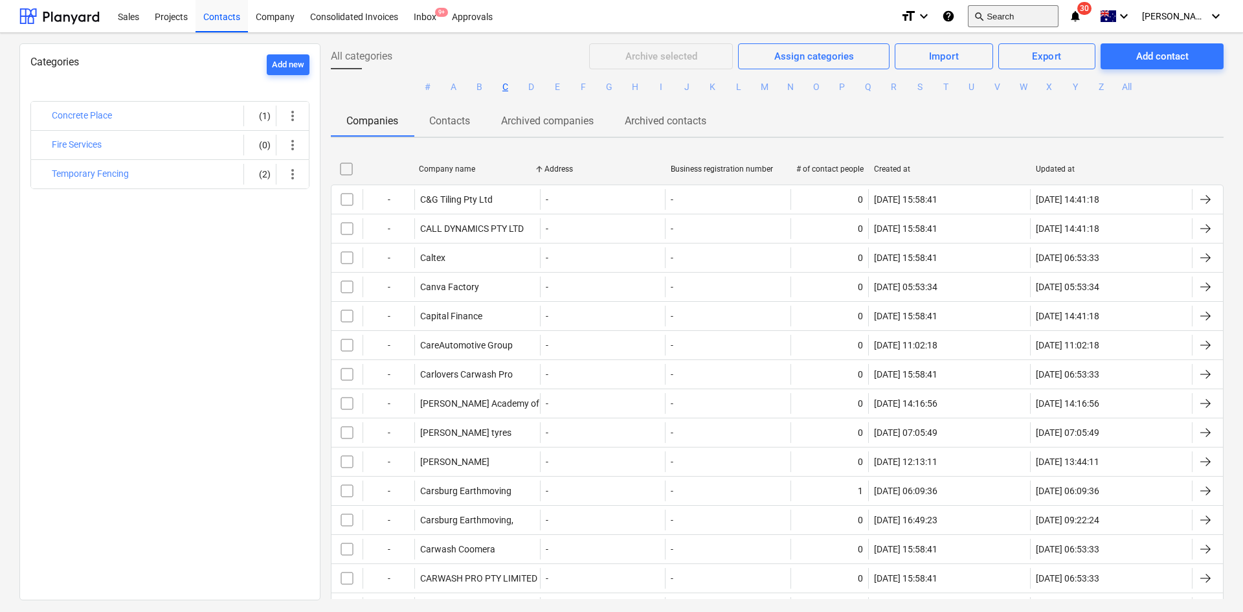
click at [1034, 19] on button "search Search" at bounding box center [1013, 16] width 91 height 22
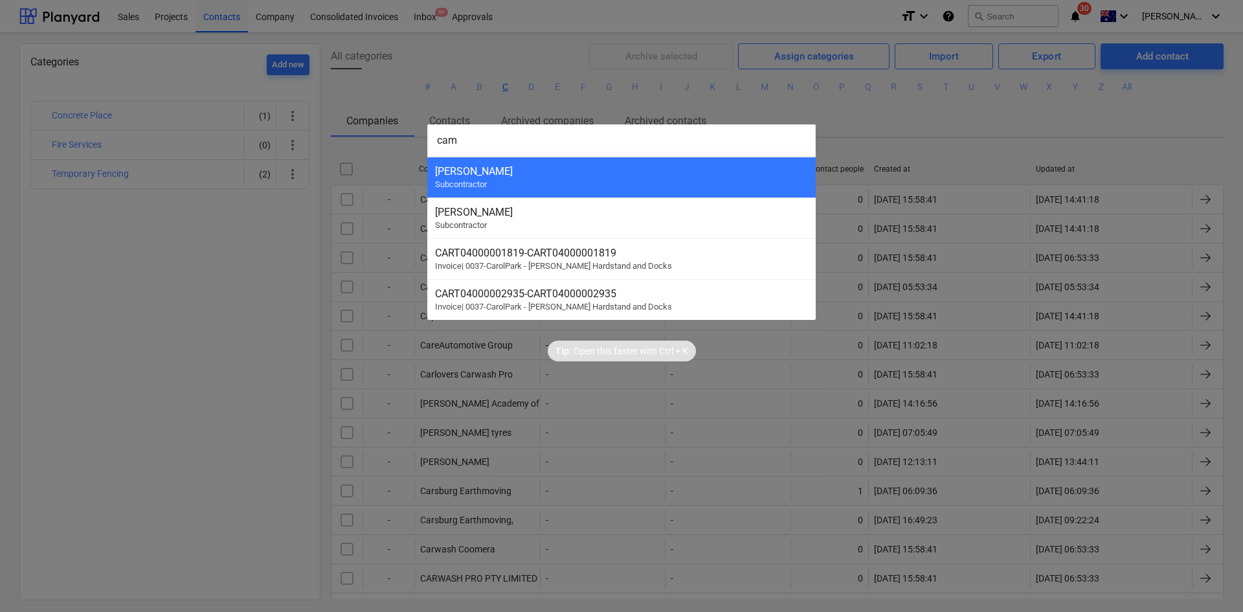
type input "cam"
click at [972, 210] on div at bounding box center [621, 306] width 1243 height 612
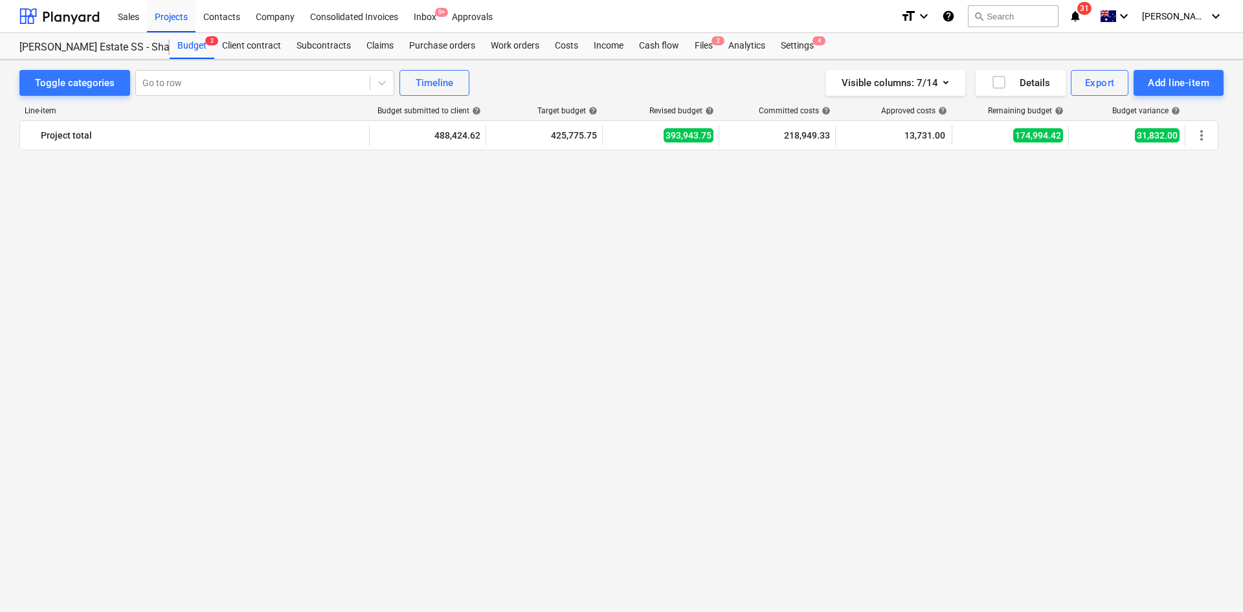
scroll to position [3439, 0]
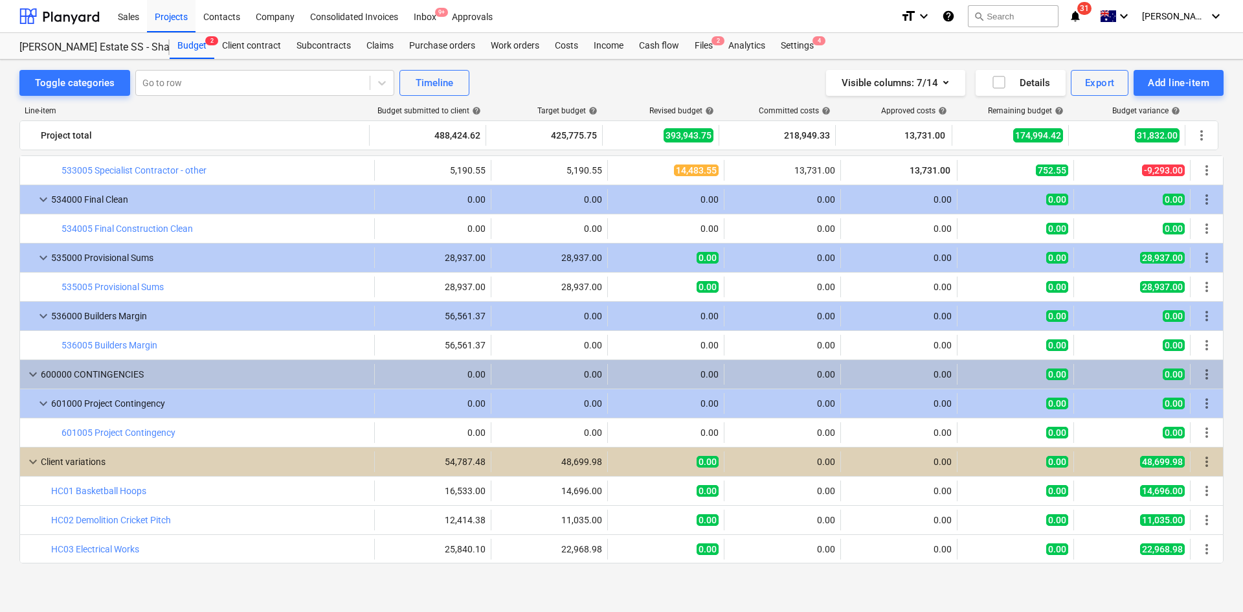
click at [312, 604] on div "Toggle categories Go to row Timeline Visible columns : 7/14 Details Export Add …" at bounding box center [621, 336] width 1243 height 552
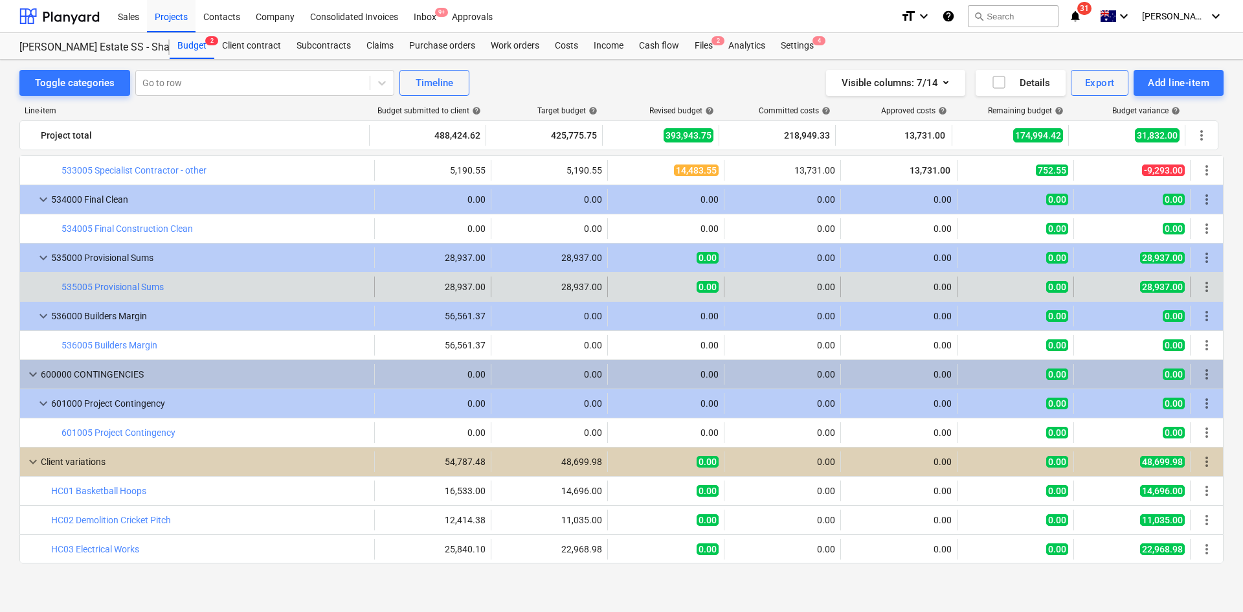
click at [1204, 288] on span "more_vert" at bounding box center [1207, 287] width 16 height 16
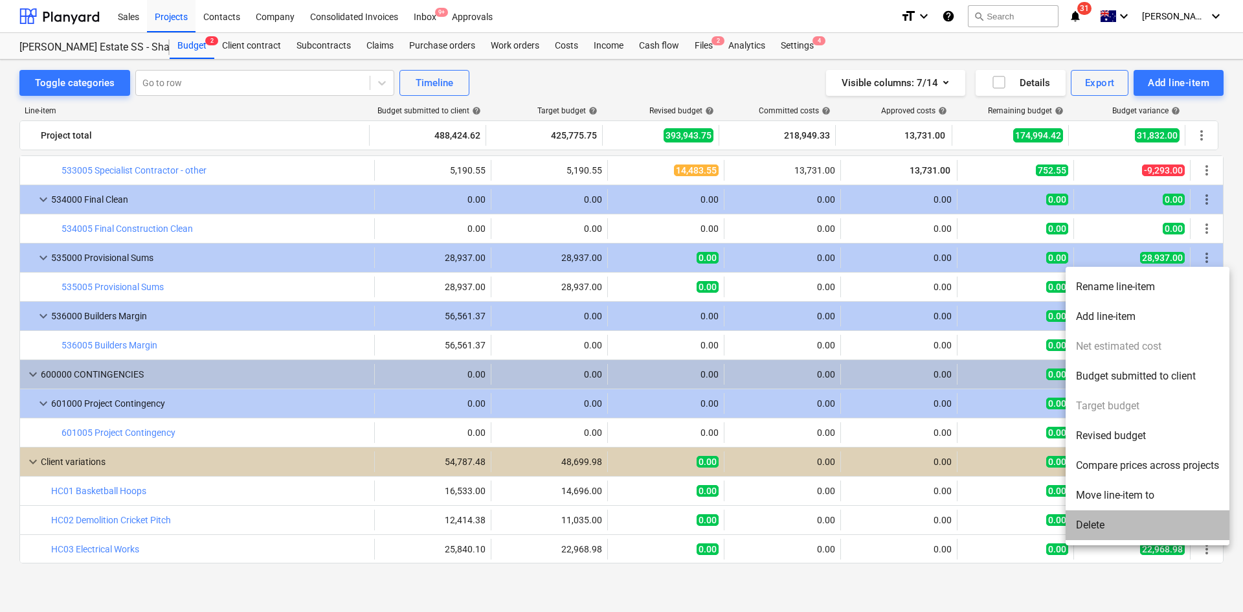
click at [1131, 523] on li "Delete" at bounding box center [1148, 525] width 164 height 30
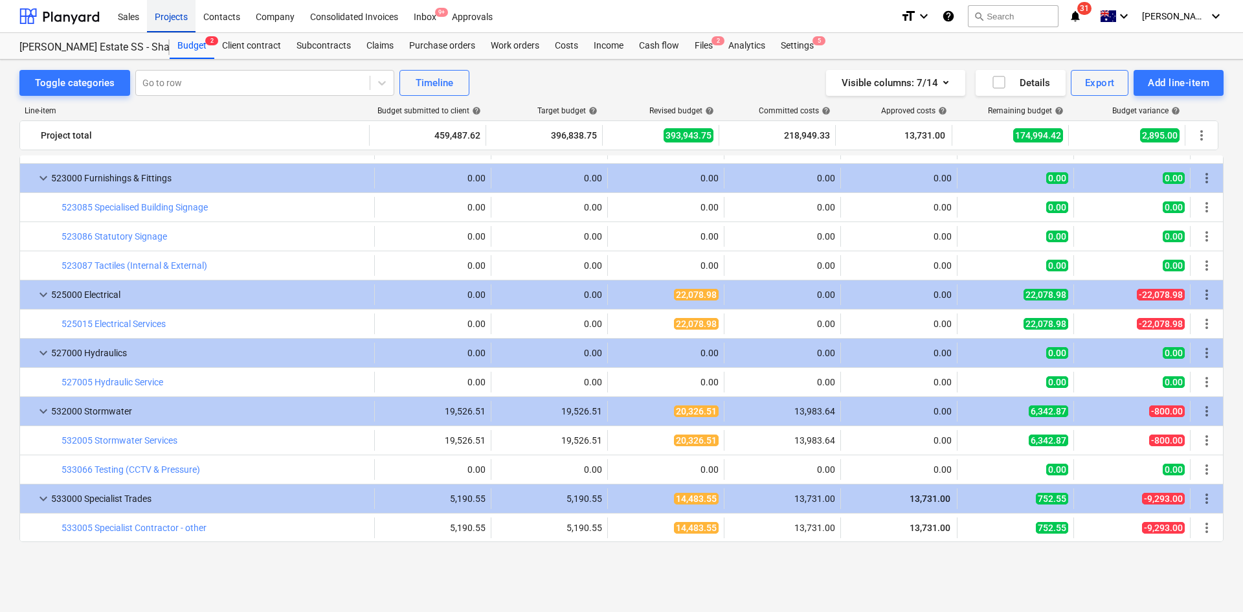
scroll to position [2827, 0]
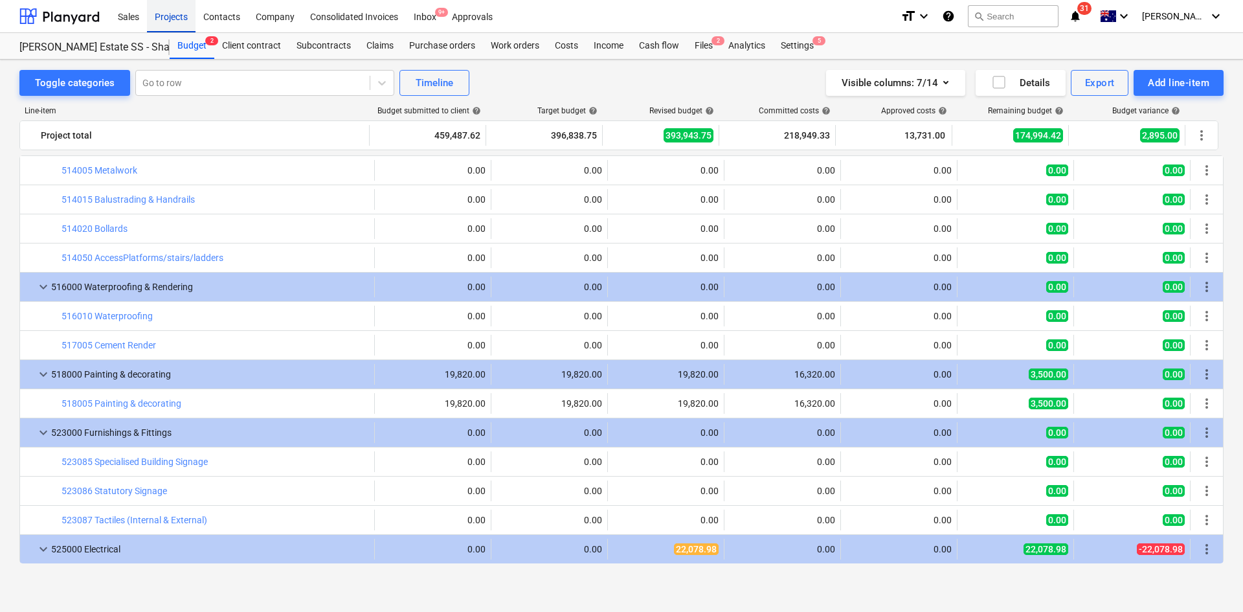
click at [173, 17] on div "Projects" at bounding box center [171, 15] width 49 height 33
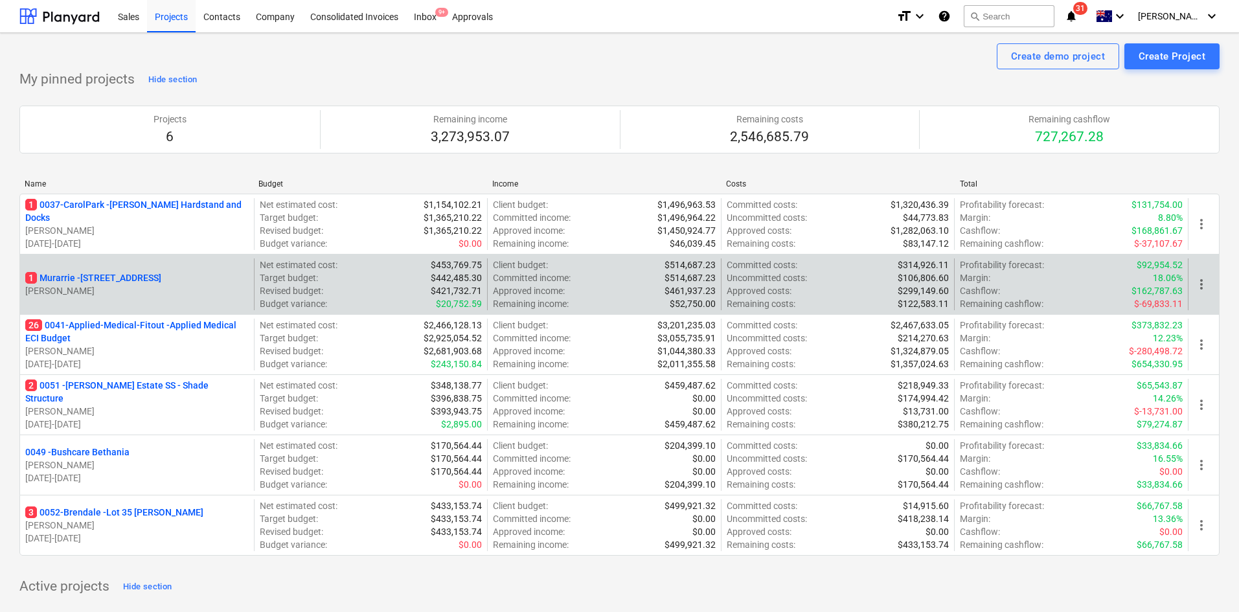
click at [120, 275] on p "1 Murarrie - [STREET_ADDRESS]" at bounding box center [93, 277] width 136 height 13
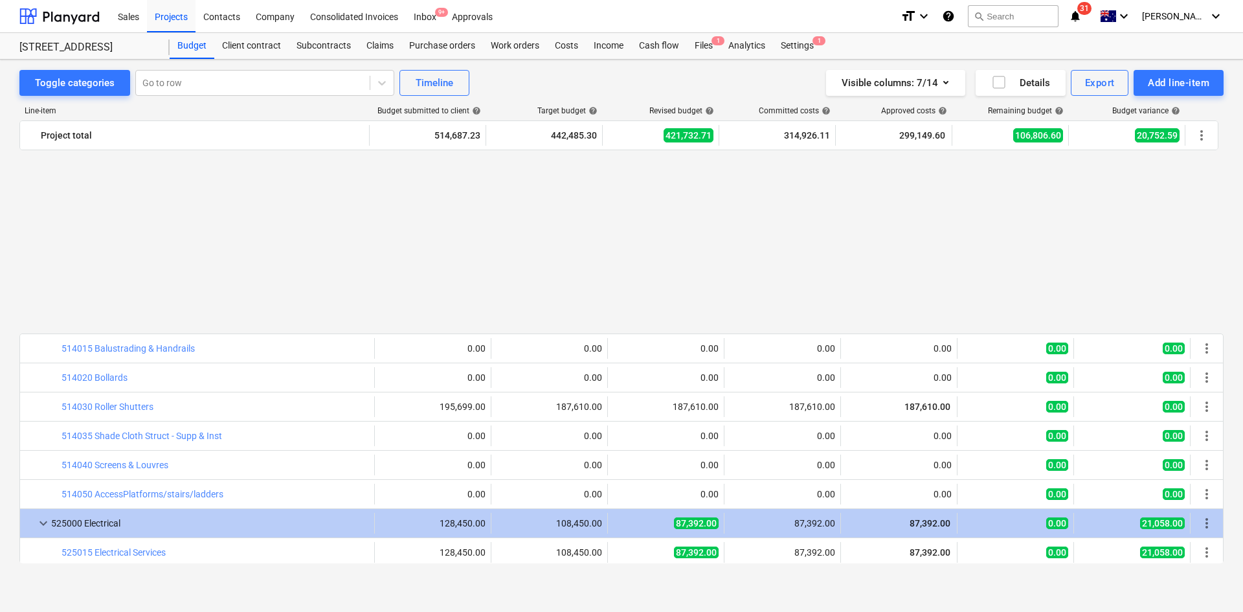
scroll to position [1923, 0]
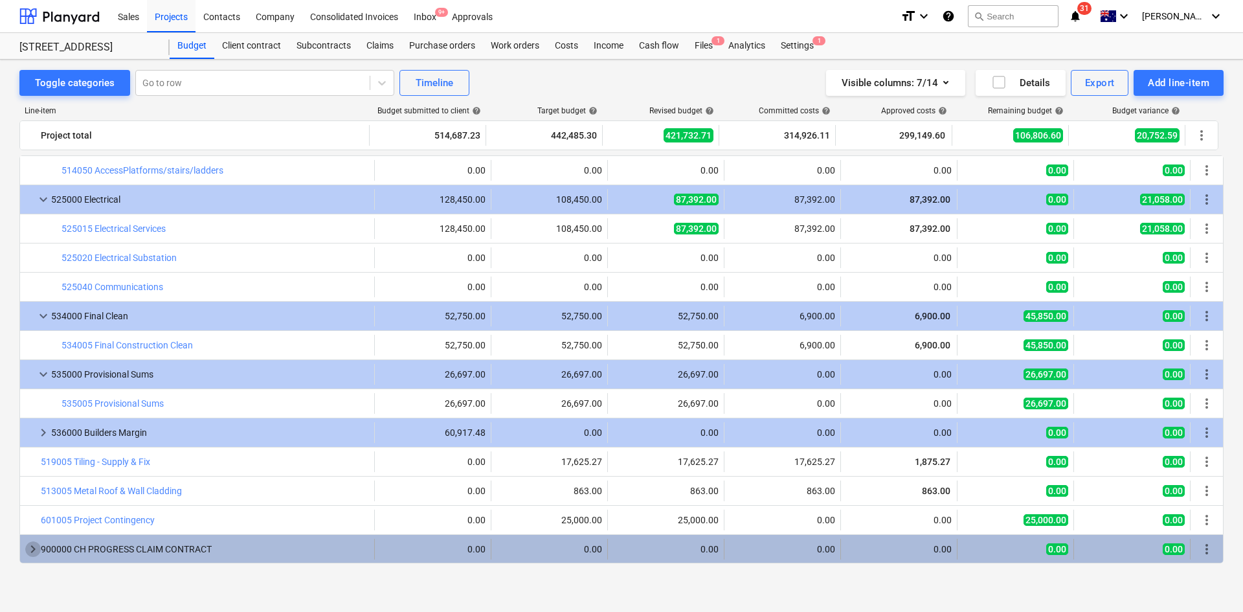
click at [36, 546] on span "keyboard_arrow_right" at bounding box center [33, 549] width 16 height 16
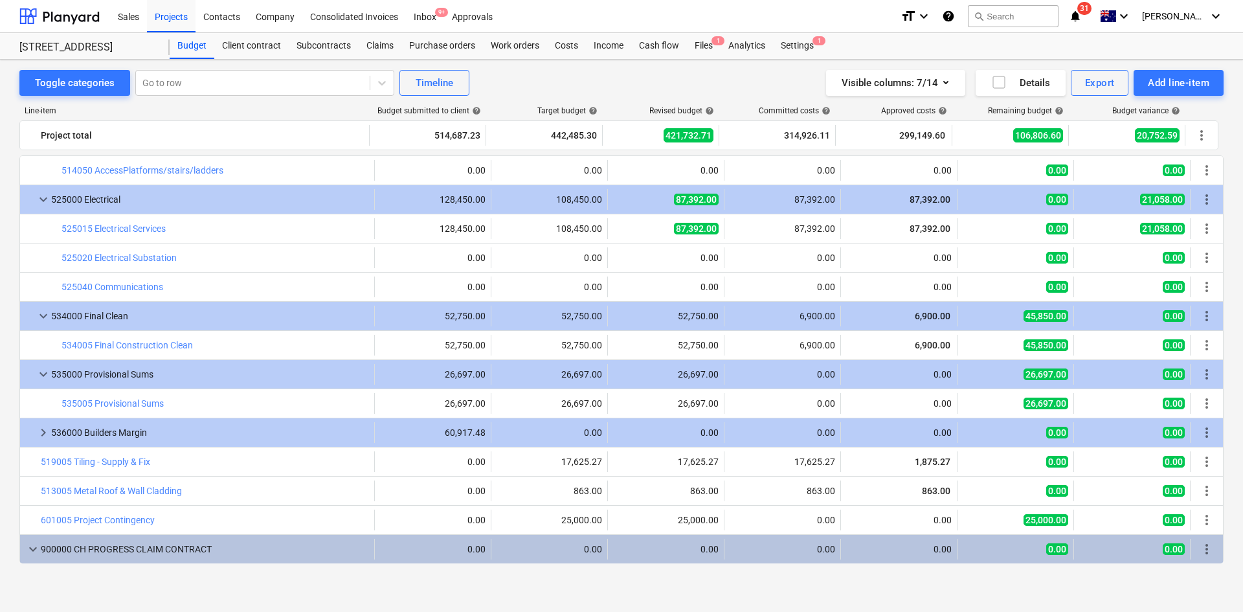
scroll to position [1952, 0]
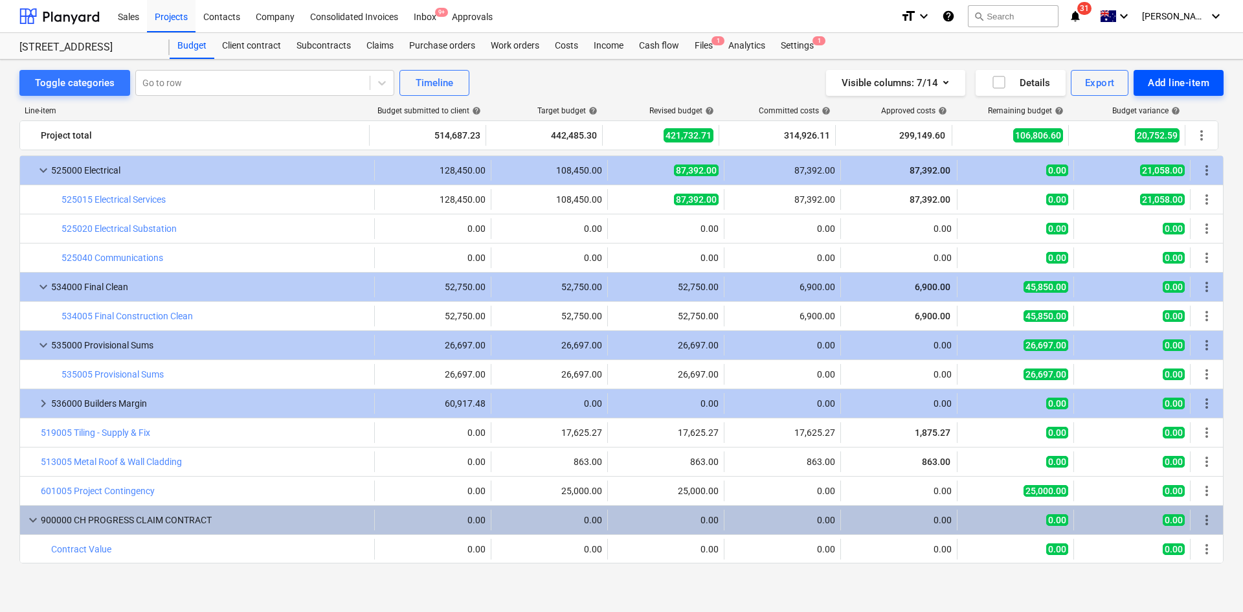
click at [1201, 87] on div "Add line-item" at bounding box center [1179, 82] width 62 height 17
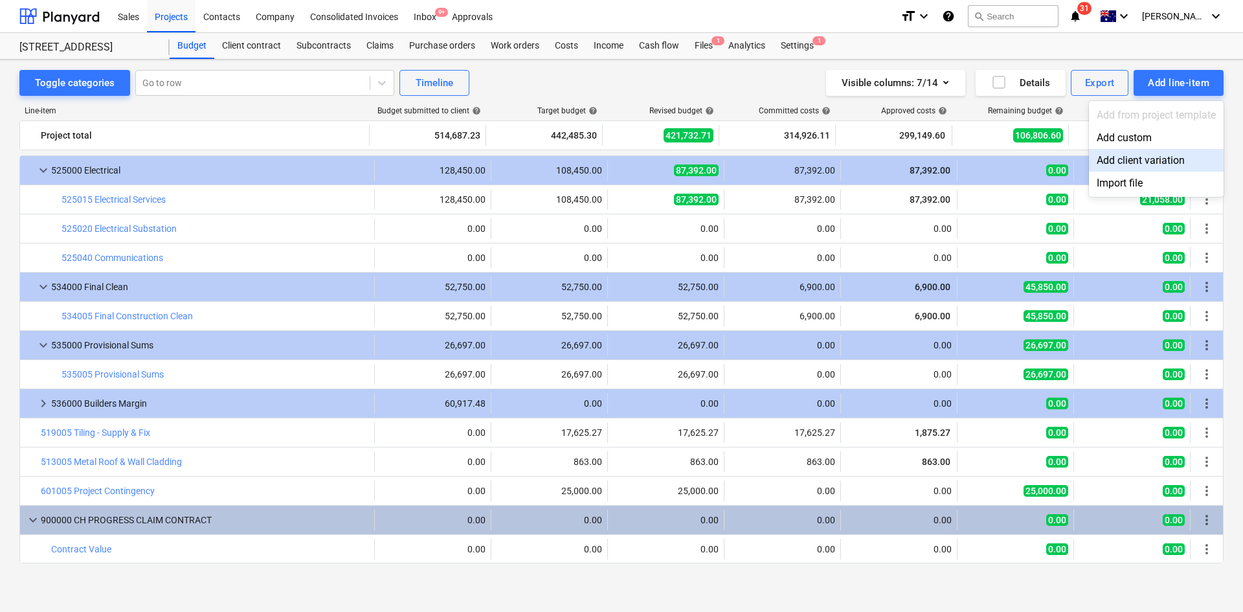
click at [1166, 155] on div "Add client variation" at bounding box center [1156, 160] width 135 height 23
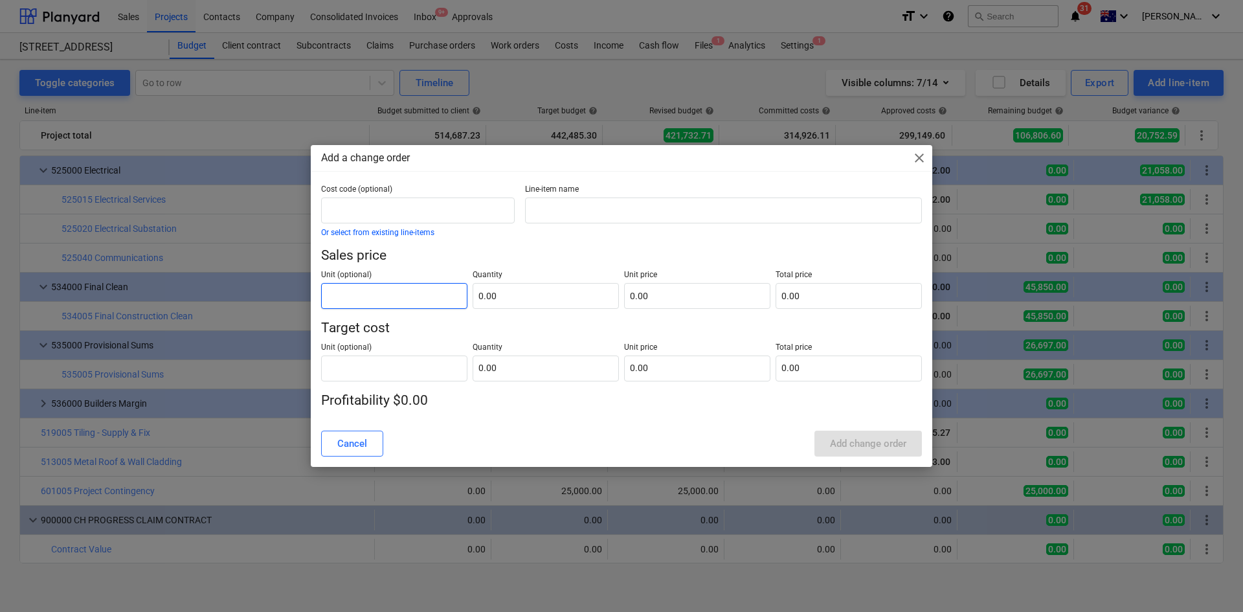
drag, startPoint x: 425, startPoint y: 288, endPoint x: 8, endPoint y: 385, distance: 428.1
click at [425, 288] on input "text" at bounding box center [394, 296] width 146 height 26
click at [919, 157] on span "close" at bounding box center [920, 158] width 16 height 16
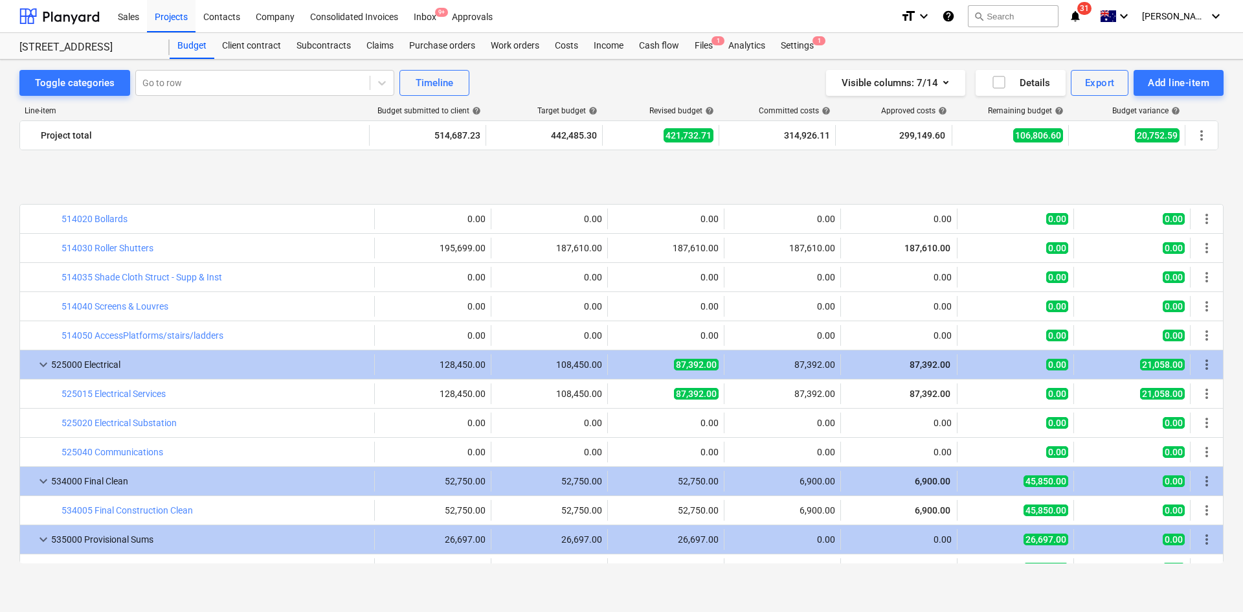
scroll to position [1952, 0]
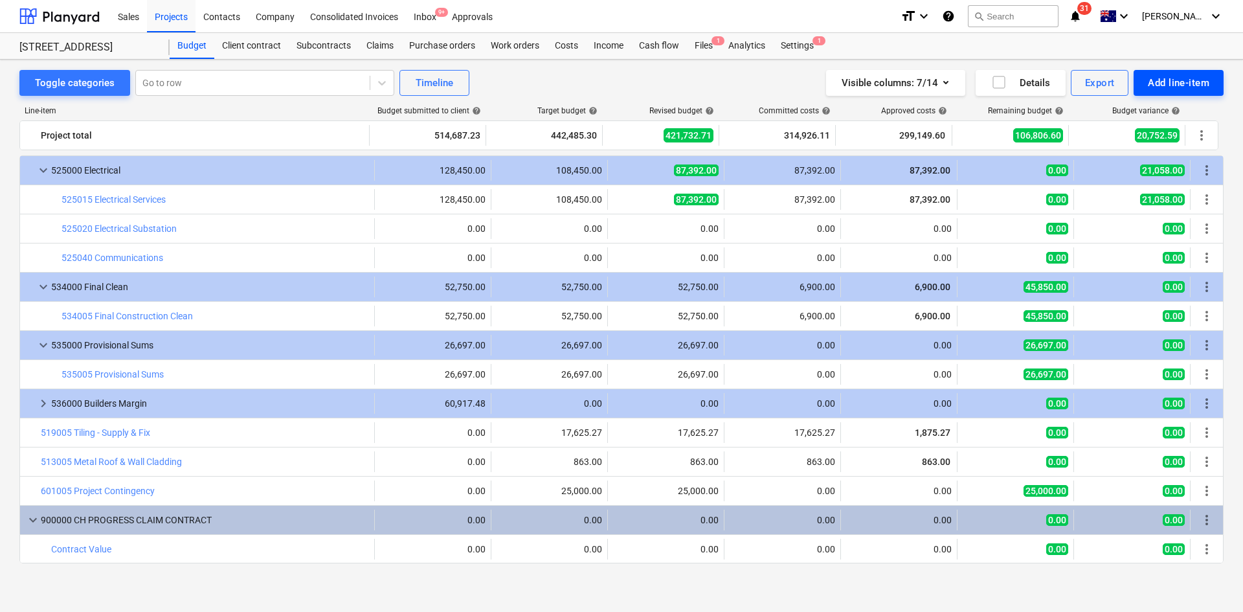
click at [1182, 85] on div "Add line-item" at bounding box center [1179, 82] width 62 height 17
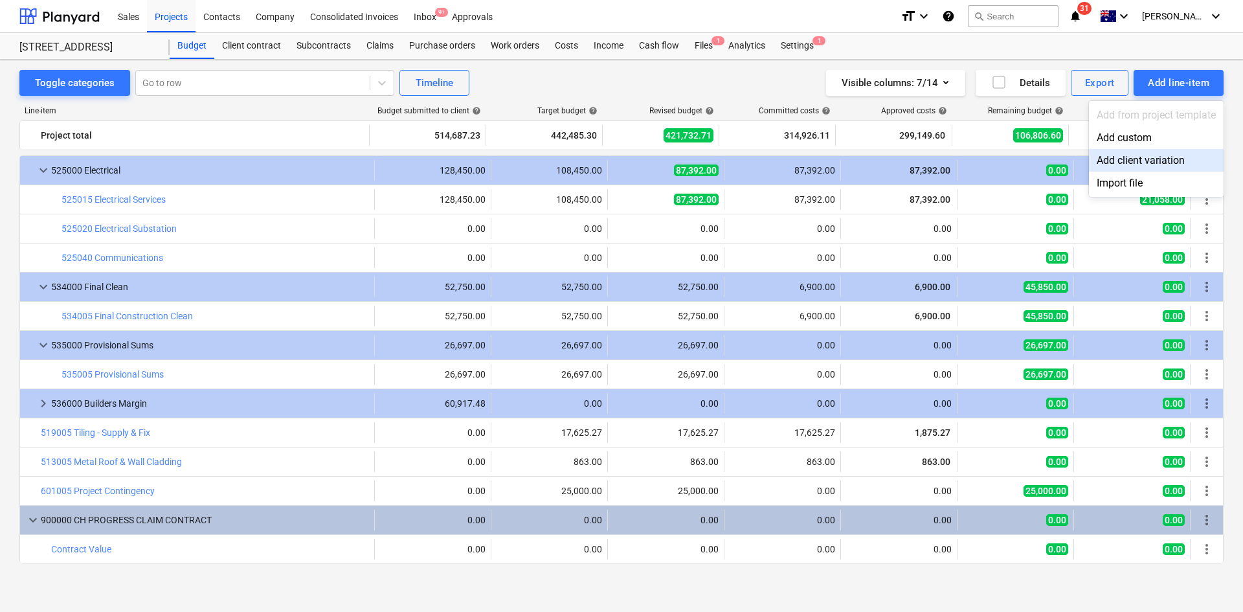
click at [1164, 163] on div "Add client variation" at bounding box center [1156, 160] width 135 height 23
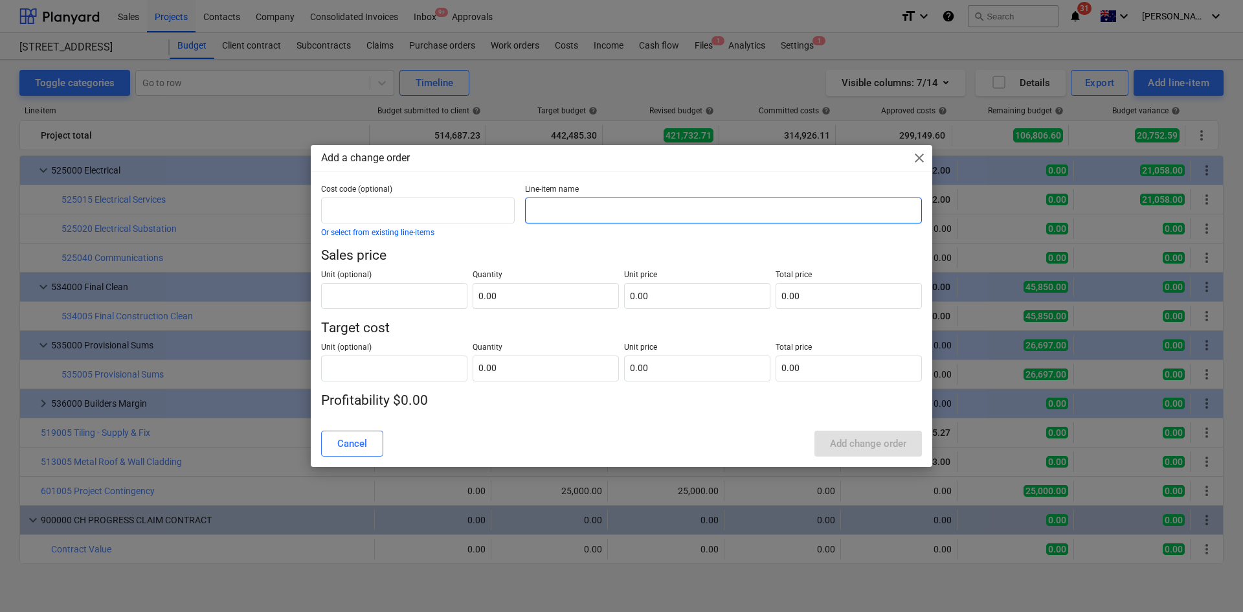
click at [564, 216] on input "text" at bounding box center [723, 211] width 397 height 26
drag, startPoint x: 590, startPoint y: 205, endPoint x: 599, endPoint y: 203, distance: 9.2
click at [590, 205] on input "text" at bounding box center [723, 211] width 397 height 26
paste input "landscape and structural steel works"
click at [534, 208] on input "landscape and structural steel works" at bounding box center [723, 211] width 397 height 26
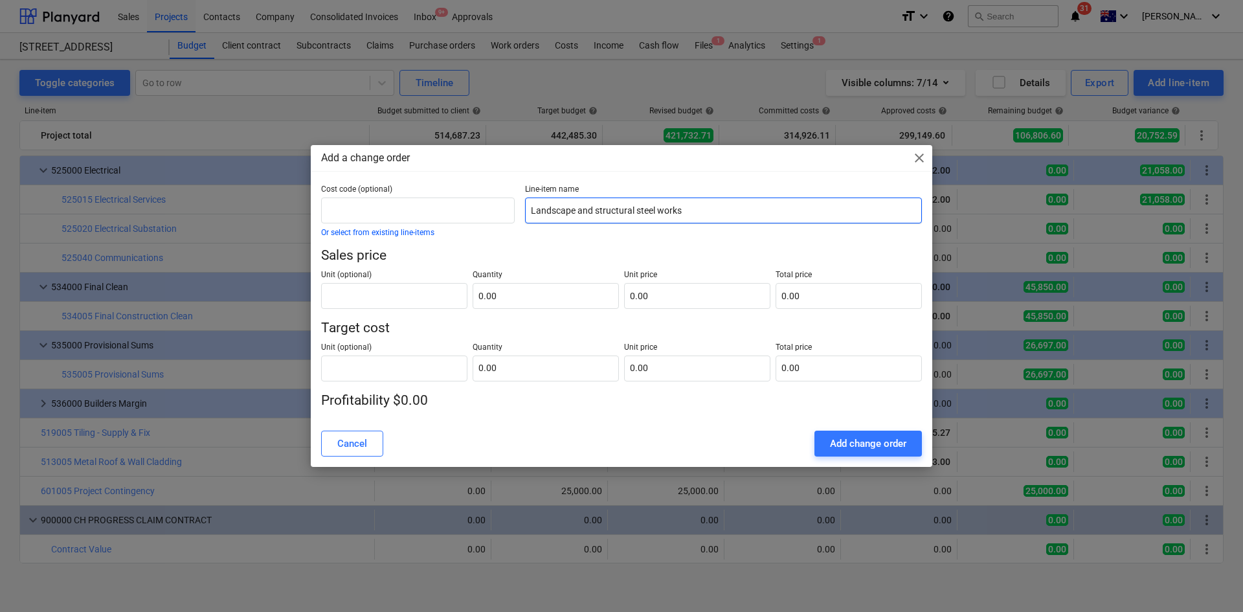
click at [599, 209] on input "Landscape and structural steel works" at bounding box center [723, 211] width 397 height 26
click at [640, 210] on input "Landscape and Structural steel works" at bounding box center [723, 211] width 397 height 26
type input "Landscape and Structural Steel works"
click at [489, 299] on input "text" at bounding box center [546, 296] width 146 height 26
type input "1.00"
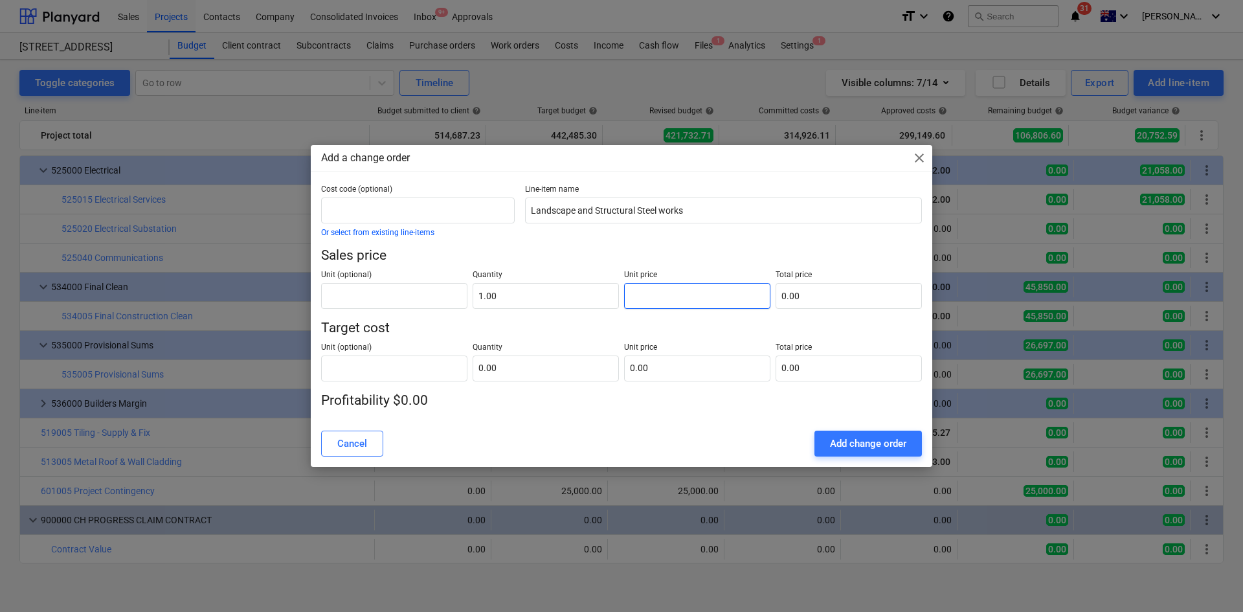
click at [701, 295] on input "text" at bounding box center [697, 296] width 146 height 26
type input "0.00"
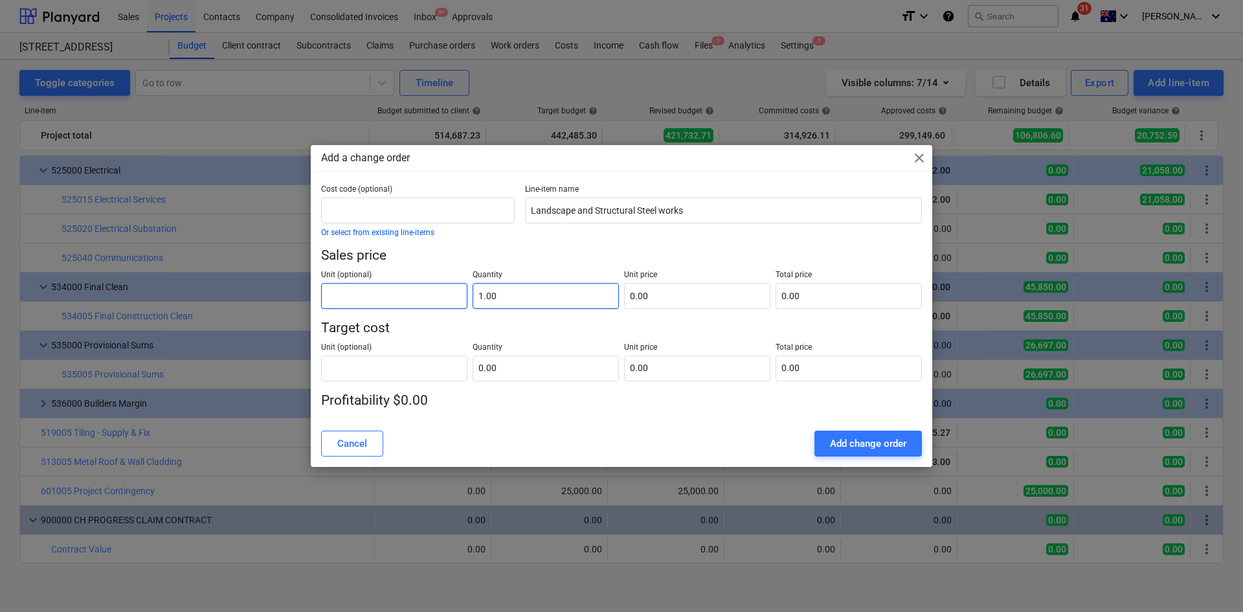
drag, startPoint x: 518, startPoint y: 290, endPoint x: 426, endPoint y: 290, distance: 92.0
click at [518, 290] on input "1.00" at bounding box center [546, 296] width 146 height 26
type input "1"
type input "0.00"
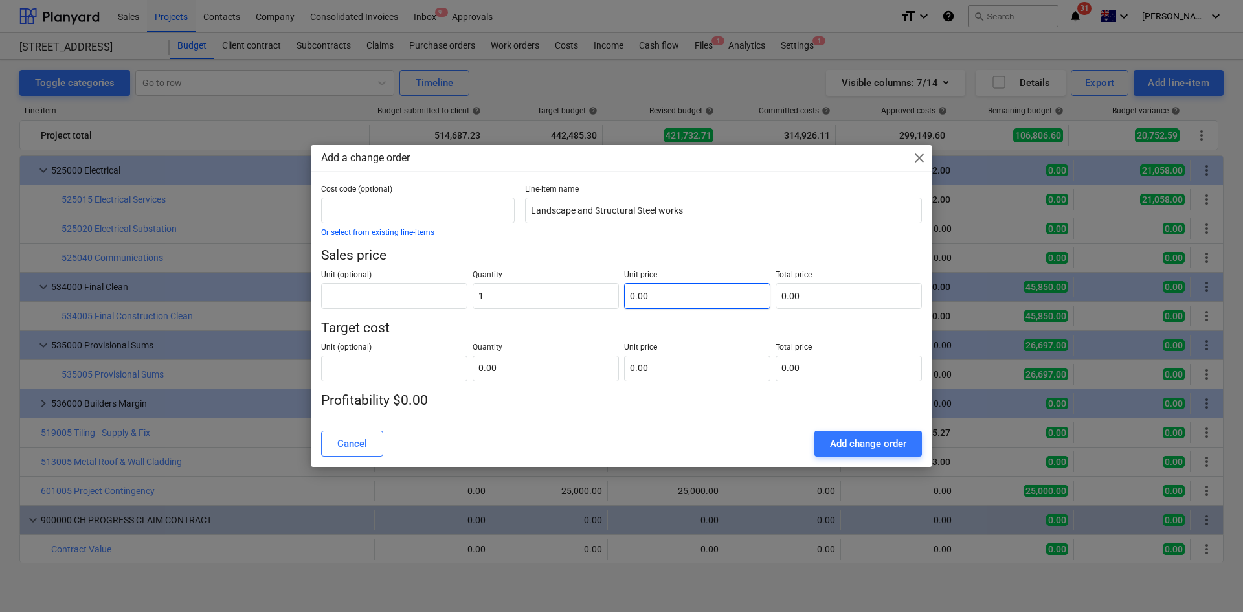
type input "1.00"
click at [668, 288] on input "text" at bounding box center [697, 296] width 146 height 26
paste input "25,632.5"
type input "25,632.5"
type input "25,632.50"
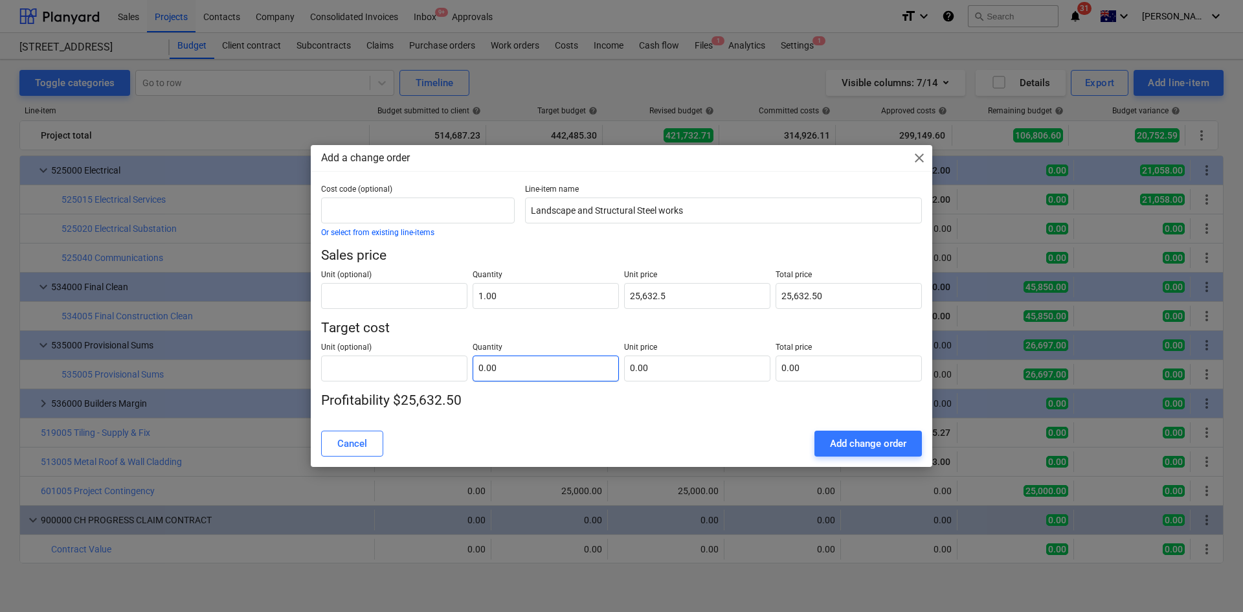
type input "25,632.50"
click at [502, 361] on input "text" at bounding box center [546, 369] width 146 height 26
type input "1.00"
click at [657, 367] on input "text" at bounding box center [697, 369] width 146 height 26
type input "0.00"
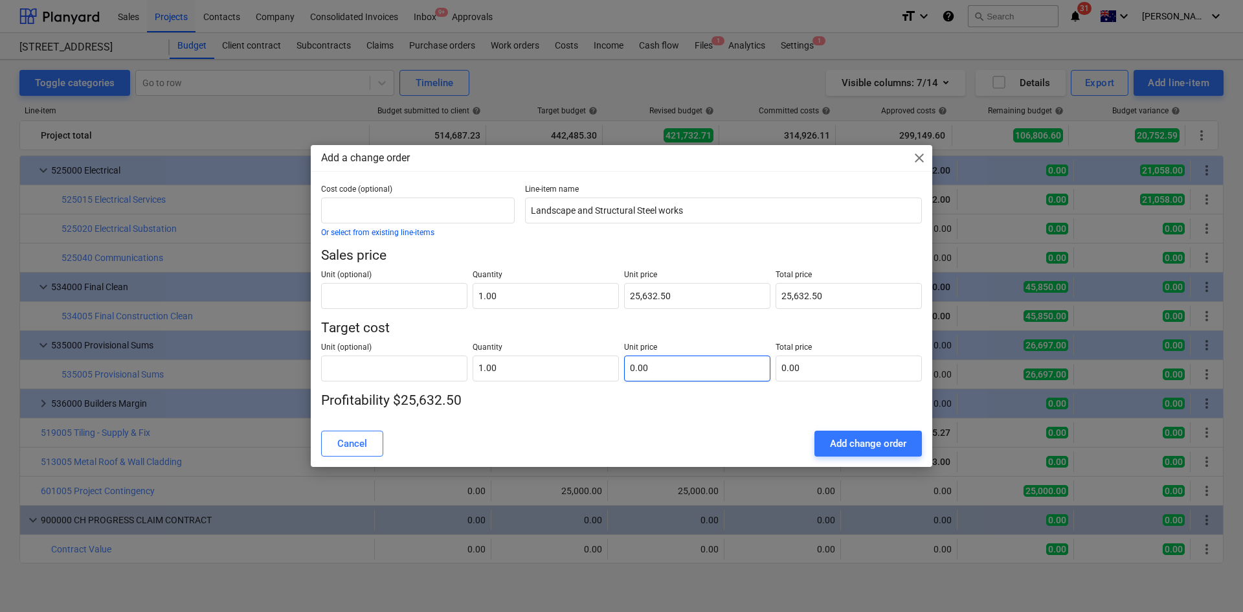
click at [659, 368] on input "0.00" at bounding box center [697, 369] width 146 height 26
paste input "1,557.9"
type input "1,557.9"
type input "1,557.90"
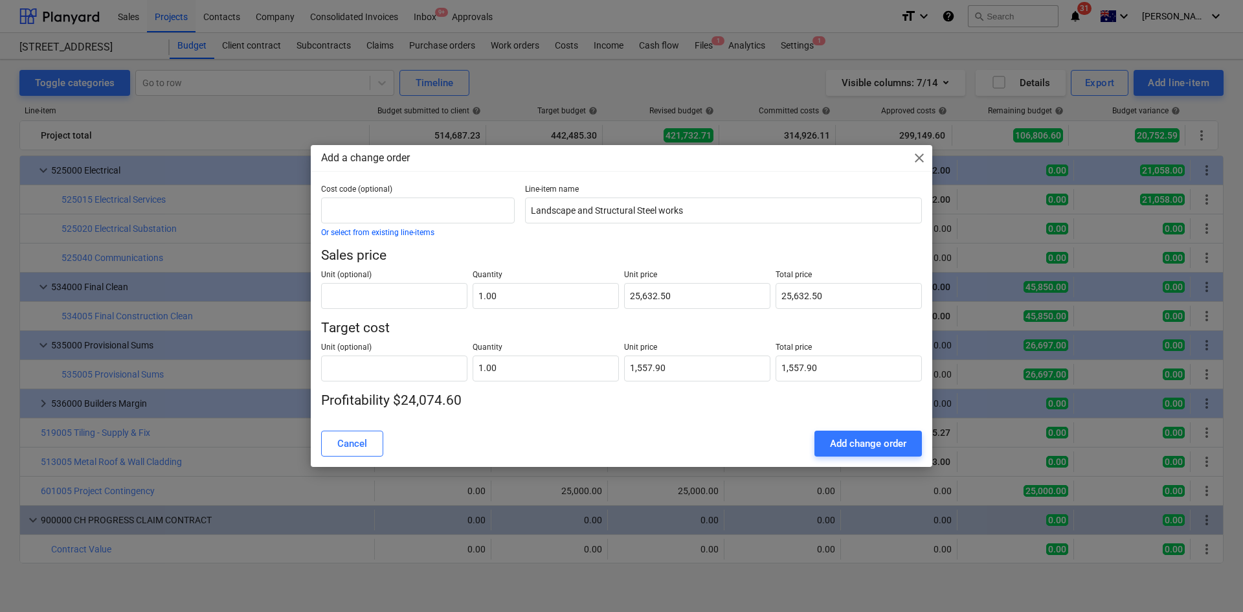
click at [688, 409] on p "Profitability $24,074.60" at bounding box center [621, 401] width 601 height 18
click at [855, 440] on div "Add change order" at bounding box center [868, 443] width 76 height 17
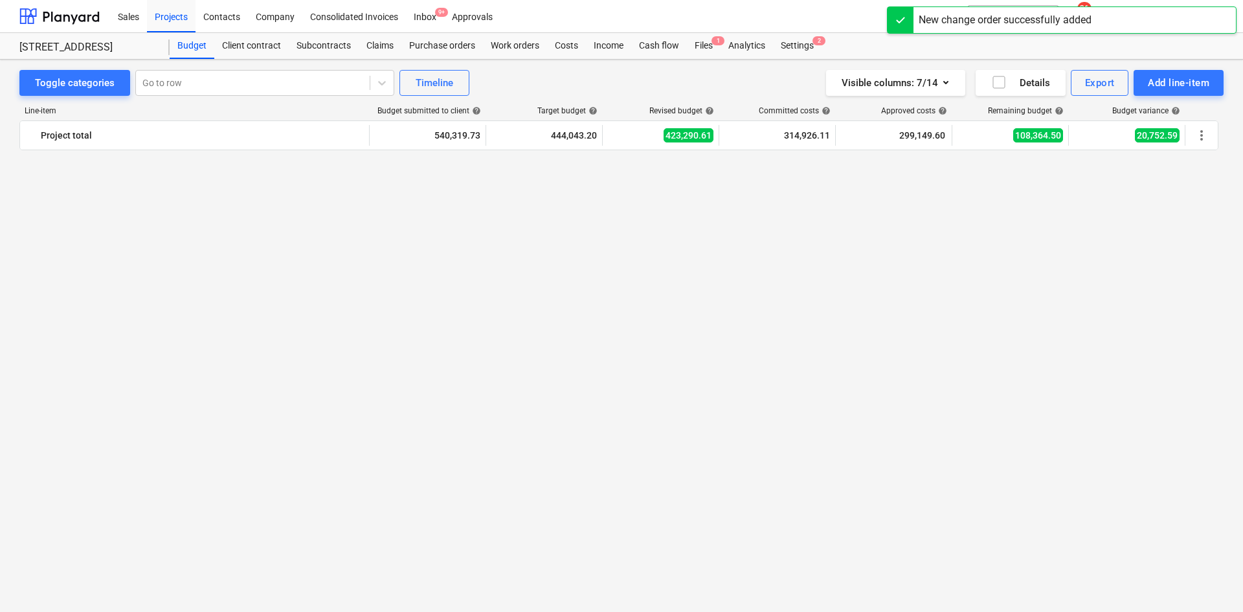
scroll to position [1982, 0]
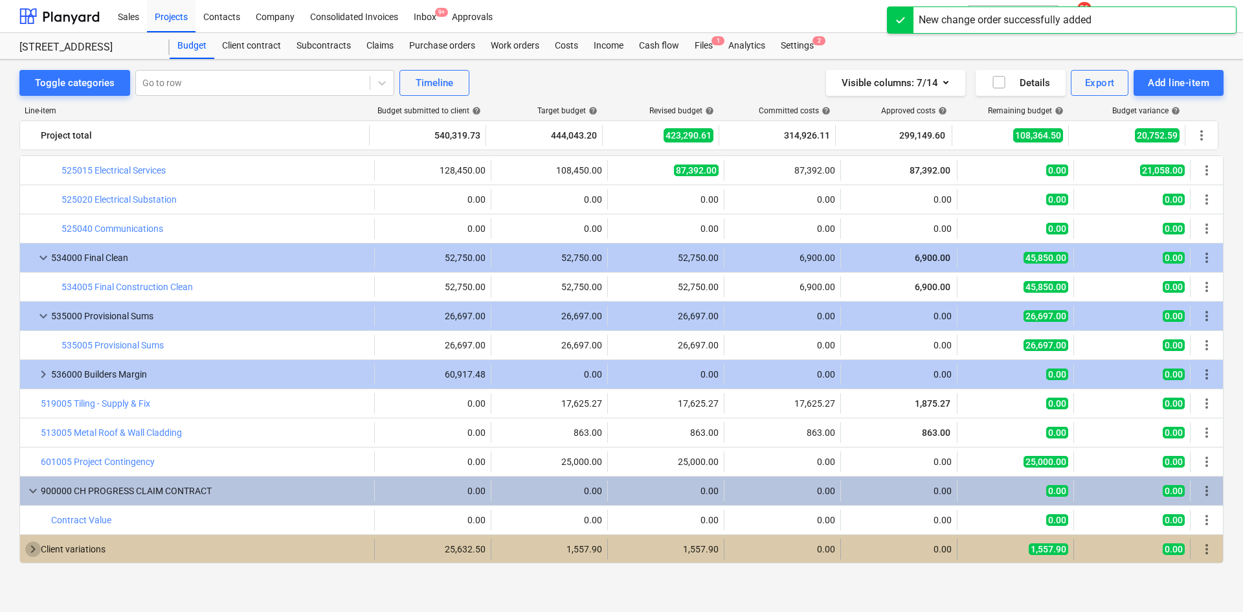
click at [32, 548] on span "keyboard_arrow_right" at bounding box center [33, 549] width 16 height 16
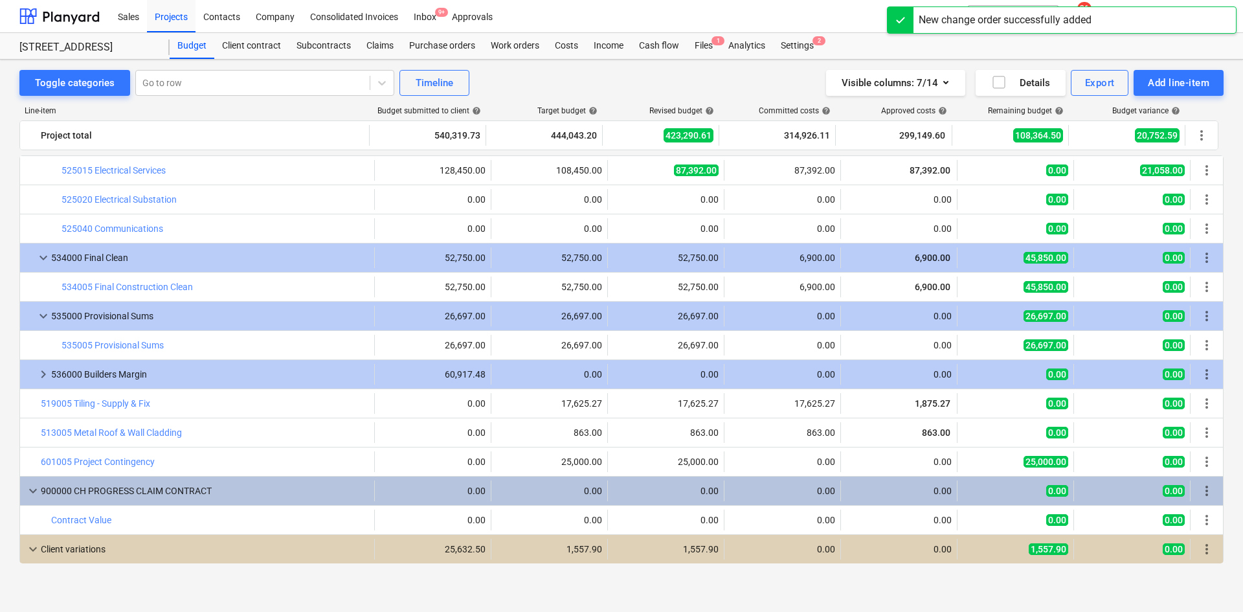
scroll to position [2011, 0]
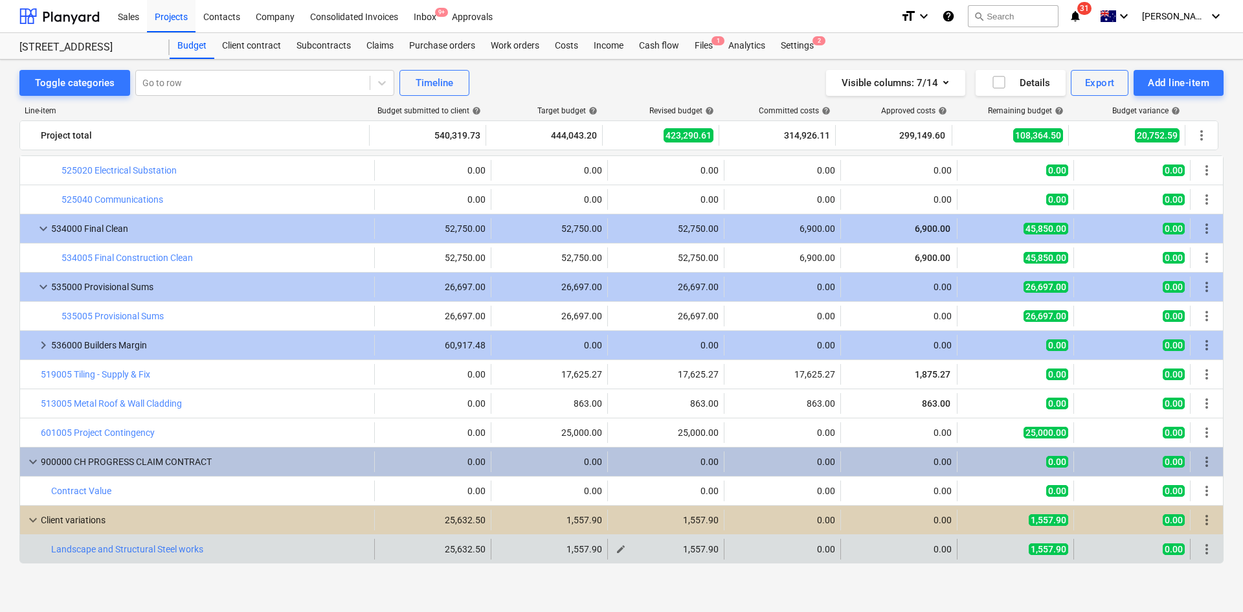
click at [616, 548] on span "edit" at bounding box center [621, 549] width 10 height 10
type textarea "x"
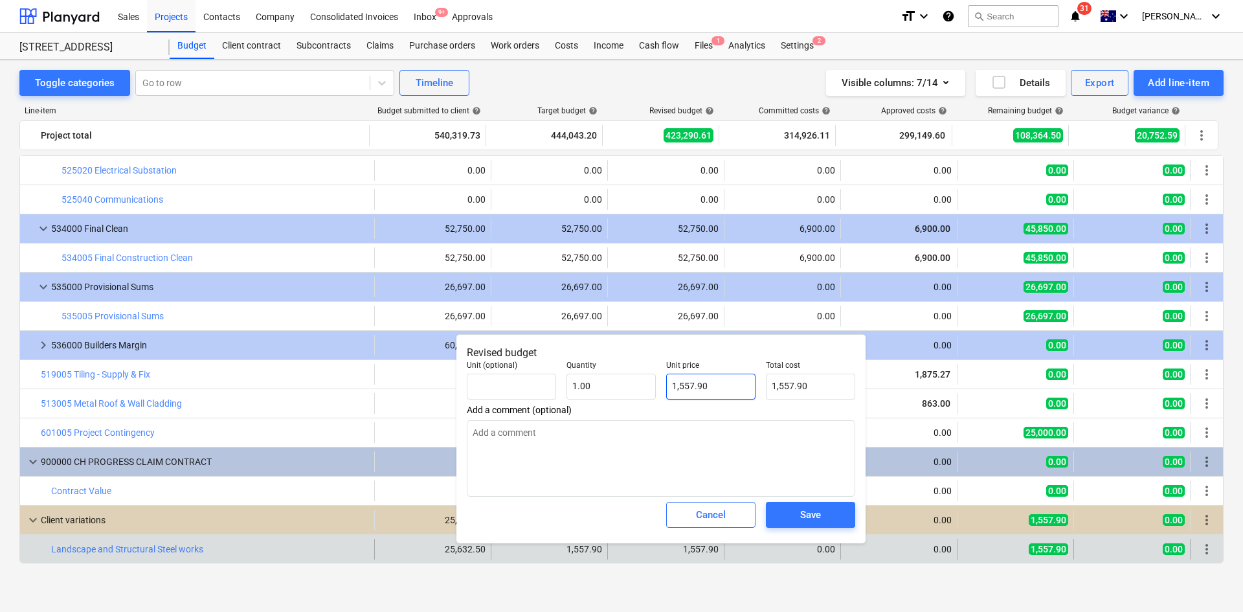
type input "1557.9"
drag, startPoint x: 729, startPoint y: 385, endPoint x: 646, endPoint y: 386, distance: 82.9
click at [646, 386] on div "Unit (optional) Quantity 1.00 Unit price 1557.9 Total cost 1,557.90" at bounding box center [661, 380] width 399 height 49
type textarea "x"
type input "0"
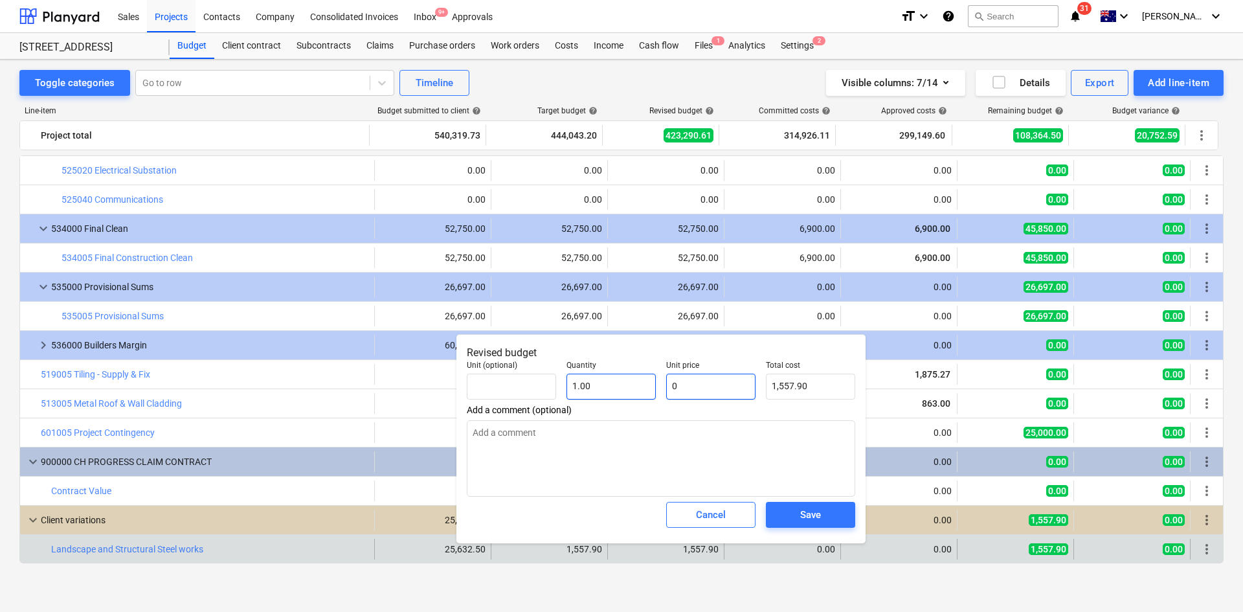
type input "0.00"
type input "0"
type textarea "x"
type input "0.00"
click at [797, 517] on span "Save" at bounding box center [811, 514] width 58 height 17
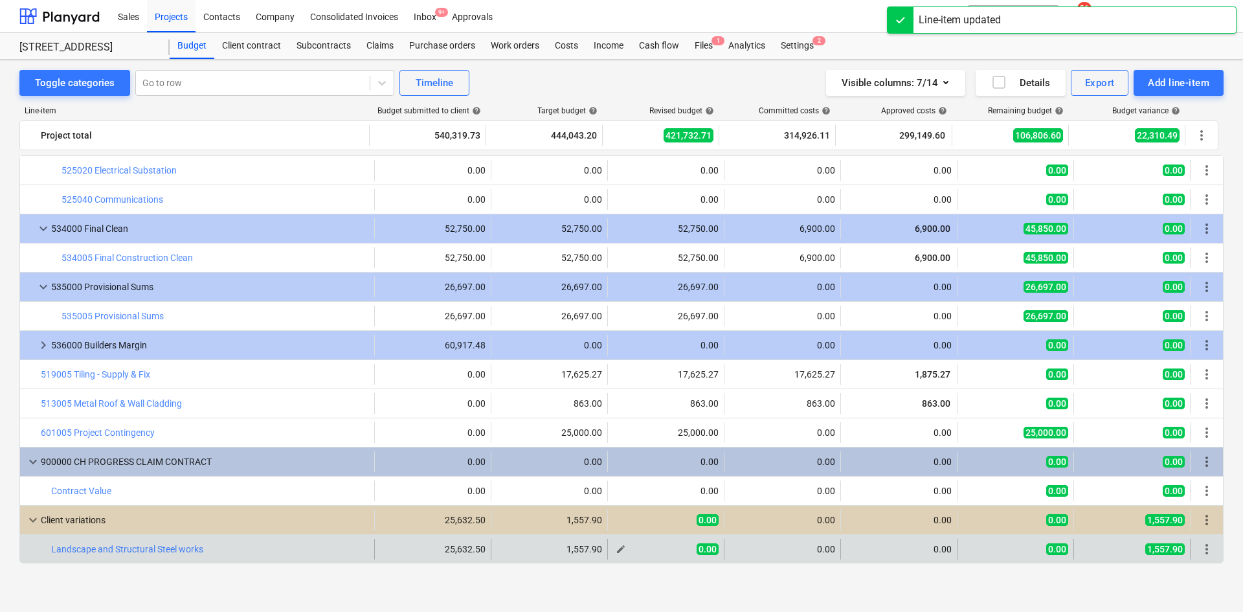
click at [616, 549] on span "edit" at bounding box center [621, 549] width 10 height 10
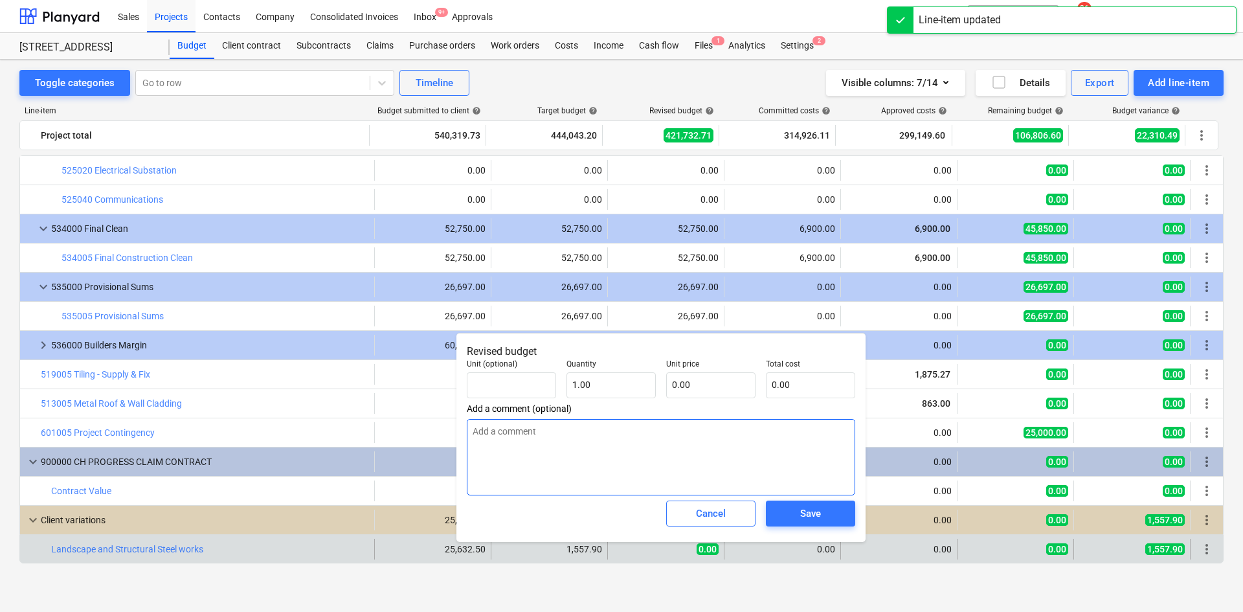
click at [604, 437] on textarea at bounding box center [661, 457] width 389 height 76
type textarea "x"
type textarea "A"
type textarea "x"
type textarea "Al"
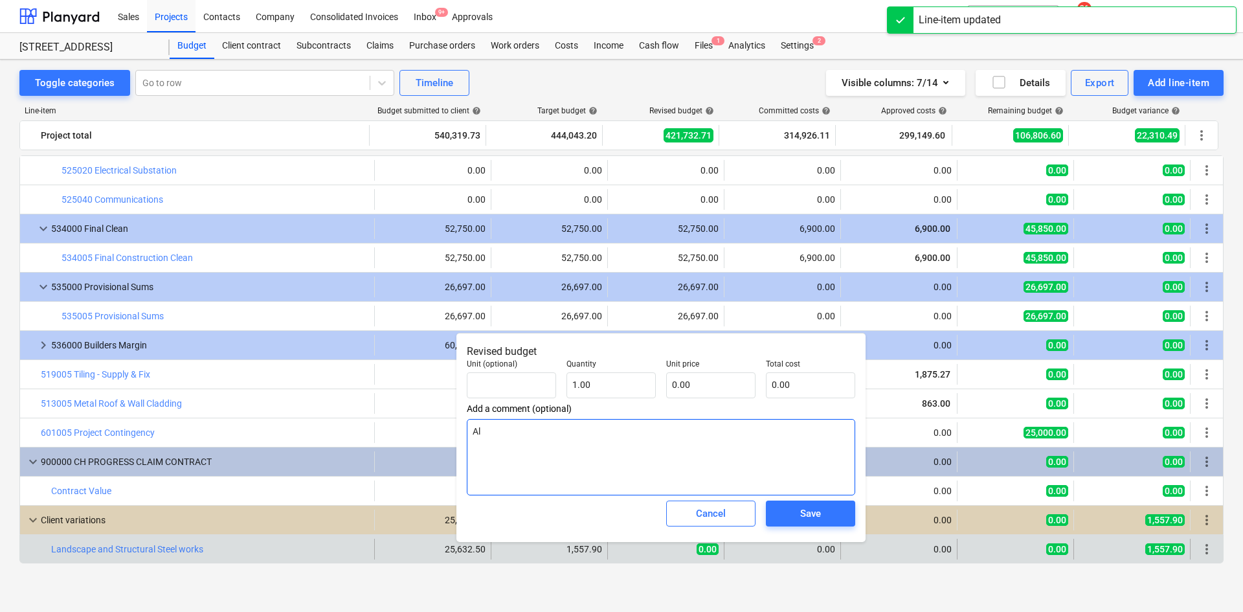
type textarea "x"
type textarea "All"
type textarea "x"
type textarea "All"
type textarea "x"
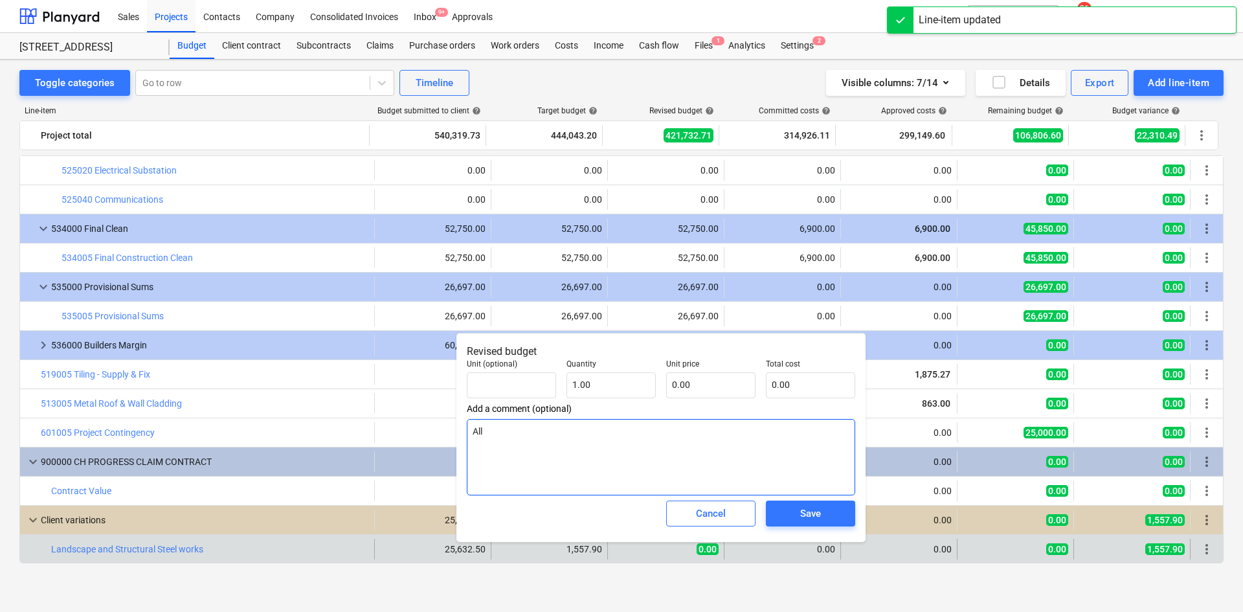
type textarea "All t"
type textarea "x"
type textarea "All tr"
type textarea "x"
type textarea "All trad"
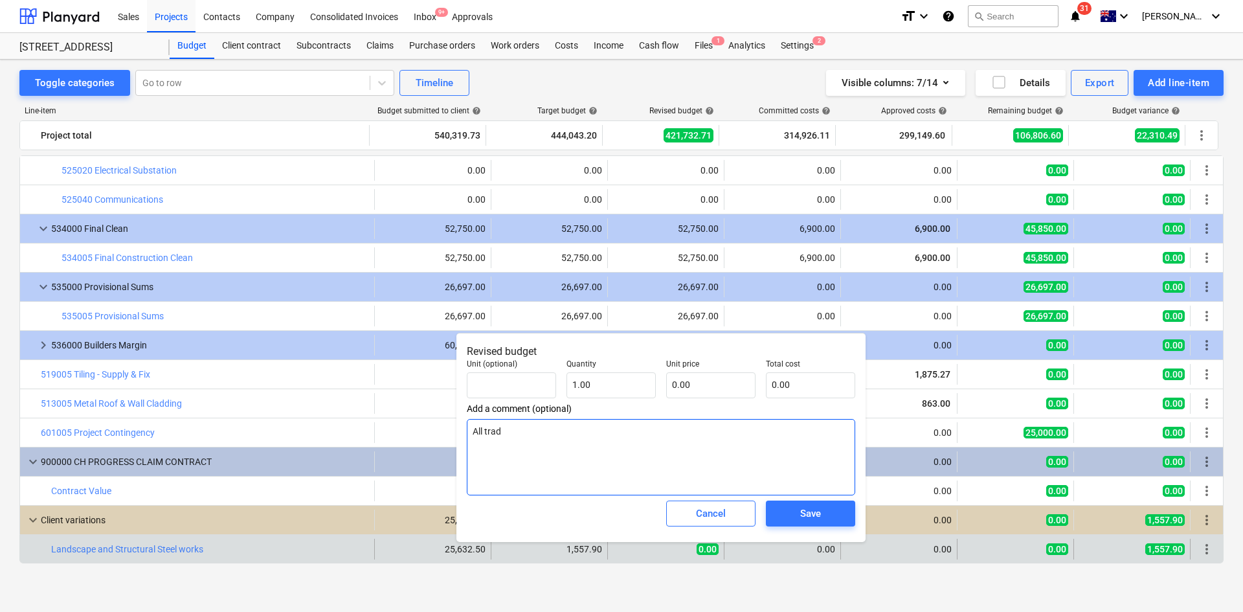
type textarea "x"
type textarea "All trade"
type textarea "x"
type textarea "All trades"
type textarea "x"
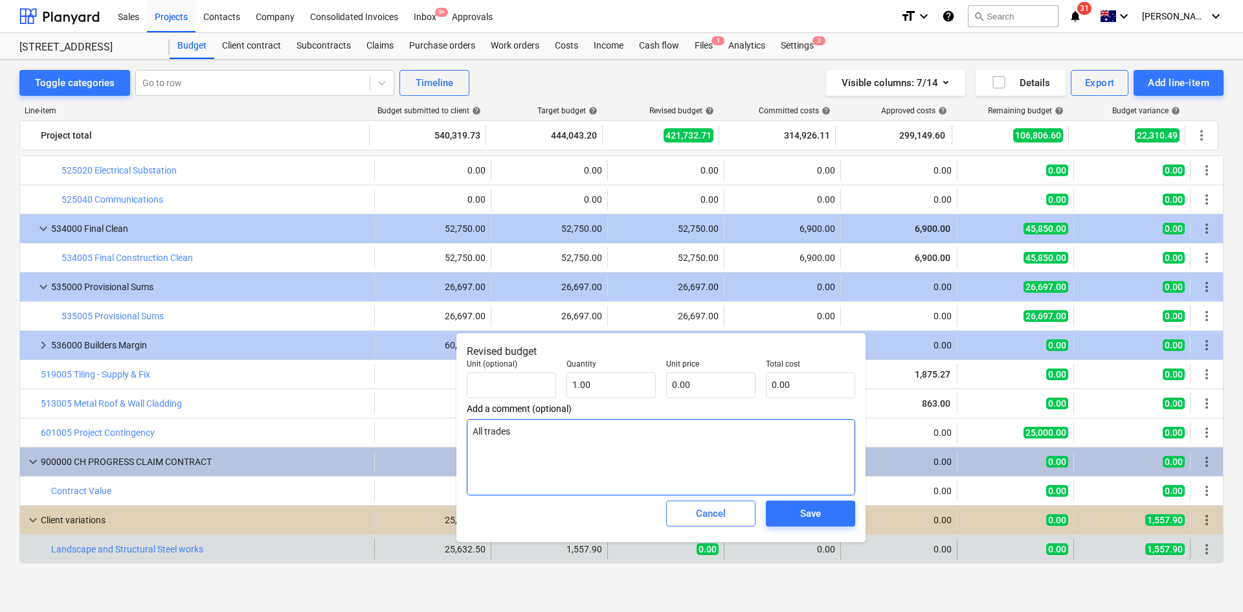
type textarea "All trades"
type textarea "x"
type textarea "All trades a"
type textarea "x"
type textarea "All trades ad"
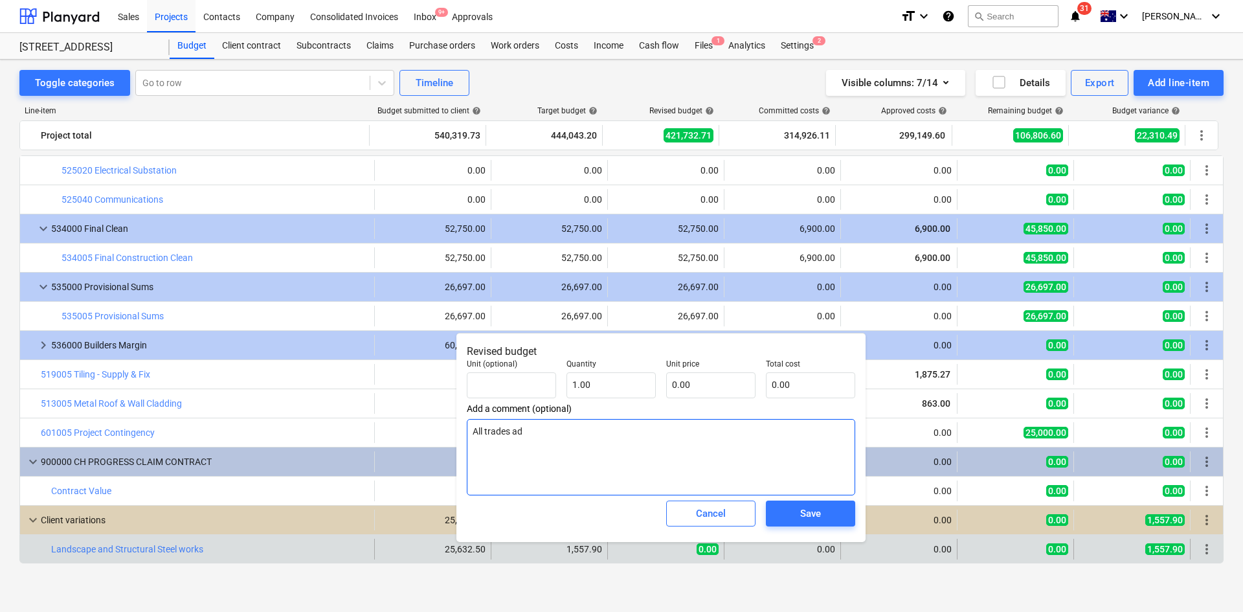
type textarea "x"
type textarea "All trades add"
type textarea "x"
type textarea "All trades adde"
type textarea "x"
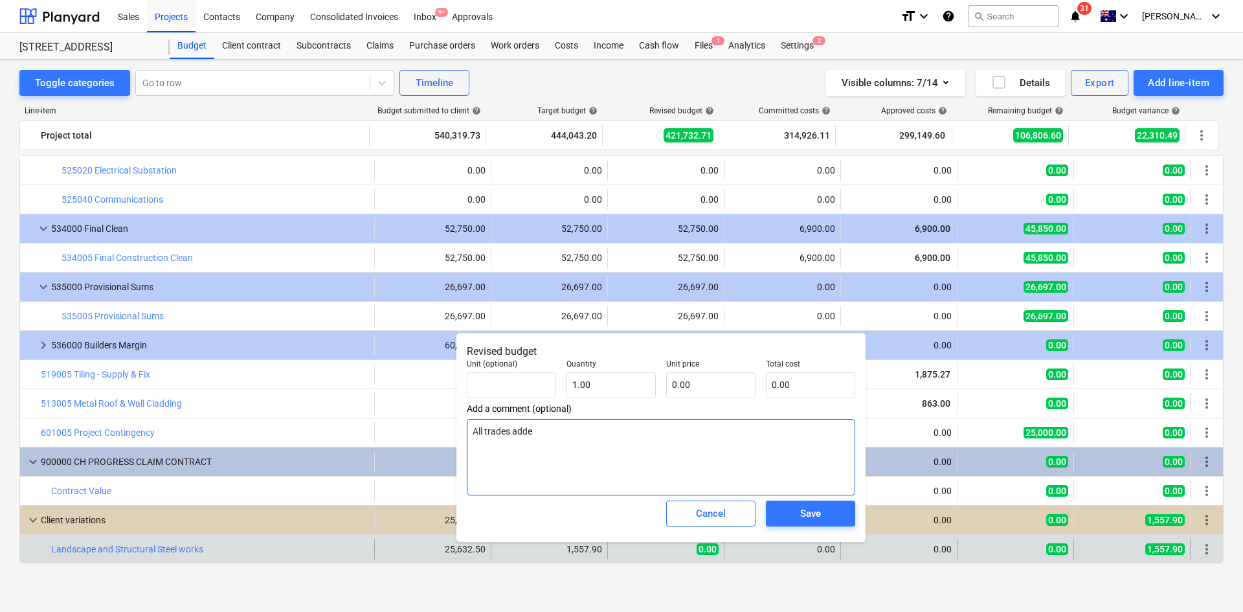
type textarea "All trades added"
type textarea "x"
type textarea "All trades added"
type textarea "x"
type textarea "All trades added to"
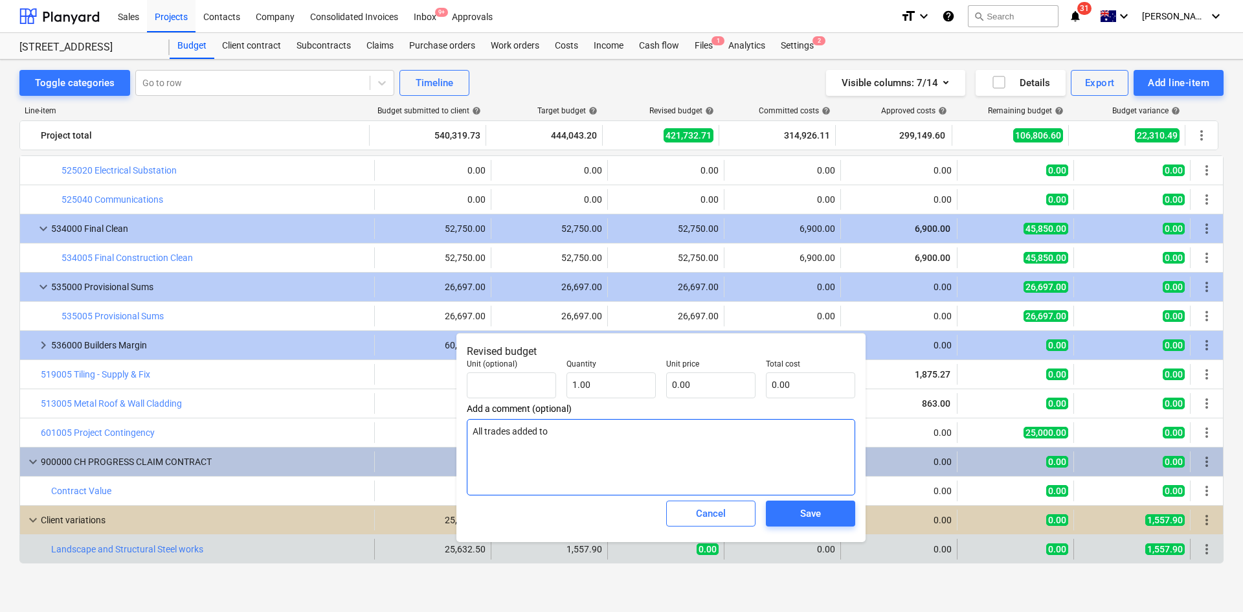
type textarea "x"
type textarea "All trades added to"
type textarea "x"
type textarea "All trades added"
type textarea "x"
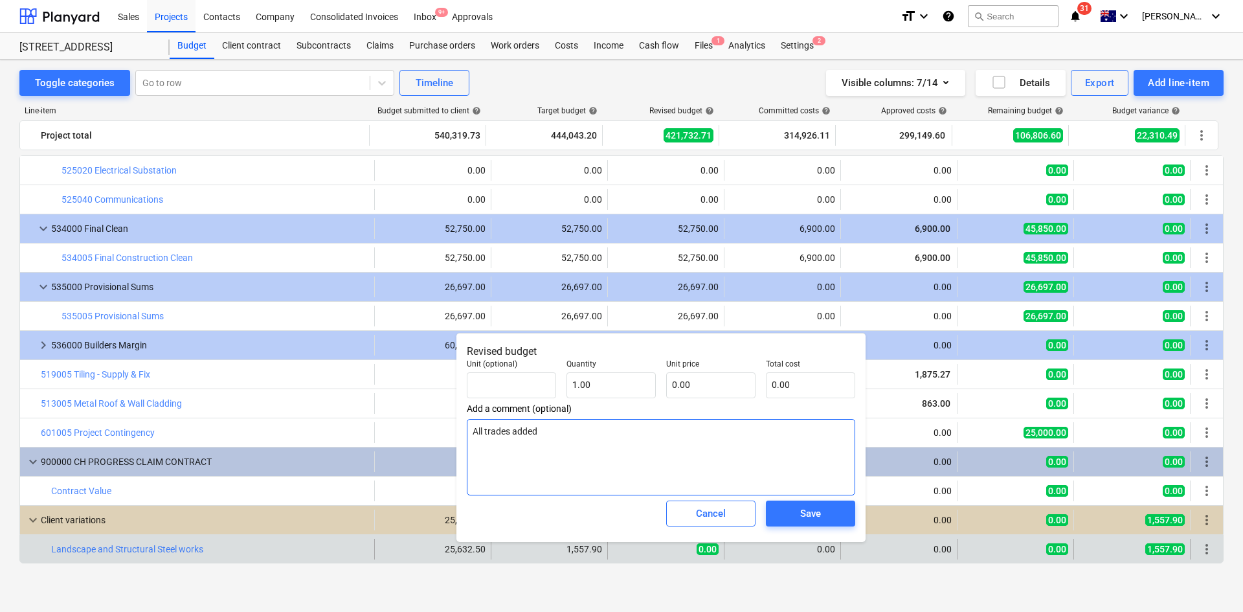
type textarea "All trades adde"
type textarea "x"
type textarea "All trades add"
type textarea "x"
type textarea "All trades ad"
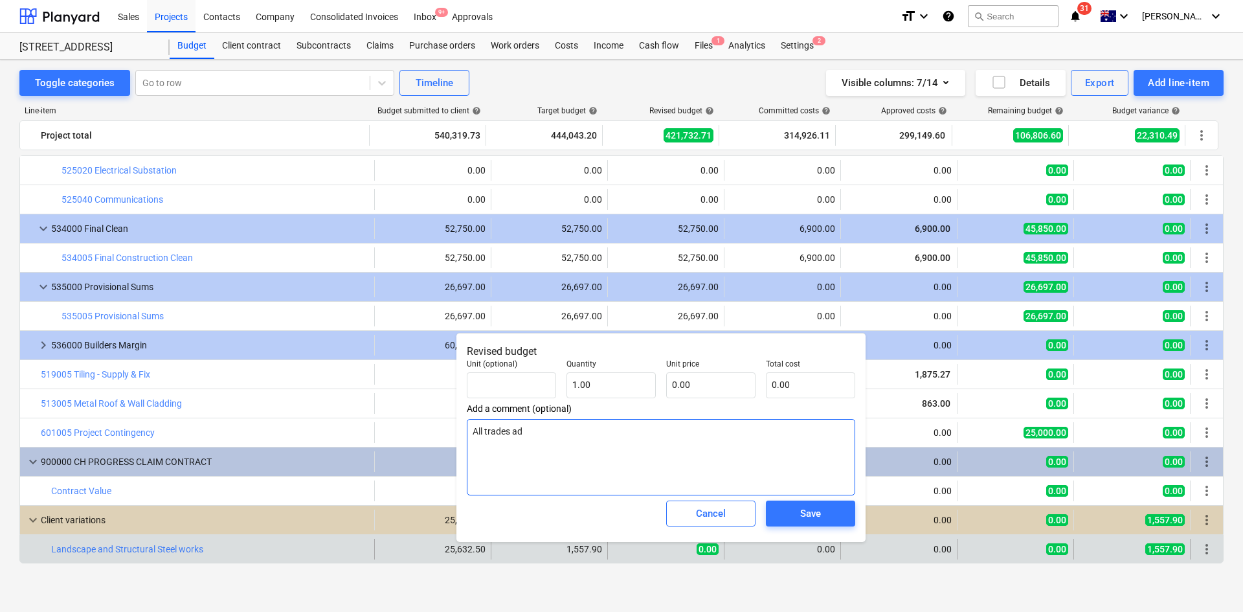
type textarea "x"
type textarea "All trades a"
type textarea "x"
type textarea "All trades"
type textarea "x"
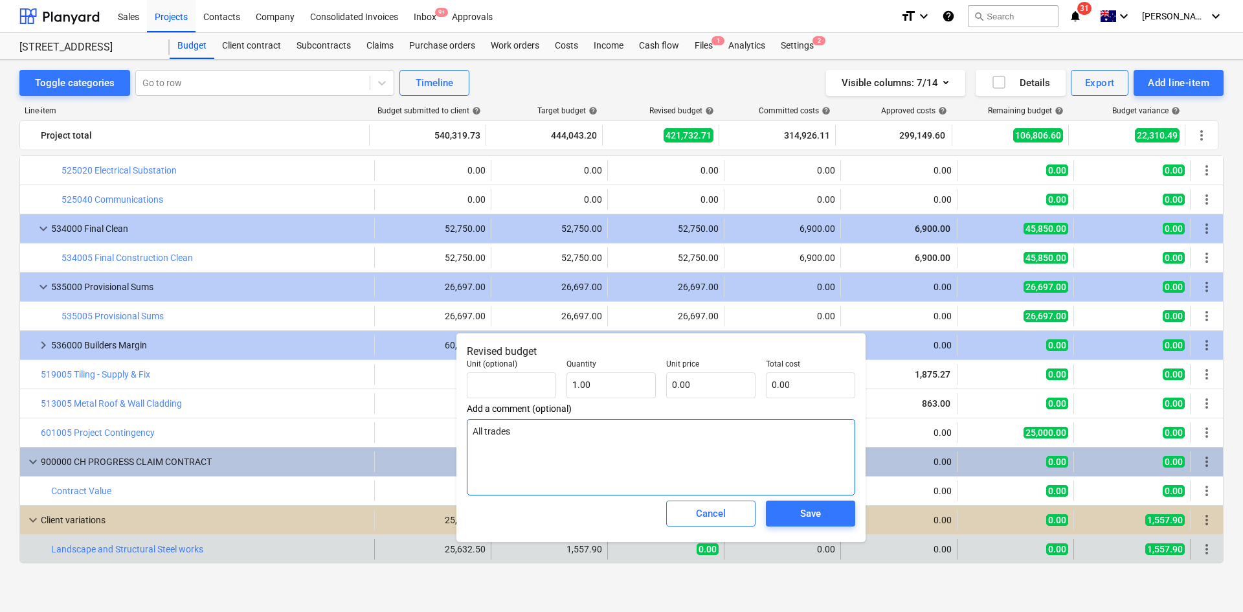
type textarea "All trade"
type textarea "x"
type textarea "All trad"
type textarea "x"
type textarea "All tra"
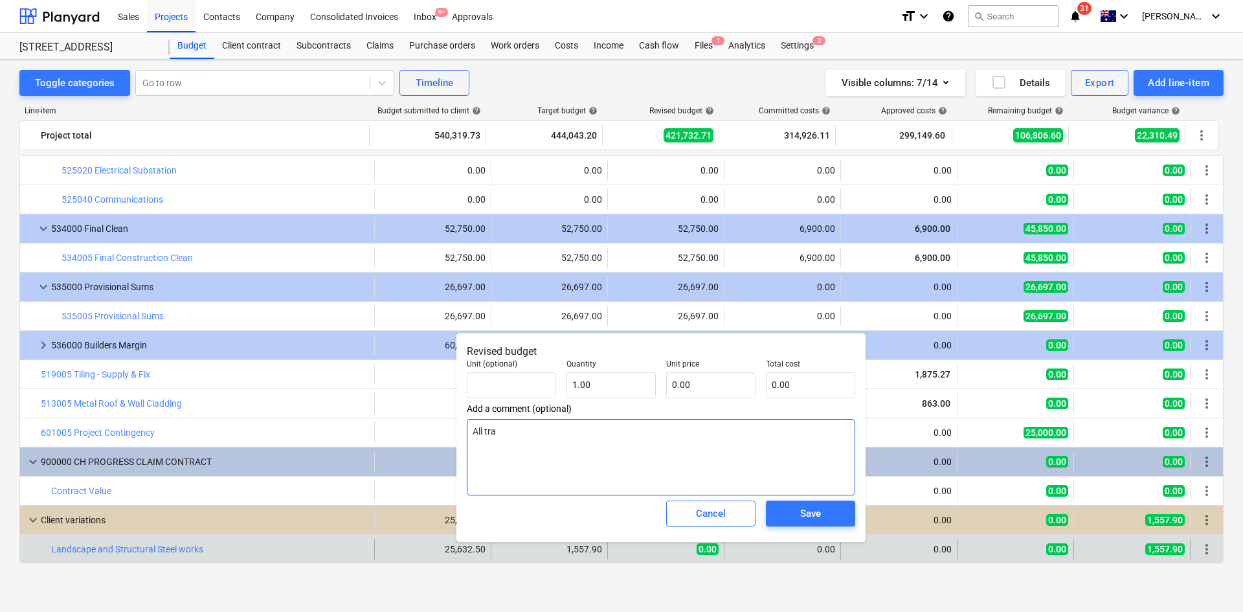
type textarea "x"
type textarea "All tr"
type textarea "x"
type textarea "All t"
type textarea "x"
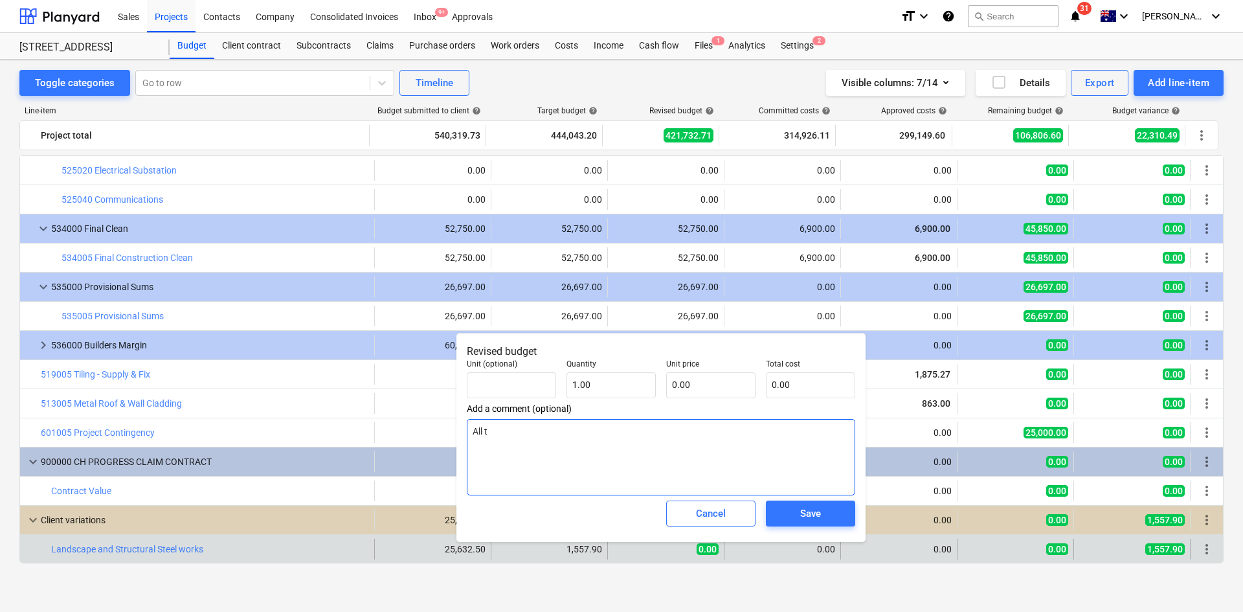
type textarea "All"
type textarea "x"
type textarea "All q"
type textarea "x"
type textarea "All qu"
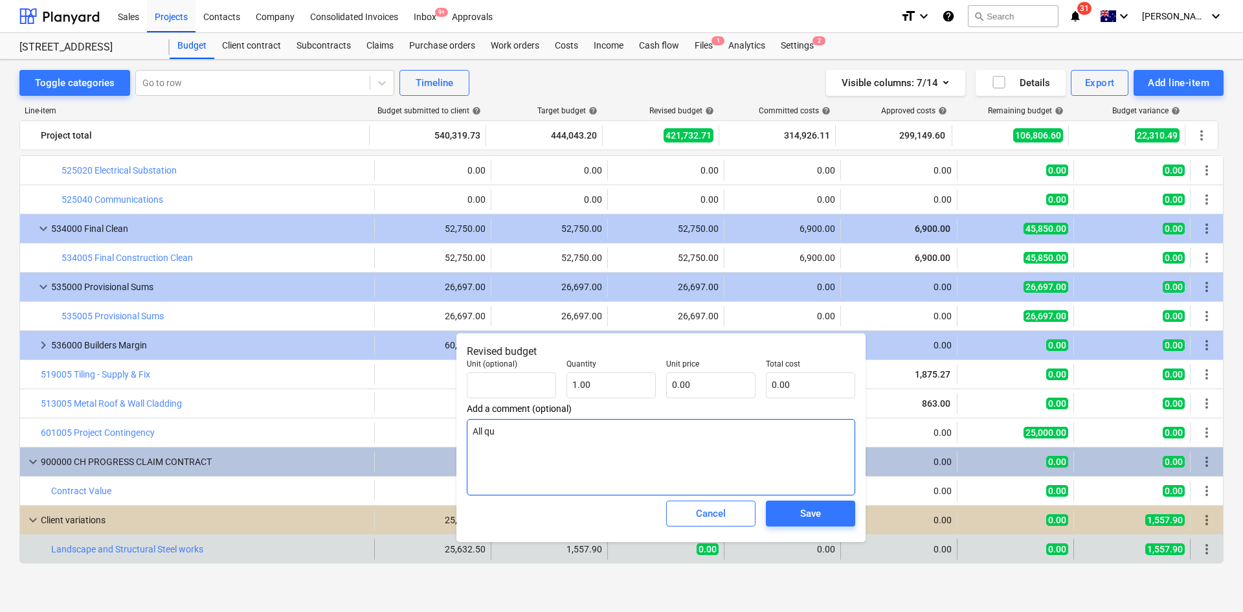
type textarea "x"
type textarea "All quo"
type textarea "x"
type textarea "All quot"
type textarea "x"
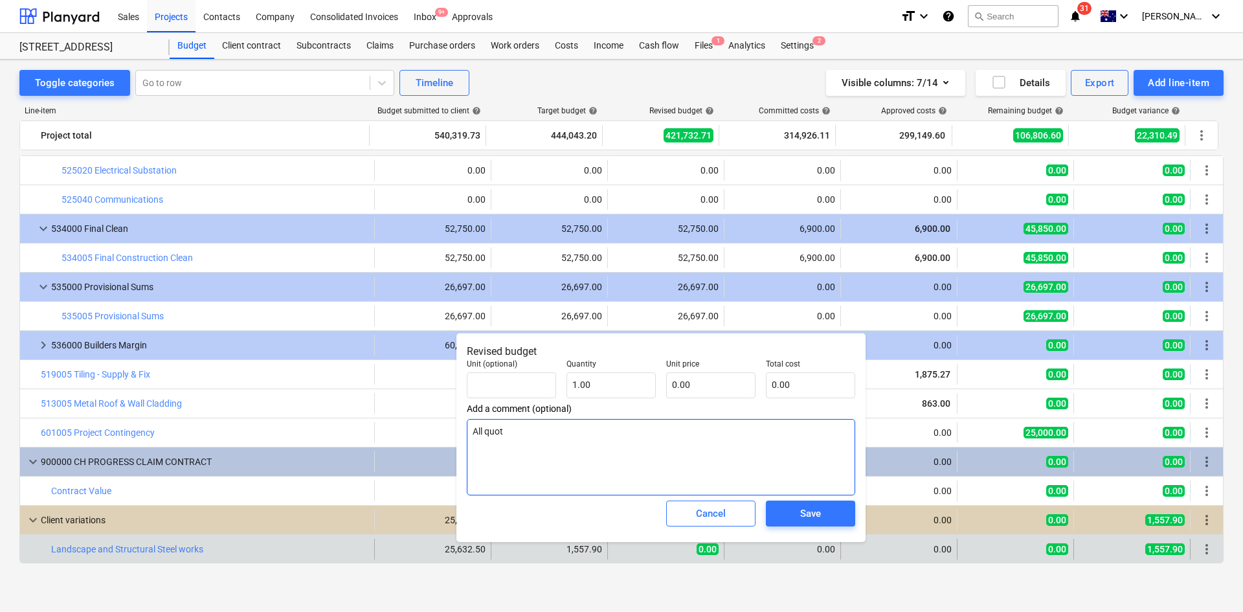
type textarea "All quote"
type textarea "x"
type textarea "All quot"
type textarea "x"
type textarea "All quo"
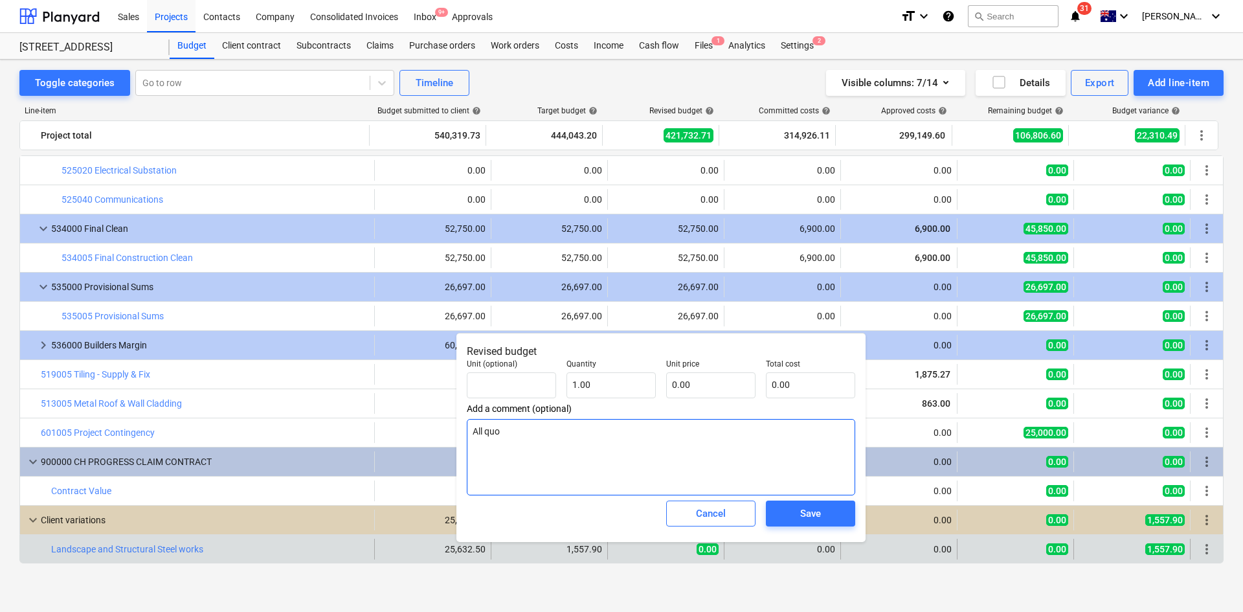
type textarea "x"
type textarea "All qu"
type textarea "x"
type textarea "All q"
type textarea "x"
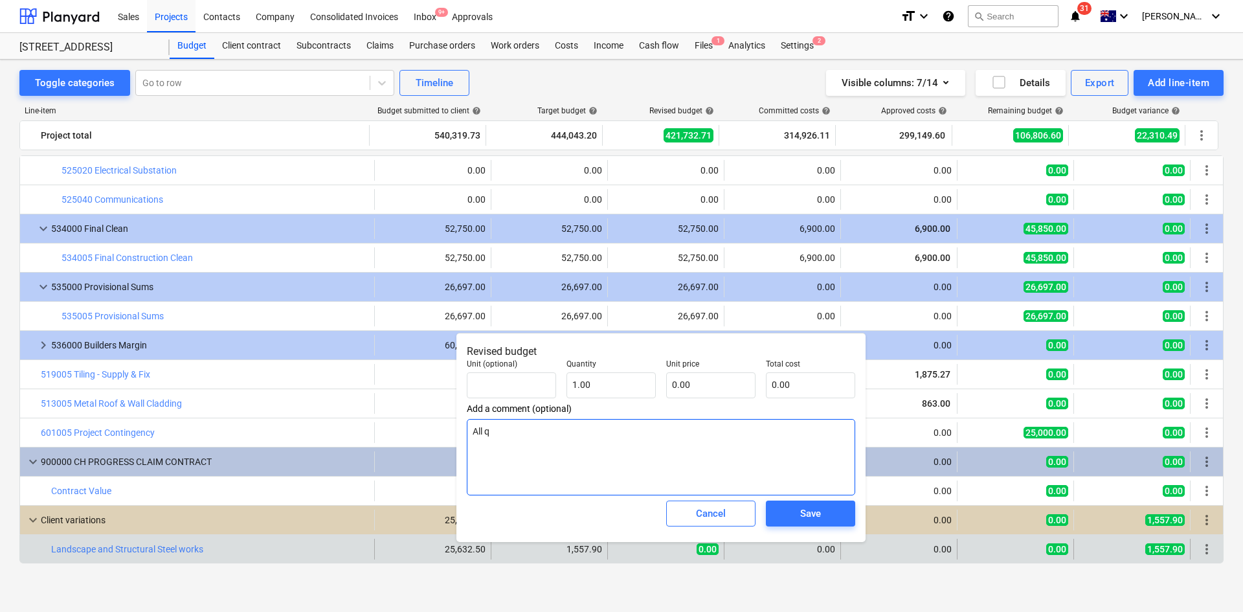
type textarea "All"
type textarea "x"
type textarea "All t"
type textarea "x"
type textarea "All tr"
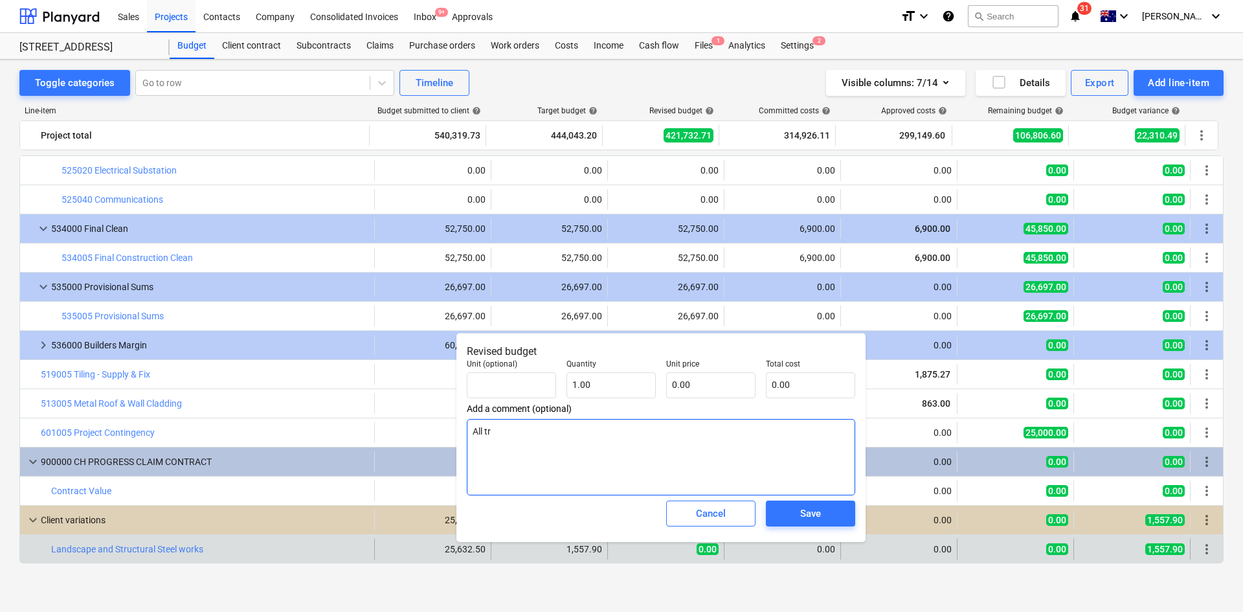
type textarea "x"
type textarea "All tra"
type textarea "x"
type textarea "All trad"
type textarea "x"
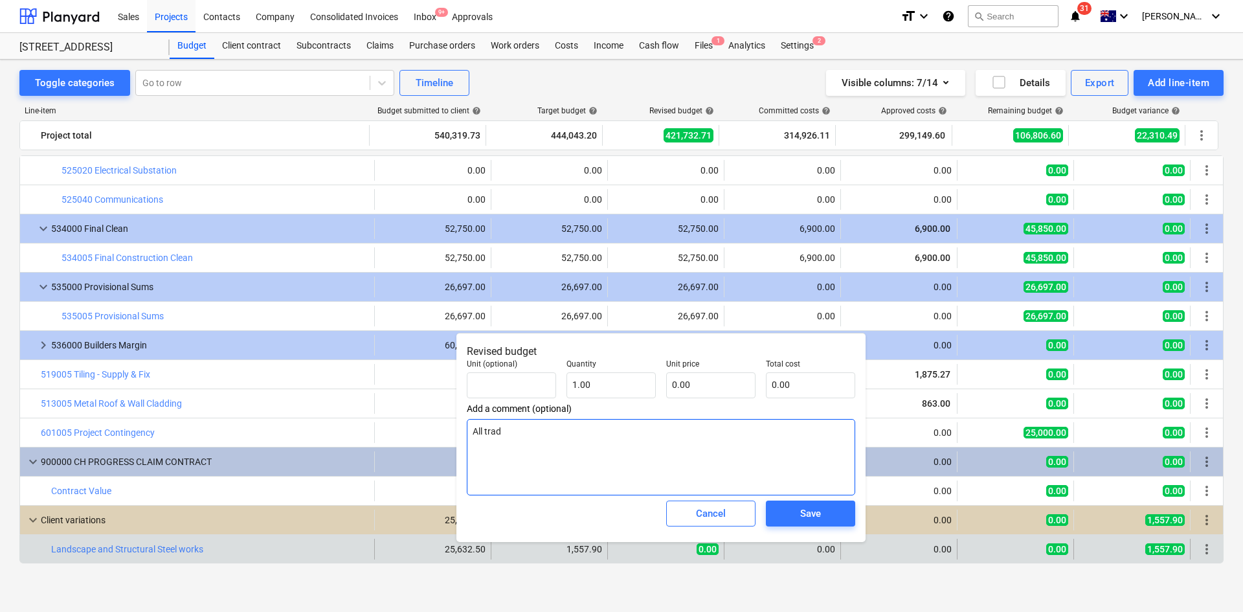
type textarea "All trade"
type textarea "x"
type textarea "All trades"
type textarea "x"
type textarea "All trades i"
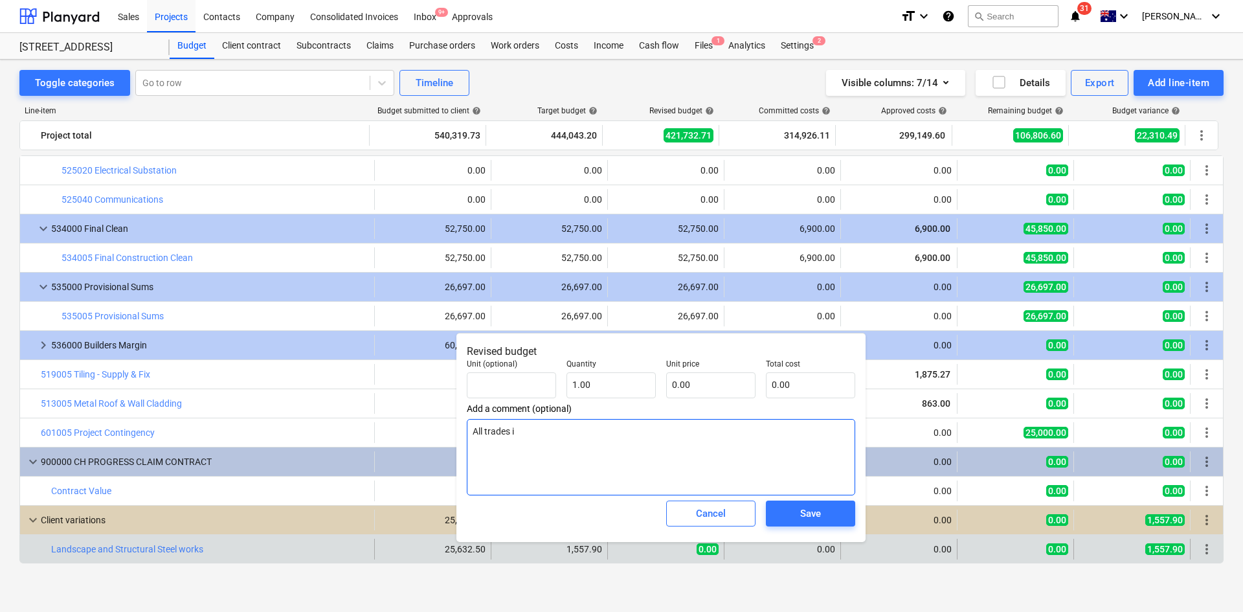
type textarea "x"
type textarea "All trades inv"
type textarea "x"
type textarea "All trades invl"
type textarea "x"
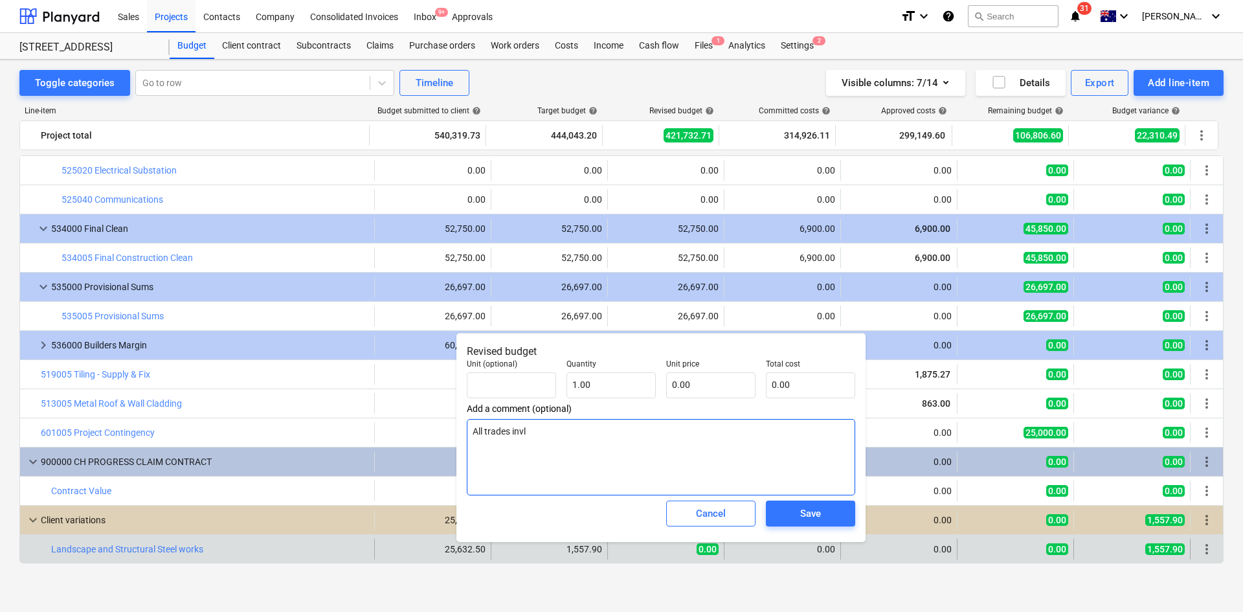
type textarea "All trades invlc"
type textarea "x"
type textarea "All trades invlco"
type textarea "x"
type textarea "All trades invlc"
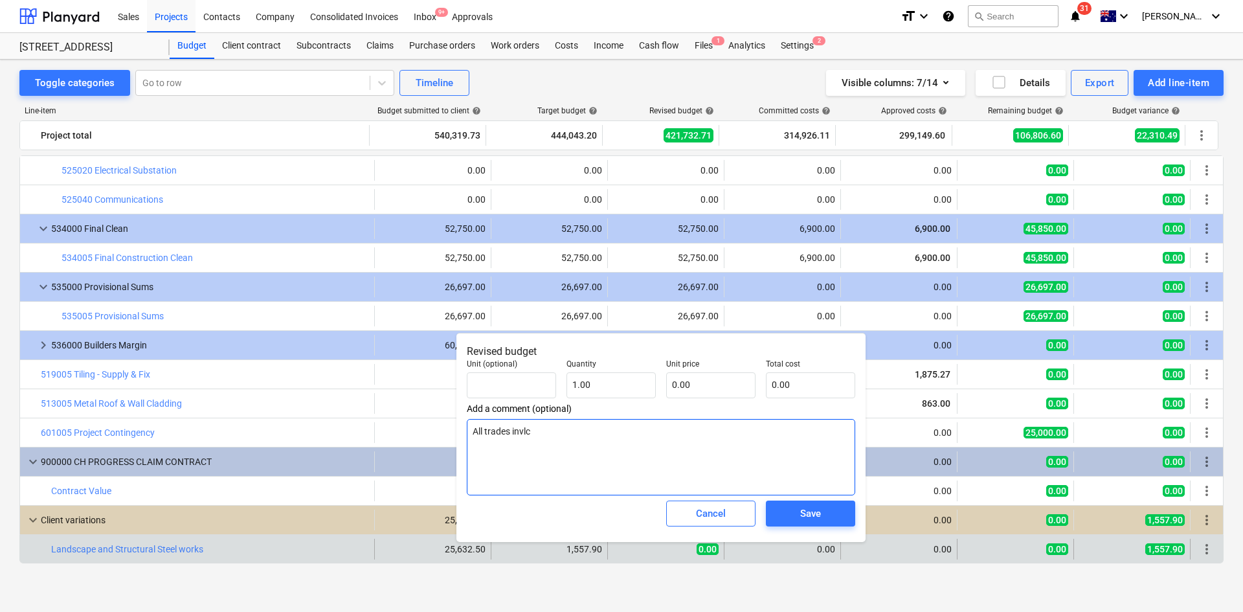
type textarea "x"
type textarea "All trades invl"
type textarea "x"
type textarea "All trades inv"
type textarea "x"
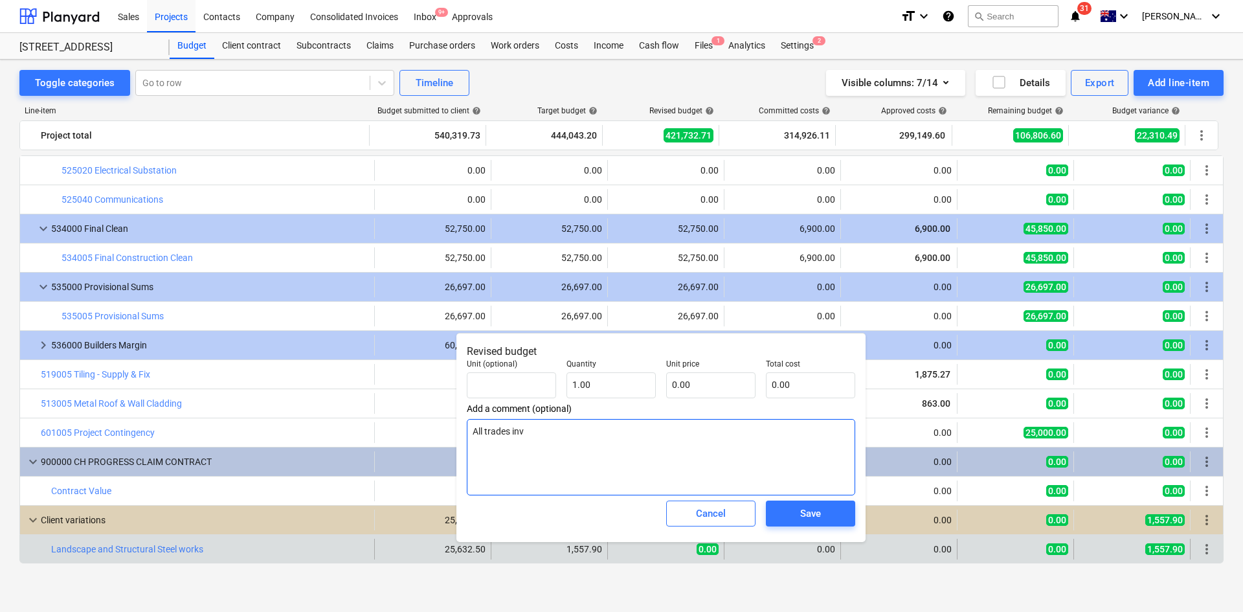
type textarea "All trades in"
type textarea "x"
type textarea "All trades i"
type textarea "x"
type textarea "All trades"
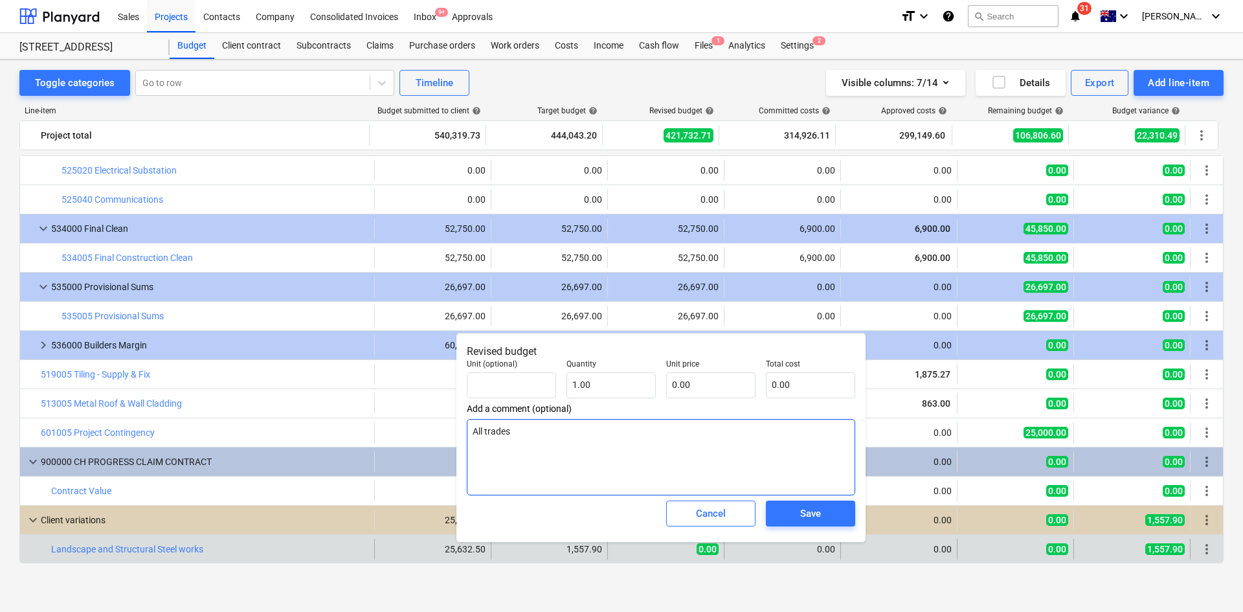
type textarea "x"
type textarea "All trades a"
type textarea "x"
type textarea "All trades as"
type textarea "x"
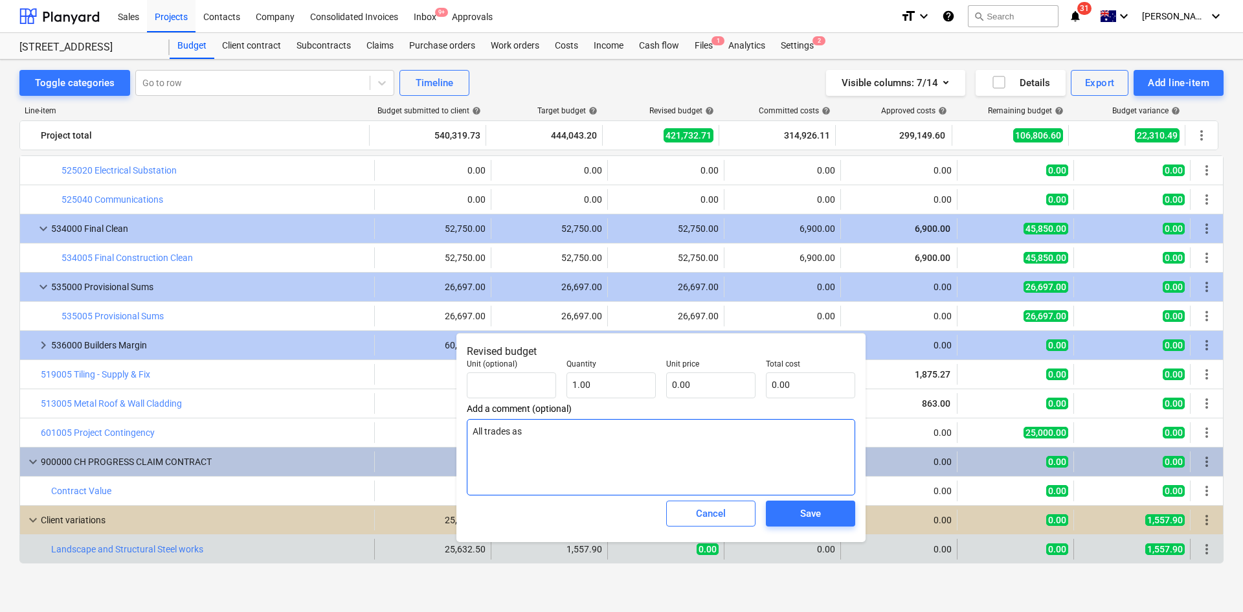
type textarea "All trades ass"
type textarea "x"
type textarea "All trades asso"
type textarea "x"
type textarea "All trades assos"
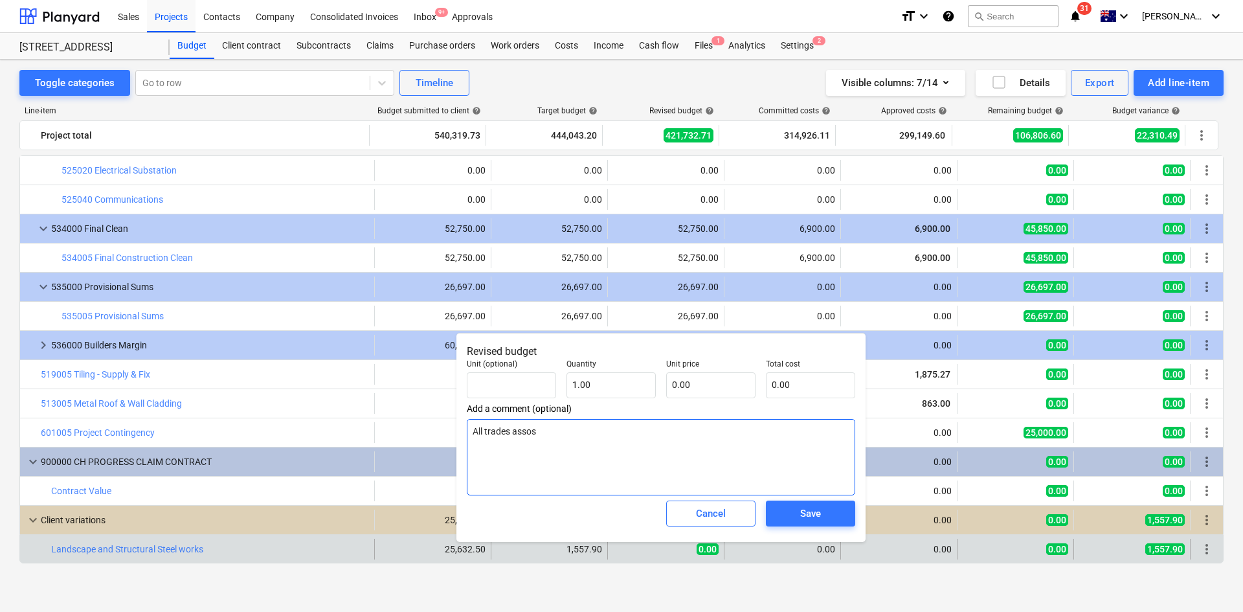
type textarea "x"
type textarea "All trades assosi"
type textarea "x"
type textarea "All trades assosia"
type textarea "x"
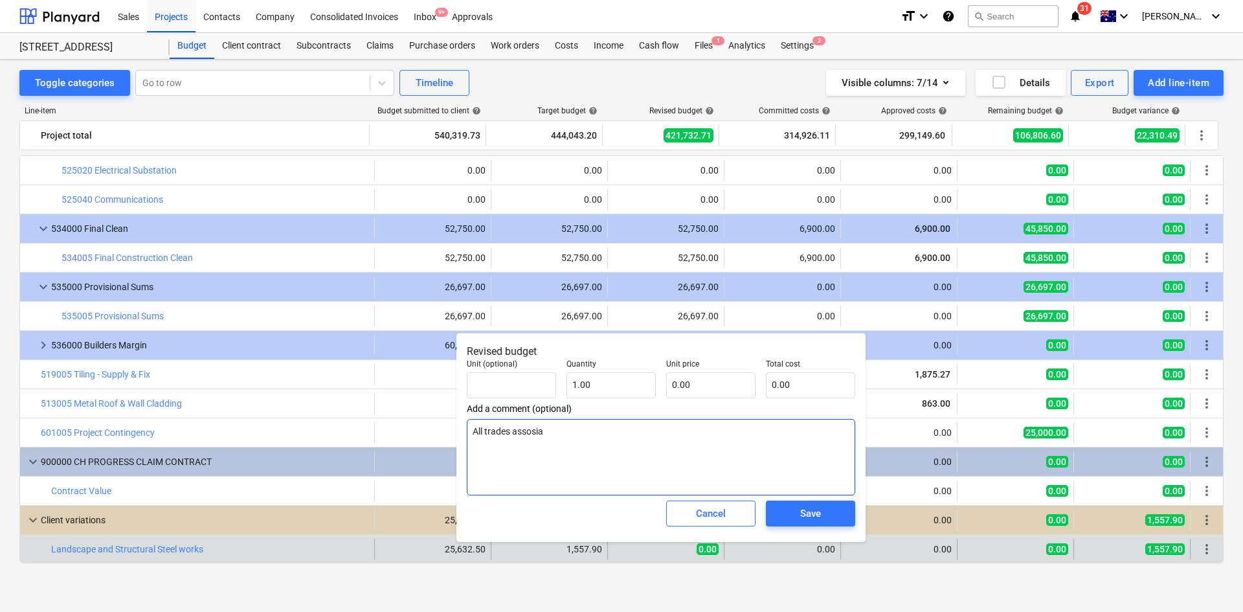
type textarea "All trades assosiae"
type textarea "x"
type textarea "All trades assosia"
type textarea "x"
type textarea "All trades assosiat"
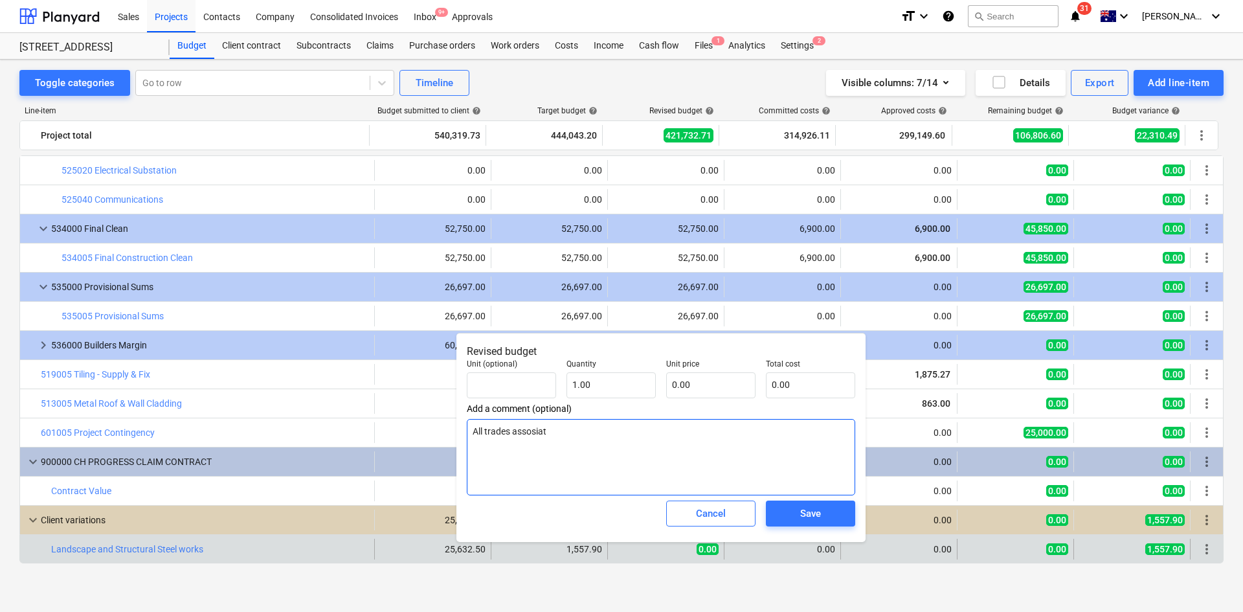
type textarea "x"
type textarea "All trades assosiate"
type textarea "x"
type textarea "All trades assosiated"
type textarea "x"
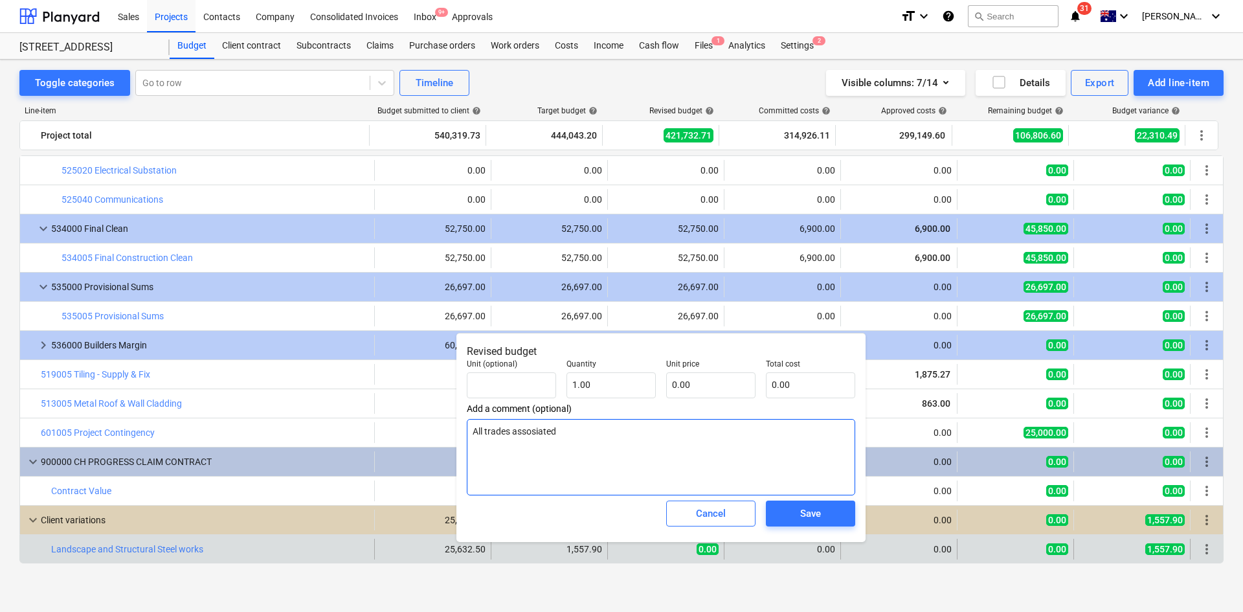
type textarea "All trades assosiated"
type textarea "x"
type textarea "All trades assosiated"
type textarea "x"
type textarea "All trades assosiate"
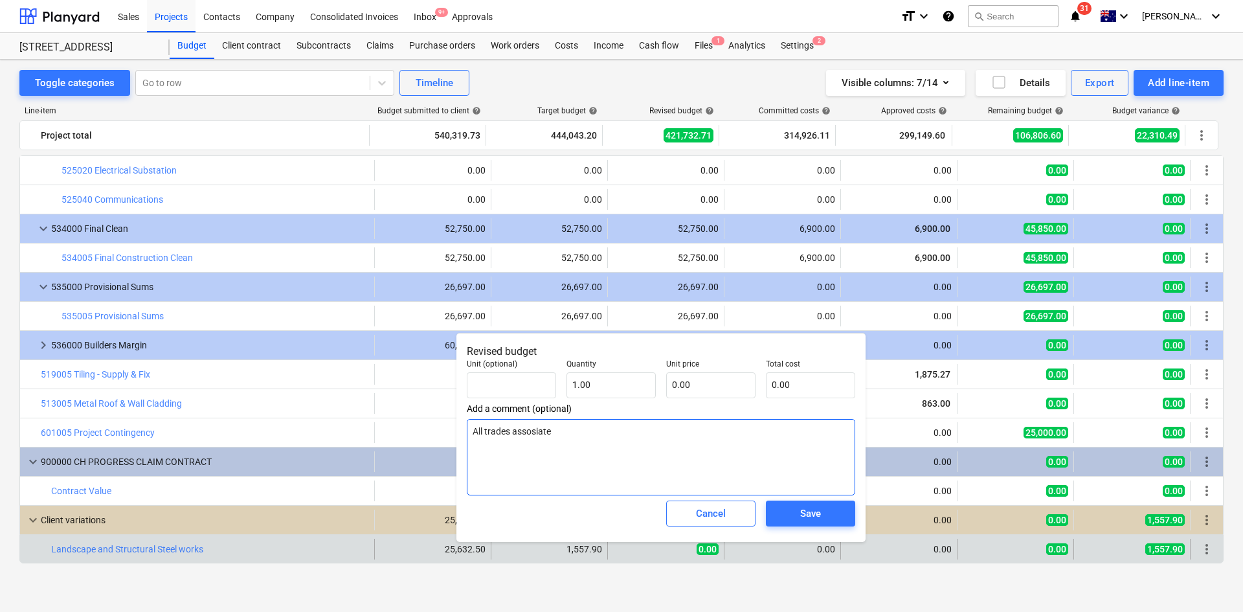
type textarea "x"
type textarea "All trades assosiat"
type textarea "x"
type textarea "All trades assosia"
type textarea "x"
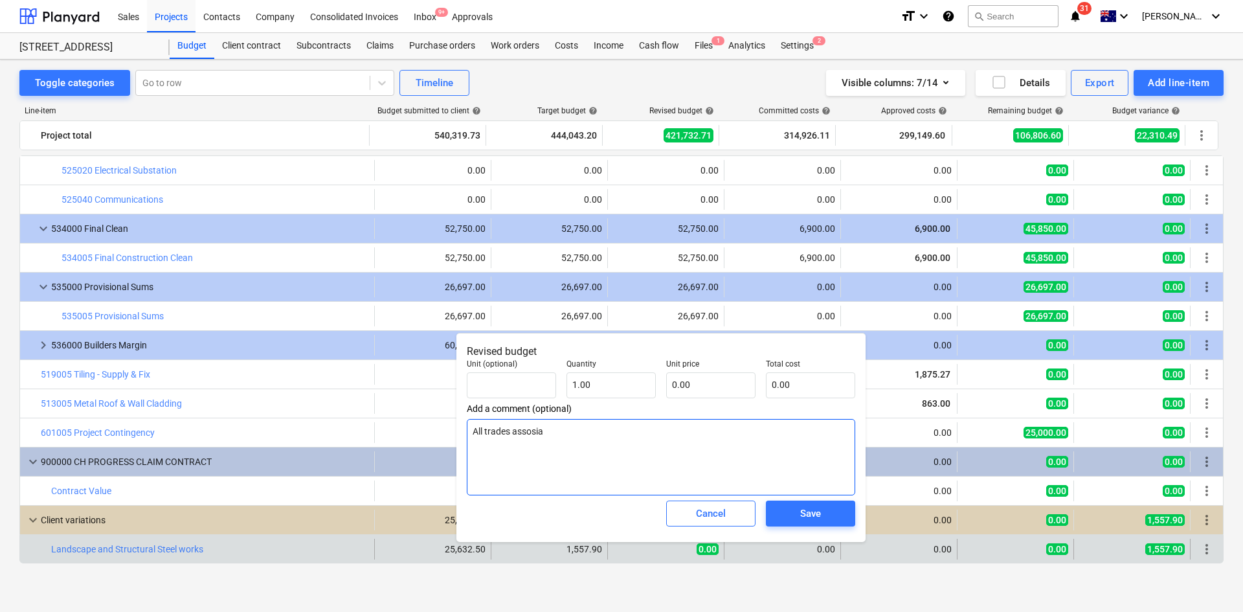
type textarea "All trades assosi"
type textarea "x"
type textarea "All trades assos"
type textarea "x"
type textarea "All trades assosi"
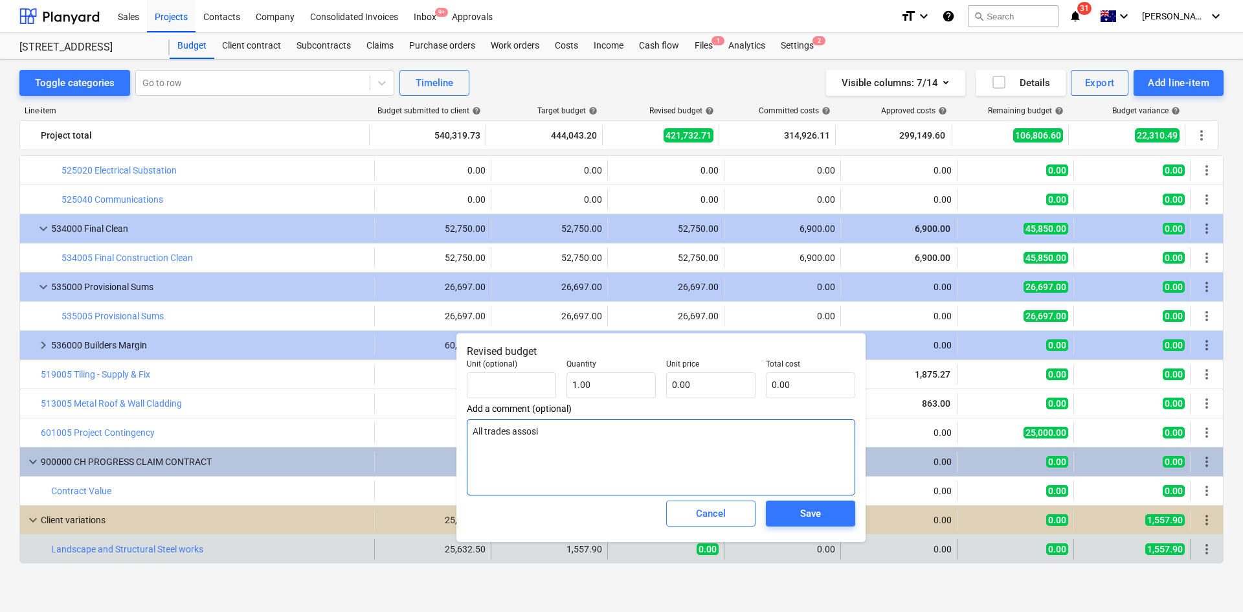
type textarea "x"
type textarea "All trades assosia"
type textarea "x"
type textarea "All trades assosiat"
type textarea "x"
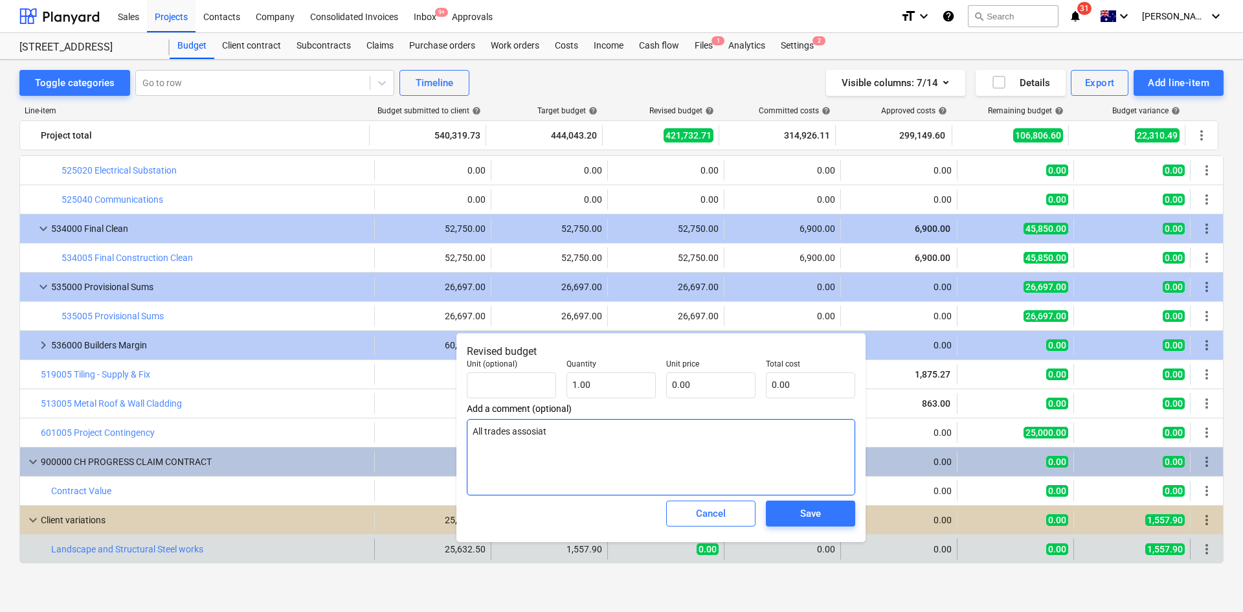
type textarea "All trades assosiate"
type textarea "x"
type textarea "All trades assosiated"
type textarea "x"
type textarea "All trades assosiated h"
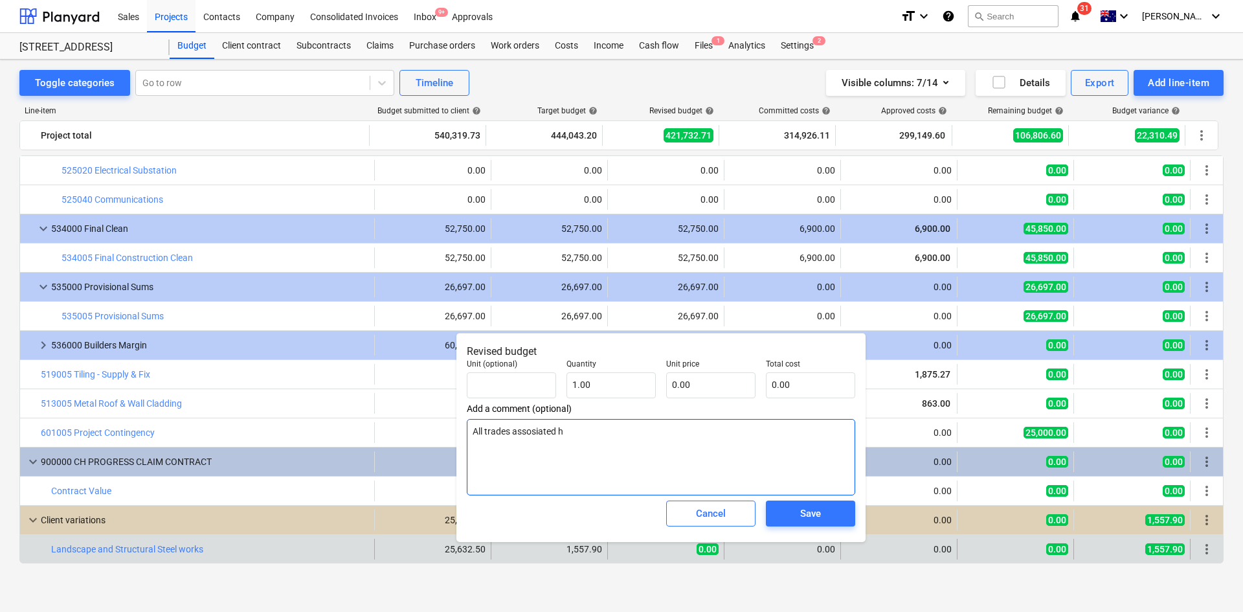
type textarea "x"
type textarea "All trades assosiated ha"
type textarea "x"
type textarea "All trades assosiated have"
type textarea "x"
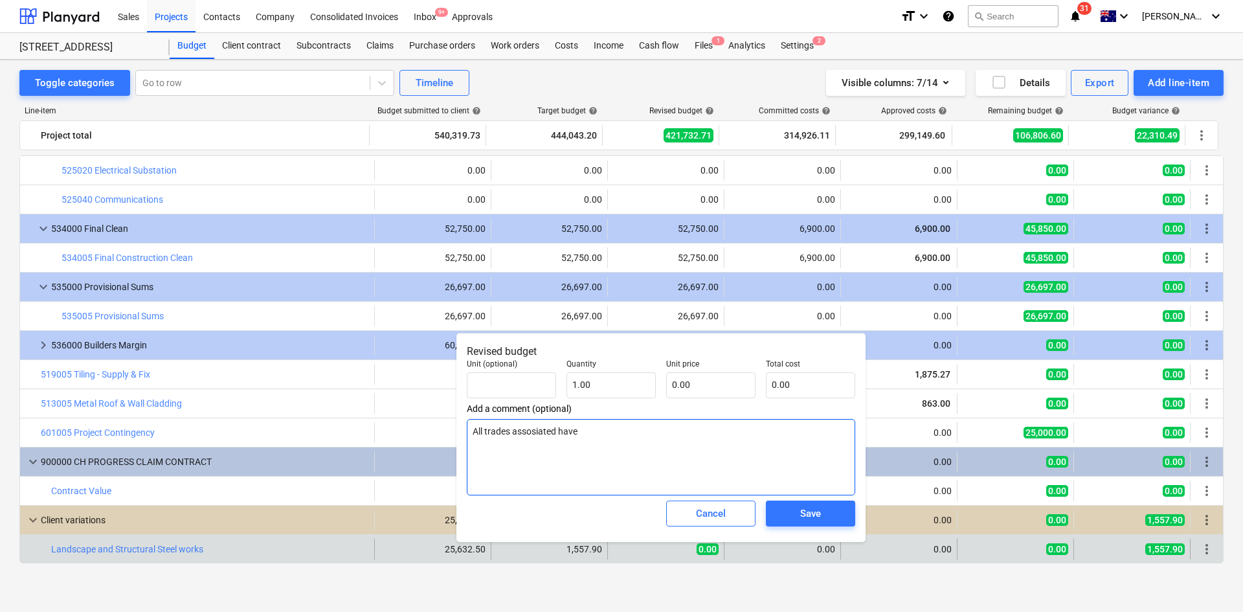
type textarea "All trades assosiated have"
type textarea "x"
type textarea "All trades assosiated have be"
type textarea "x"
type textarea "All trades assosiated have been"
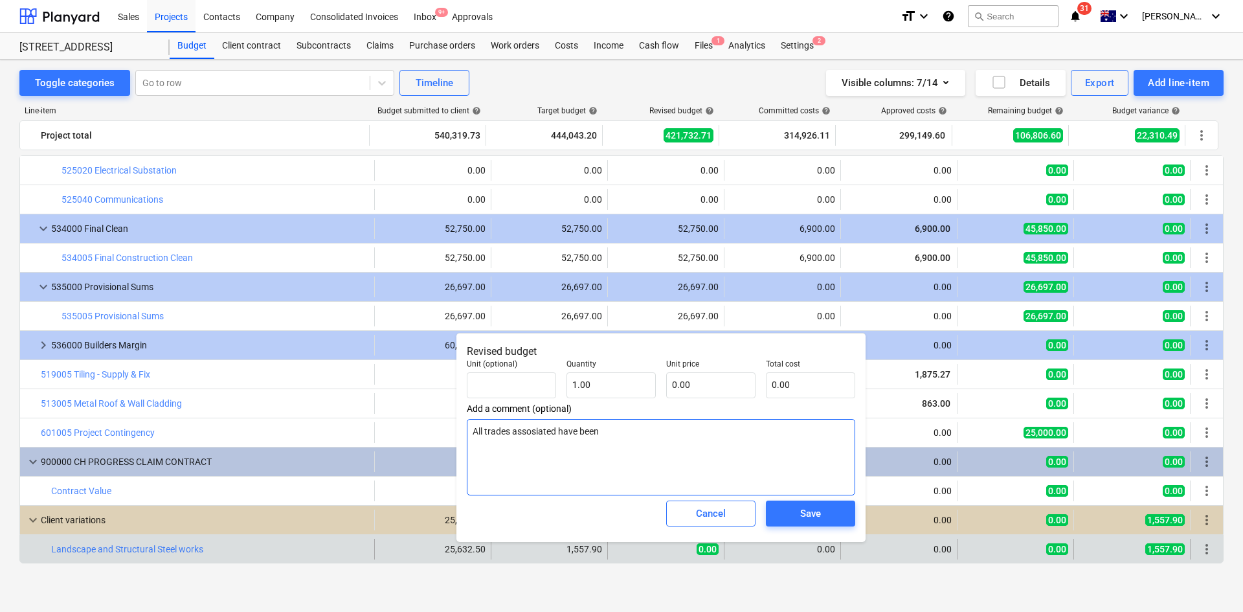
type textarea "x"
type textarea "All trades assosiated have been"
type textarea "x"
type textarea "All trades assosiated have been a"
drag, startPoint x: 591, startPoint y: 434, endPoint x: 650, endPoint y: 447, distance: 59.7
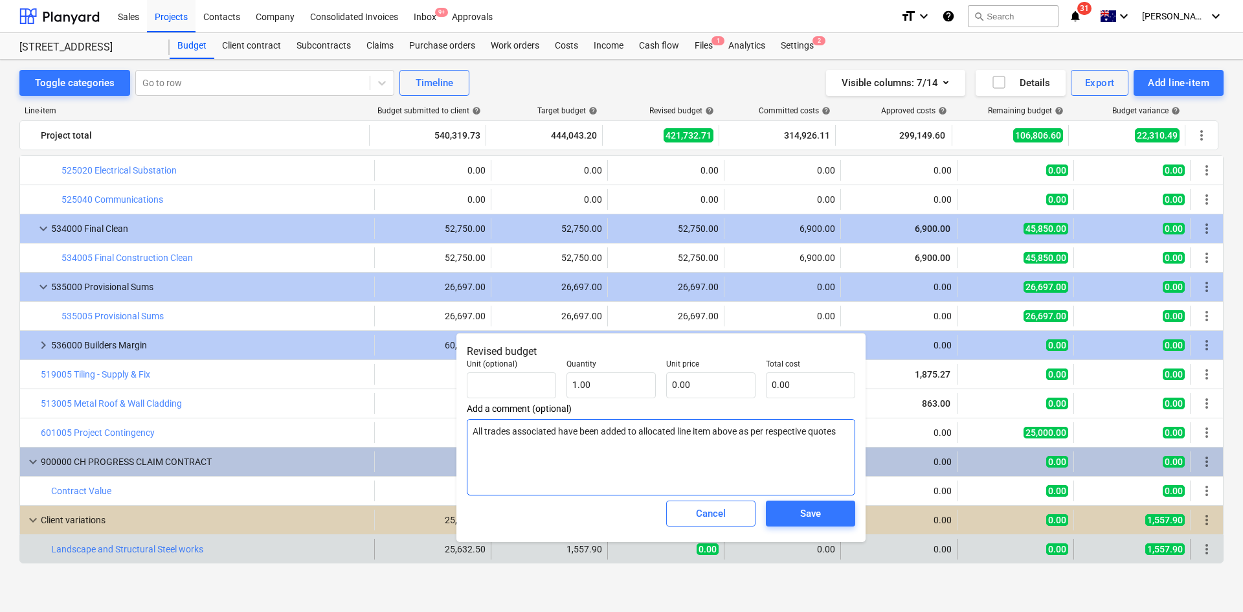
click at [594, 435] on textarea "All trades associated have been added to allocated line item above as per respe…" at bounding box center [661, 457] width 389 height 76
click at [838, 432] on textarea "All trades associated have been added to allocated line item above as per respe…" at bounding box center [661, 457] width 389 height 76
click at [844, 435] on textarea "All trades associated have been added to allocated line item above as per respe…" at bounding box center [661, 457] width 389 height 76
click at [808, 511] on div "Save" at bounding box center [810, 513] width 21 height 17
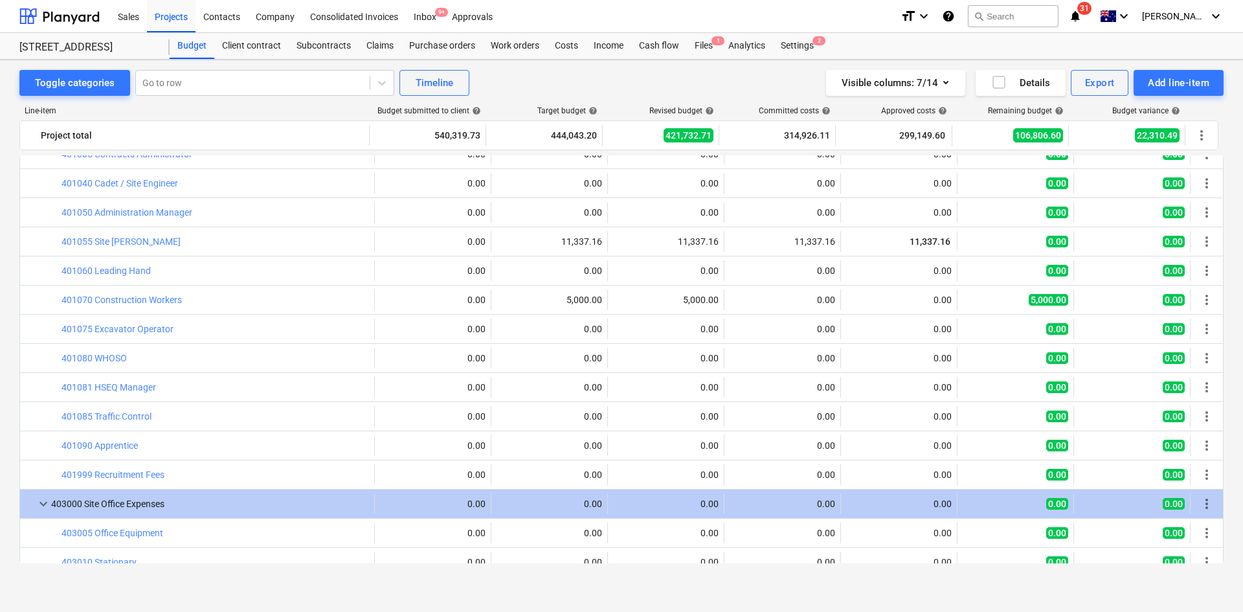
scroll to position [65, 0]
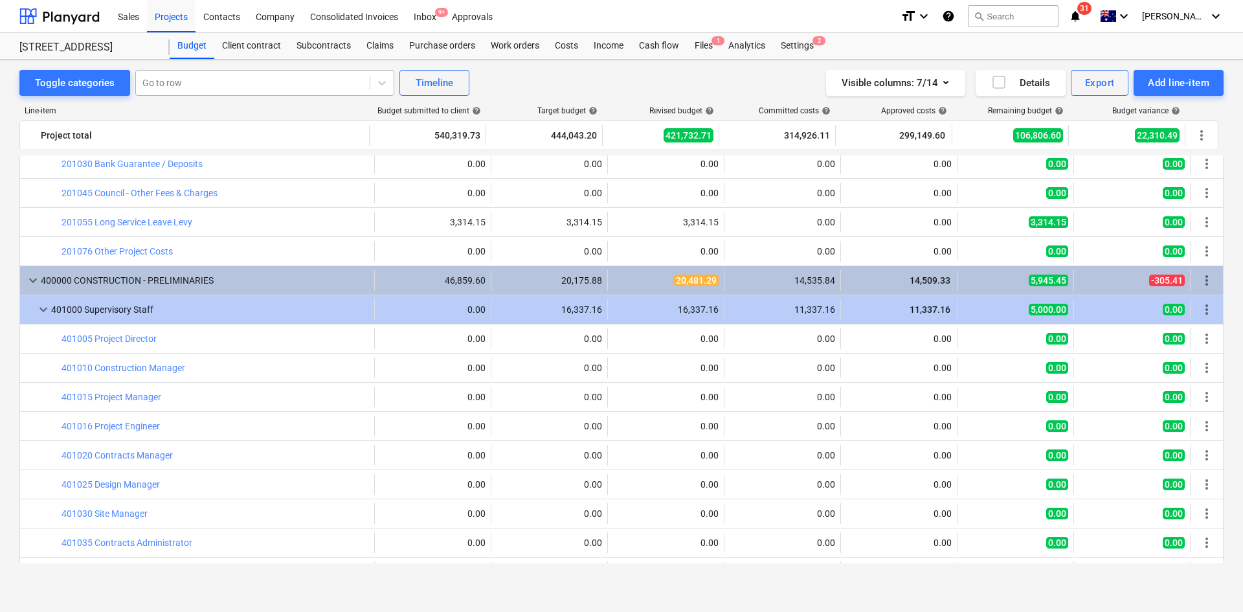
click at [196, 87] on div at bounding box center [252, 82] width 221 height 13
drag, startPoint x: 264, startPoint y: 78, endPoint x: 34, endPoint y: 78, distance: 229.9
click at [34, 78] on div "Toggle categories Select is focused ,type to refine list, press Down to open th…" at bounding box center [244, 83] width 450 height 26
click at [658, 82] on div "Visible columns : 7/14 Details Export Add line-item" at bounding box center [937, 83] width 574 height 26
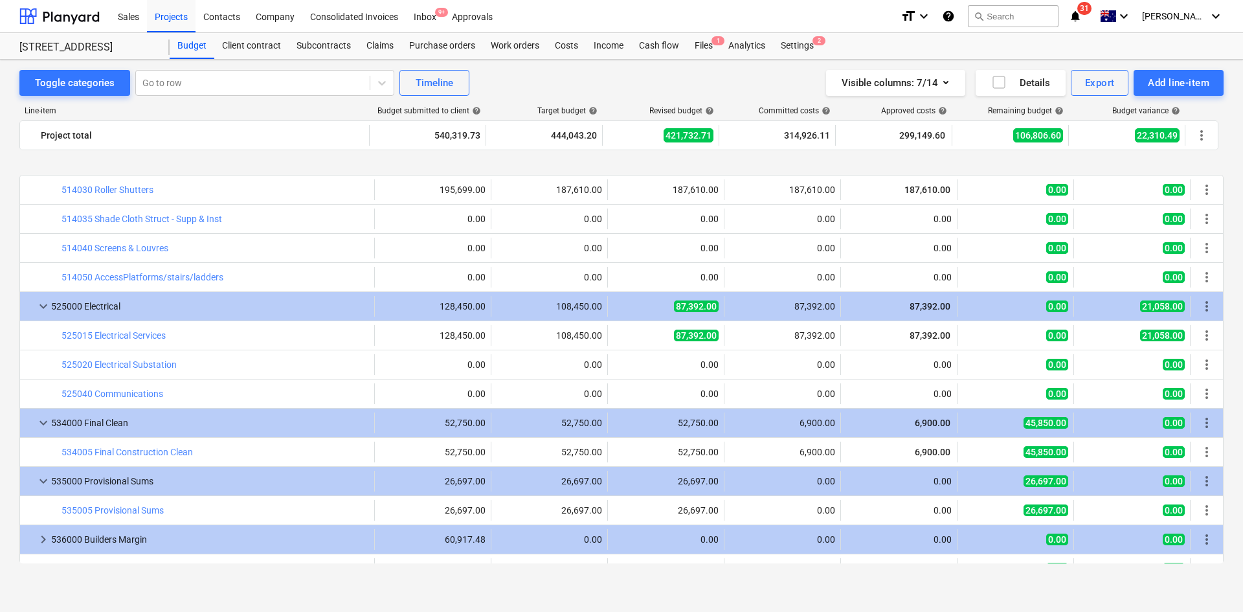
scroll to position [2011, 0]
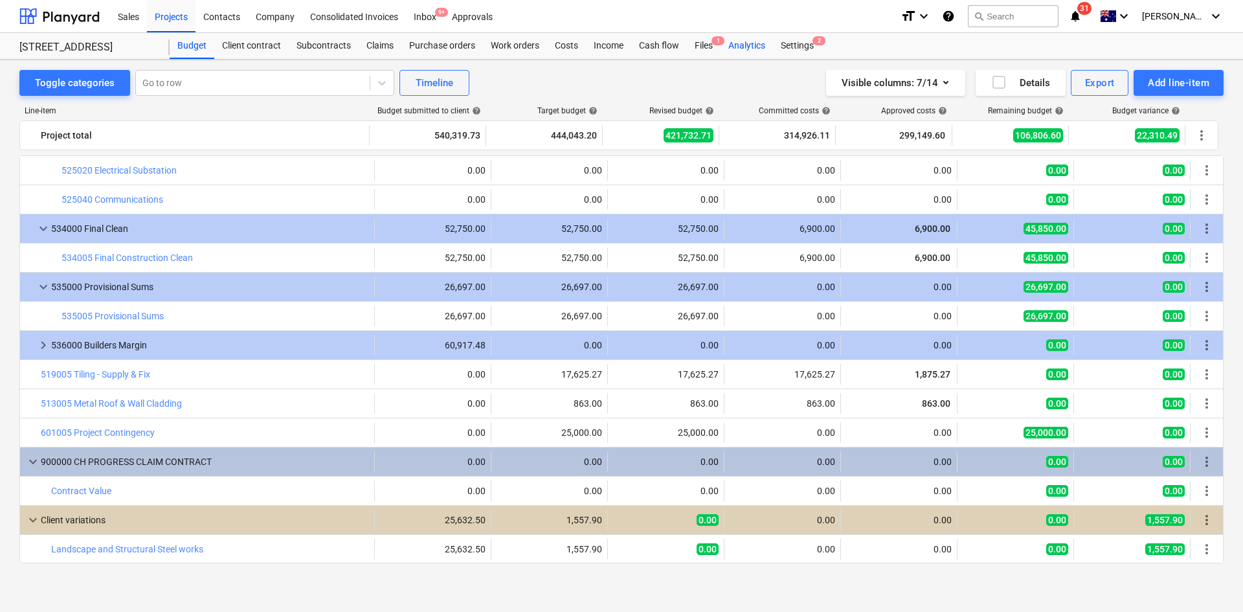
click at [738, 44] on div "Analytics" at bounding box center [747, 46] width 52 height 26
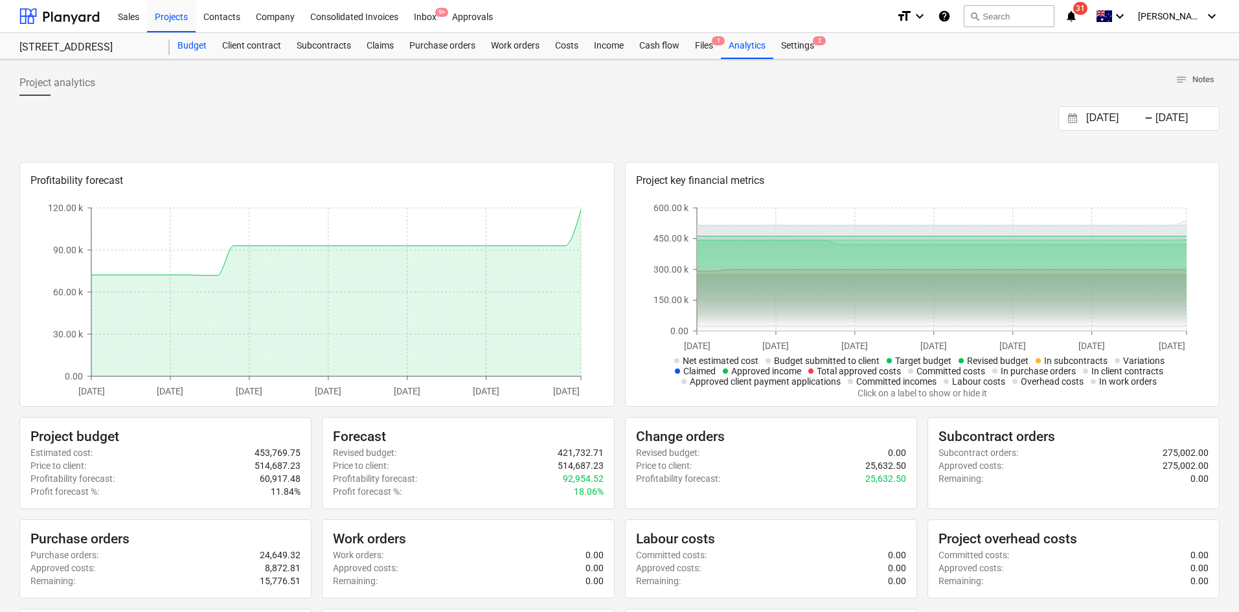
click at [185, 50] on div "Budget" at bounding box center [192, 46] width 45 height 26
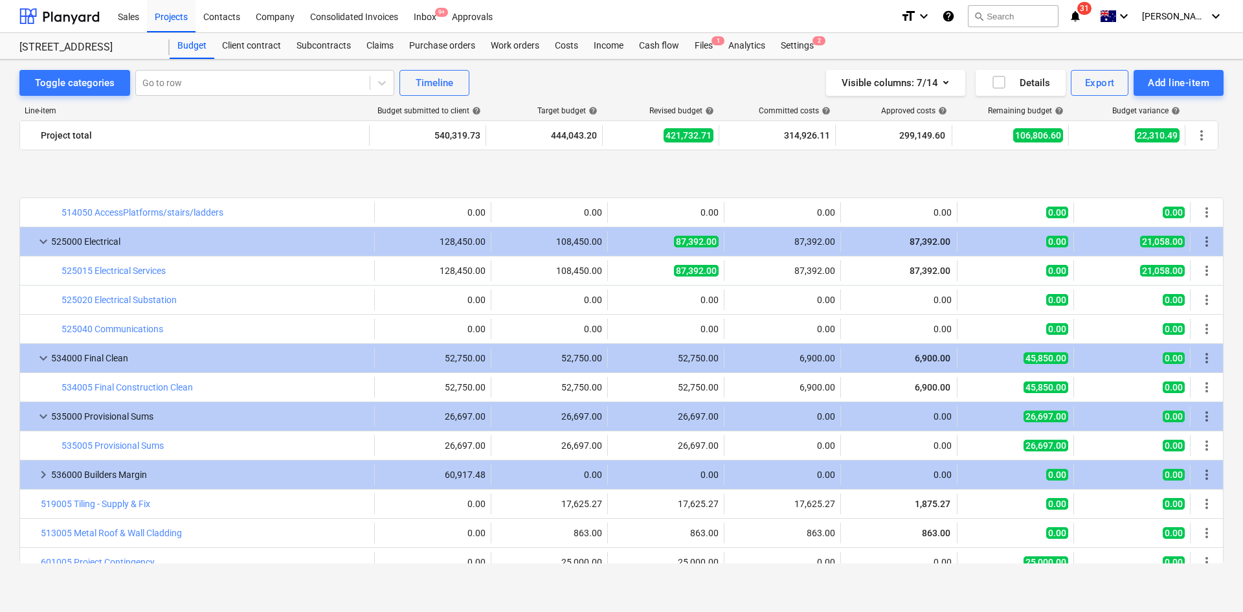
scroll to position [2011, 0]
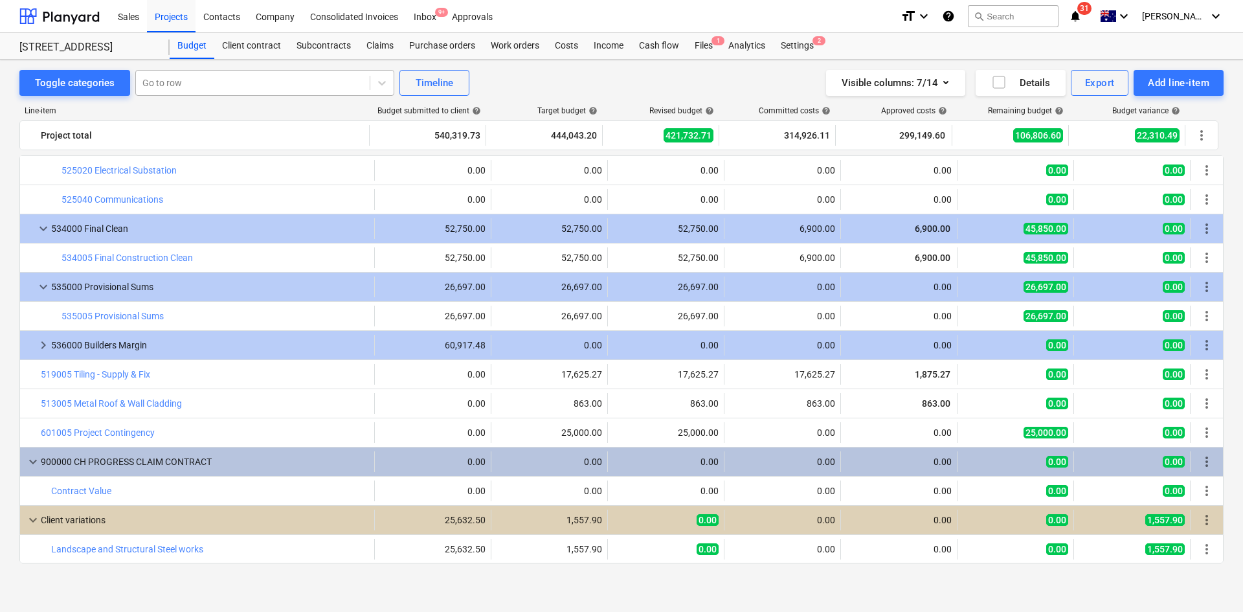
click at [194, 85] on div at bounding box center [252, 82] width 221 height 13
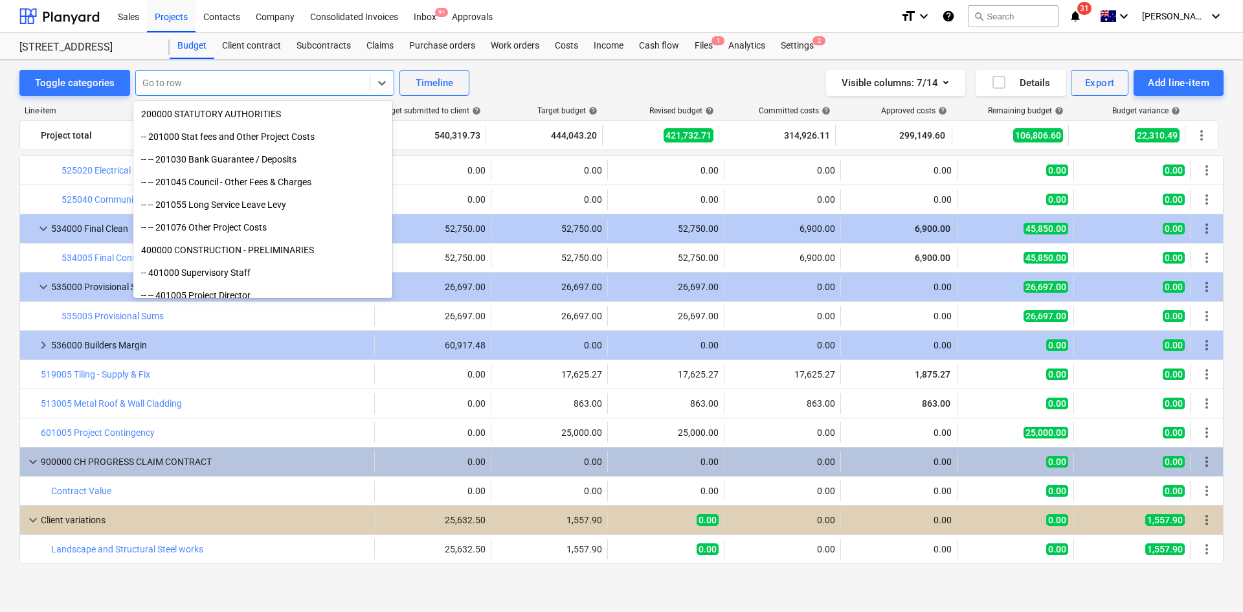
click at [589, 80] on div "Toggle categories option -- Landscape and Structural Steel works focused, 84 of…" at bounding box center [621, 83] width 1204 height 26
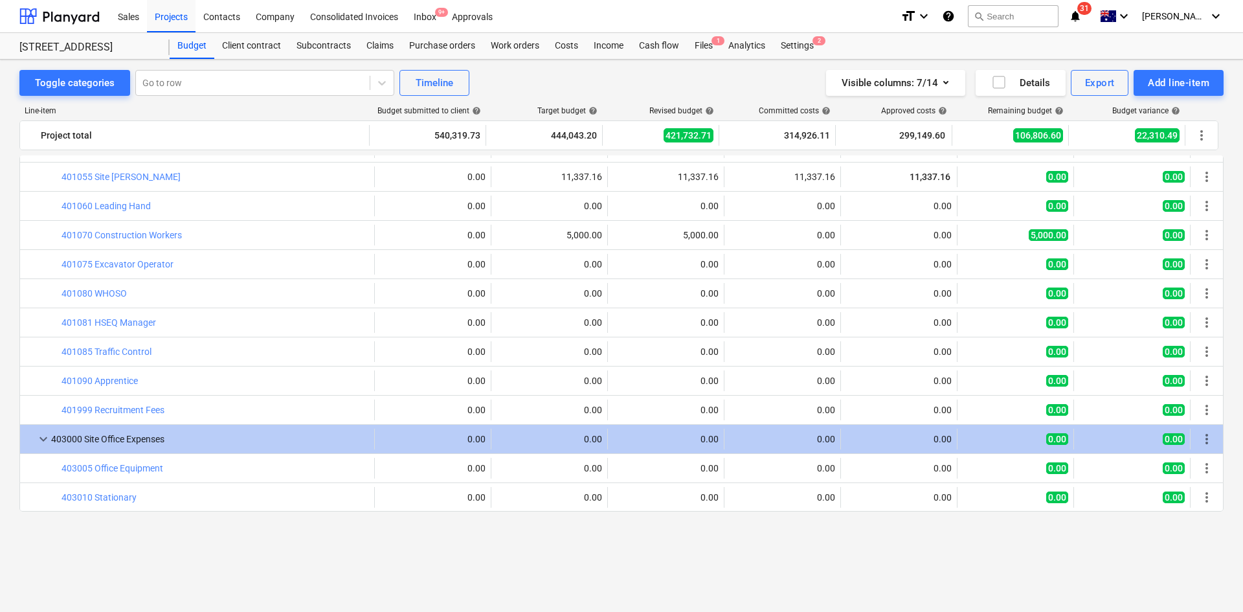
scroll to position [65, 0]
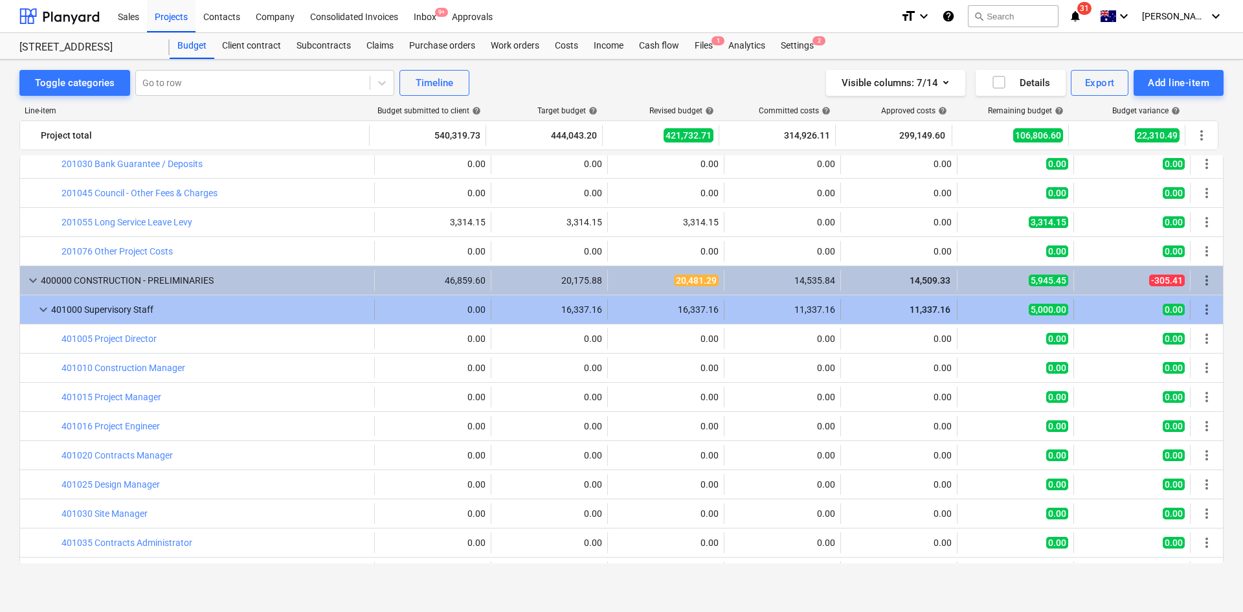
click at [42, 309] on span "keyboard_arrow_down" at bounding box center [44, 310] width 16 height 16
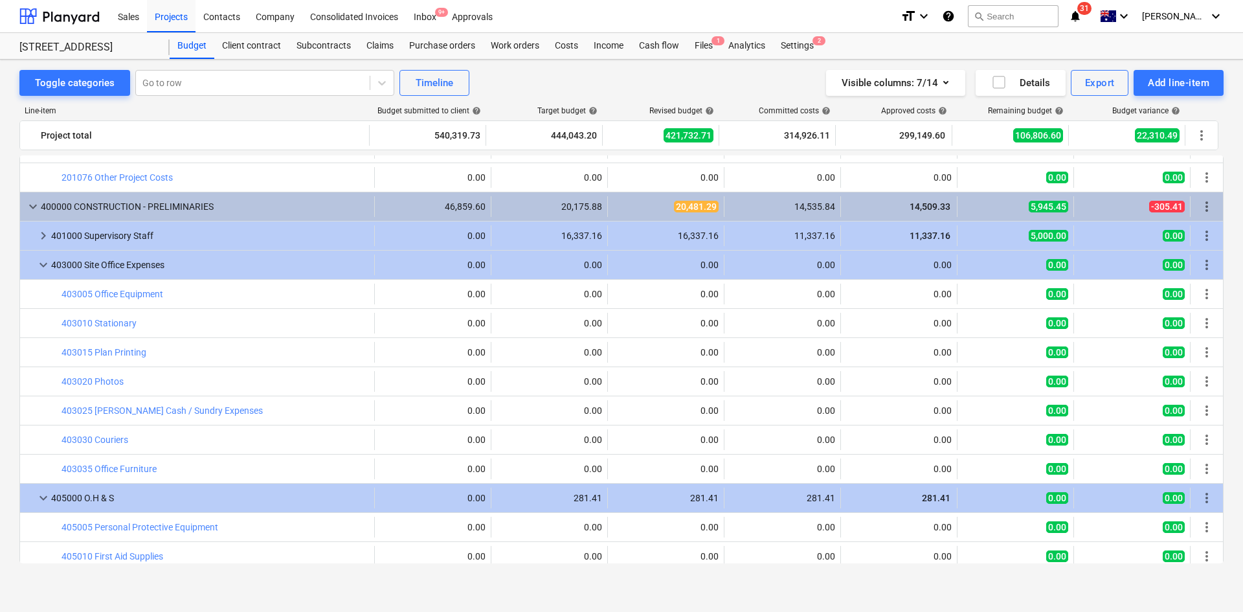
scroll to position [130, 0]
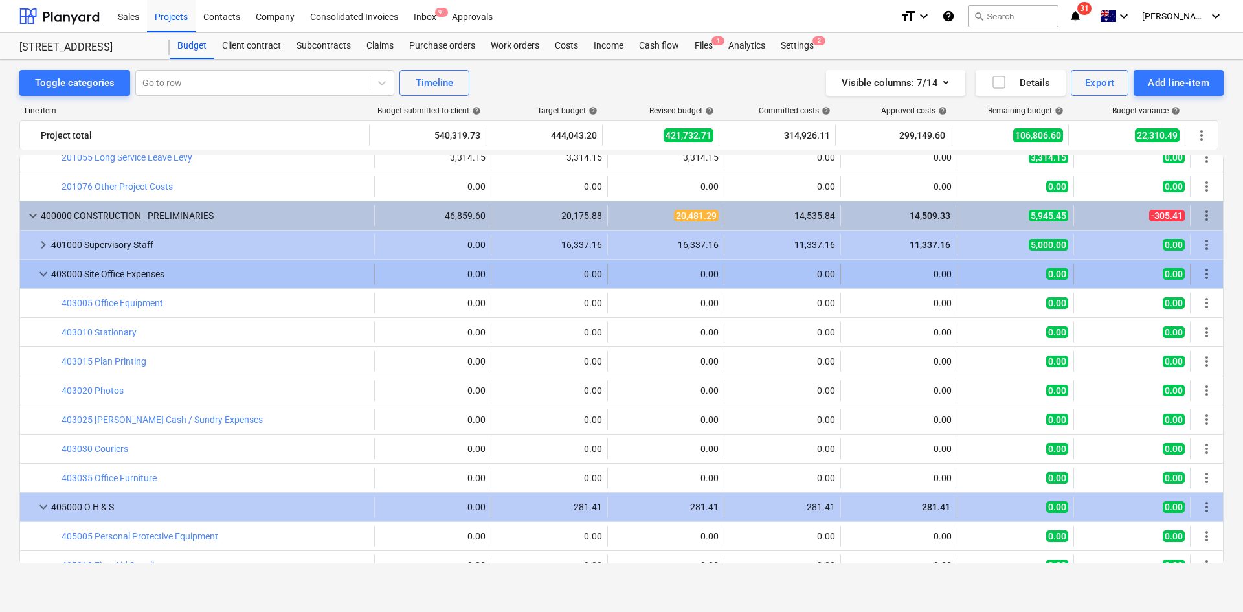
click at [38, 273] on span "keyboard_arrow_down" at bounding box center [44, 274] width 16 height 16
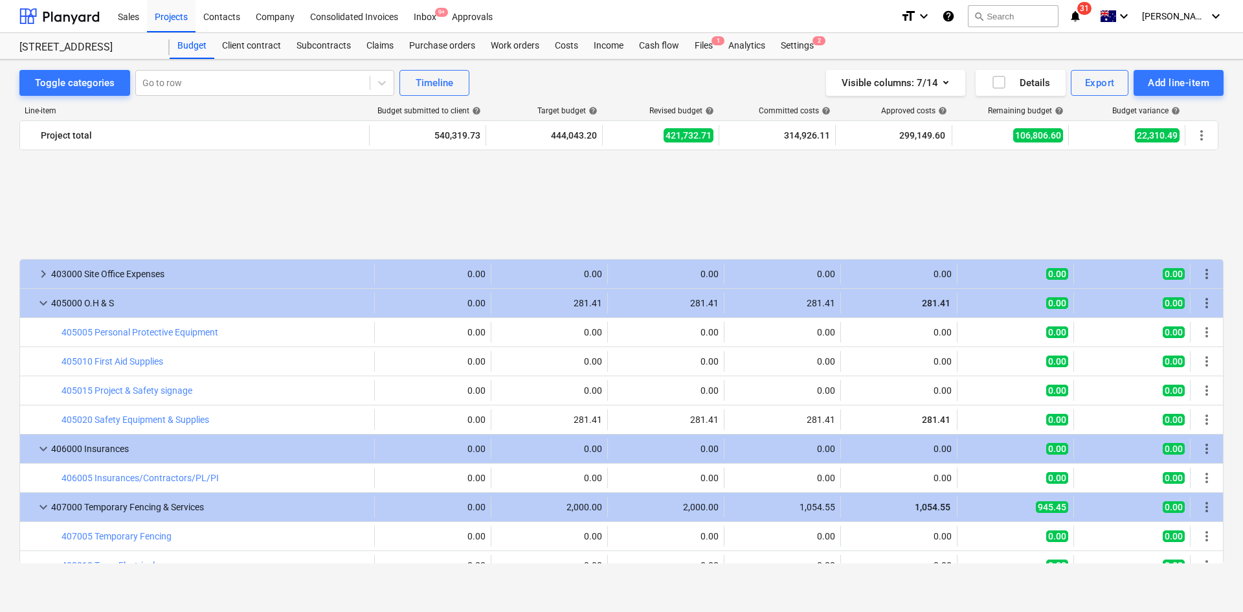
scroll to position [324, 0]
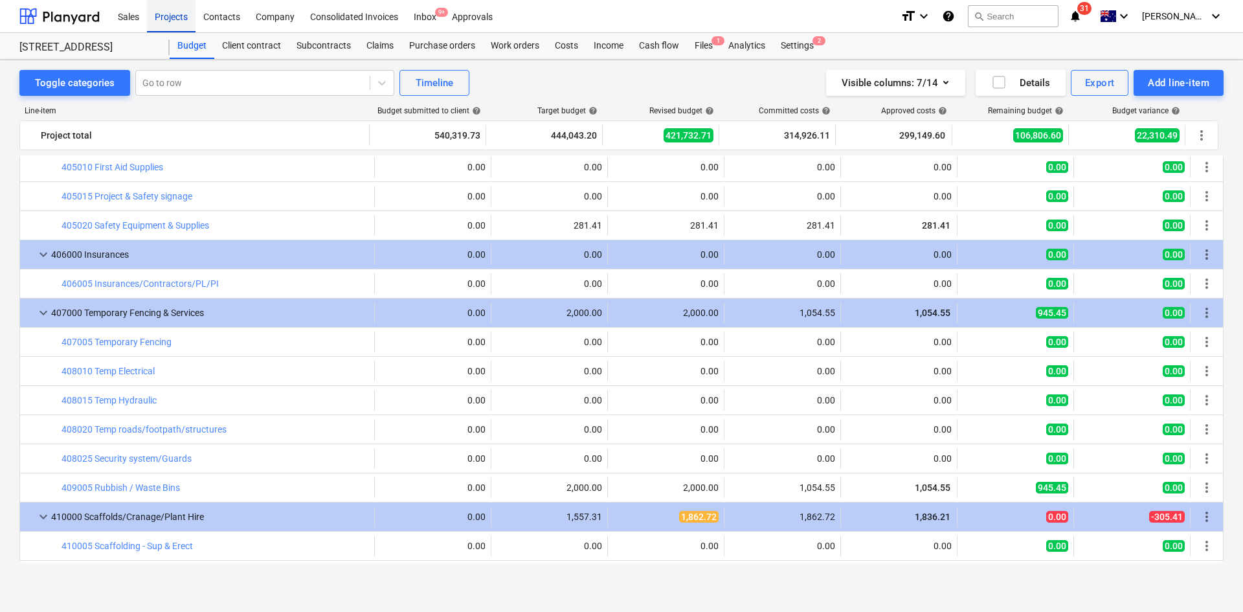
click at [170, 21] on div "Projects" at bounding box center [171, 15] width 49 height 33
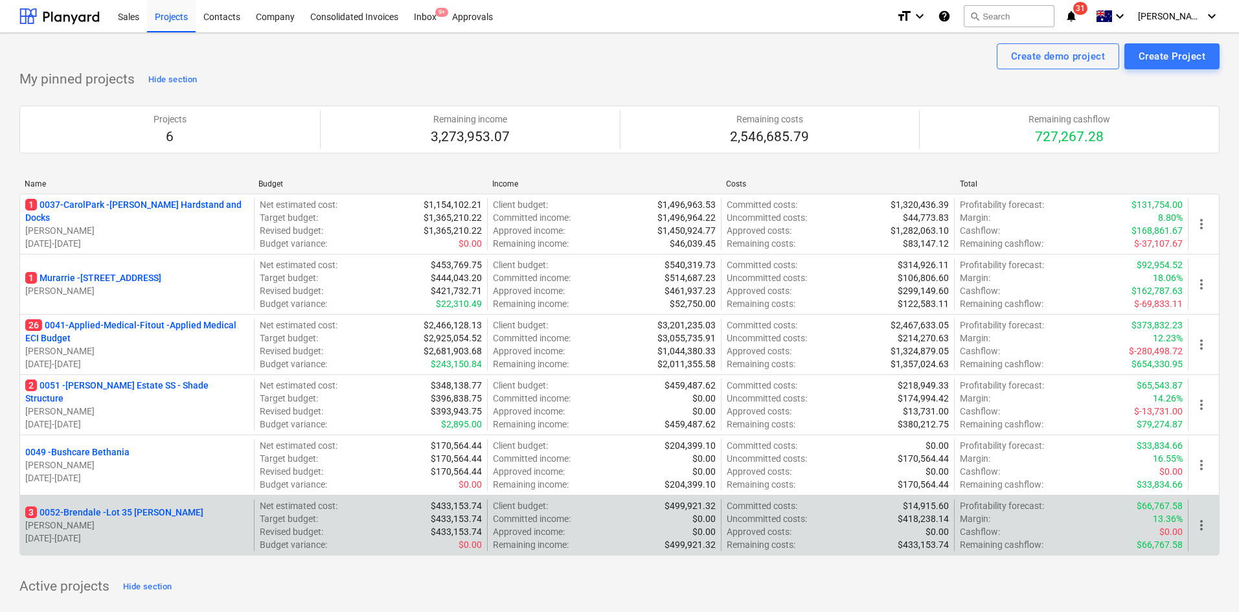
click at [116, 515] on p "3 0052-Brendale - Lot 35 Griffin, Brendale" at bounding box center [114, 512] width 178 height 13
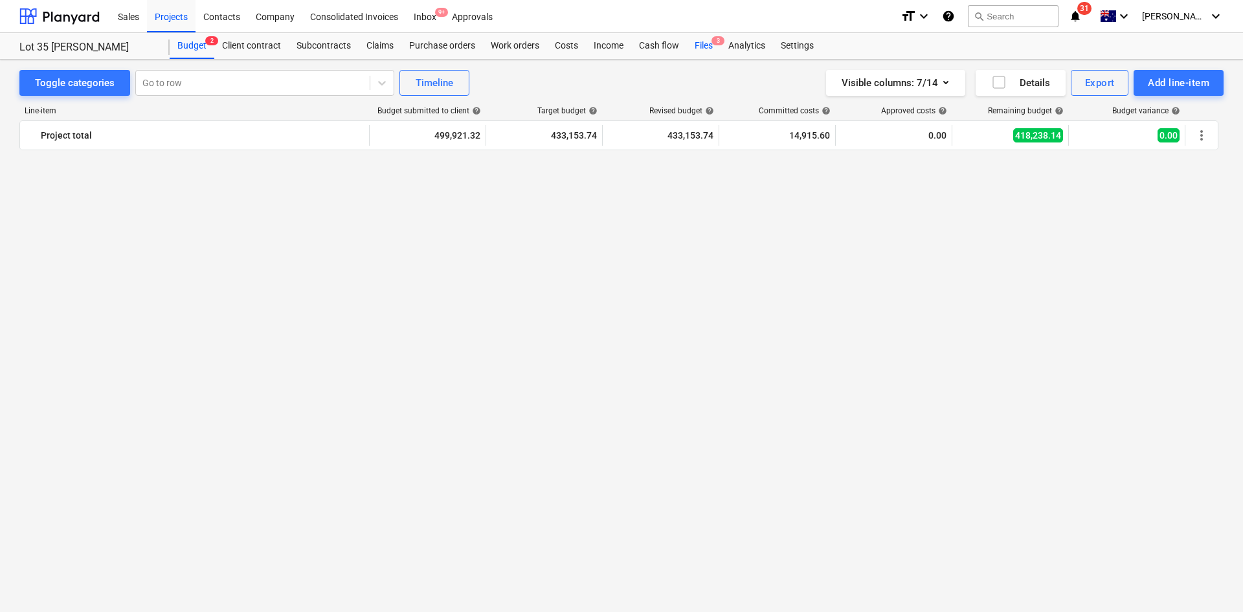
scroll to position [2215, 0]
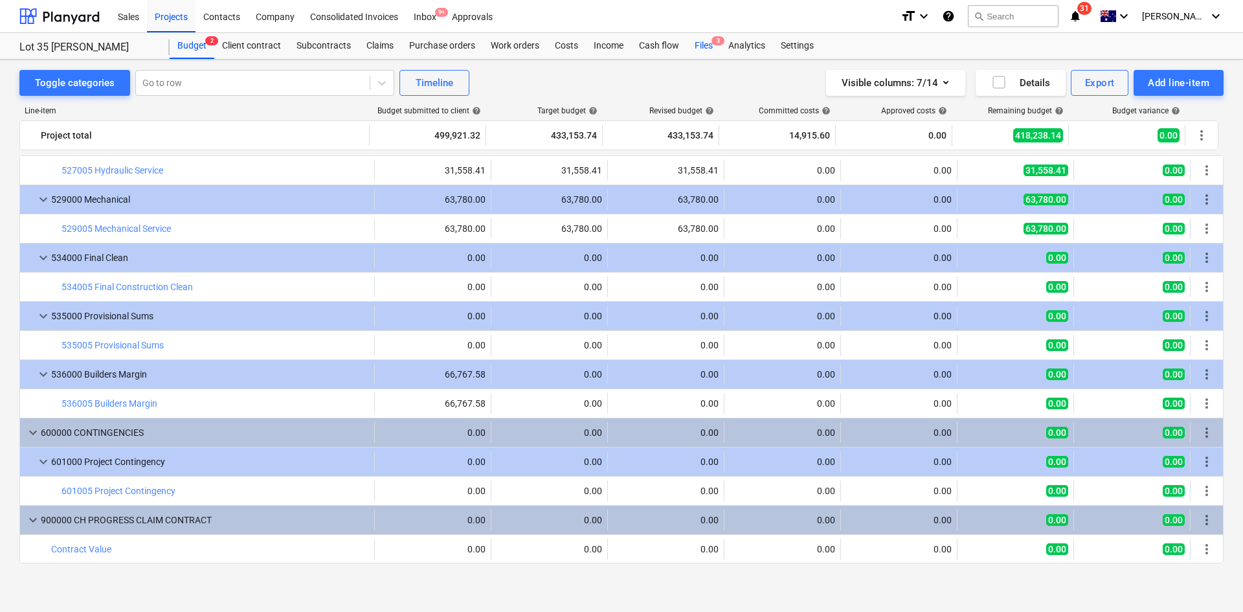
click at [707, 43] on div "Files 3" at bounding box center [704, 46] width 34 height 26
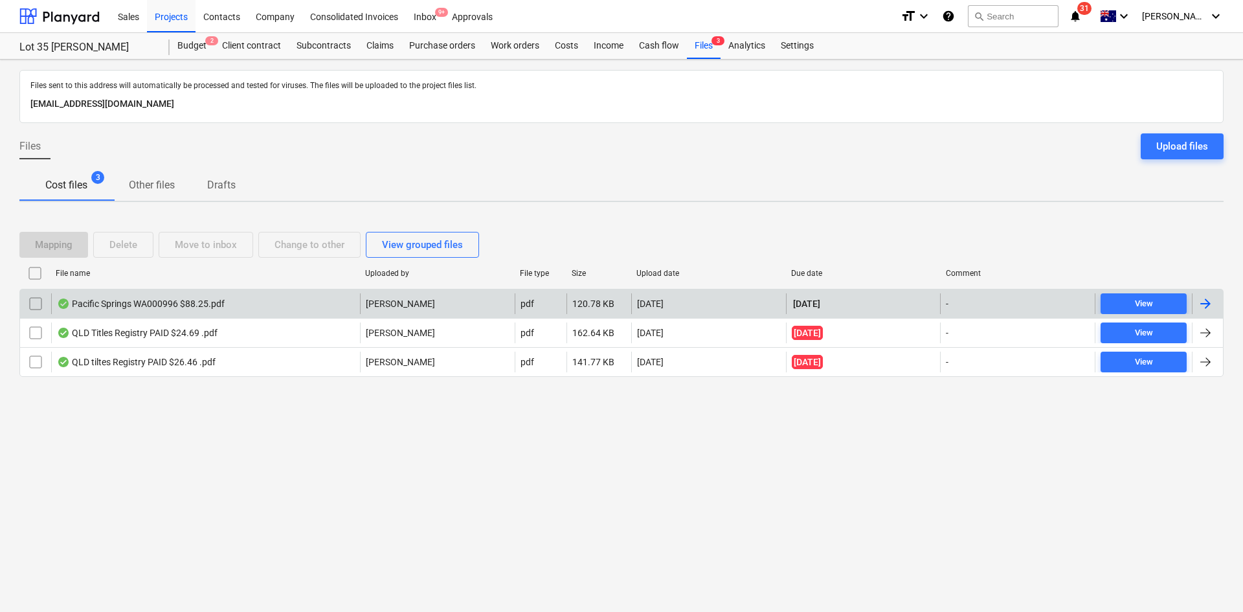
click at [253, 302] on div "Pacific Springs WA000996 $88.25.pdf" at bounding box center [205, 303] width 309 height 21
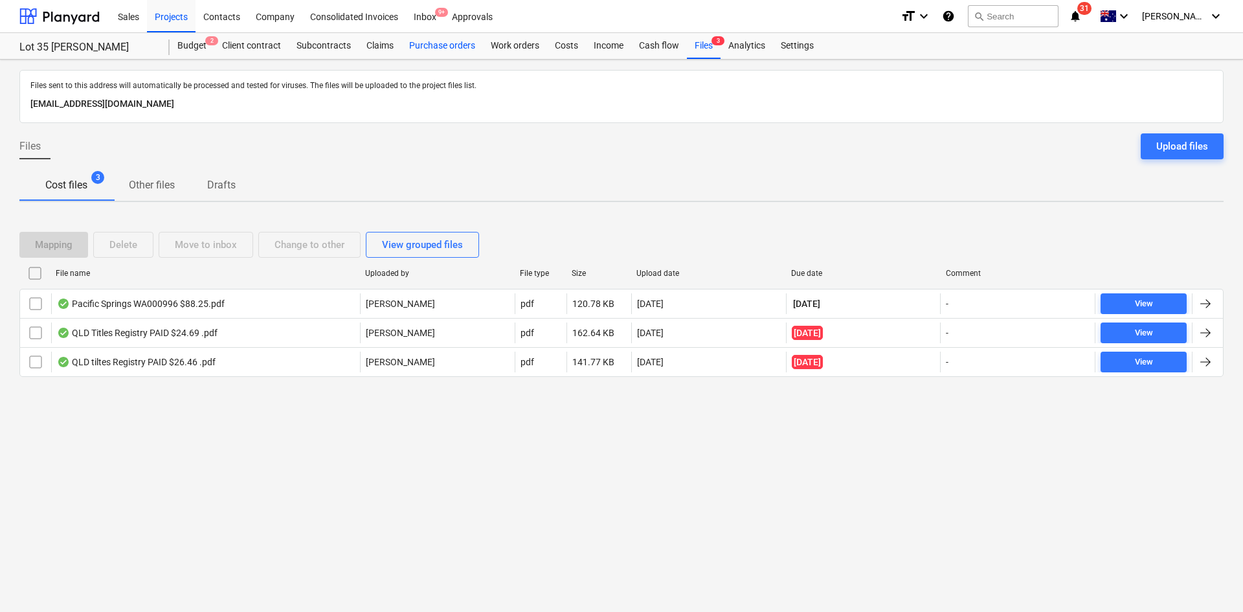
click at [444, 49] on div "Purchase orders" at bounding box center [442, 46] width 82 height 26
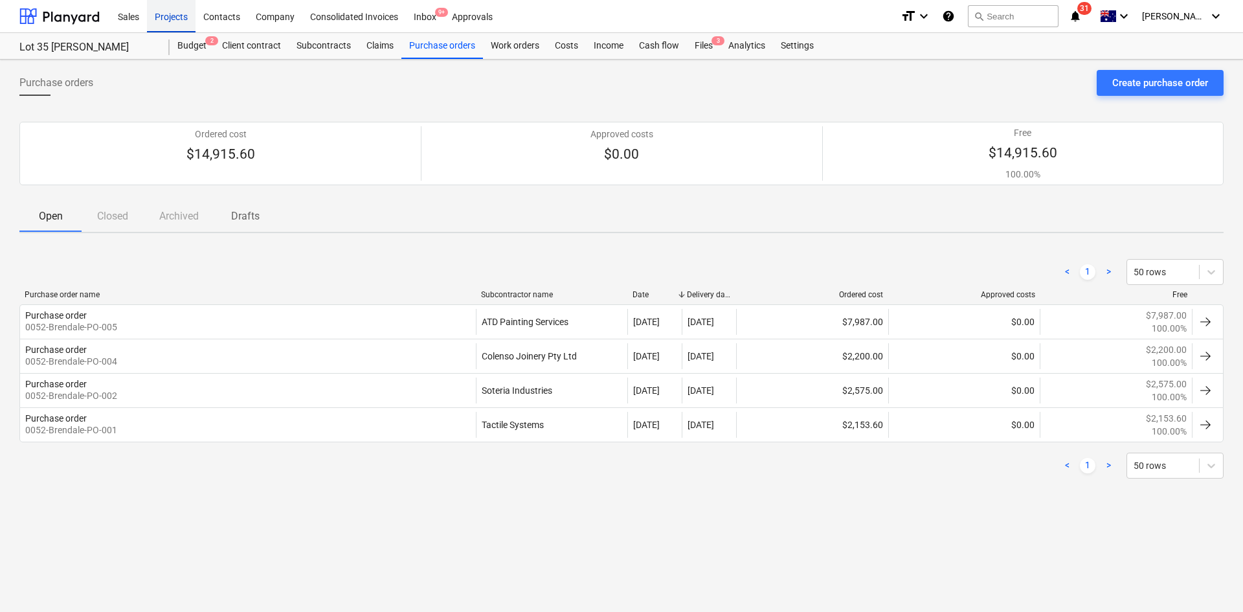
click at [181, 19] on div "Projects" at bounding box center [171, 15] width 49 height 33
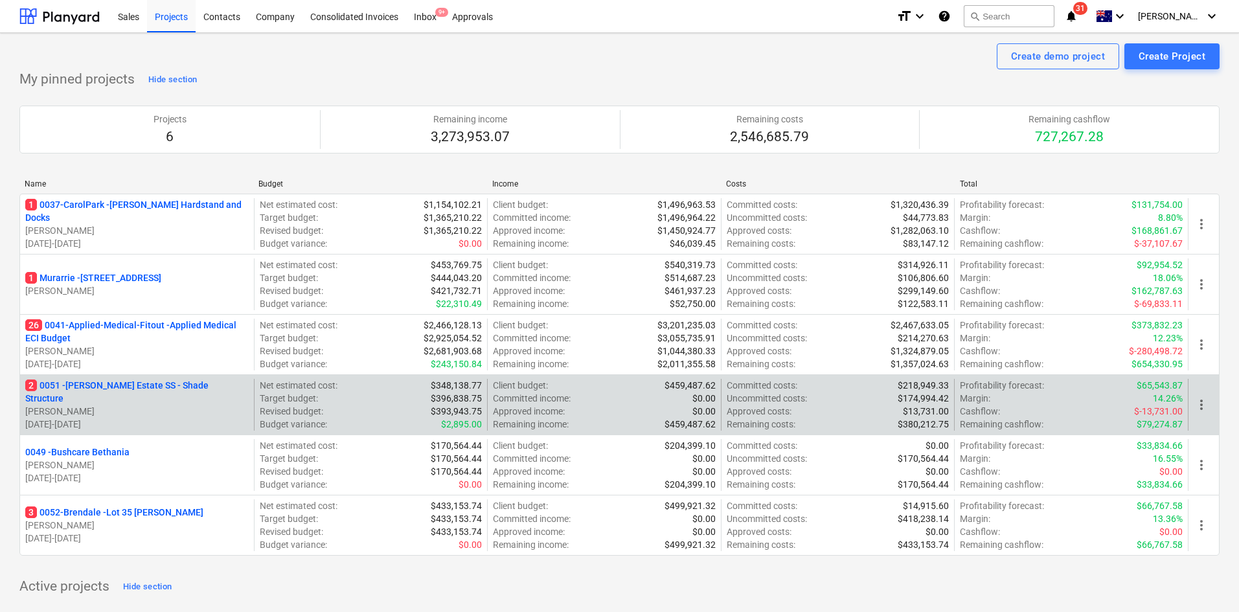
click at [152, 392] on p "2 0051 - Patrick Estate SS - Shade Structure" at bounding box center [136, 392] width 223 height 26
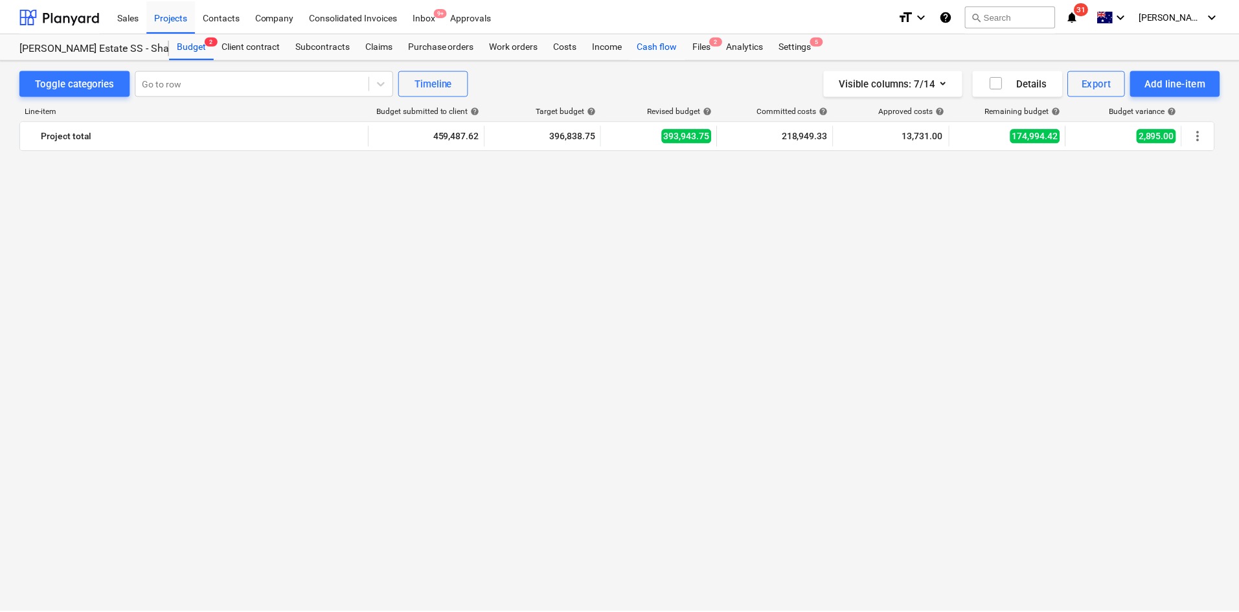
scroll to position [2827, 0]
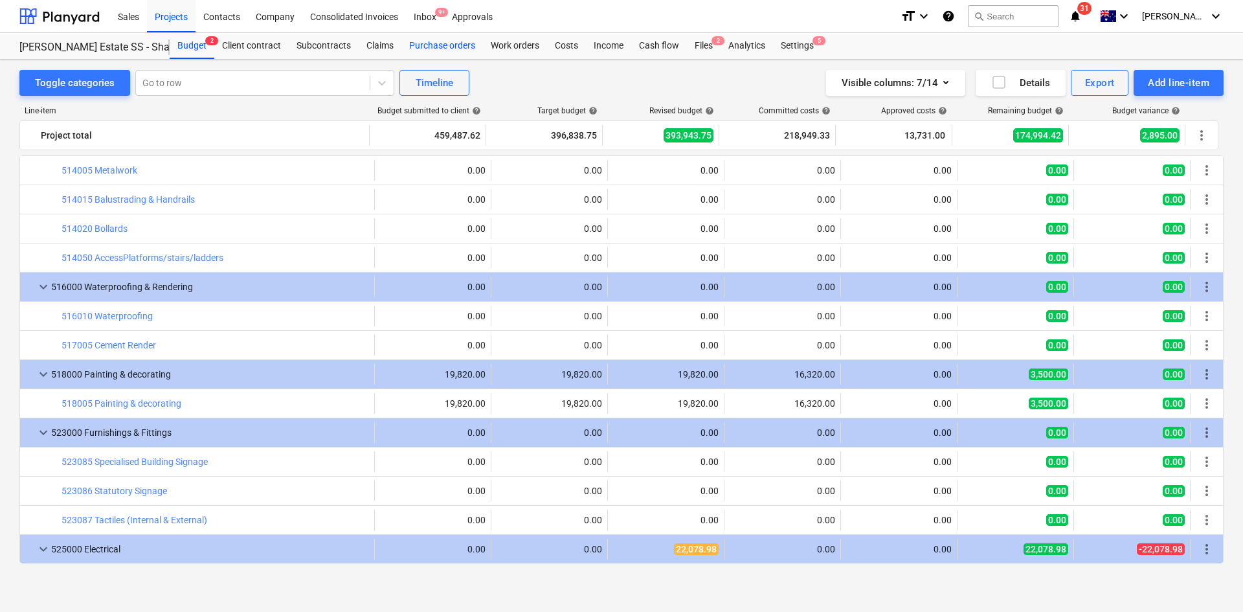
click at [447, 45] on div "Purchase orders" at bounding box center [442, 46] width 82 height 26
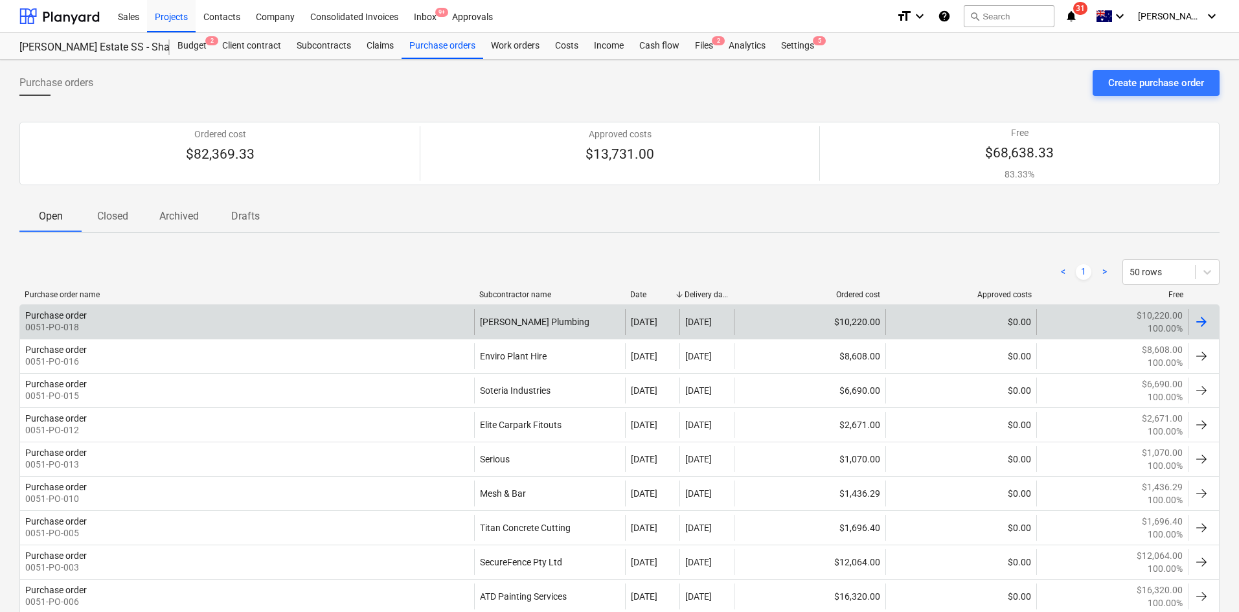
click at [411, 322] on div "Purchase order 0051-PO-018" at bounding box center [247, 322] width 454 height 26
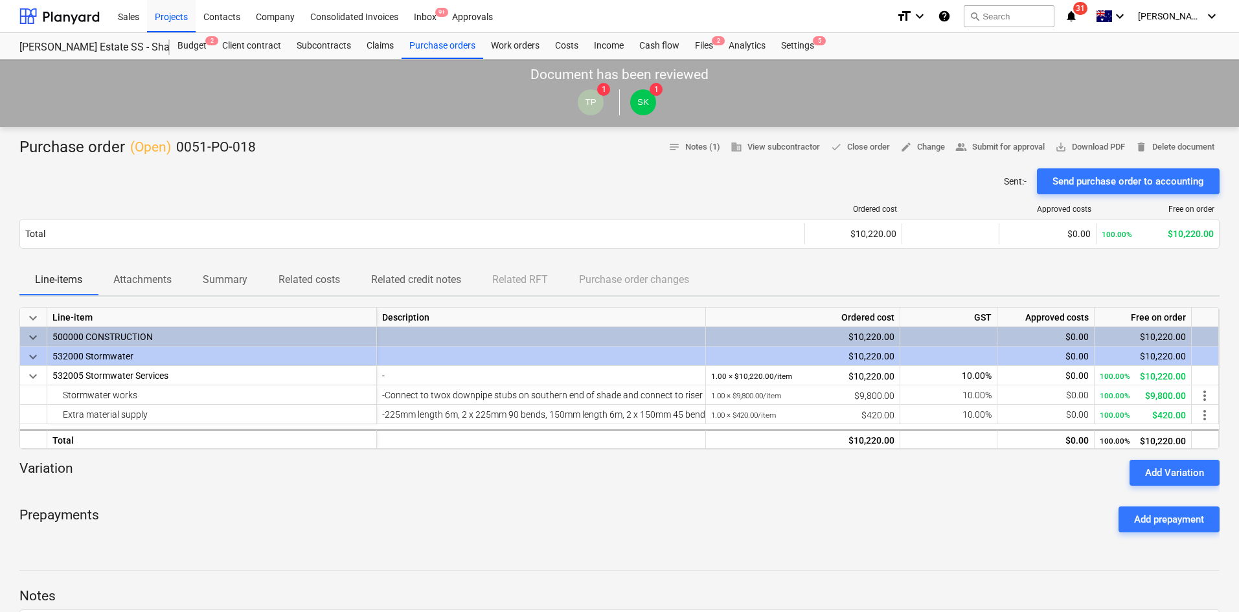
click at [457, 163] on div at bounding box center [619, 163] width 1200 height 10
click at [916, 150] on span "edit Change" at bounding box center [922, 147] width 45 height 15
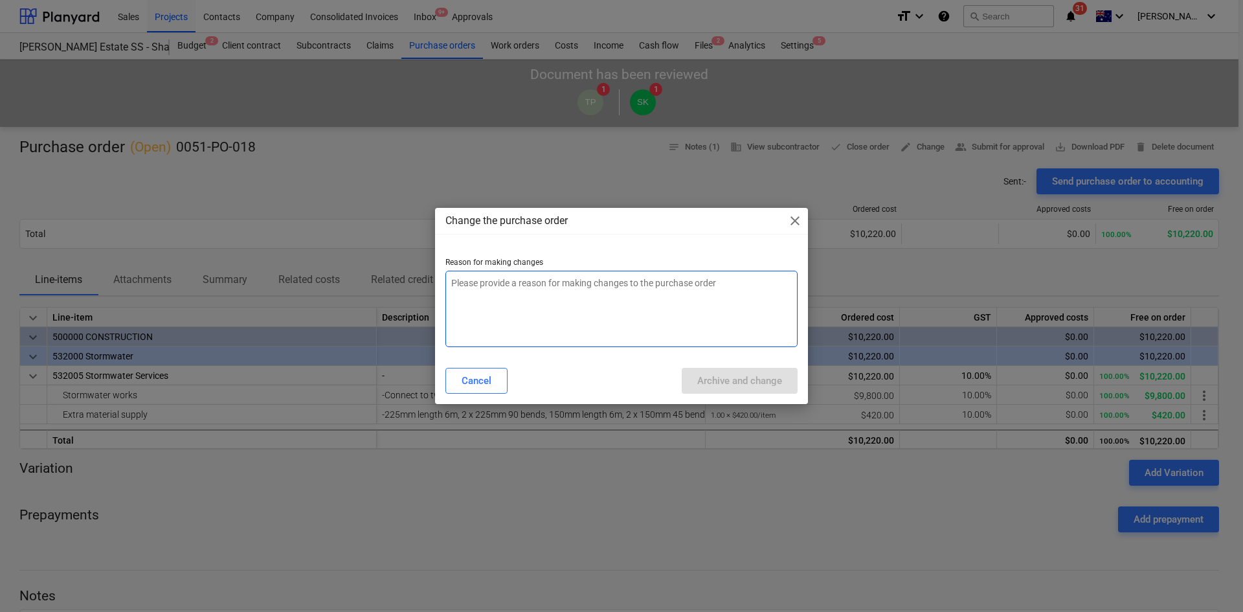
click at [578, 293] on textarea at bounding box center [622, 309] width 352 height 76
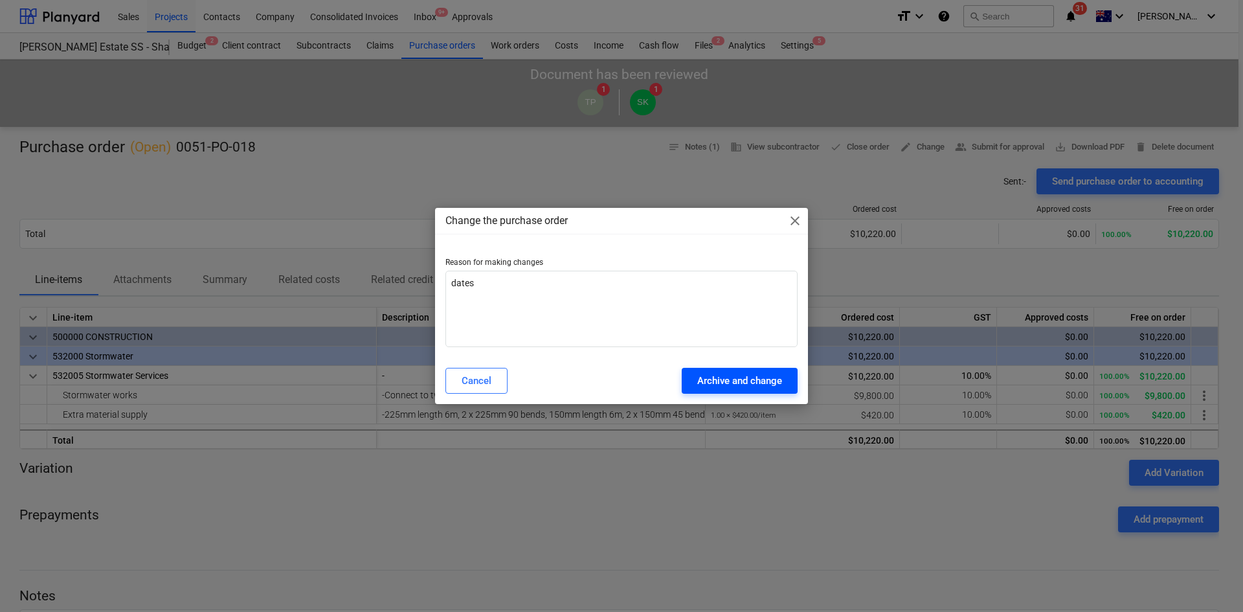
click at [703, 382] on div "Archive and change" at bounding box center [739, 380] width 85 height 17
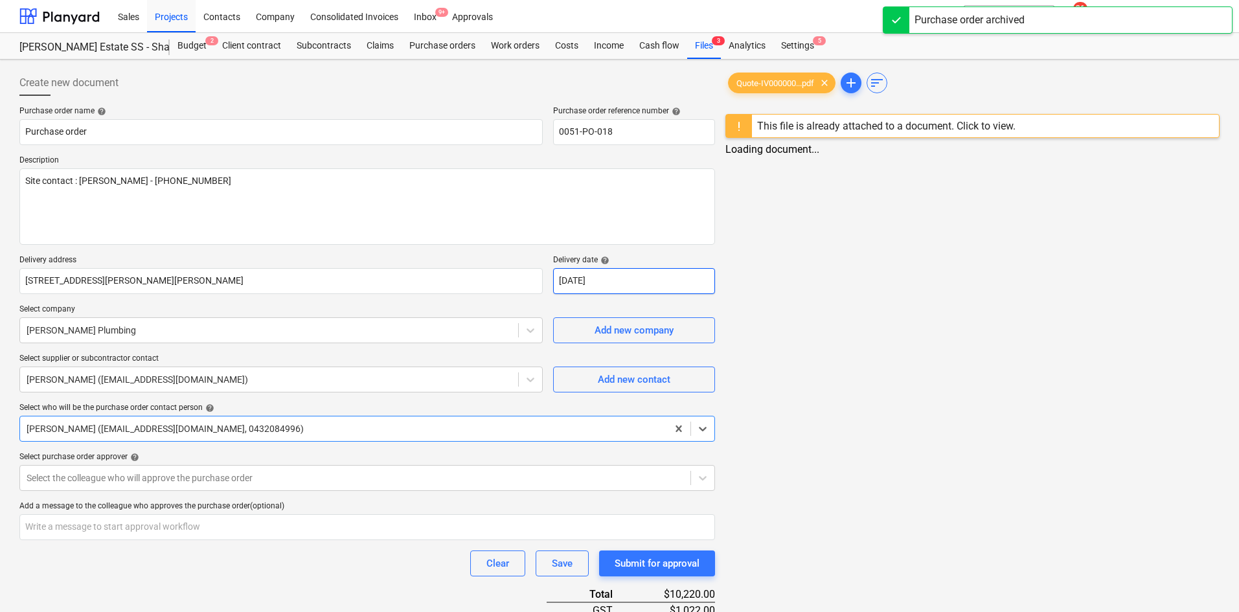
click at [571, 278] on body "Sales Projects Contacts Company Consolidated Invoices Inbox 9+ Approvals format…" at bounding box center [619, 306] width 1239 height 612
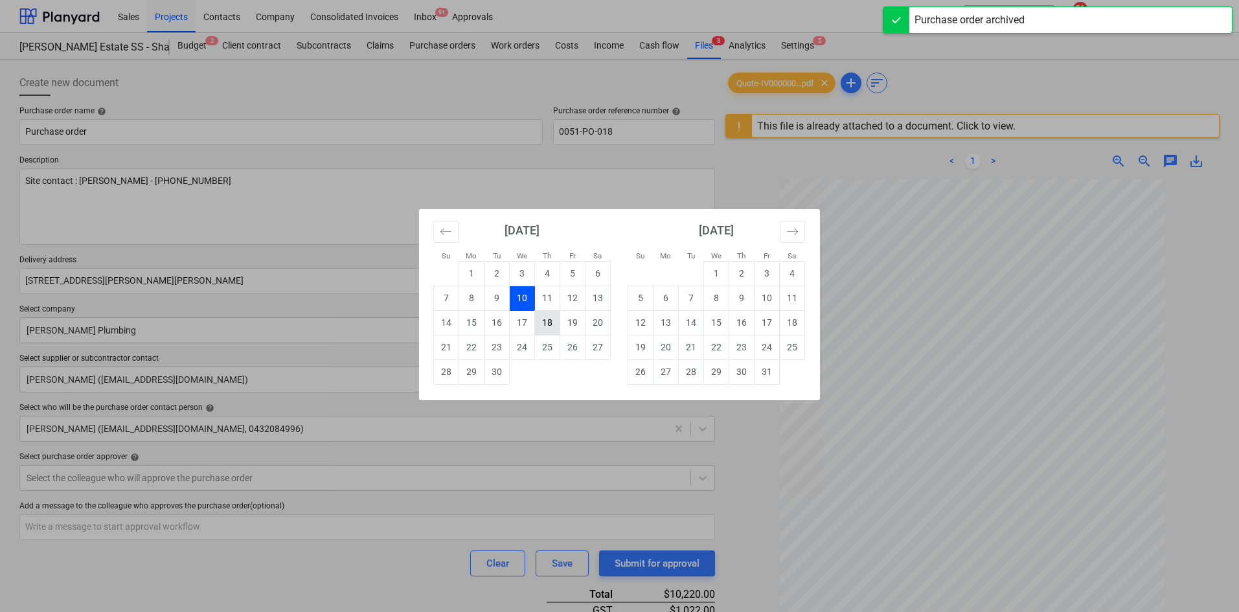
click at [548, 326] on td "18" at bounding box center [547, 322] width 25 height 25
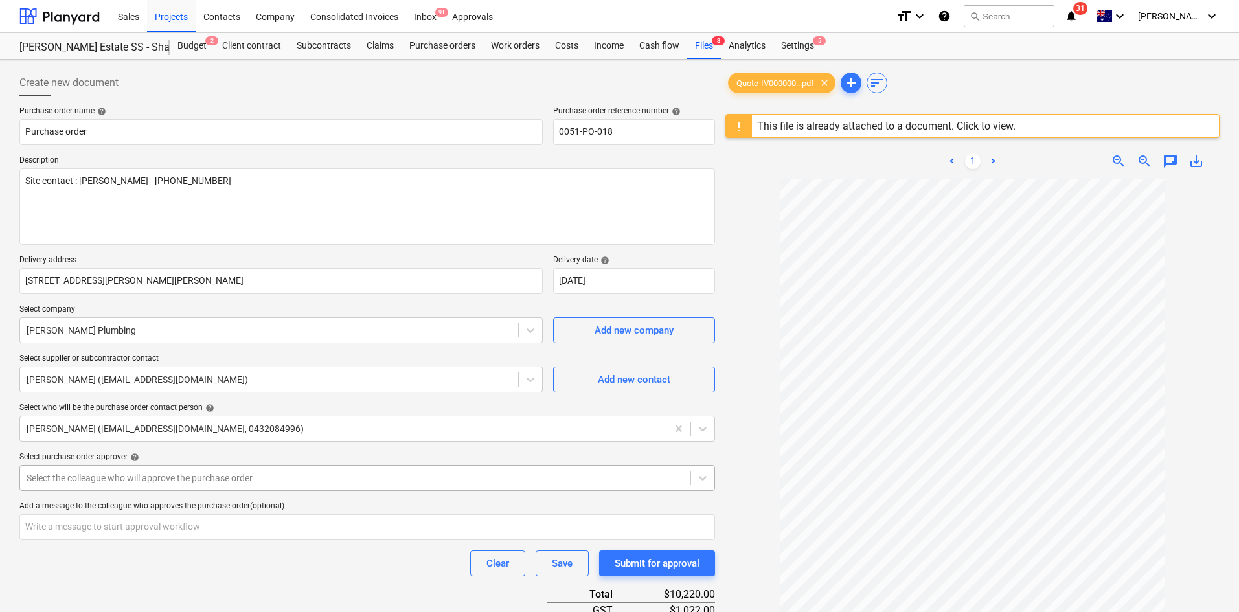
click at [205, 475] on body "Sales Projects Contacts Company Consolidated Invoices Inbox 9+ Approvals format…" at bounding box center [619, 306] width 1239 height 612
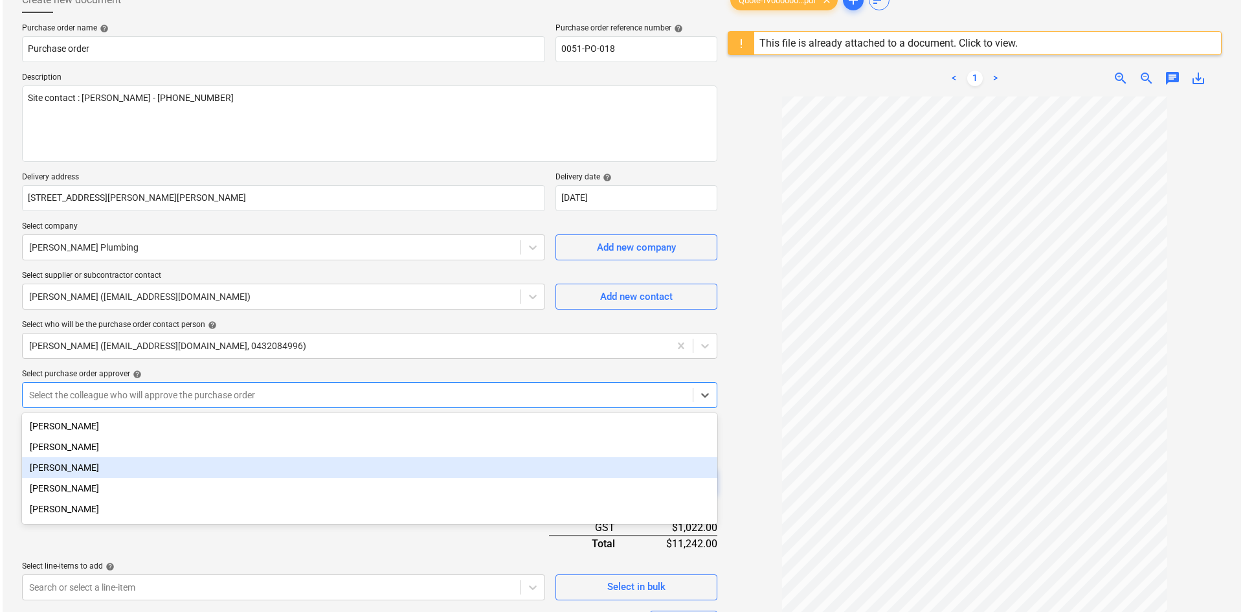
scroll to position [84, 0]
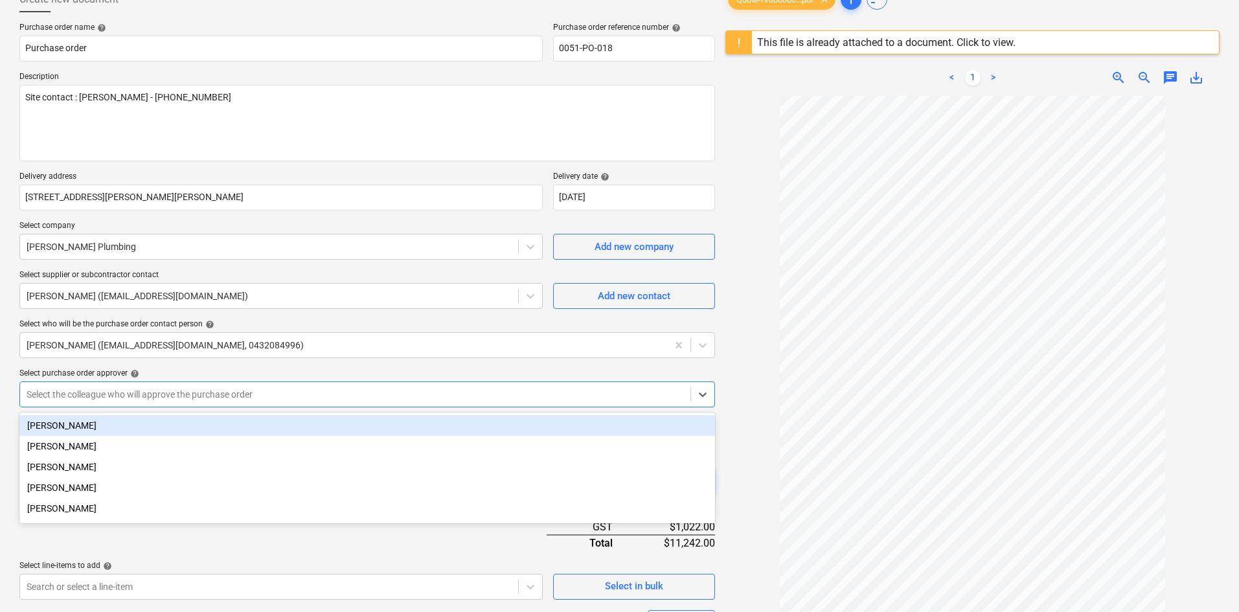
click at [94, 427] on div "[PERSON_NAME]" at bounding box center [367, 425] width 696 height 21
drag, startPoint x: 288, startPoint y: 373, endPoint x: 306, endPoint y: 377, distance: 19.2
click at [290, 373] on div "Select purchase order approver help" at bounding box center [367, 373] width 696 height 10
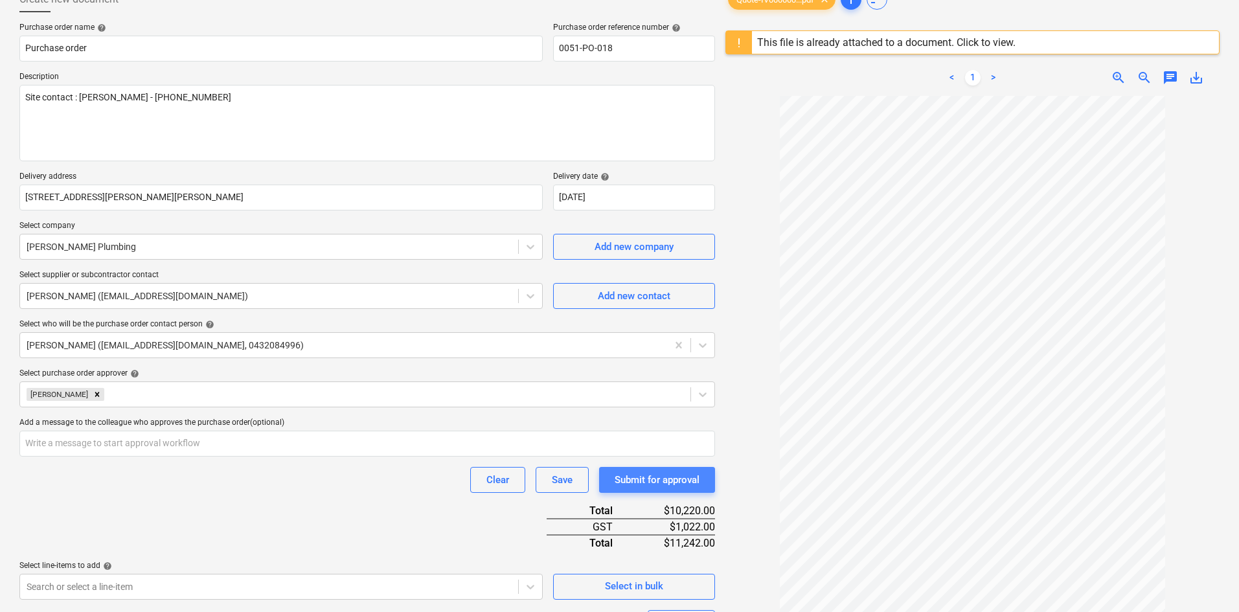
click at [613, 477] on button "Submit for approval" at bounding box center [657, 480] width 116 height 26
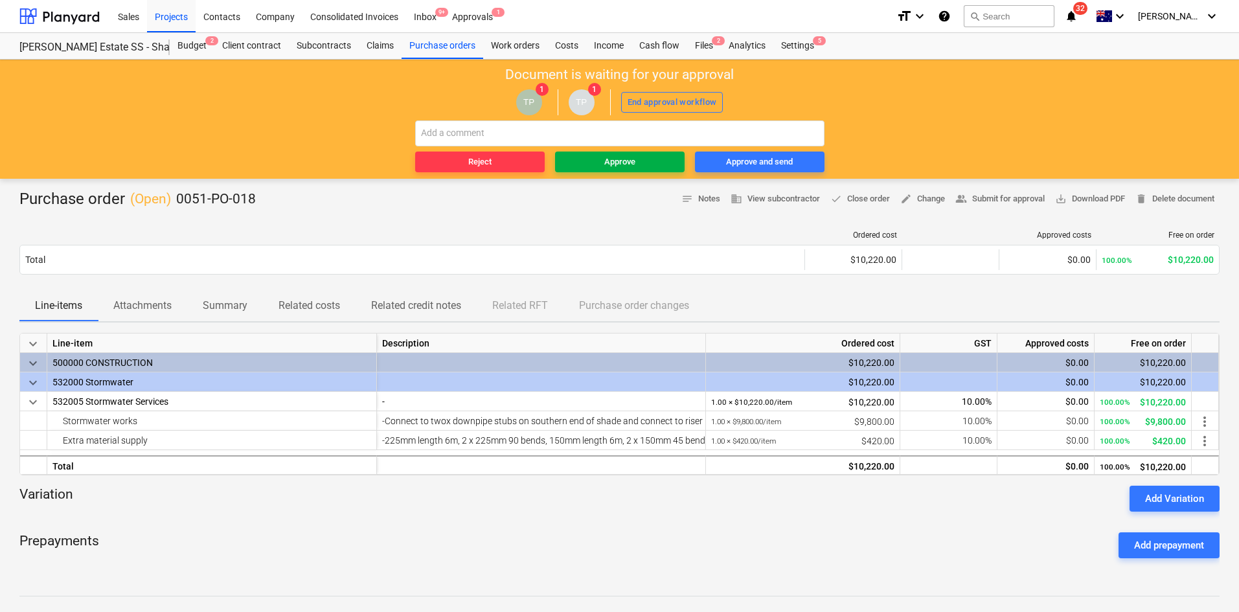
click at [627, 164] on div "Approve" at bounding box center [619, 162] width 31 height 15
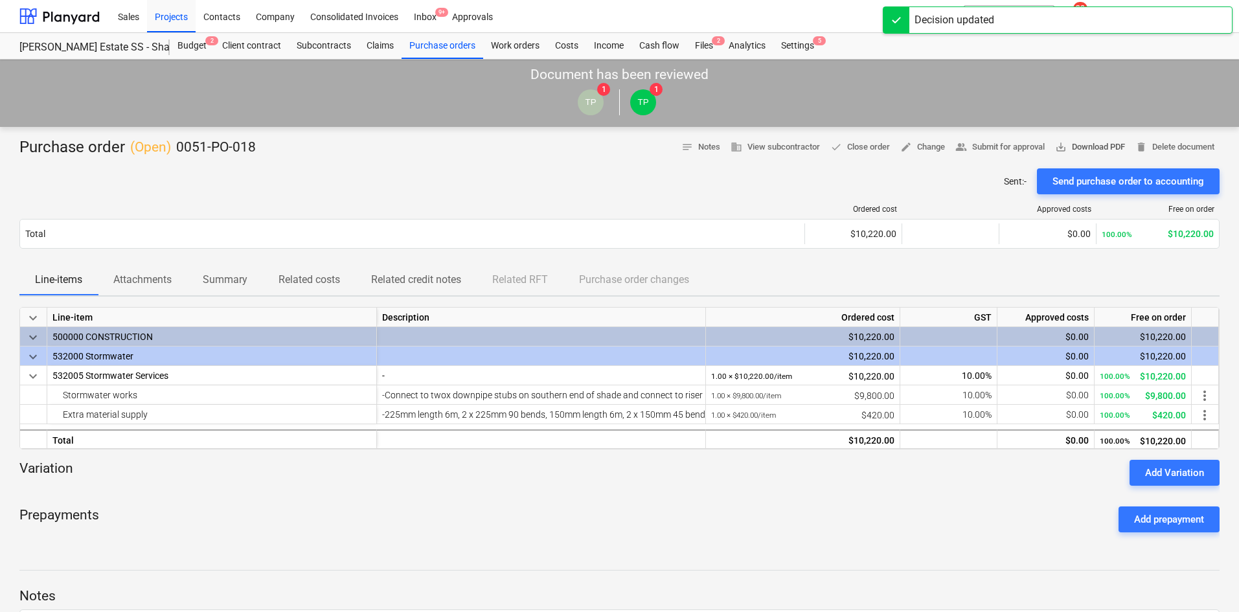
click at [1086, 148] on span "save_alt Download PDF" at bounding box center [1090, 147] width 70 height 15
